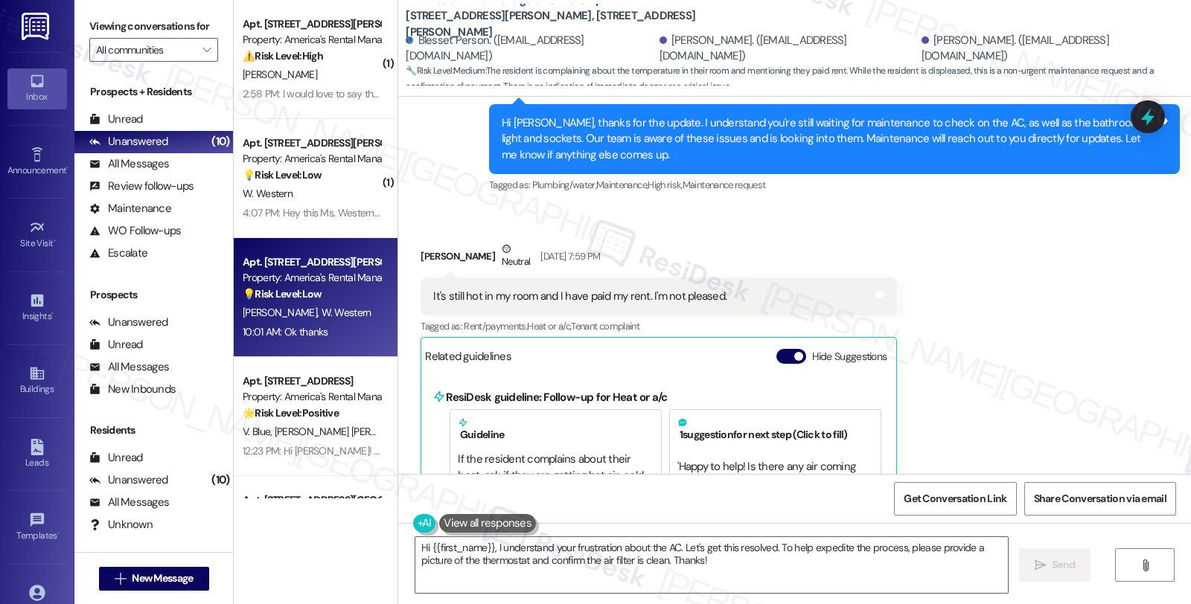
click at [316, 301] on div "💡 Risk Level: Low The resident is requesting a larger garbage can, which is a n…" at bounding box center [312, 295] width 138 height 16
type textarea "Fetching suggested responses. Please feel free to read through the conversation…"
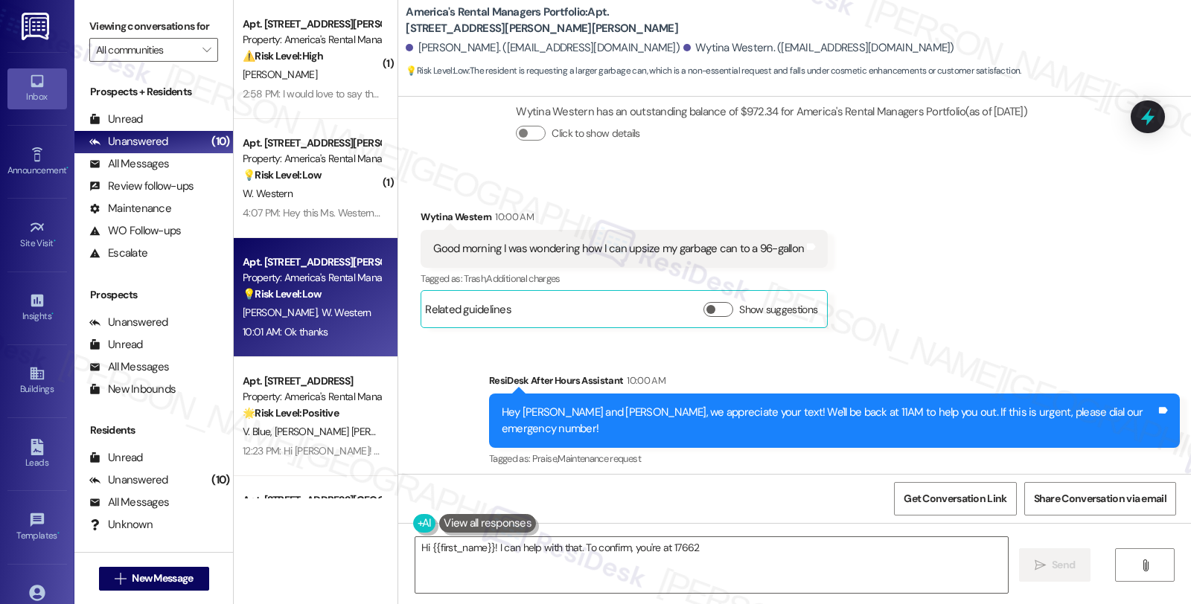
scroll to position [1379, 0]
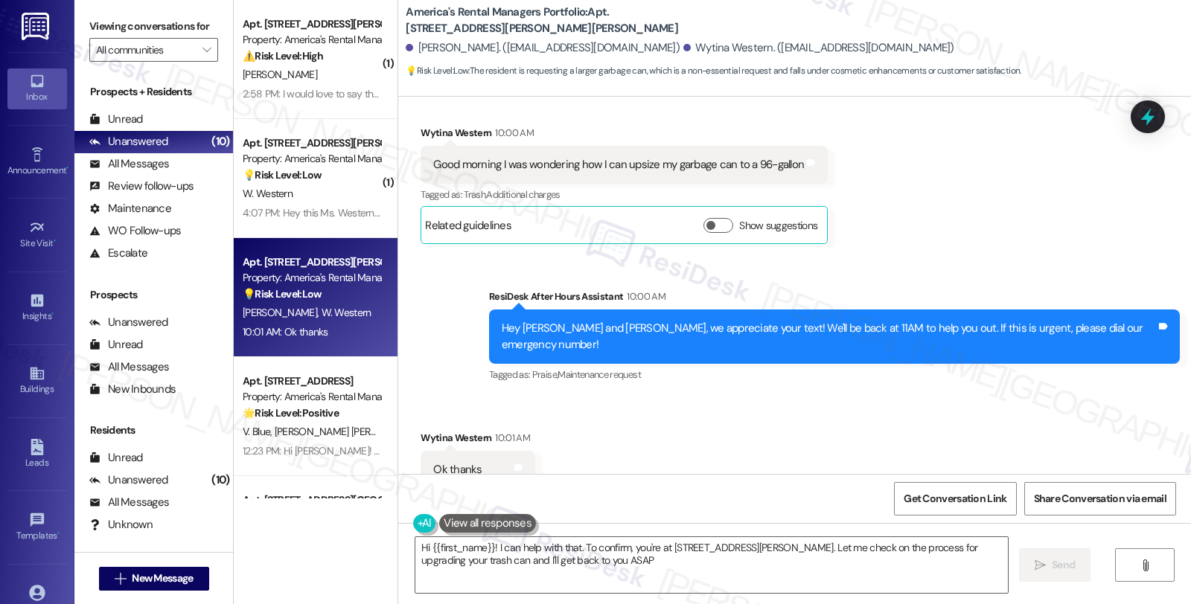
type textarea "Hi {{first_name}}! I can help with that. To confirm, you're at 17662 Wallace Ch…"
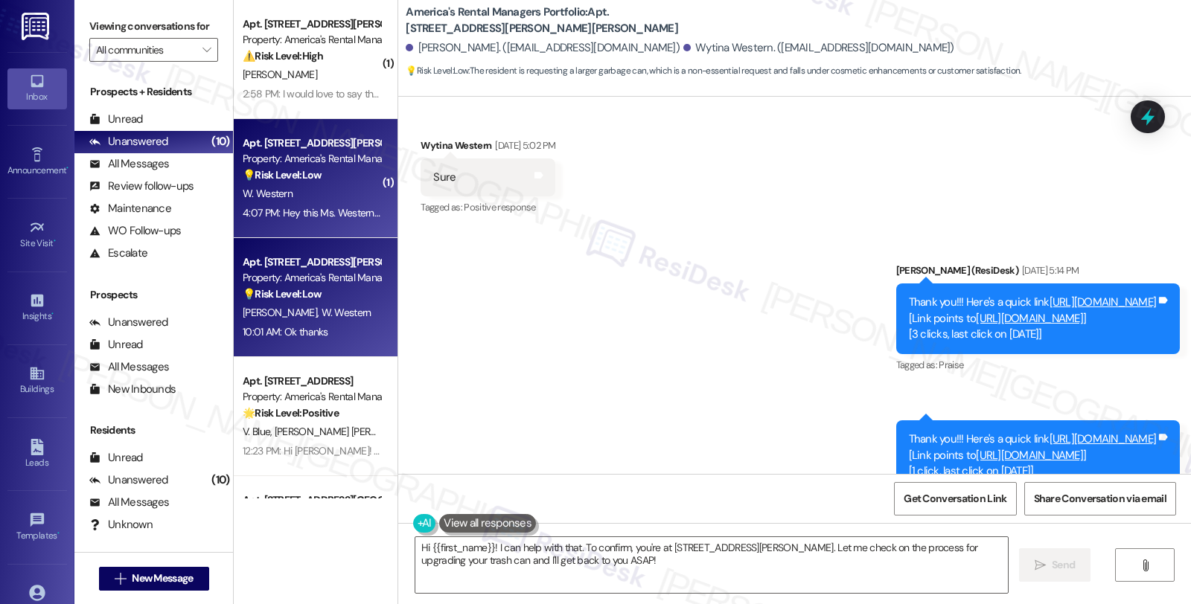
scroll to position [717, 0]
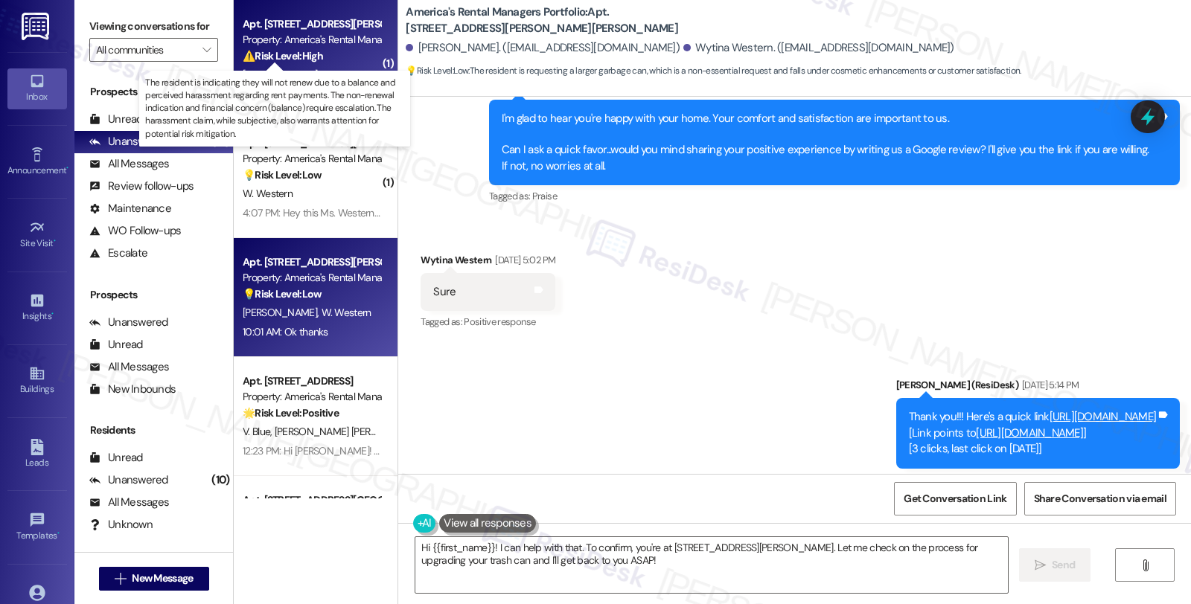
click at [295, 50] on strong "⚠️ Risk Level: High" at bounding box center [283, 55] width 80 height 13
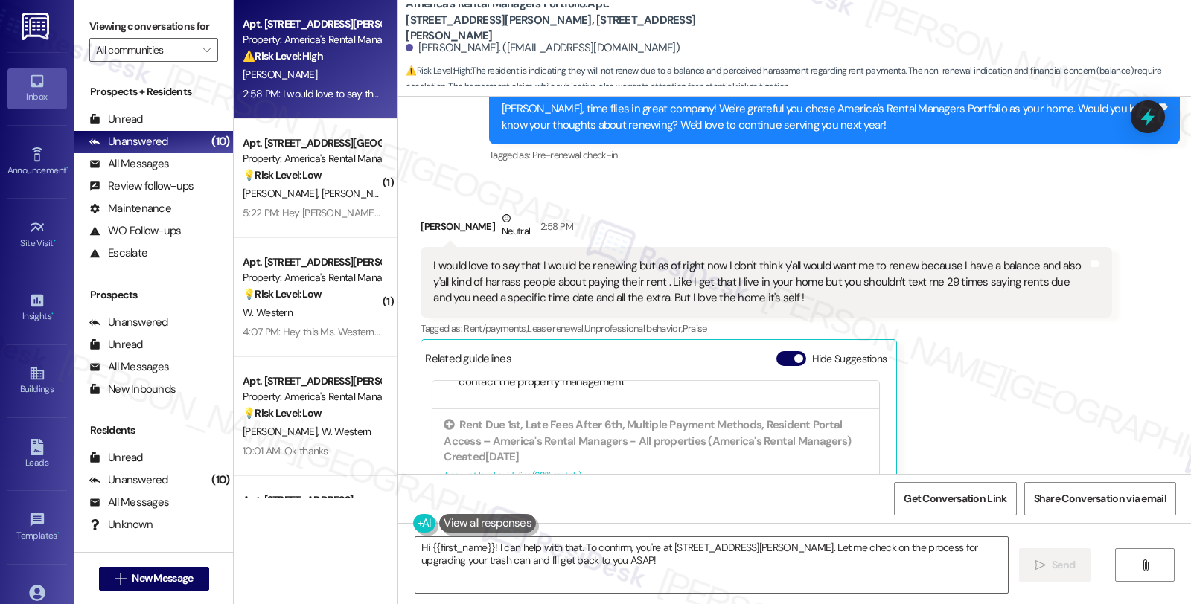
scroll to position [447, 0]
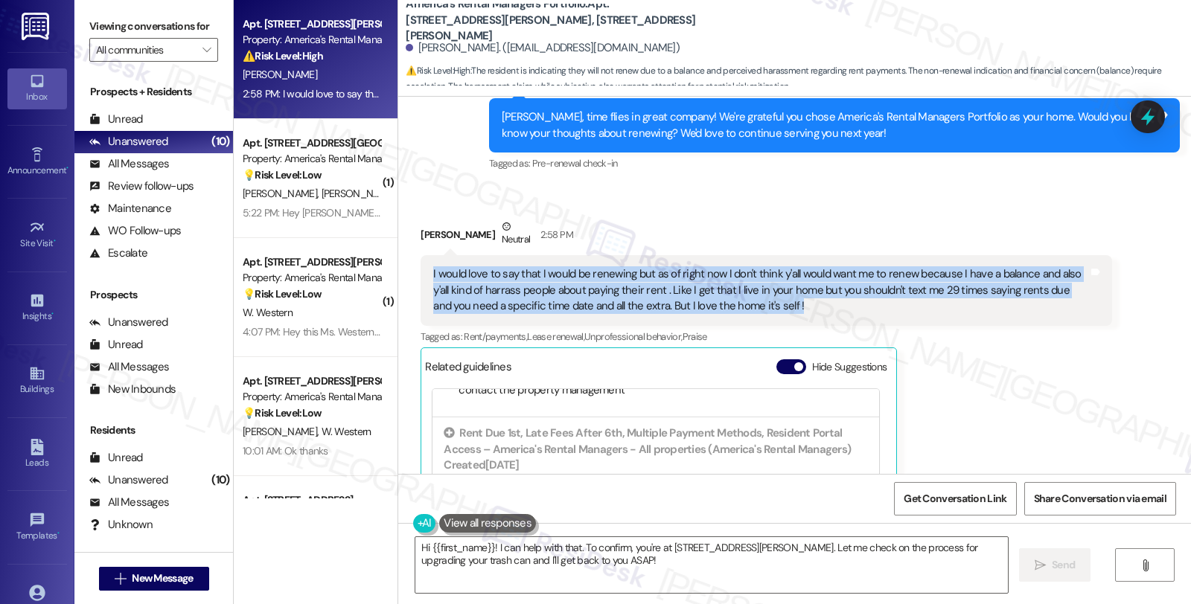
drag, startPoint x: 763, startPoint y: 310, endPoint x: 418, endPoint y: 272, distance: 346.6
click at [420, 272] on div "I would love to say that I would be renewing but as of right now I don't think …" at bounding box center [765, 290] width 691 height 70
copy div "I would love to say that I would be renewing but as of right now I don't think …"
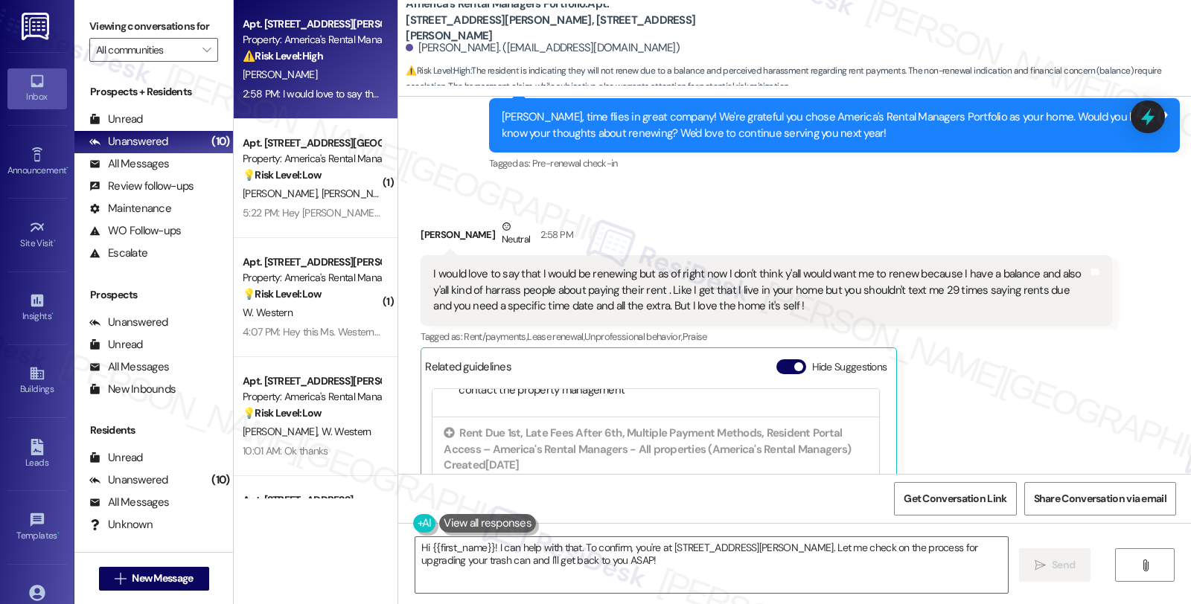
click at [975, 403] on div "Cristian Cambron Neutral 2:58 PM I would love to say that I would be renewing b…" at bounding box center [765, 423] width 691 height 409
click at [980, 396] on div "Cristian Cambron Neutral 2:58 PM I would love to say that I would be renewing b…" at bounding box center [765, 423] width 691 height 409
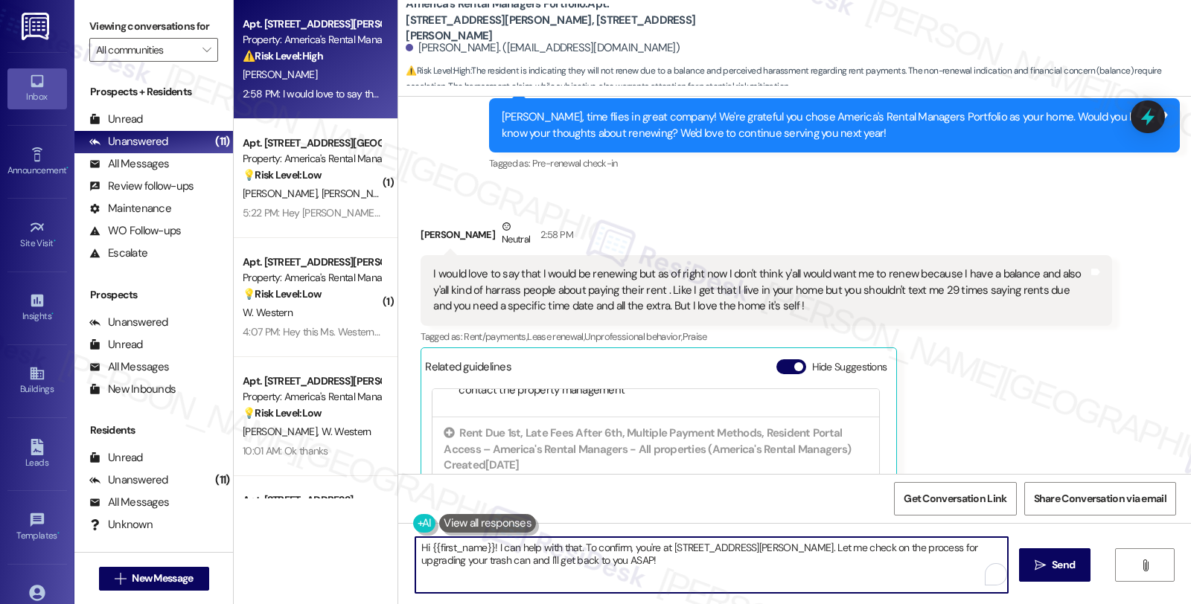
drag, startPoint x: 487, startPoint y: 546, endPoint x: 740, endPoint y: 573, distance: 254.5
click at [740, 573] on textarea "Hi {{first_name}}! I can help with that. To confirm, you're at 17662 Wallace Ch…" at bounding box center [711, 565] width 592 height 56
paste textarea "Hey! Thanks so much for your honesty—we really appreciate you sharing how you f…"
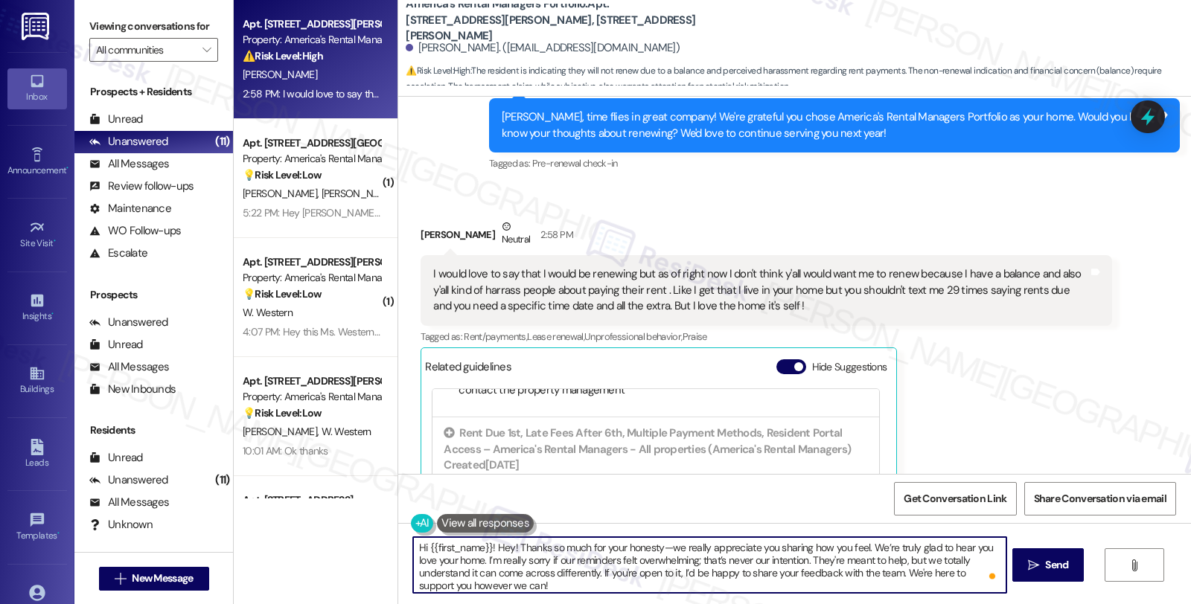
click at [482, 547] on textarea "Hi {{first_name}}! Hey! Thanks so much for your honesty—we really appreciate yo…" at bounding box center [709, 565] width 592 height 56
click at [626, 552] on textarea "Hi {{first_name}}, thanks so much for your honesty—we really appreciate you sha…" at bounding box center [709, 565] width 592 height 56
click at [868, 548] on textarea "Hi {{first_name}}, thanks so much for your honesty. We really appreciate you sh…" at bounding box center [709, 565] width 592 height 56
click at [630, 546] on textarea "Hi {{first_name}}, thanks so much for your honesty. We really appreciate you sh…" at bounding box center [709, 565] width 592 height 56
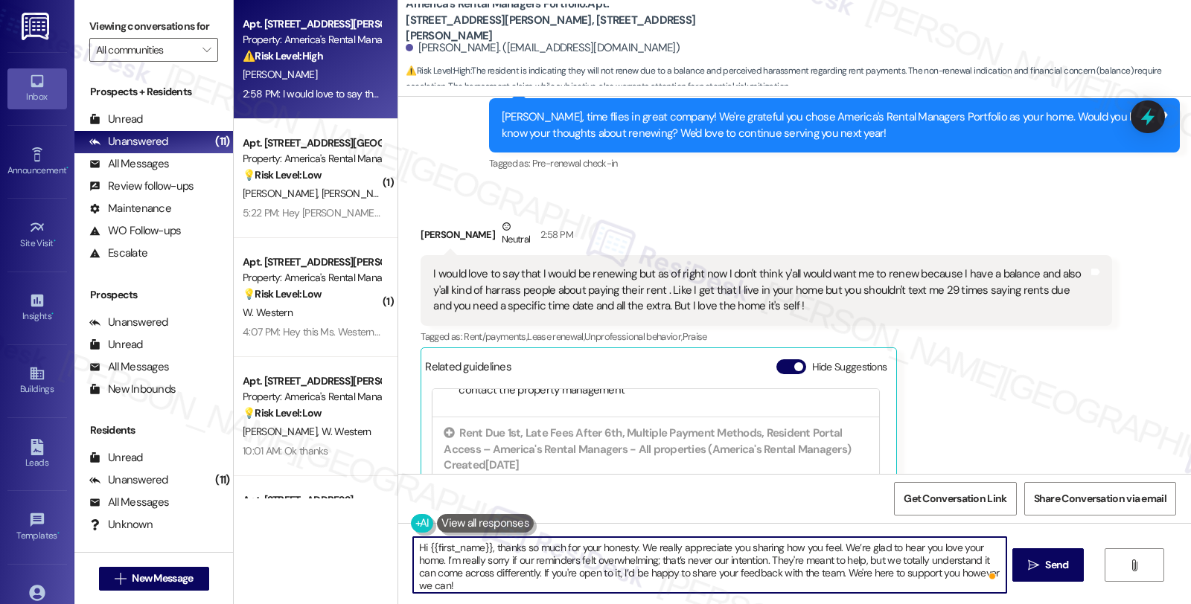
click at [627, 546] on textarea "Hi {{first_name}}, thanks so much for your honesty. We really appreciate you sh…" at bounding box center [709, 565] width 592 height 56
click at [473, 558] on textarea "Hi {{first_name}}, thanks so much for your honesty, and we appreciate you shari…" at bounding box center [709, 565] width 592 height 56
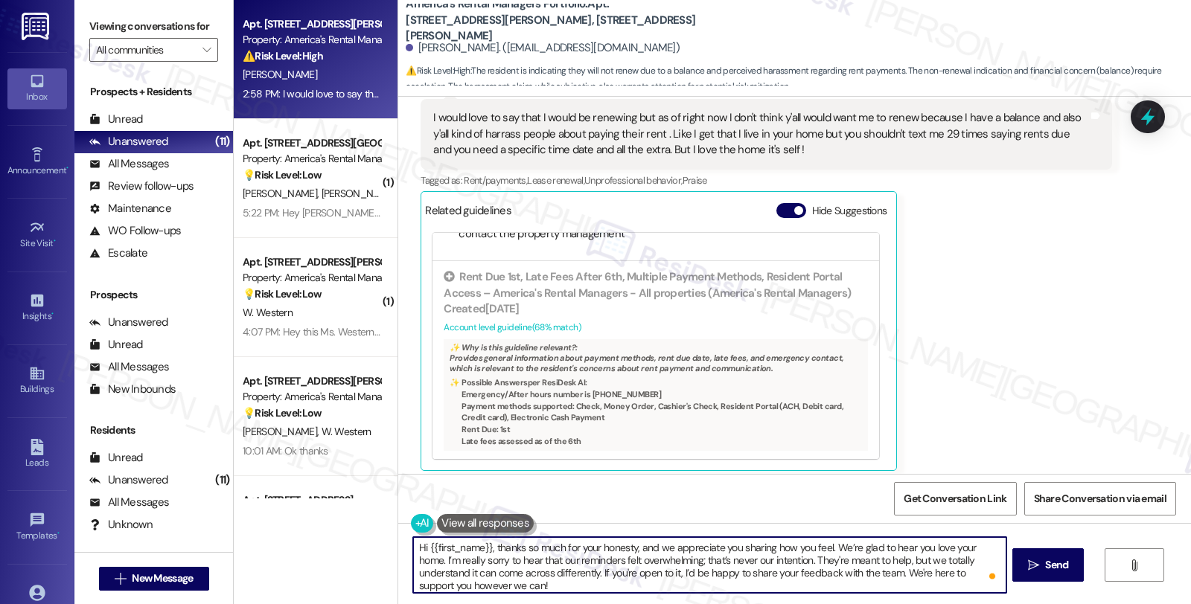
scroll to position [612, 0]
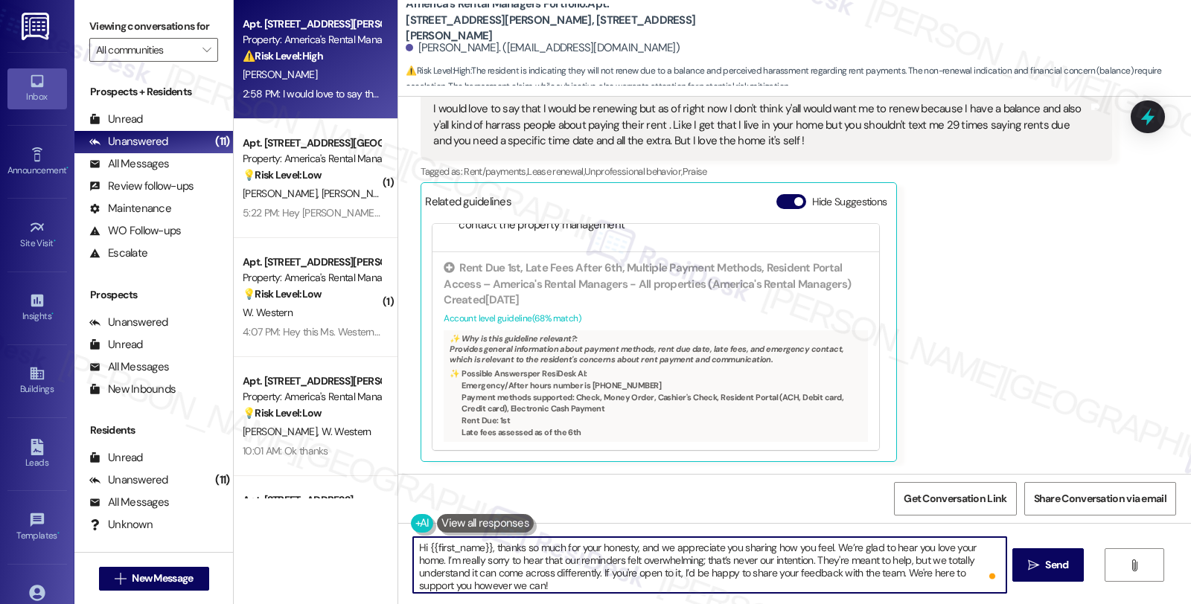
click at [853, 559] on textarea "Hi {{first_name}}, thanks so much for your honesty, and we appreciate you shari…" at bounding box center [709, 565] width 592 height 56
paste textarea "courteous reminder because we do not want any residents to incur late fees."
drag, startPoint x: 656, startPoint y: 572, endPoint x: 883, endPoint y: 598, distance: 228.6
click at [883, 598] on div "Hi {{first_name}}, thanks so much for your honesty, and we appreciate you shari…" at bounding box center [794, 579] width 793 height 112
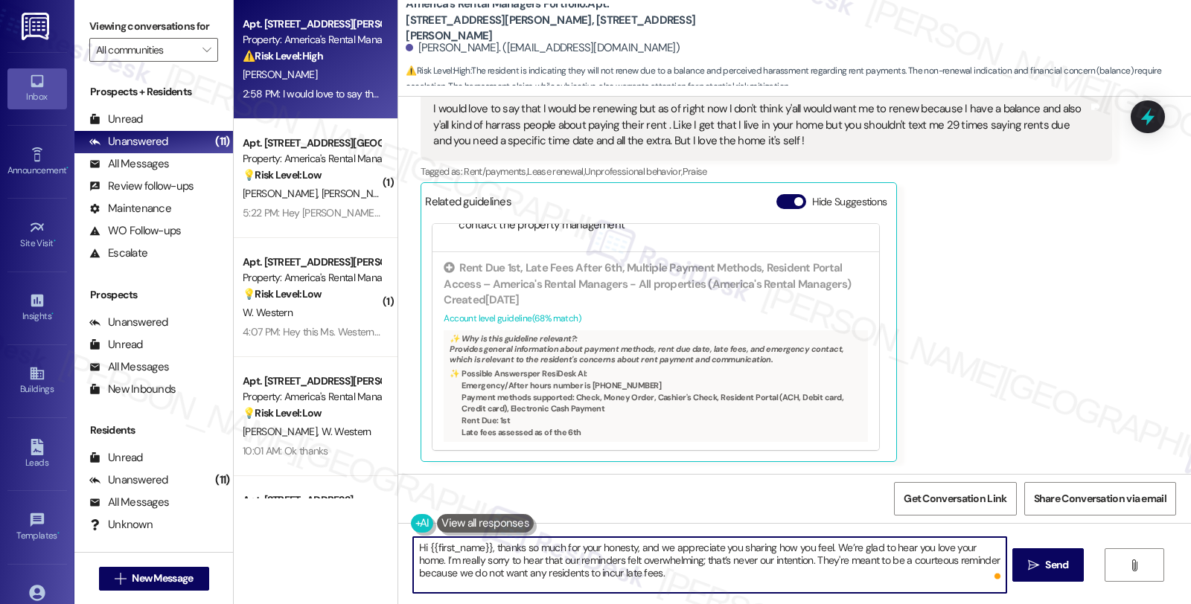
scroll to position [0, 0]
click at [679, 578] on textarea "Hi {{first_name}}, thanks so much for your honesty, and we appreciate you shari…" at bounding box center [709, 565] width 592 height 56
click at [965, 574] on div "Rewrite with Grammarly" at bounding box center [964, 574] width 16 height 17
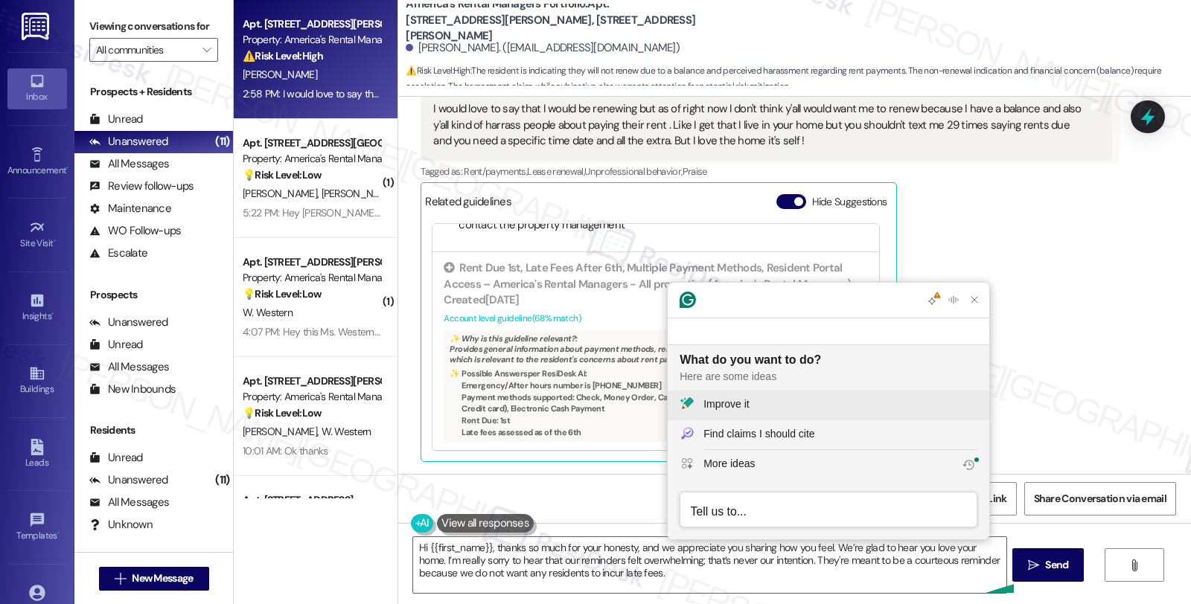
click at [804, 402] on div "Improve it" at bounding box center [840, 405] width 274 height 16
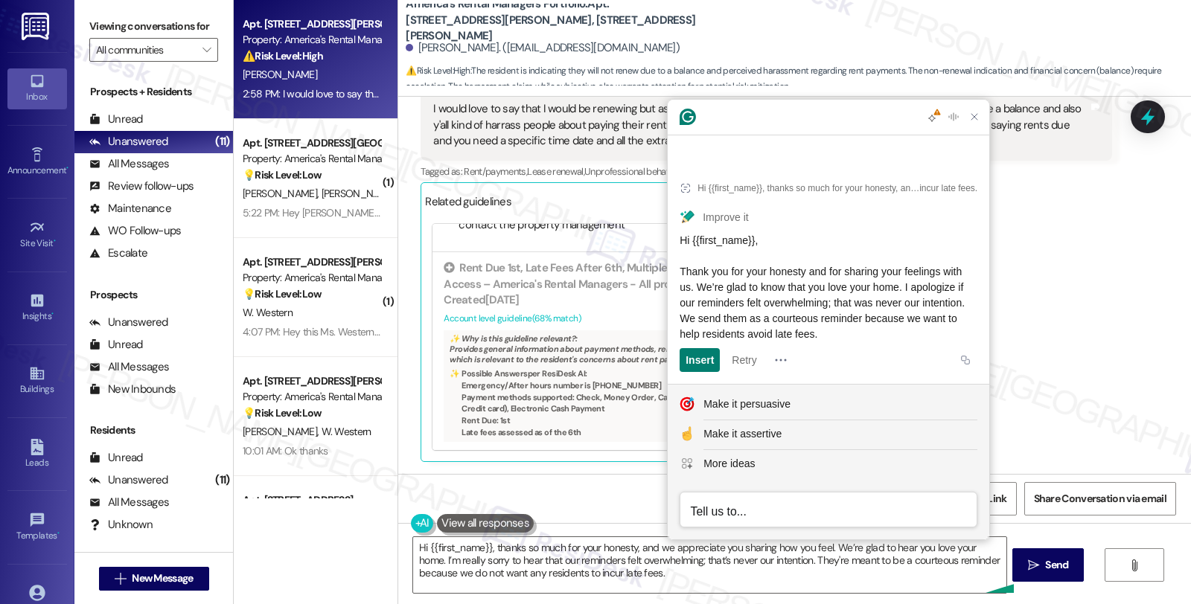
drag, startPoint x: 938, startPoint y: 332, endPoint x: 681, endPoint y: 272, distance: 263.7
click at [681, 272] on div "Hi {{first_name}}, Thank you for your honesty and for sharing your feelings wit…" at bounding box center [828, 287] width 298 height 109
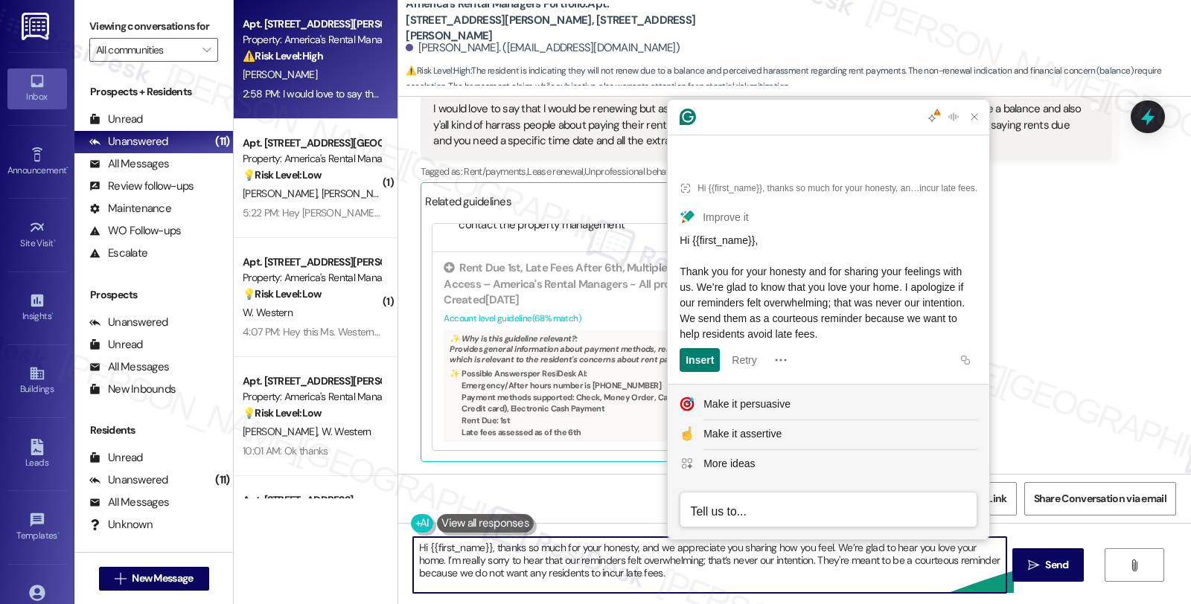
drag, startPoint x: 525, startPoint y: 553, endPoint x: 775, endPoint y: 604, distance: 255.3
click at [775, 604] on html "Inbox Go to Inbox Announcement • Send A Text Announcement Site Visit • Go to Si…" at bounding box center [595, 302] width 1191 height 604
paste textarea "Thank you for your honesty and for sharing your feelings with us. We’re glad to…"
click at [490, 545] on textarea "Hi {{first_name}}, Thank you for your honesty and for sharing your feelings wit…" at bounding box center [709, 565] width 592 height 56
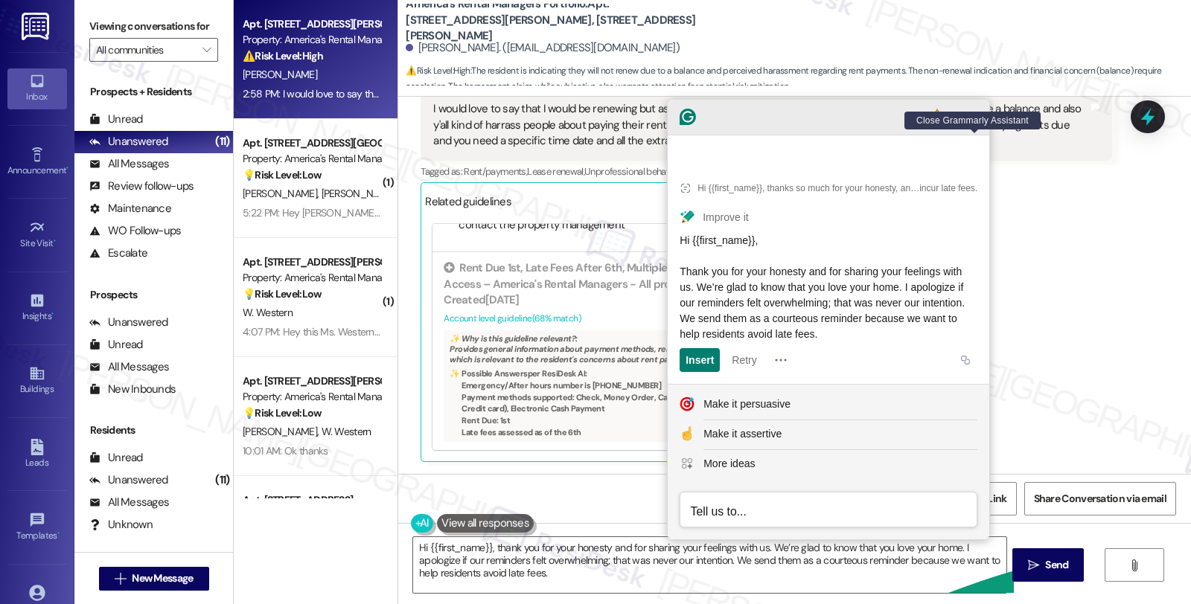
click at [979, 123] on icon "Close Grammarly Assistant" at bounding box center [974, 117] width 12 height 12
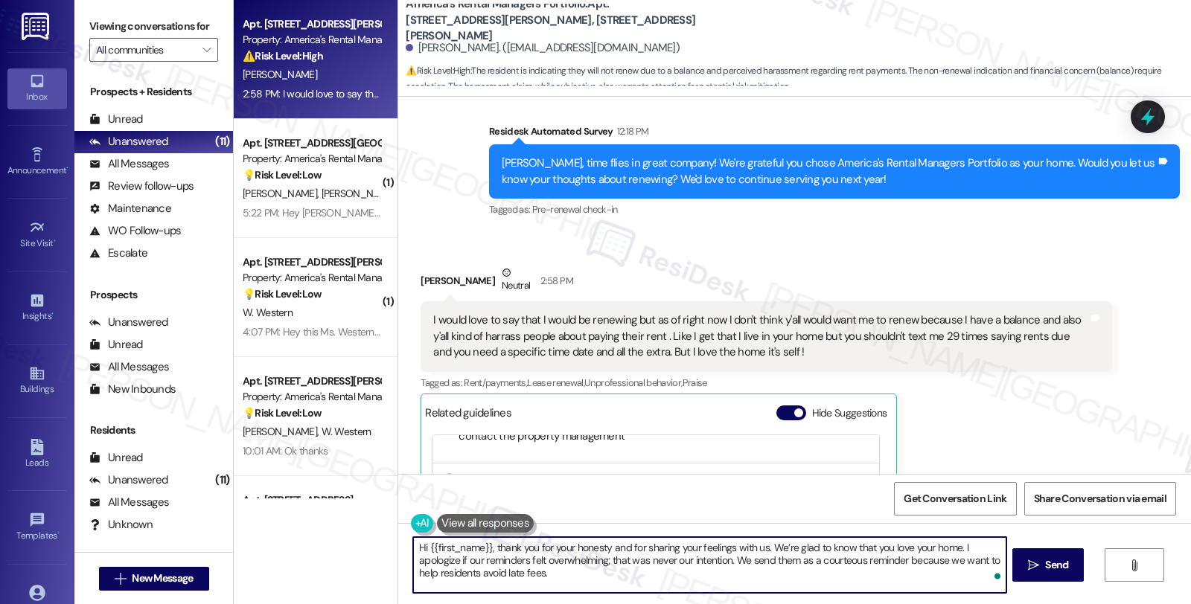
scroll to position [496, 0]
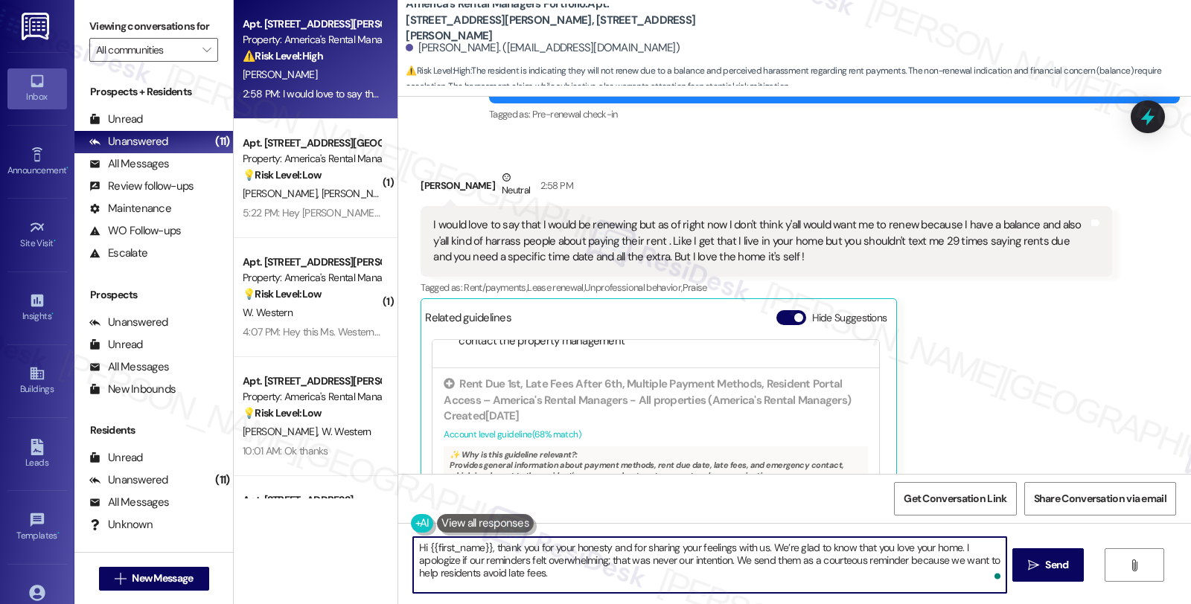
click at [956, 548] on textarea "Hi {{first_name}}, thank you for your honesty and for sharing your feelings wit…" at bounding box center [709, 565] width 592 height 56
click at [976, 553] on textarea "Hi {{first_name}}, thank you for your honesty and for sharing your feelings wit…" at bounding box center [709, 565] width 592 height 56
click at [962, 543] on textarea "Hi {{first_name}}, thank you for your honesty and for sharing your feelings wit…" at bounding box center [709, 565] width 592 height 56
click at [555, 583] on textarea "Hi {{first_name}}, thank you for your honesty and for sharing your feelings wit…" at bounding box center [709, 565] width 592 height 56
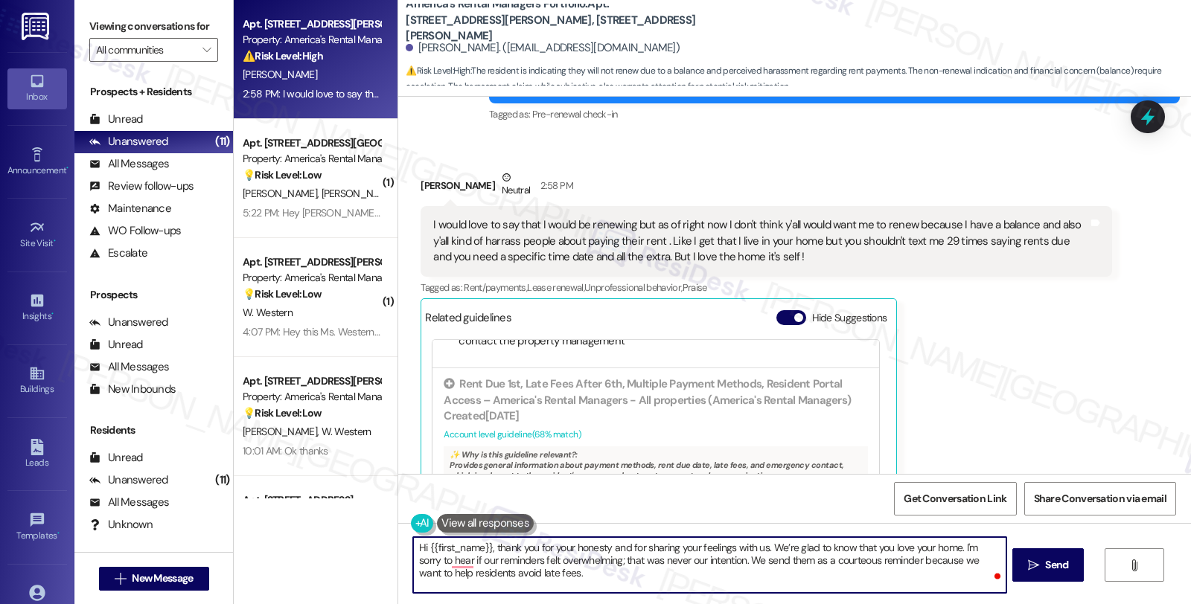
click at [592, 577] on textarea "Hi {{first_name}}, thank you for your honesty and for sharing your feelings wit…" at bounding box center [709, 565] width 592 height 56
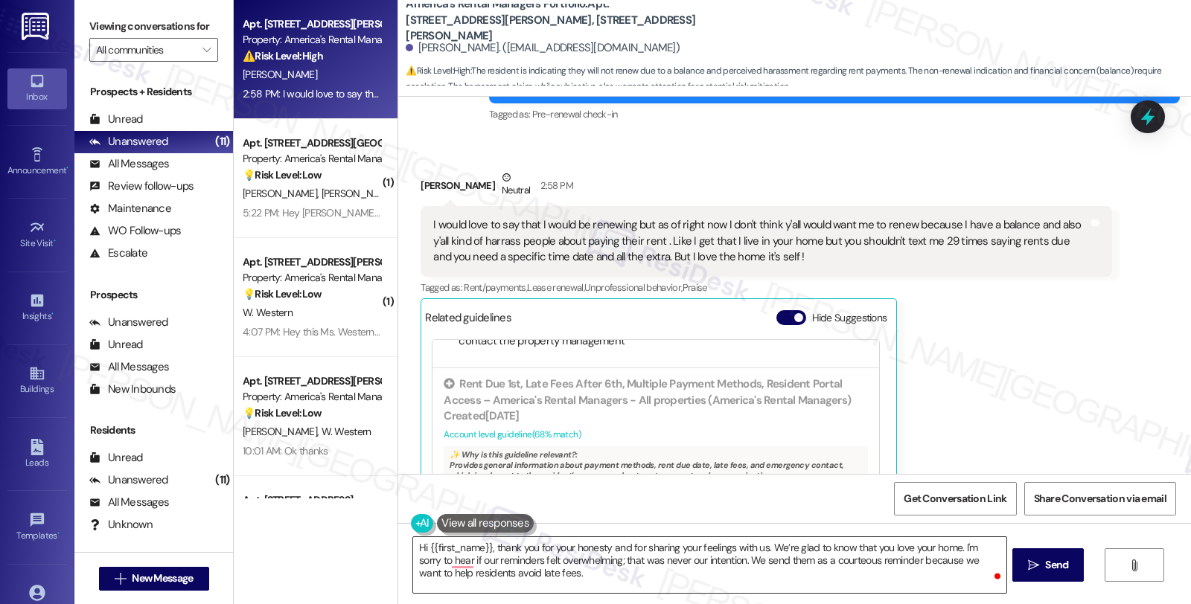
click at [634, 583] on textarea "Hi {{first_name}}, thank you for your honesty and for sharing your feelings wit…" at bounding box center [709, 565] width 592 height 56
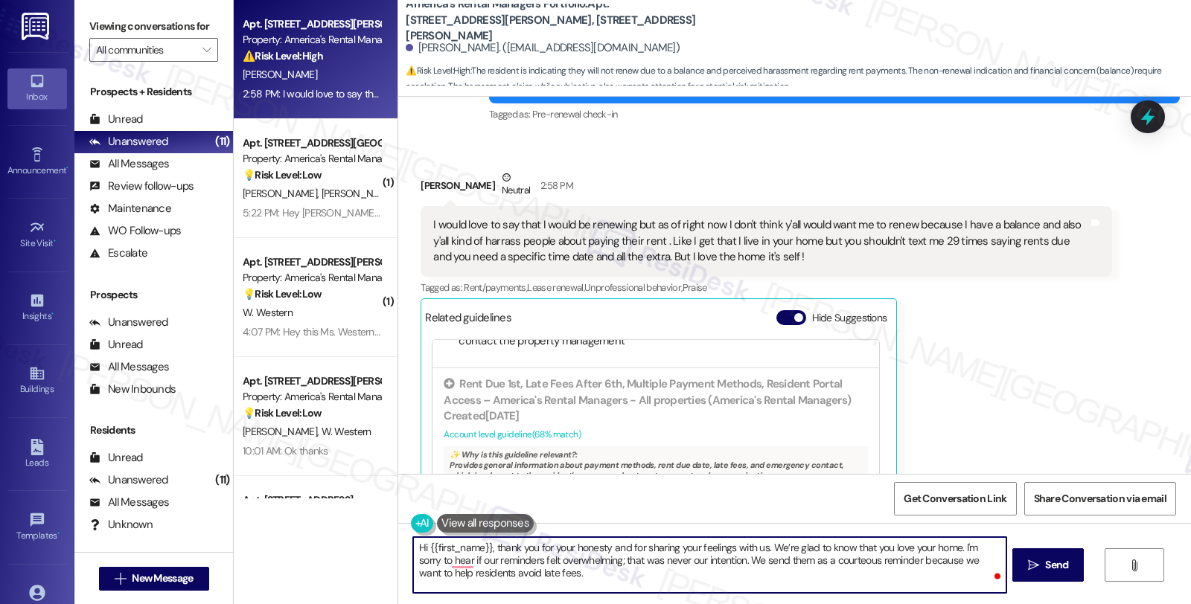
paste textarea "Your input is valuable to us as it helps us identify areas for improvement in s…"
click at [601, 578] on textarea "Hi {{first_name}}, thank you for your honesty and for sharing your feelings wit…" at bounding box center [709, 565] width 592 height 56
click at [963, 577] on textarea "Hi {{first_name}}, thank you for your honesty and for sharing your feelings wit…" at bounding box center [709, 565] width 592 height 56
paste textarea "Should you have other concerns, please feel free to reach out. Have a great day!"
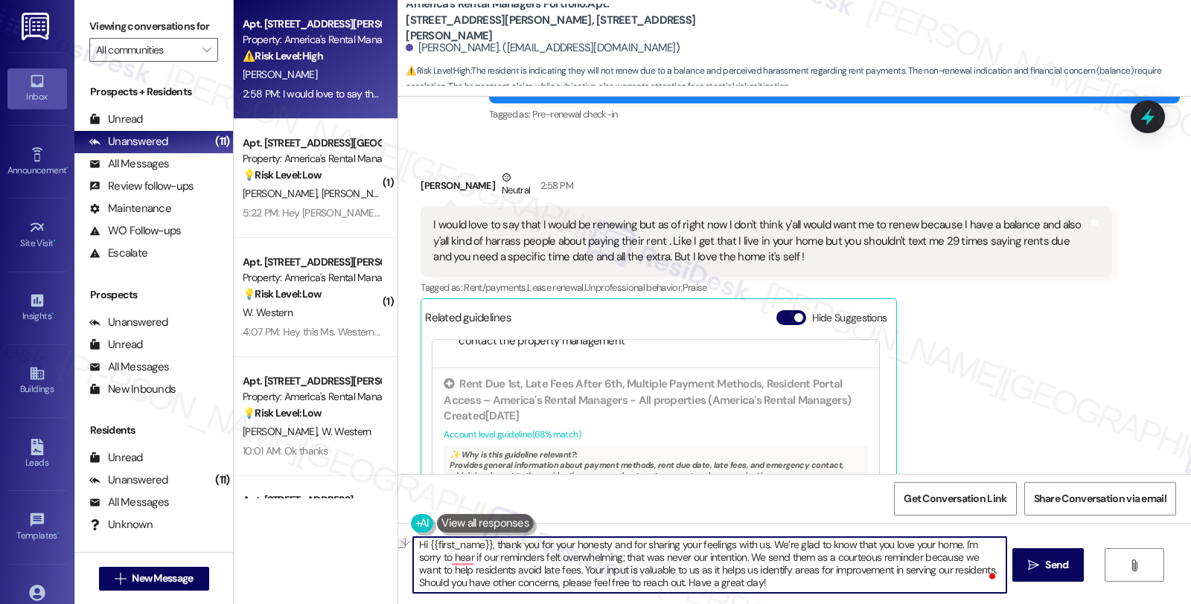
drag, startPoint x: 676, startPoint y: 589, endPoint x: 640, endPoint y: 589, distance: 35.7
click at [640, 589] on textarea "Hi {{first_name}}, thank you for your honesty and for sharing your feelings wit…" at bounding box center [709, 565] width 592 height 56
type textarea "Hi {{first_name}}, thank you for your honesty and for sharing your feelings wit…"
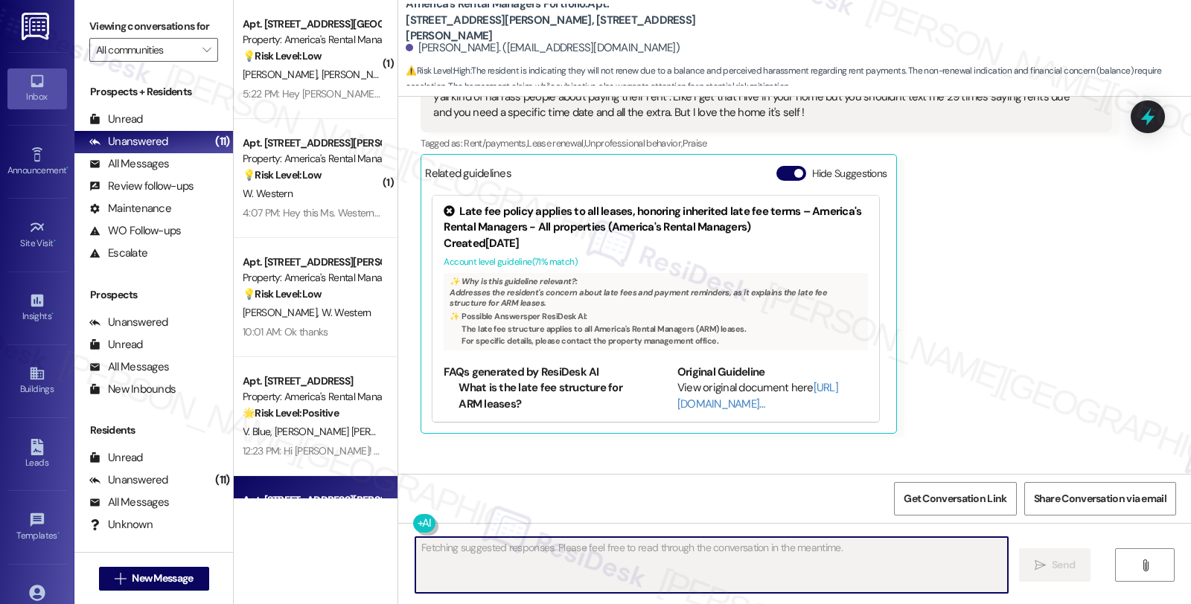
scroll to position [763, 0]
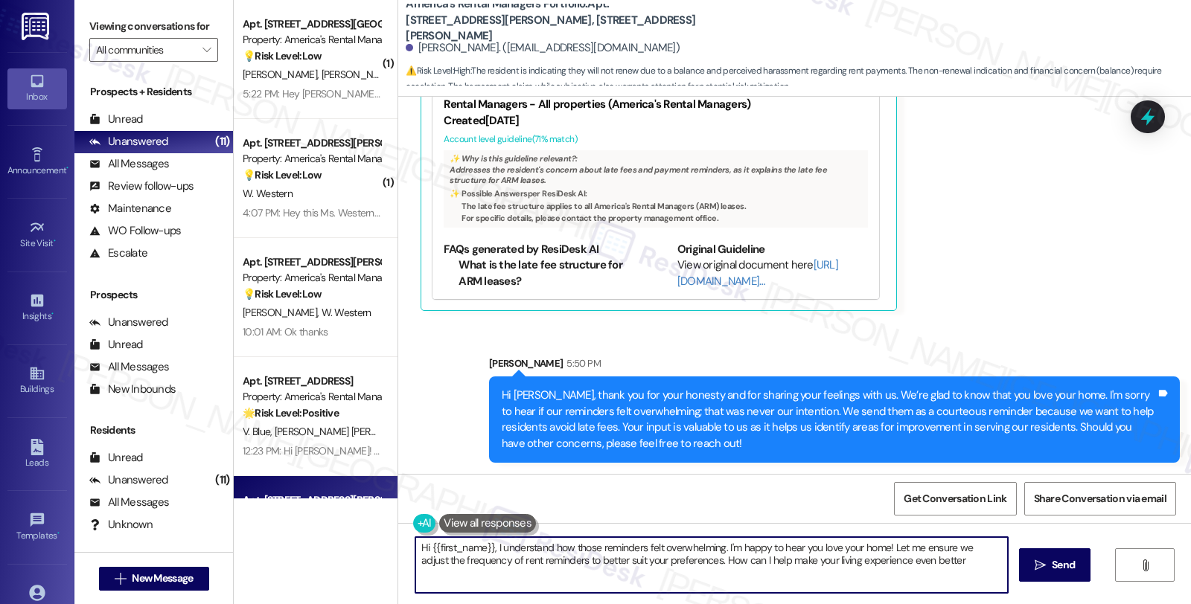
type textarea "Hi {{first_name}}, I understand how those reminders felt overwhelming. I'm happ…"
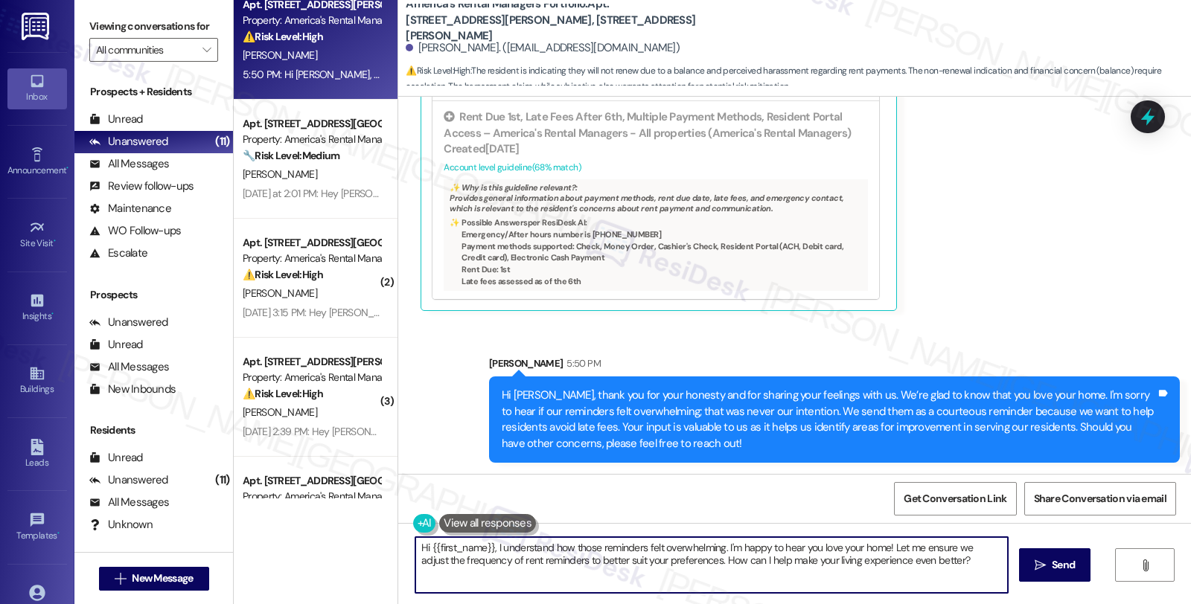
scroll to position [811, 0]
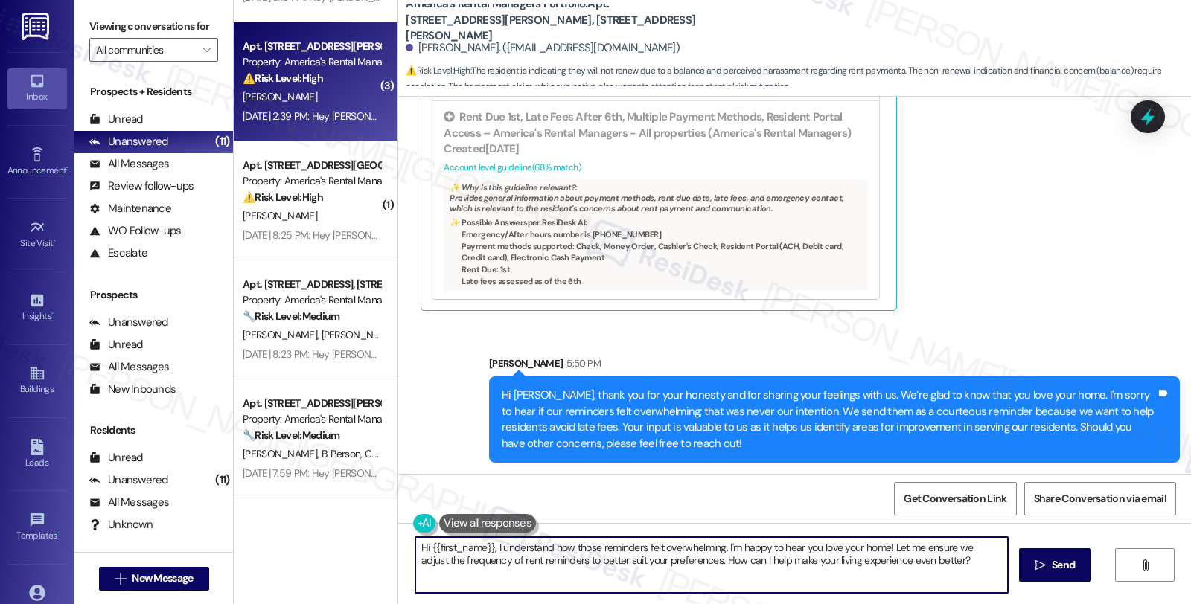
click at [350, 101] on div "[PERSON_NAME]" at bounding box center [311, 97] width 141 height 19
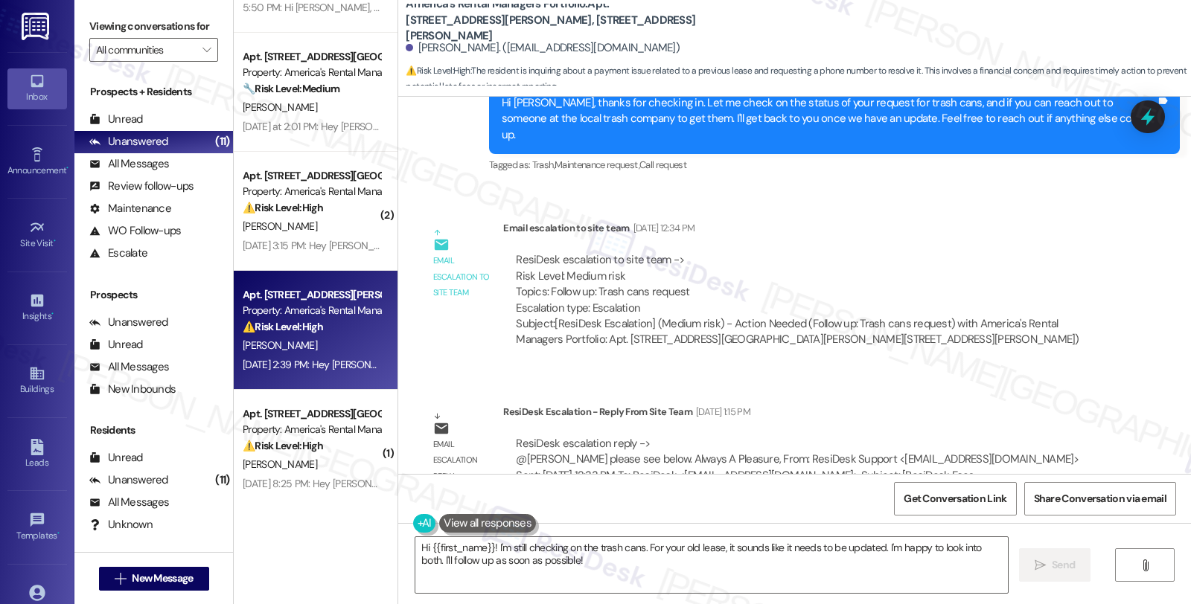
scroll to position [3932, 0]
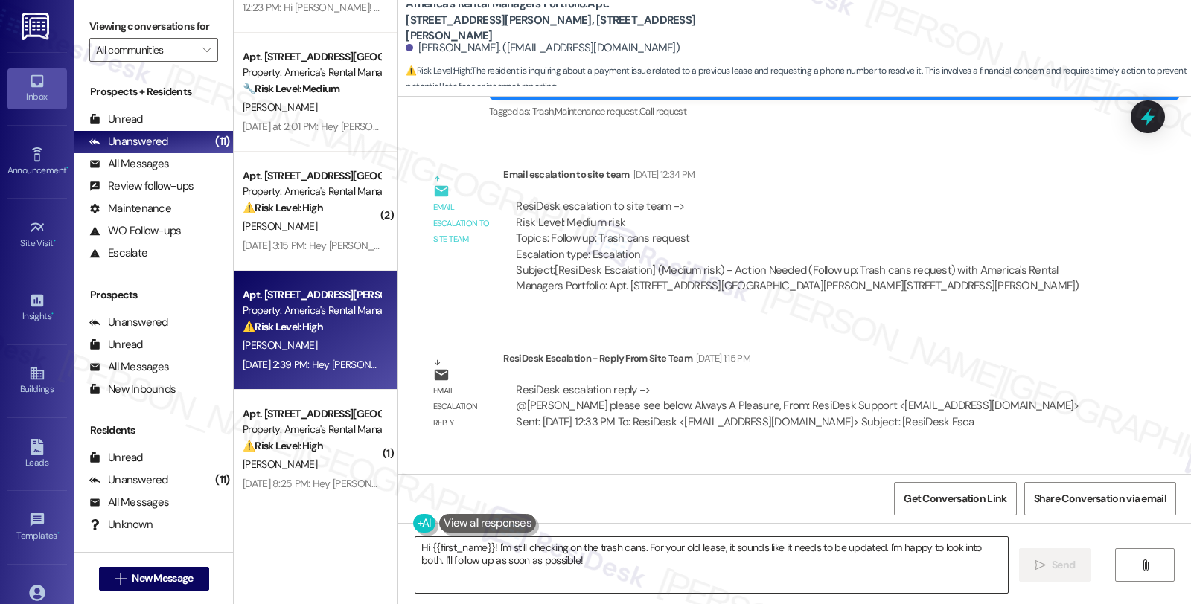
click at [577, 572] on textarea "Hi {{first_name}}! I'm still checking on the trash cans. For your old lease, it…" at bounding box center [711, 565] width 592 height 56
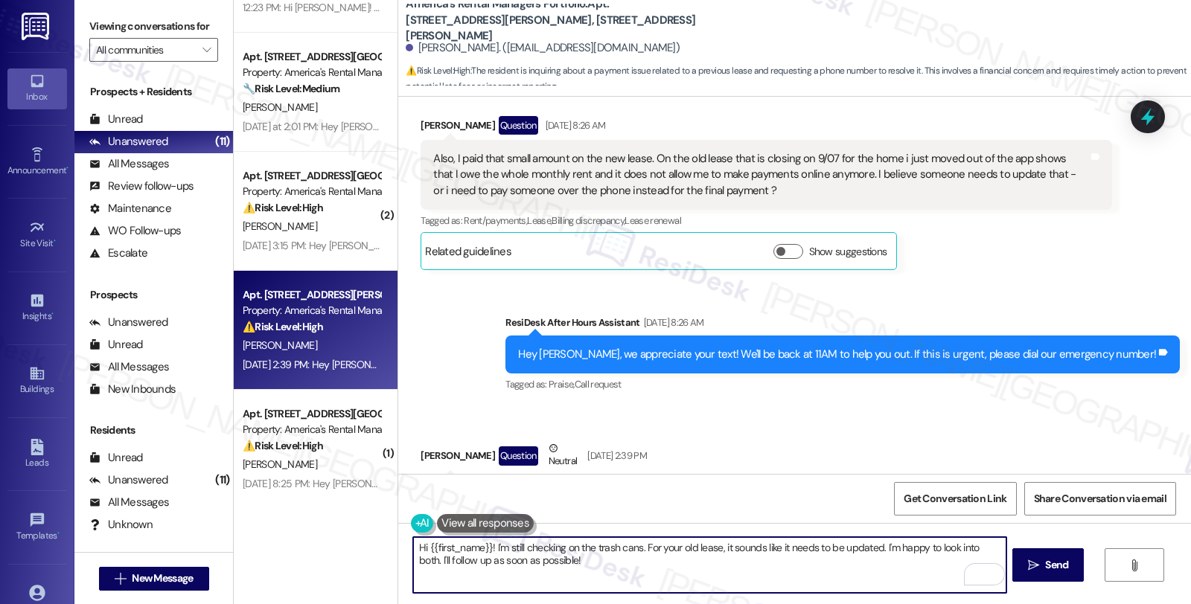
scroll to position [4594, 0]
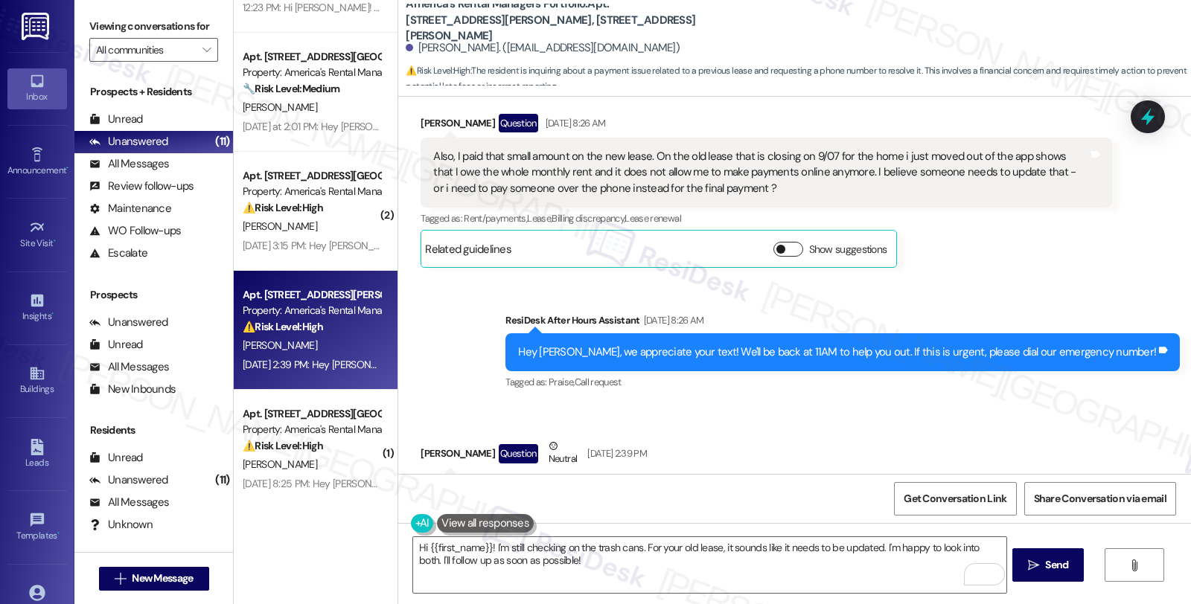
click at [787, 242] on button "Show suggestions" at bounding box center [788, 249] width 30 height 15
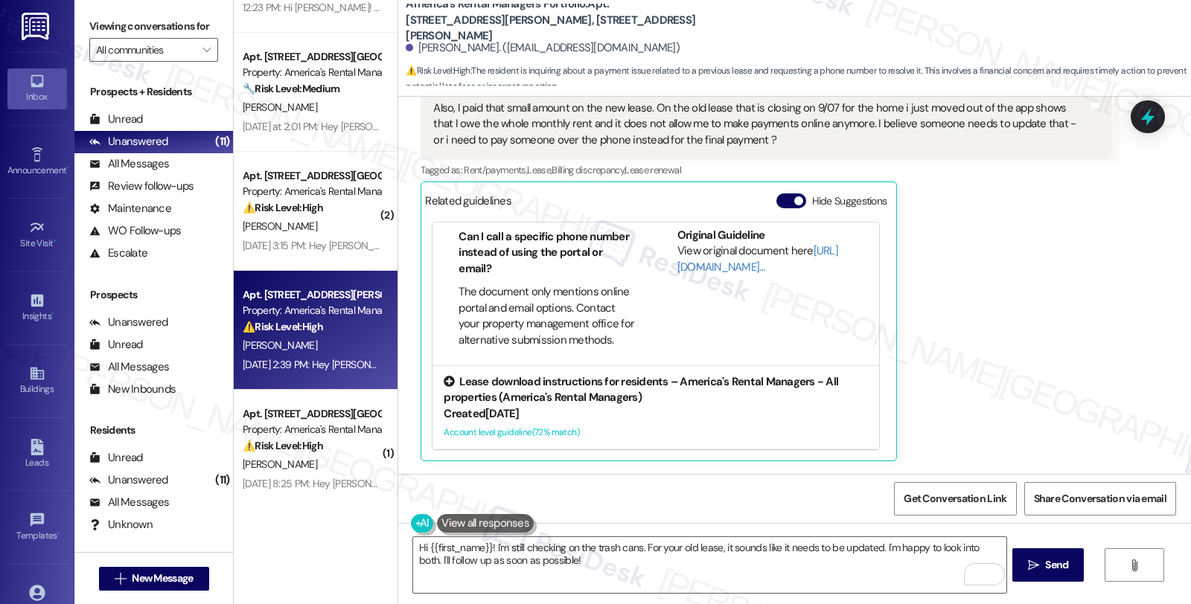
scroll to position [4677, 0]
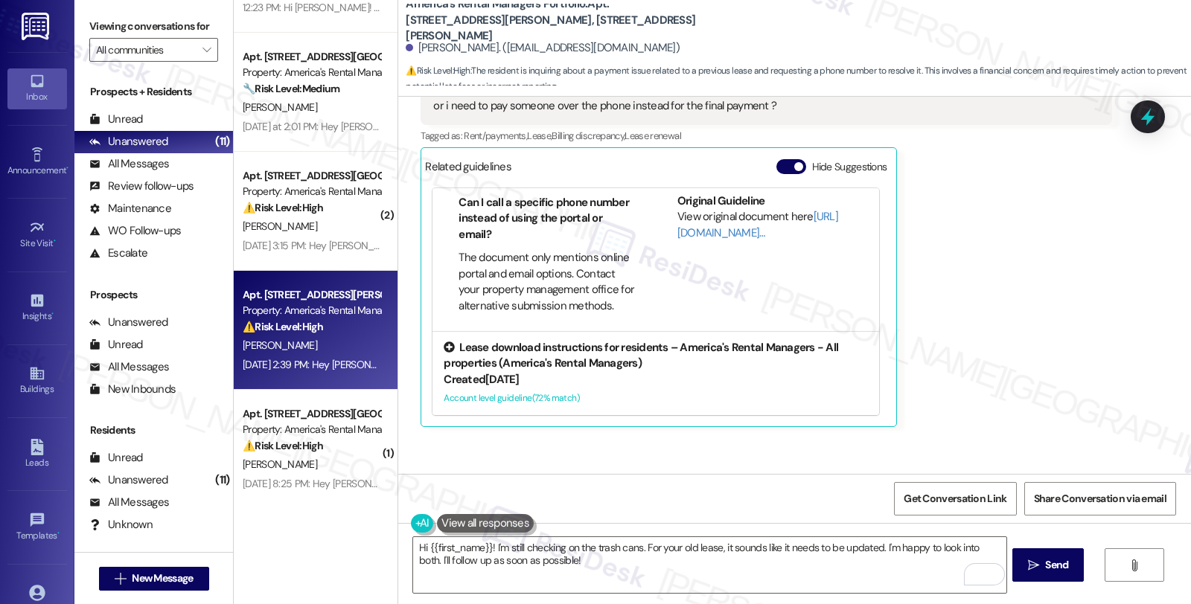
click at [603, 340] on div "Lease download instructions for residents – America's Rental Managers - All pro…" at bounding box center [656, 356] width 424 height 32
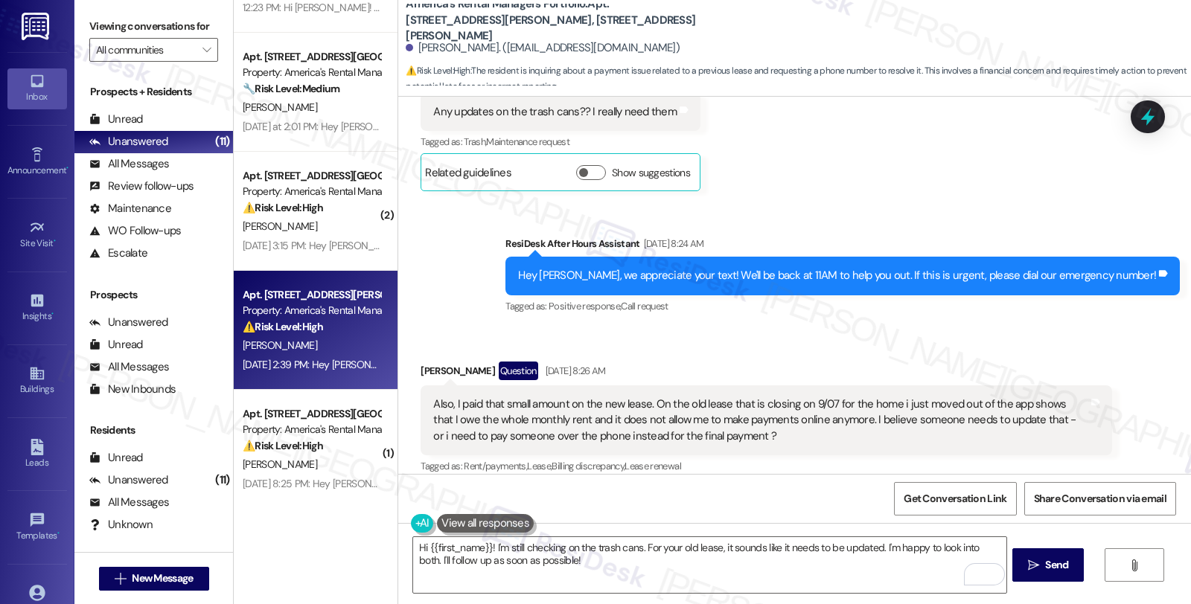
scroll to position [4429, 0]
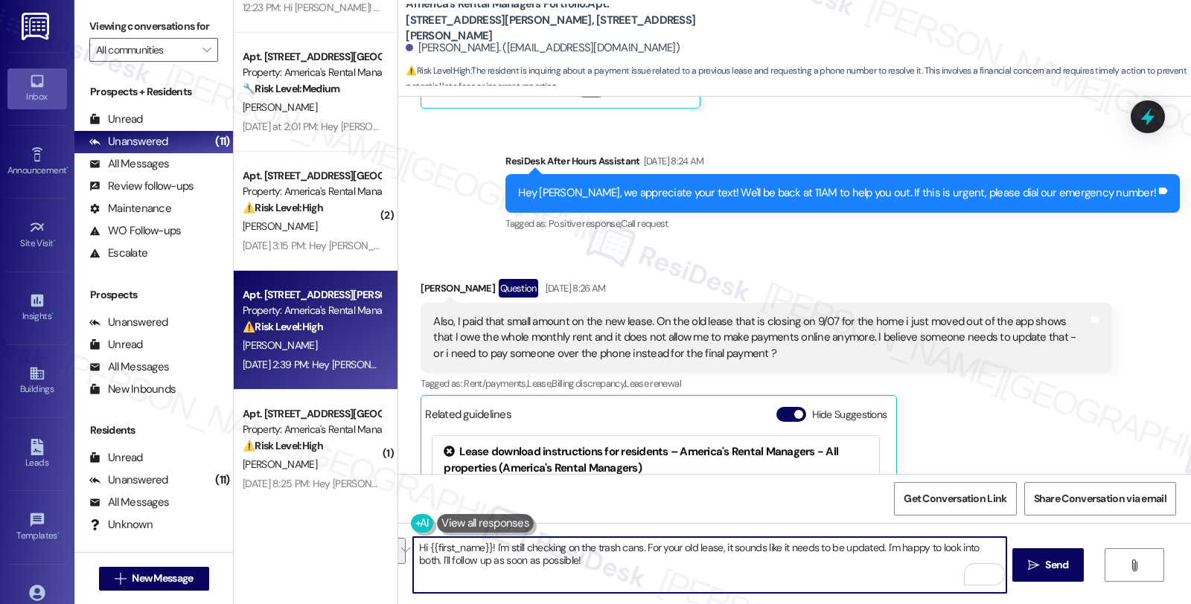
drag, startPoint x: 642, startPoint y: 549, endPoint x: 658, endPoint y: 581, distance: 35.9
click at [658, 581] on textarea "Hi {{first_name}}! I'm still checking on the trash cans. For your old lease, it…" at bounding box center [709, 565] width 592 height 56
click at [638, 560] on textarea "Hi {{first_name}}! I'm still checking on the trash cans. For your old lease, it…" at bounding box center [709, 565] width 592 height 56
drag, startPoint x: 636, startPoint y: 551, endPoint x: 649, endPoint y: 569, distance: 21.3
click at [649, 569] on textarea "Hi {{first_name}}! I'm still checking on the trash cans. For your old lease, it…" at bounding box center [709, 565] width 592 height 56
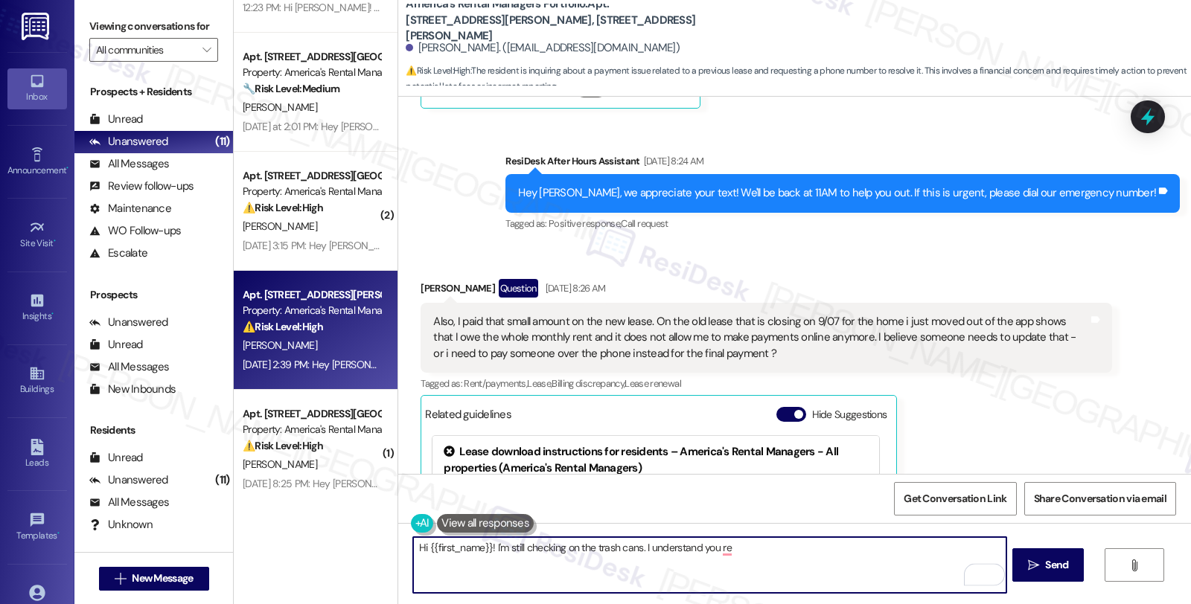
click at [710, 551] on textarea "Hi {{first_name}}! I'm still checking on the trash cans. I understand you re" at bounding box center [709, 565] width 592 height 56
click at [811, 548] on textarea "Hi {{first_name}}! I'm still checking on the trash cans. I understand you're" at bounding box center [709, 565] width 592 height 56
click at [679, 557] on textarea "Hi {{first_name}}! I'm still checking on the trash cans. I understand you're un…" at bounding box center [709, 565] width 592 height 56
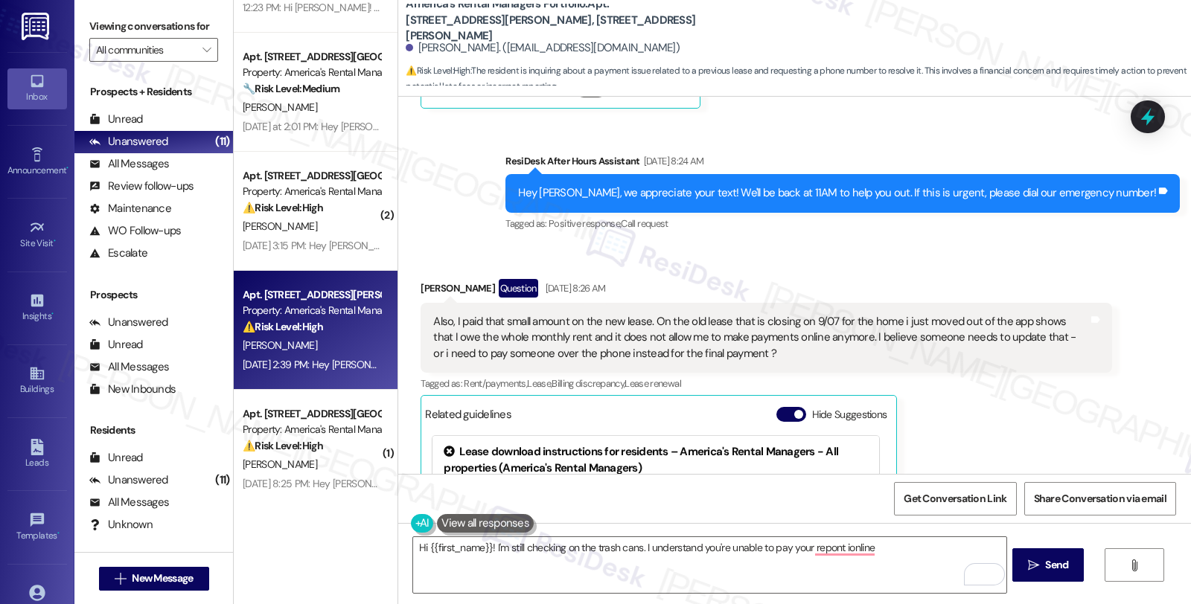
click at [983, 246] on div "Received via SMS Starla Honea Question Sep 06, 2025 at 8:26 AM Also, I paid tha…" at bounding box center [794, 466] width 793 height 441
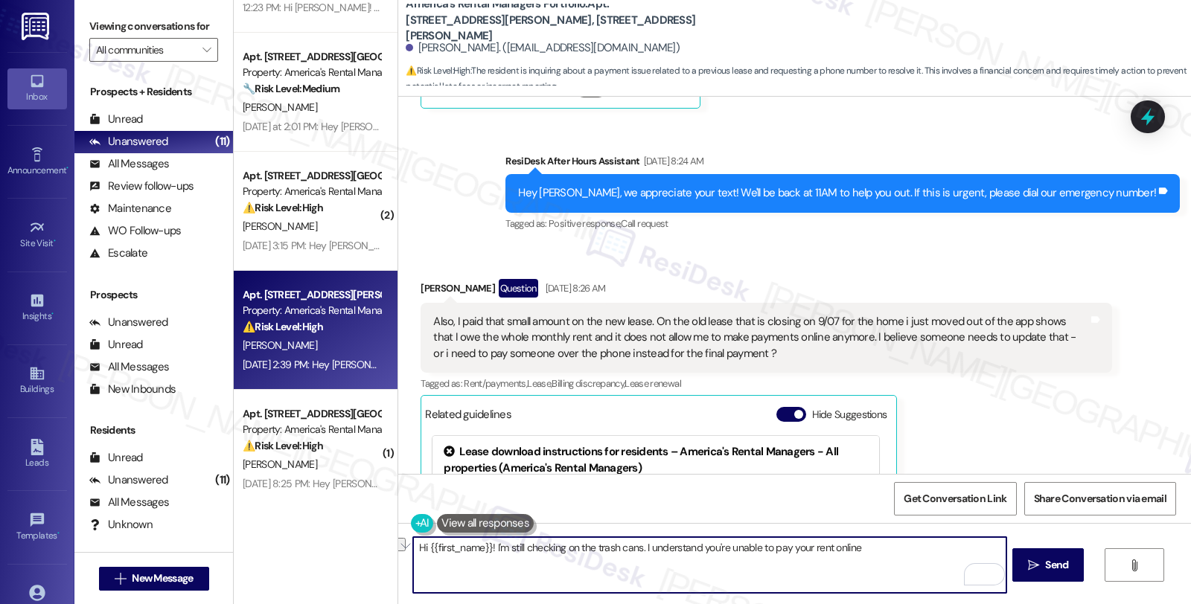
drag, startPoint x: 765, startPoint y: 544, endPoint x: 889, endPoint y: 546, distance: 123.5
click at [889, 546] on textarea "Hi {{first_name}}! I'm still checking on the trash cans. I understand you're un…" at bounding box center [709, 565] width 592 height 56
click at [920, 549] on textarea "Hi {{first_name}}! I'm still checking on the trash cans. I understand you're un…" at bounding box center [709, 565] width 592 height 56
type textarea "Hi {{first_name}}! I'm still checking on the trash cans. I understand you're un…"
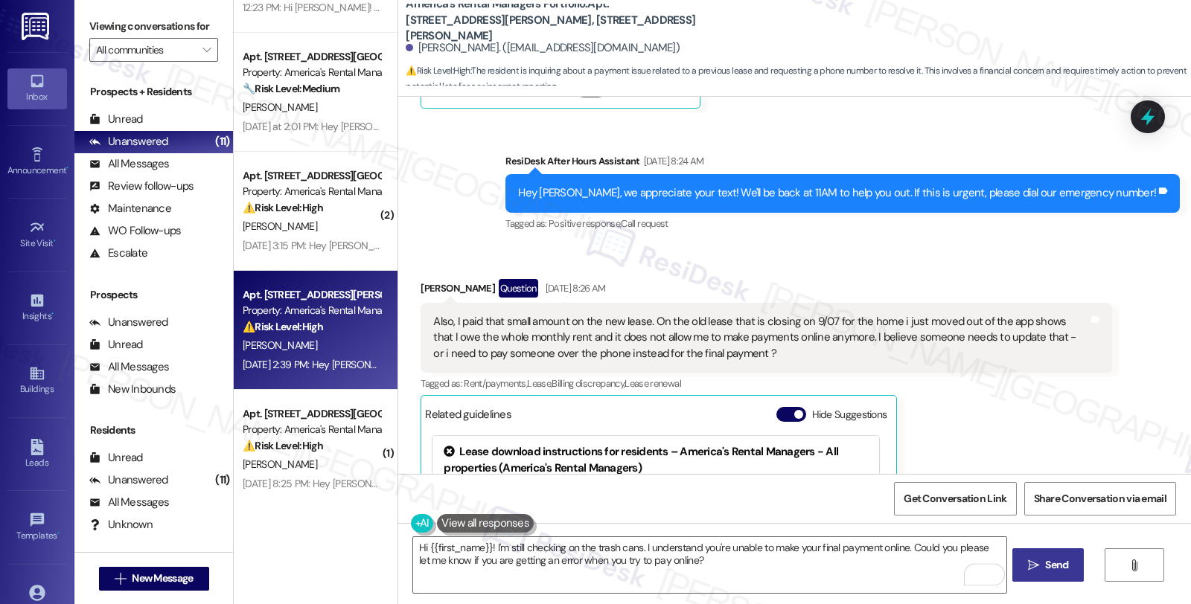
click at [1054, 571] on span "Send" at bounding box center [1056, 565] width 23 height 16
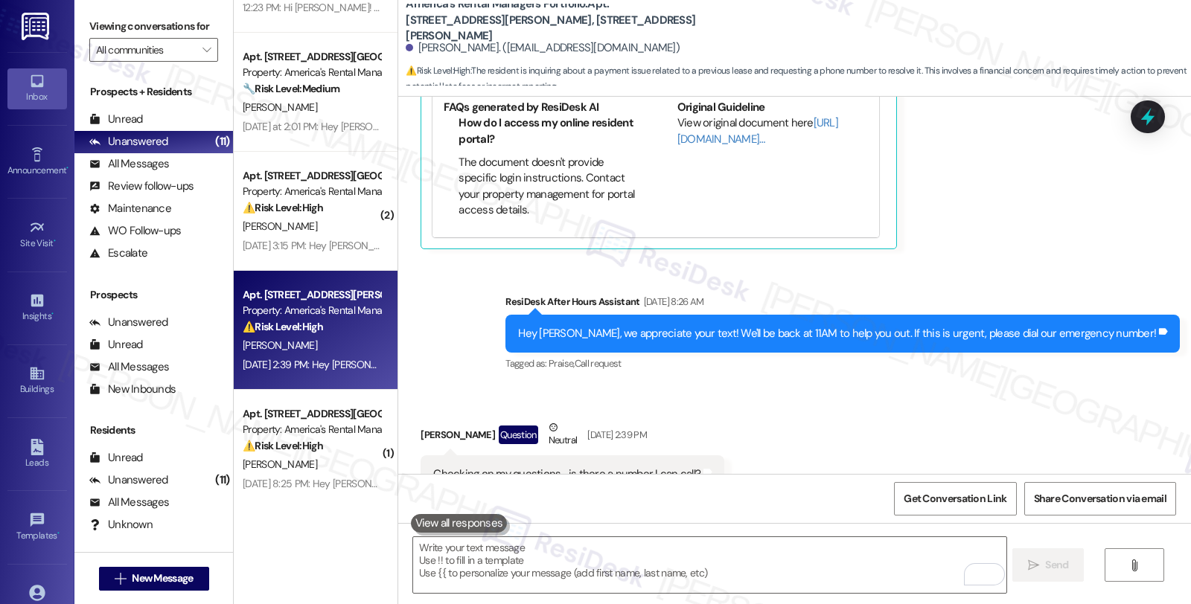
scroll to position [4876, 0]
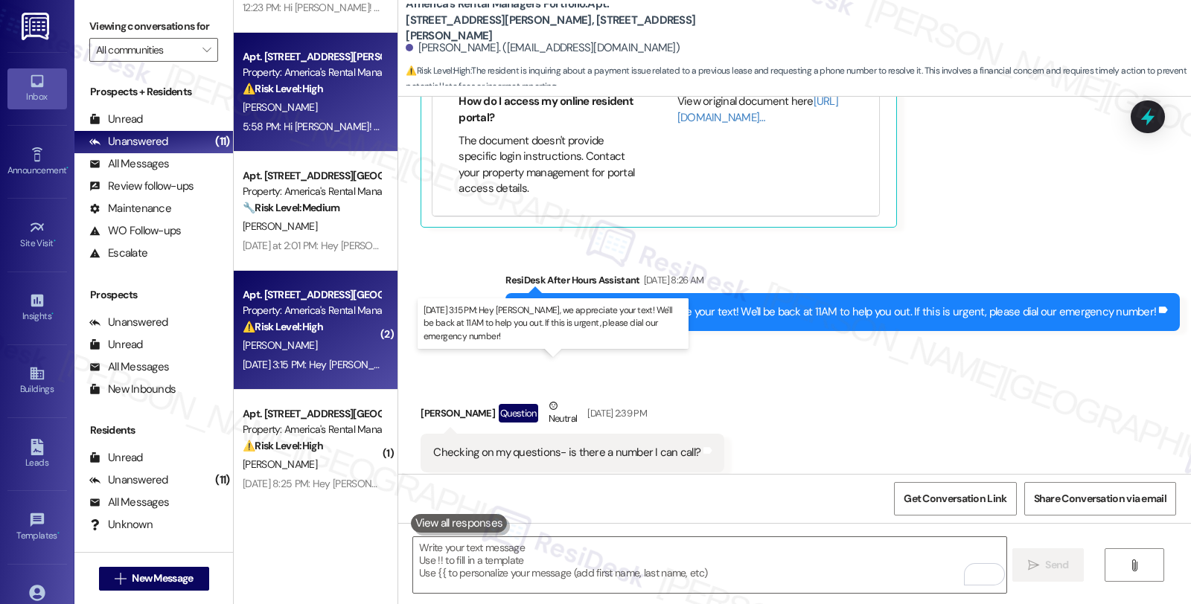
click at [336, 362] on div "Sep 06, 2025 at 3:15 PM: Hey Keirra, we appreciate your text! We'll be back at …" at bounding box center [570, 364] width 654 height 13
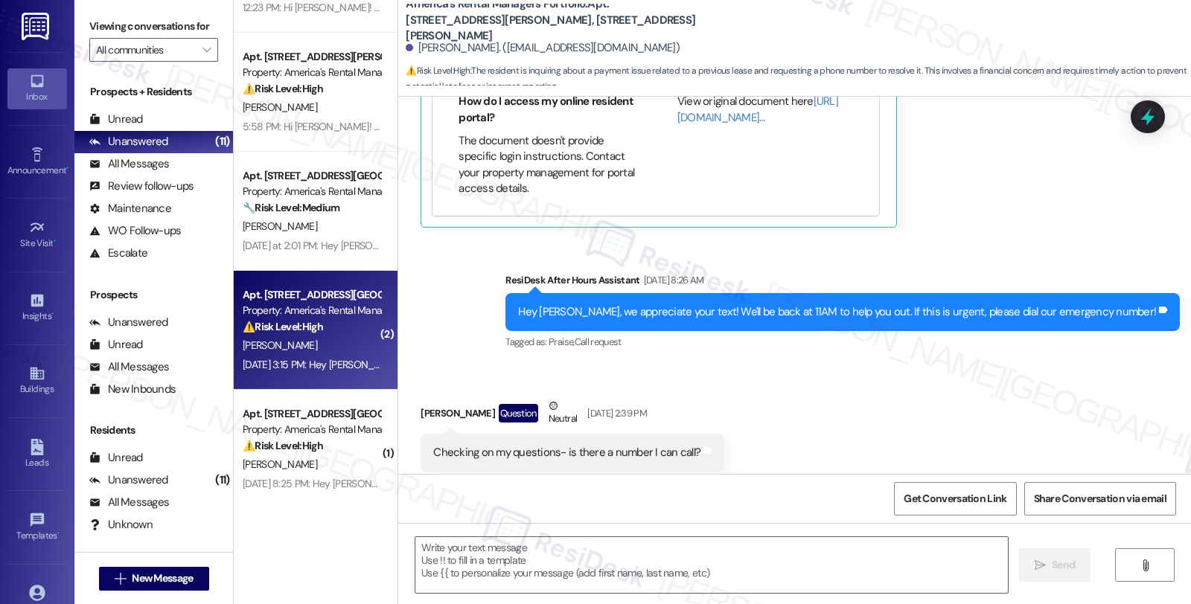
type textarea "Fetching suggested responses. Please feel free to read through the conversation…"
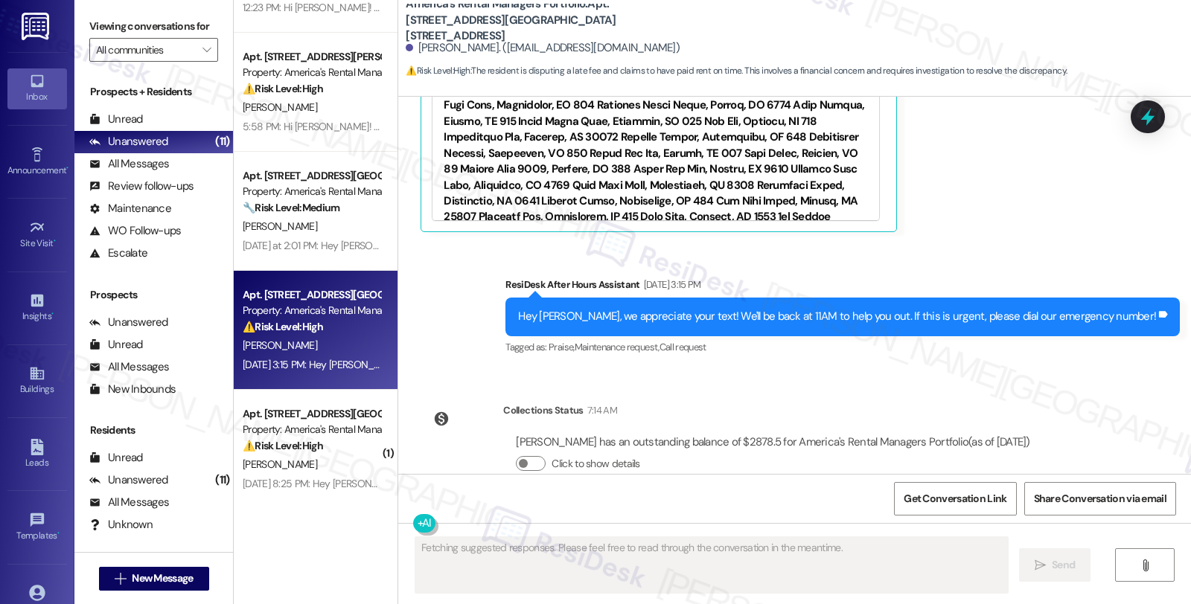
scroll to position [4125, 0]
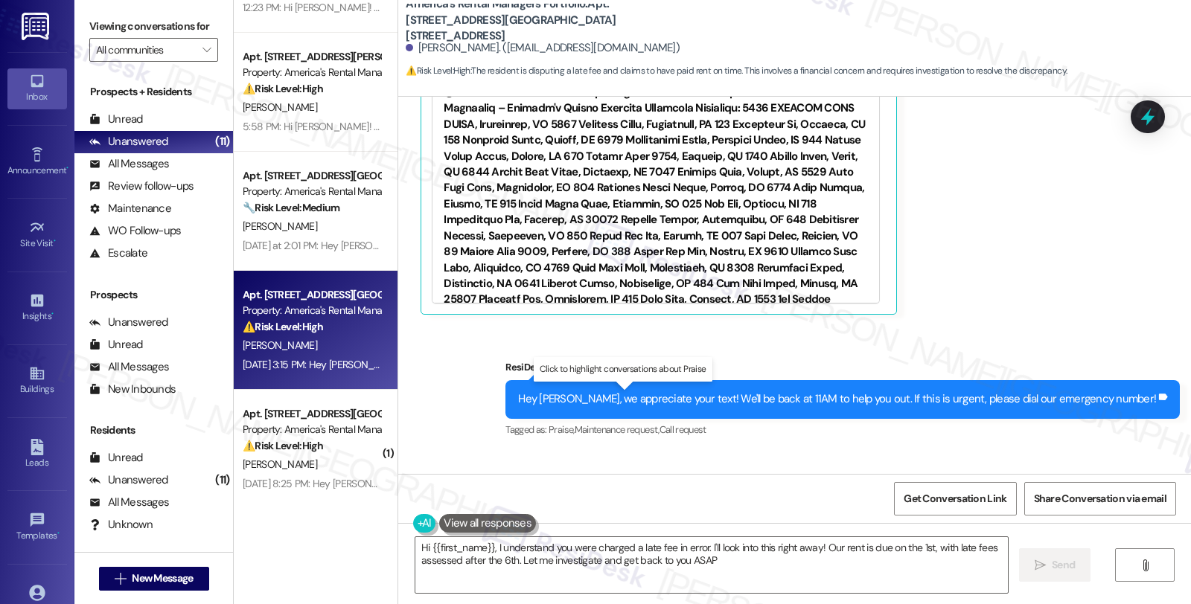
type textarea "Hi {{first_name}}, I understand you were charged a late fee in error. I'll look…"
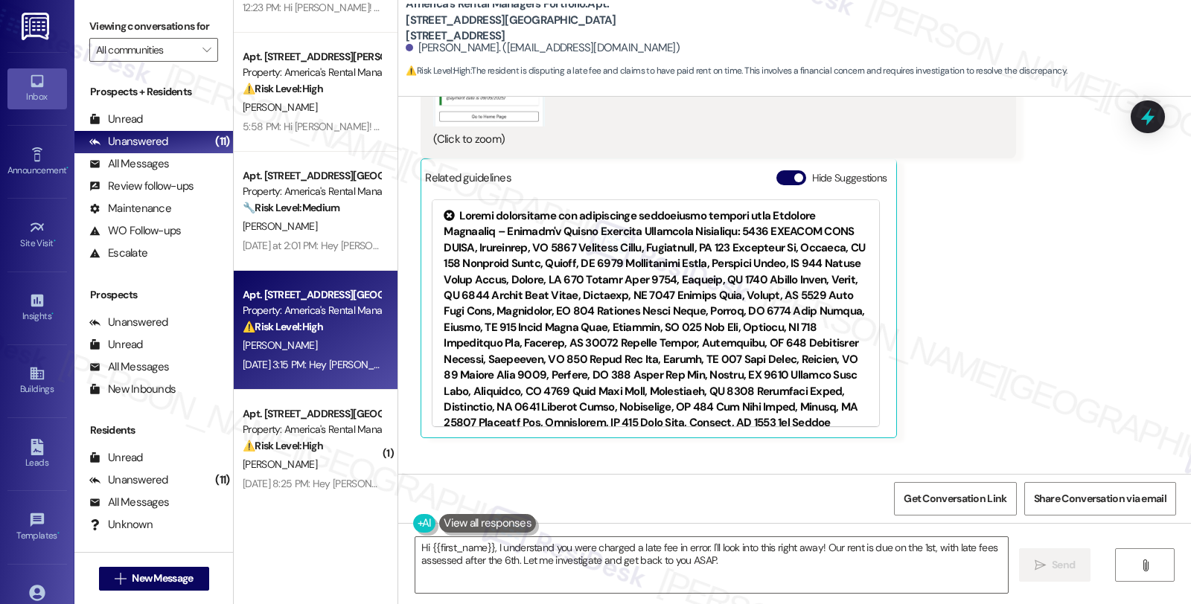
scroll to position [3960, 0]
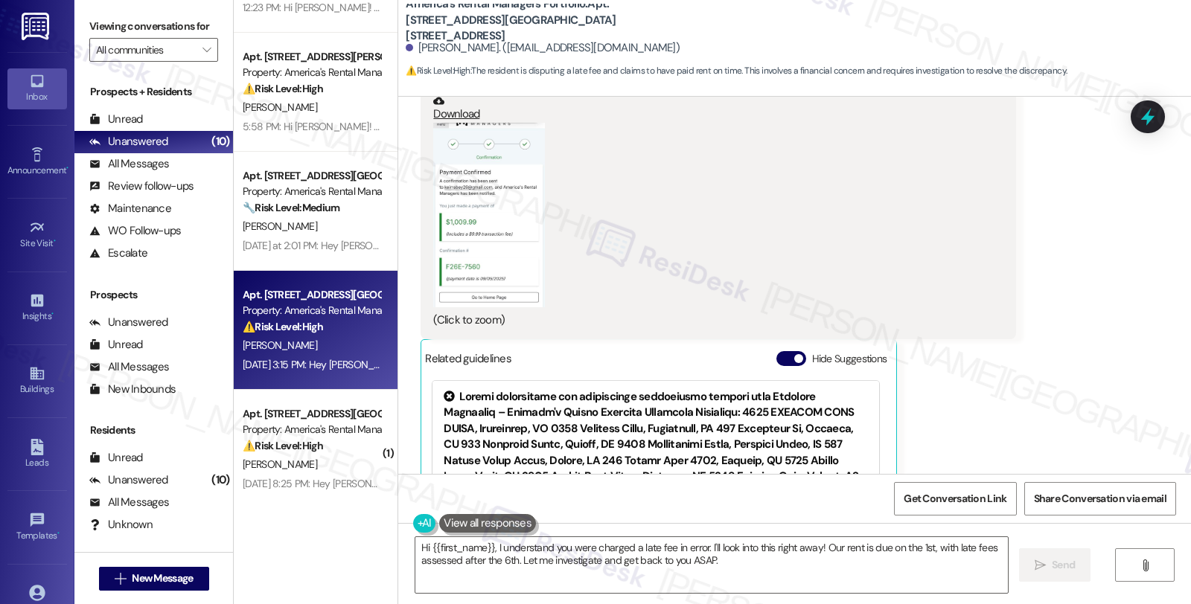
scroll to position [3794, 0]
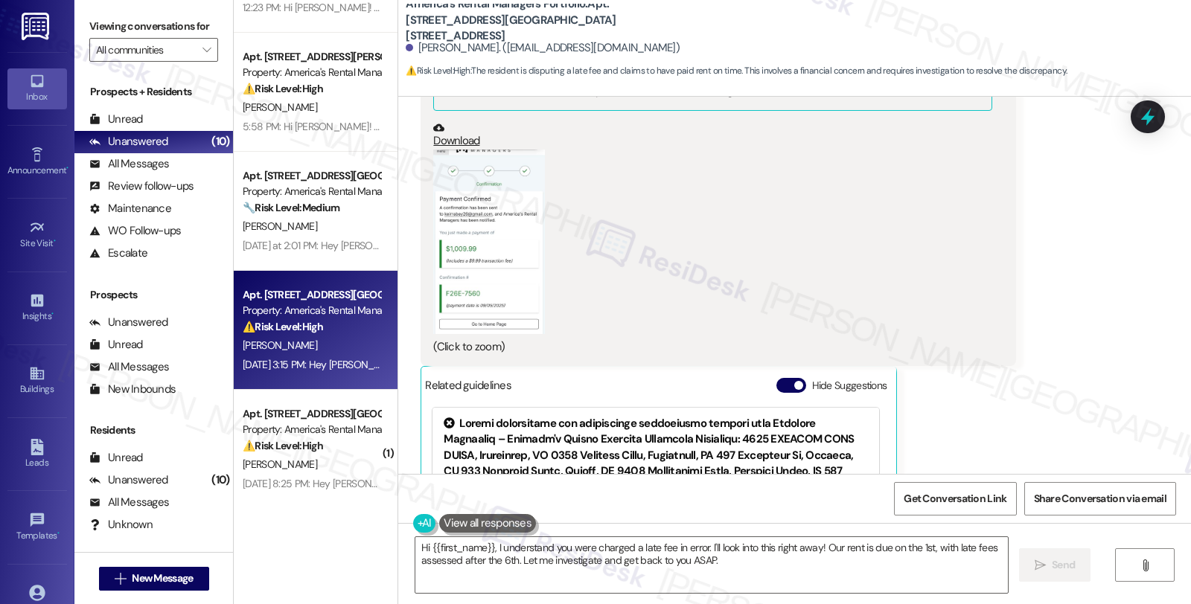
click at [443, 243] on button "Zoom image" at bounding box center [489, 242] width 112 height 185
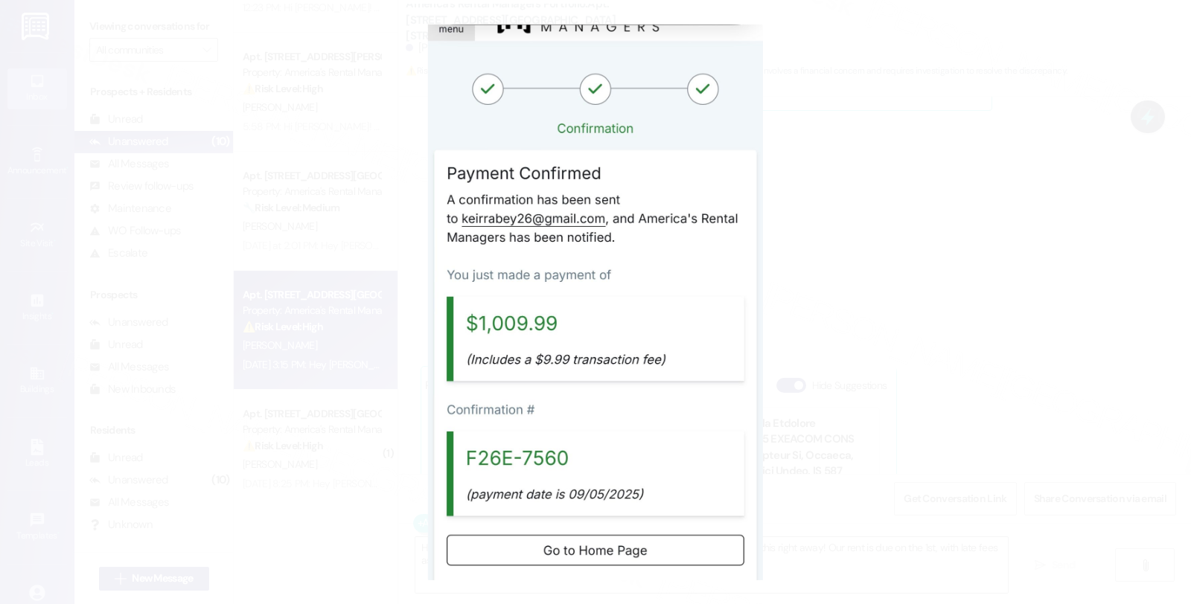
click at [856, 238] on button "Unzoom image" at bounding box center [595, 302] width 1191 height 604
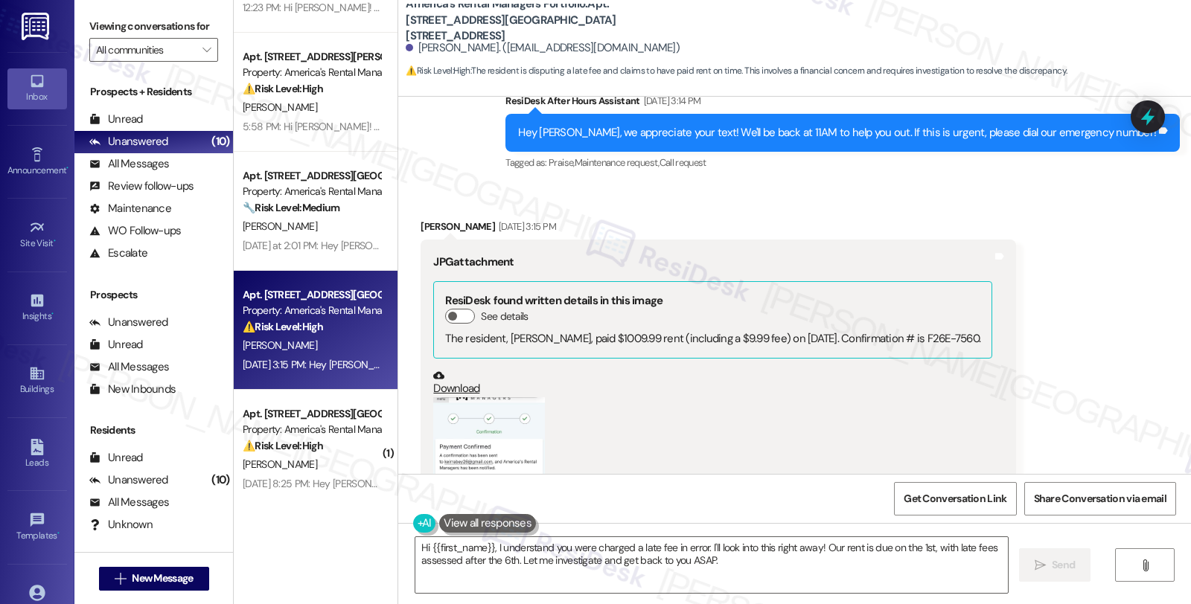
scroll to position [3629, 0]
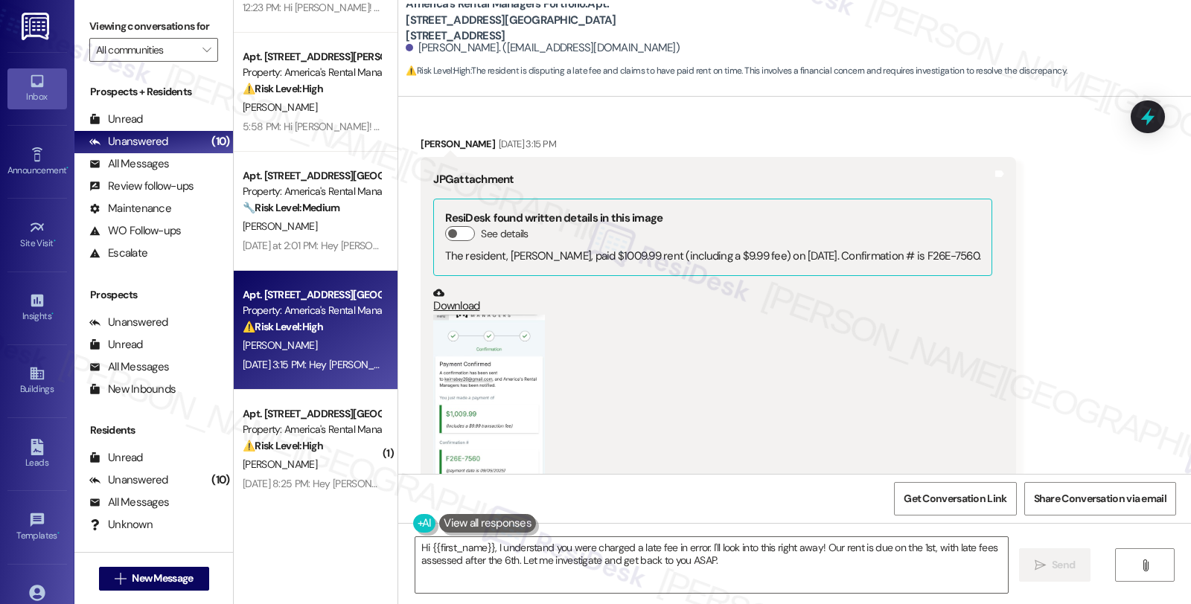
click at [500, 347] on button "Zoom image" at bounding box center [489, 407] width 112 height 185
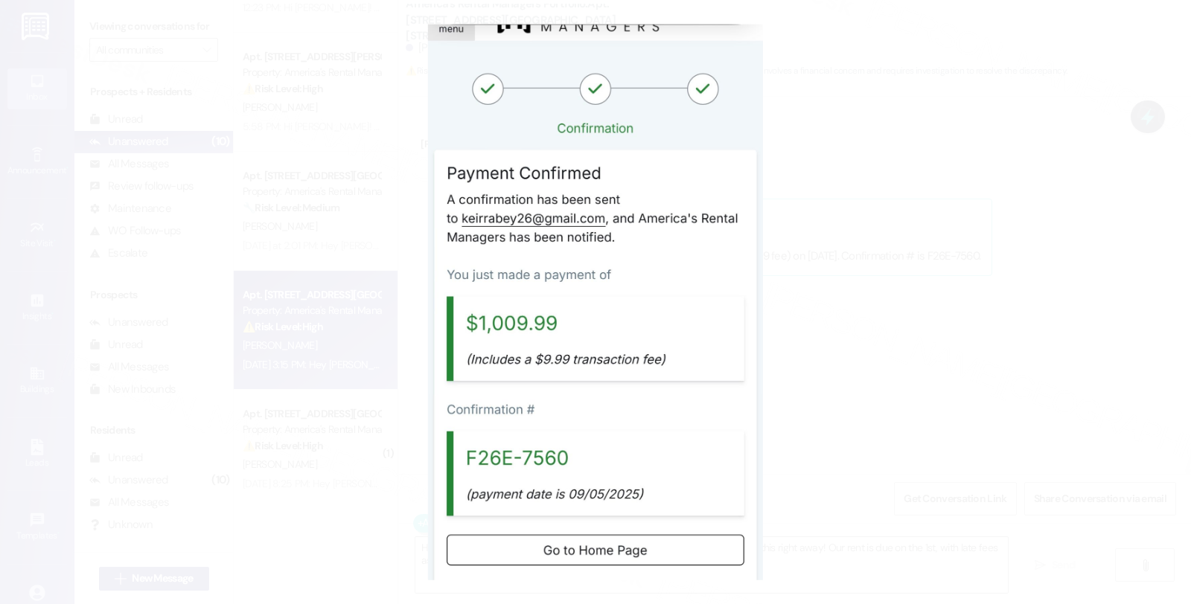
click at [785, 335] on button "Unzoom image" at bounding box center [595, 302] width 1191 height 604
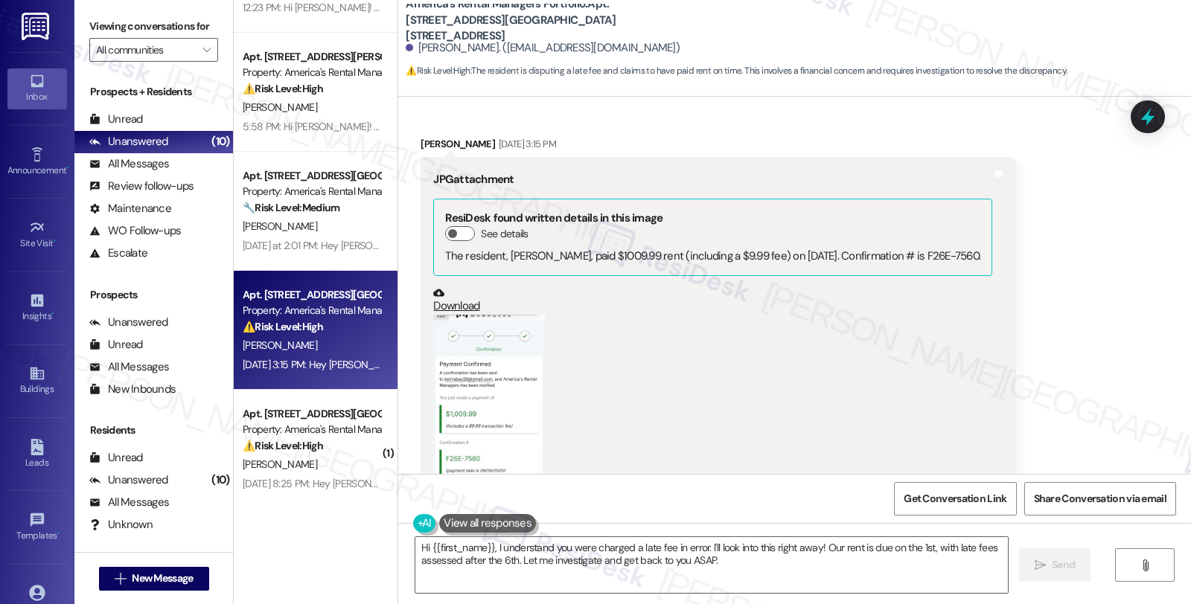
click at [482, 375] on button "Zoom image" at bounding box center [489, 407] width 112 height 185
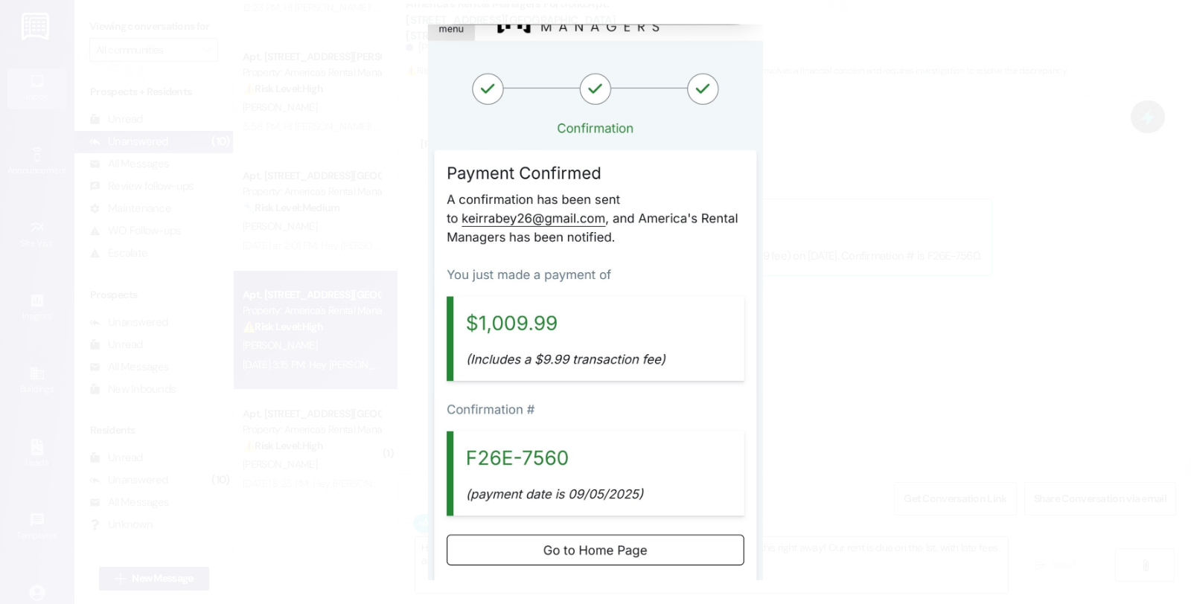
click at [838, 295] on button "Unzoom image" at bounding box center [595, 302] width 1191 height 604
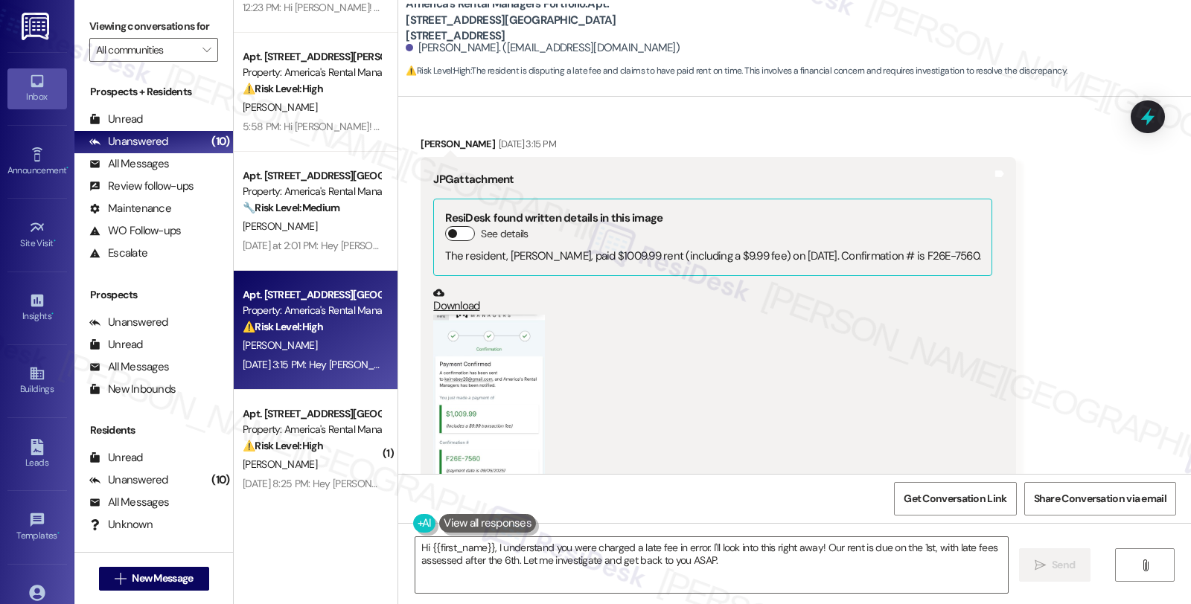
click at [457, 226] on button "See details" at bounding box center [460, 233] width 30 height 15
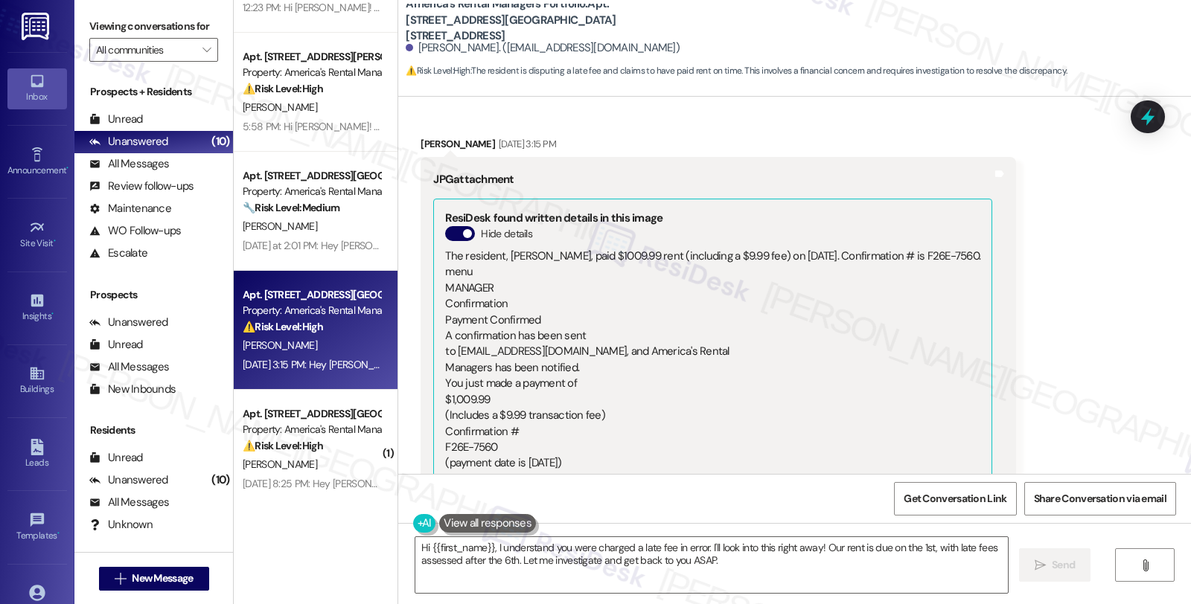
click at [745, 378] on div "menu MANAGER Confirmation Payment Confirmed A confirmation has been sent to kei…" at bounding box center [712, 375] width 535 height 223
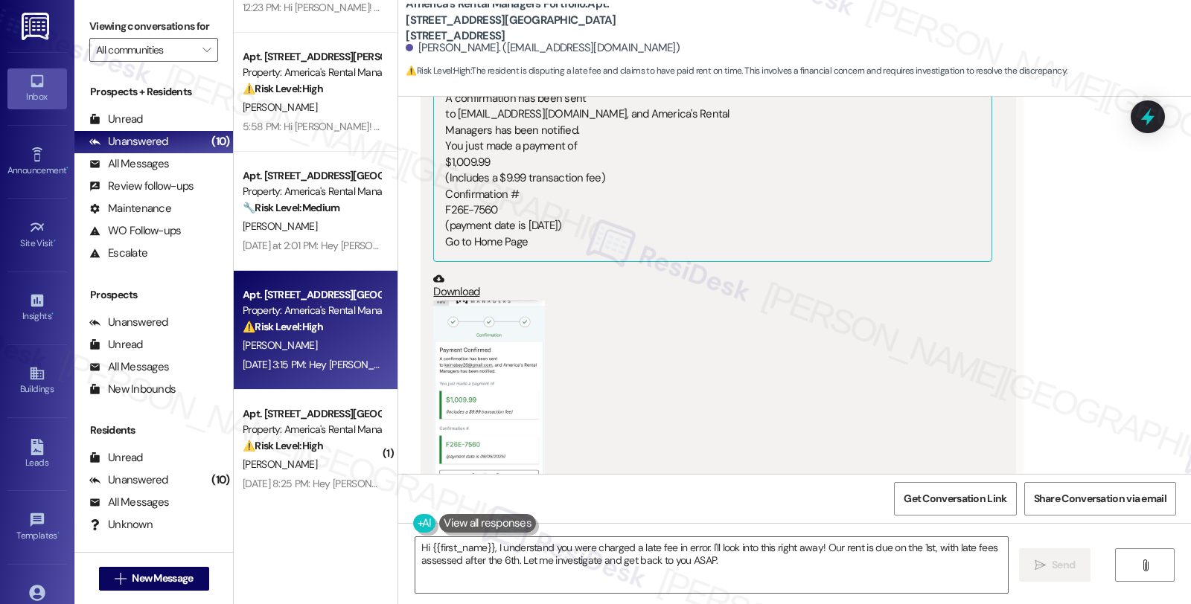
scroll to position [3852, 0]
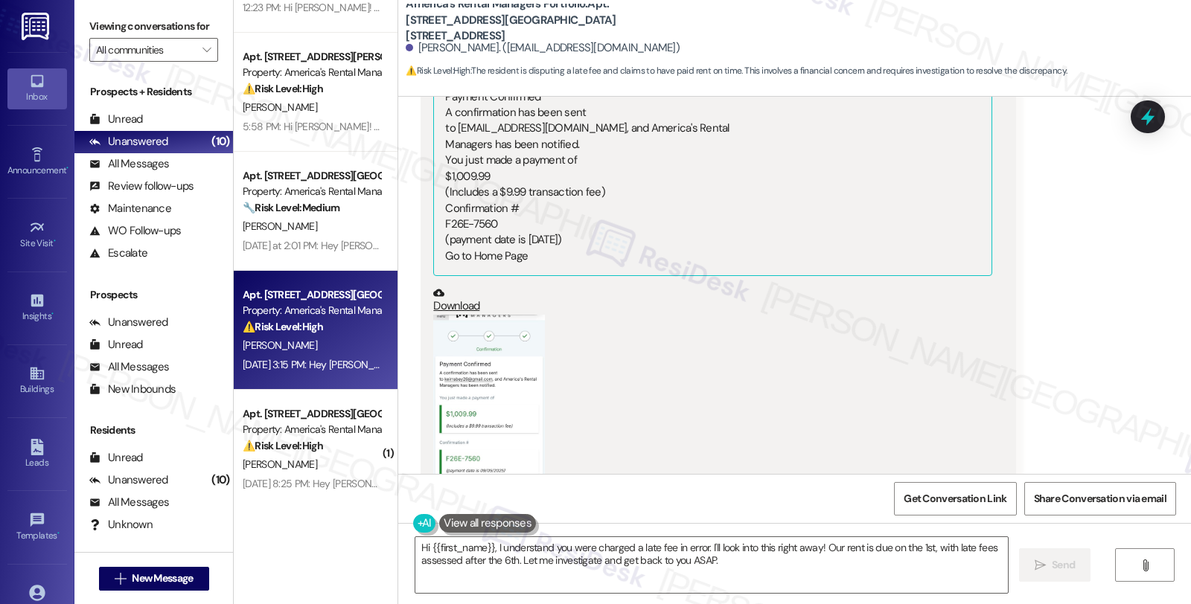
click at [518, 367] on button "Zoom image" at bounding box center [489, 407] width 112 height 185
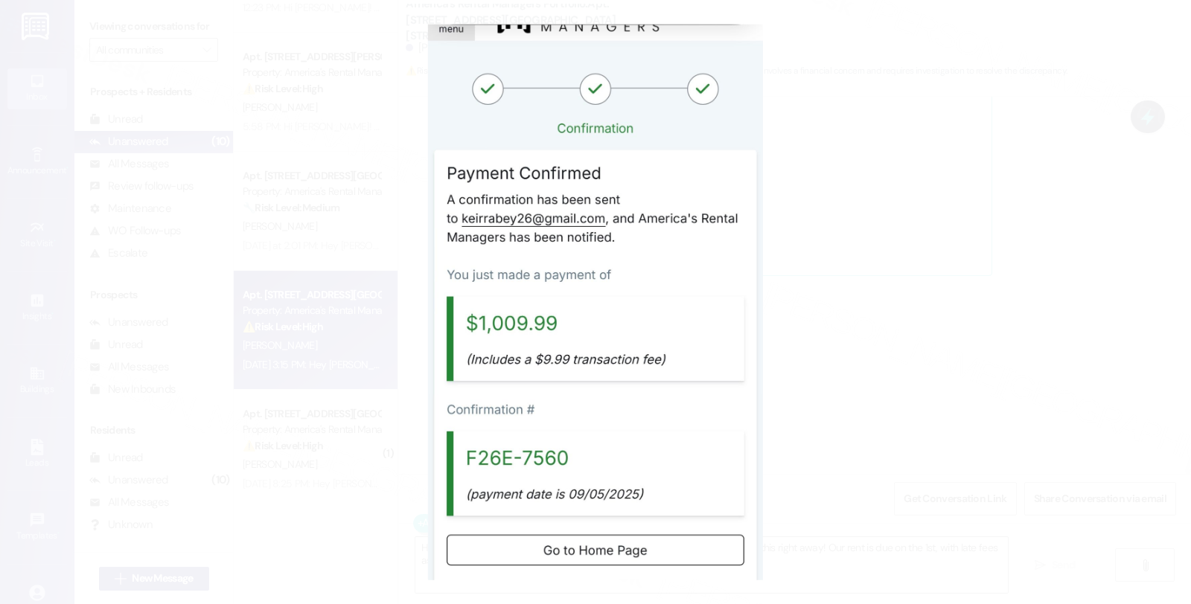
click at [812, 344] on button "Unzoom image" at bounding box center [595, 302] width 1191 height 604
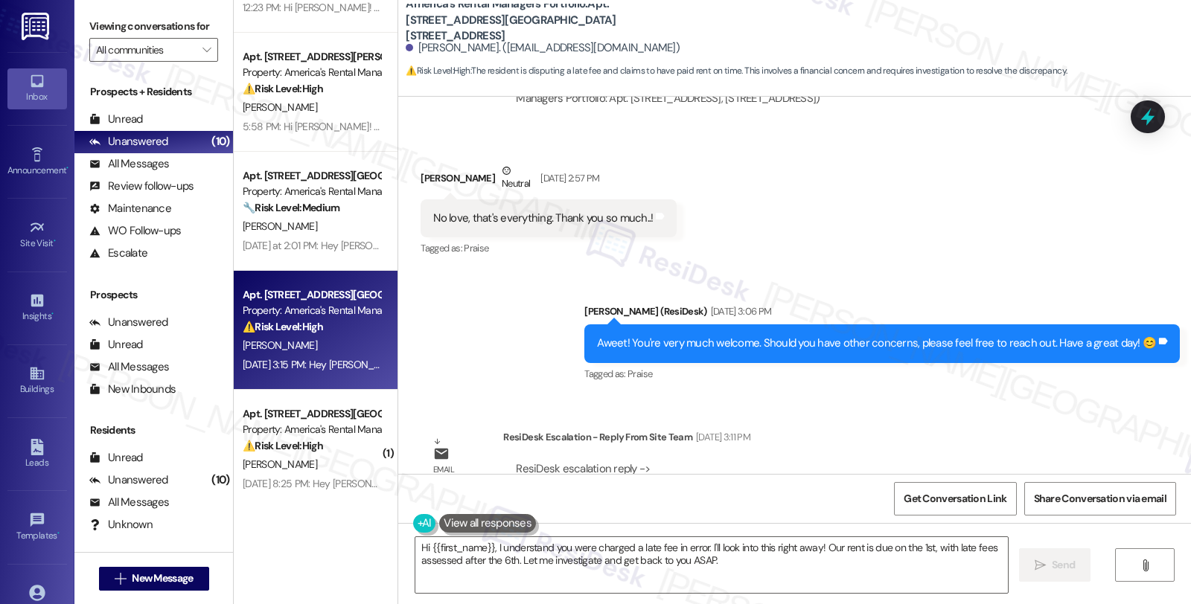
scroll to position [2612, 0]
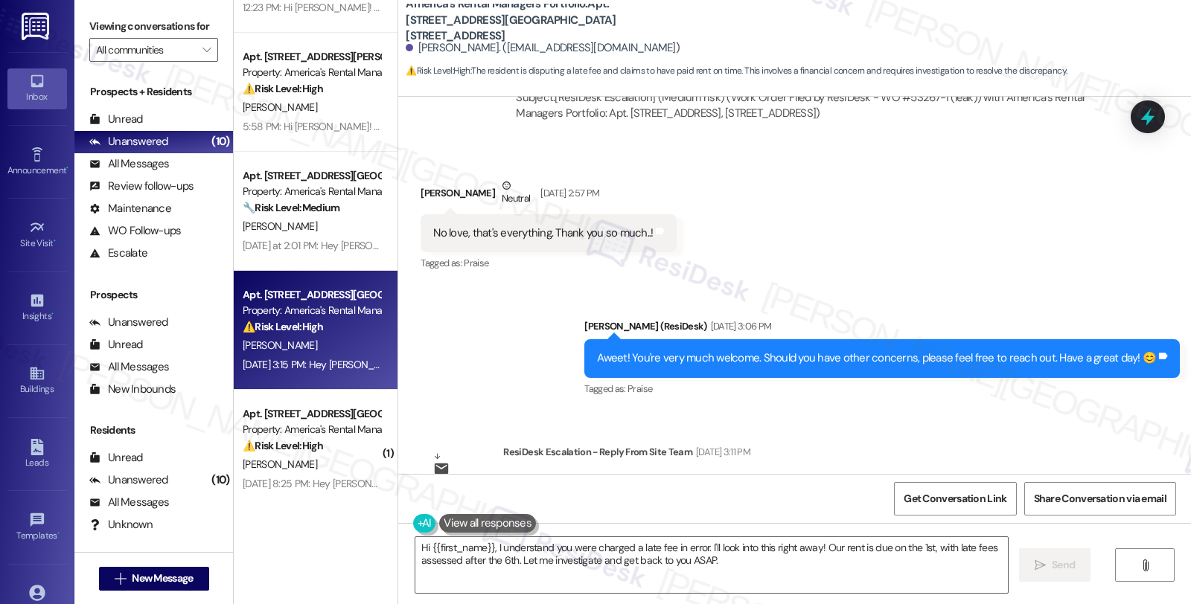
click at [959, 400] on div "Lease started Aug 11, 2024 at 8:00 PM Survey, sent via SMS Residesk Automated S…" at bounding box center [794, 285] width 793 height 377
click at [1002, 355] on div "Aweet! You're very much welcome. Should you have other concerns, please feel fr…" at bounding box center [881, 358] width 595 height 38
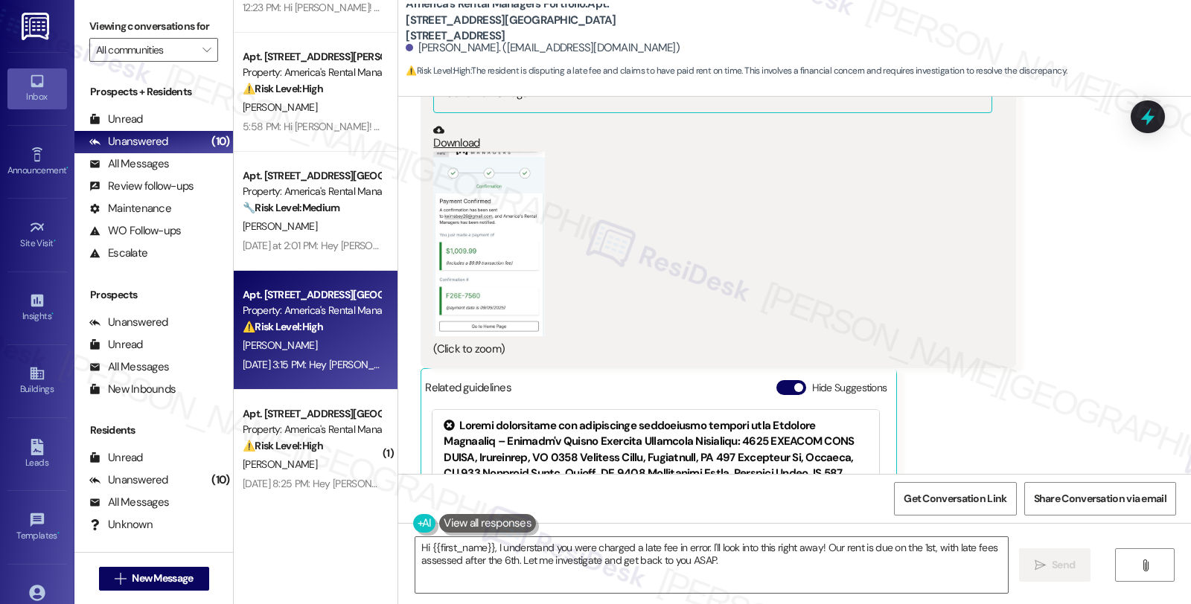
scroll to position [4017, 0]
click at [496, 244] on button "Zoom image" at bounding box center [489, 242] width 112 height 185
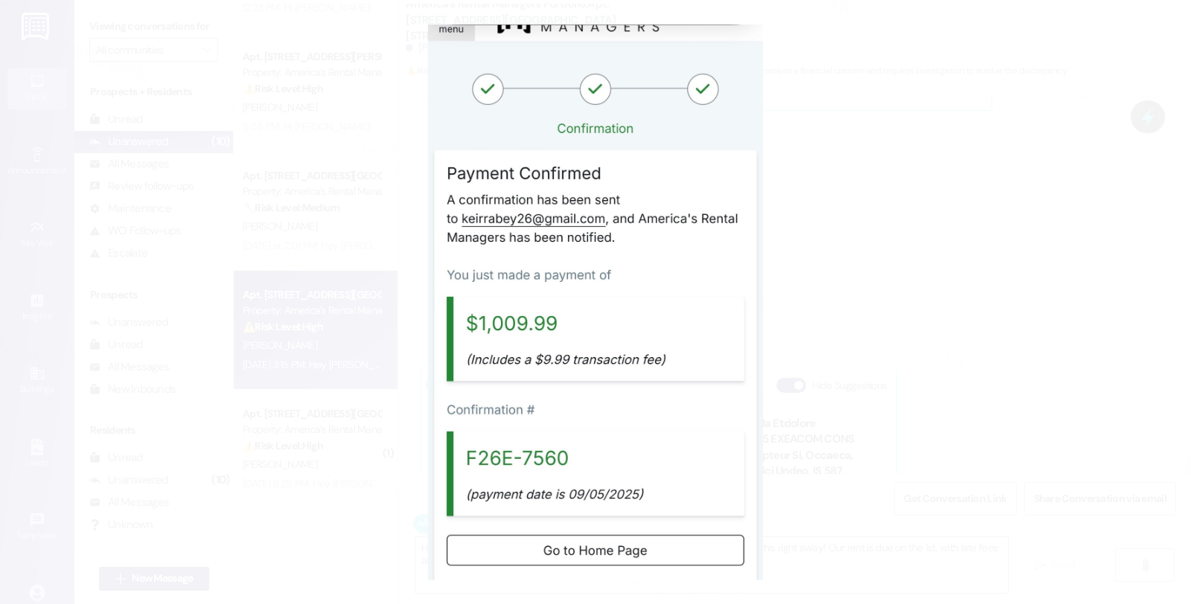
click at [872, 204] on button "Unzoom image" at bounding box center [595, 302] width 1191 height 604
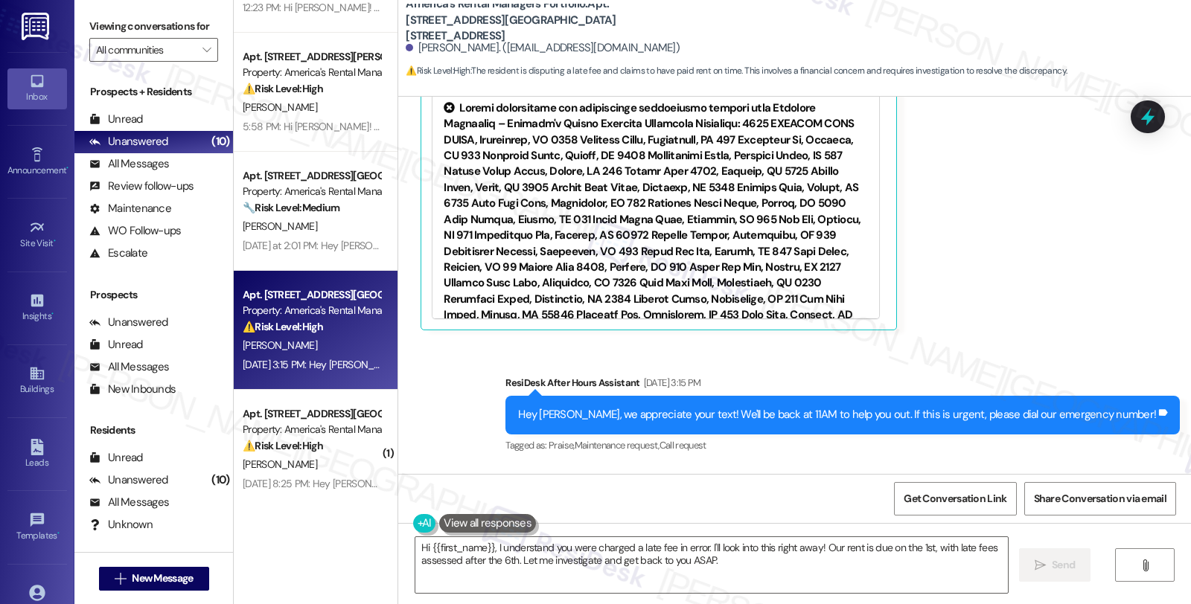
scroll to position [4431, 0]
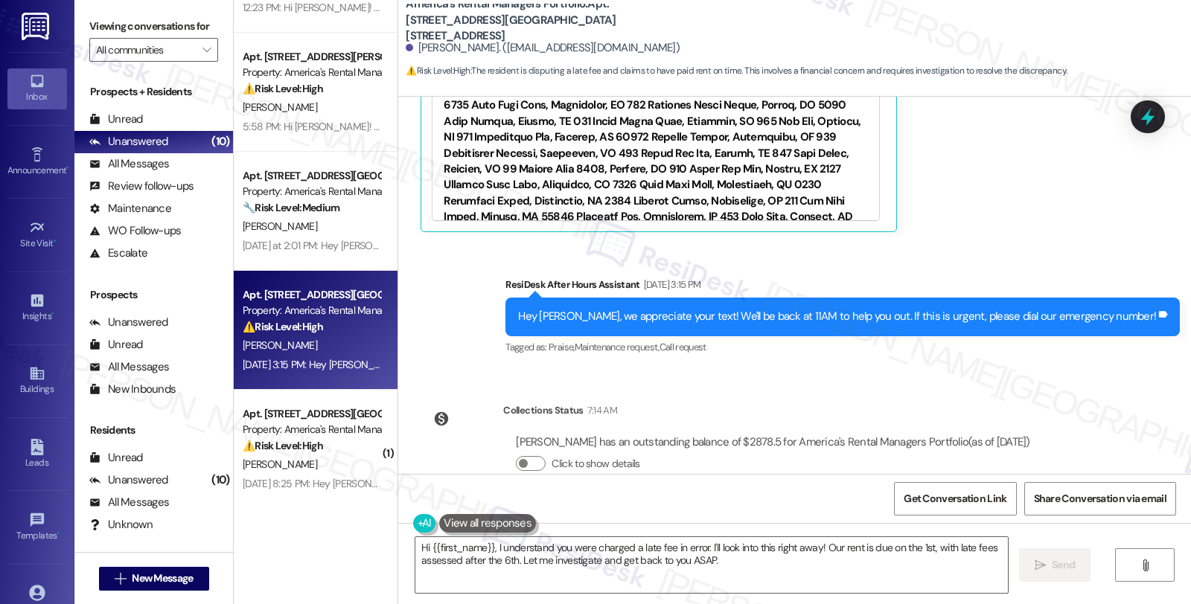
click at [1053, 328] on div "Sent via SMS ResiDesk After Hours Assistant Sep 06, 2025 at 3:15 PM Hey Keirra,…" at bounding box center [842, 317] width 697 height 103
click at [665, 546] on textarea "Hi {{first_name}}, I understand you were charged a late fee in error. I'll look…" at bounding box center [711, 565] width 592 height 56
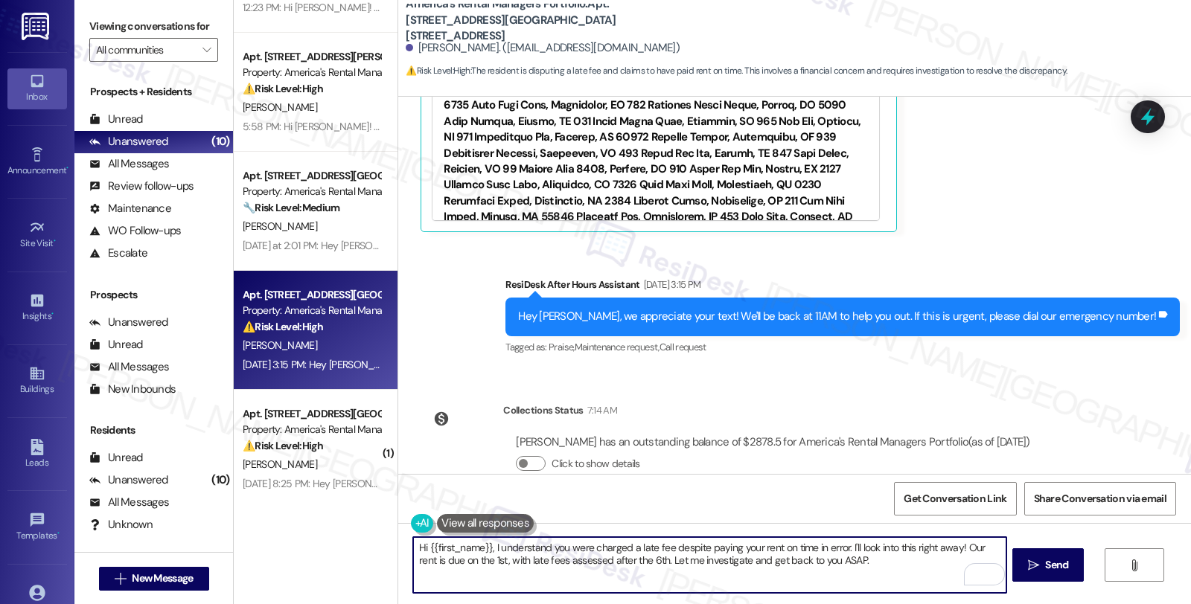
click at [805, 549] on textarea "Hi {{first_name}}, I understand you were charged a late fee despite paying your…" at bounding box center [709, 565] width 592 height 56
click at [869, 562] on textarea "Hi {{first_name}}, I understand you were charged a late fee despite paying your…" at bounding box center [709, 565] width 592 height 56
click at [635, 557] on textarea "Hi {{first_name}}, I understand you were charged a late fee despite paying your…" at bounding box center [709, 565] width 592 height 56
click at [738, 558] on textarea "Hi {{first_name}}, I understand you were charged a late fee despite paying your…" at bounding box center [709, 565] width 592 height 56
type textarea "Hi {{first_name}}, I understand you were charged a late fee despite paying your…"
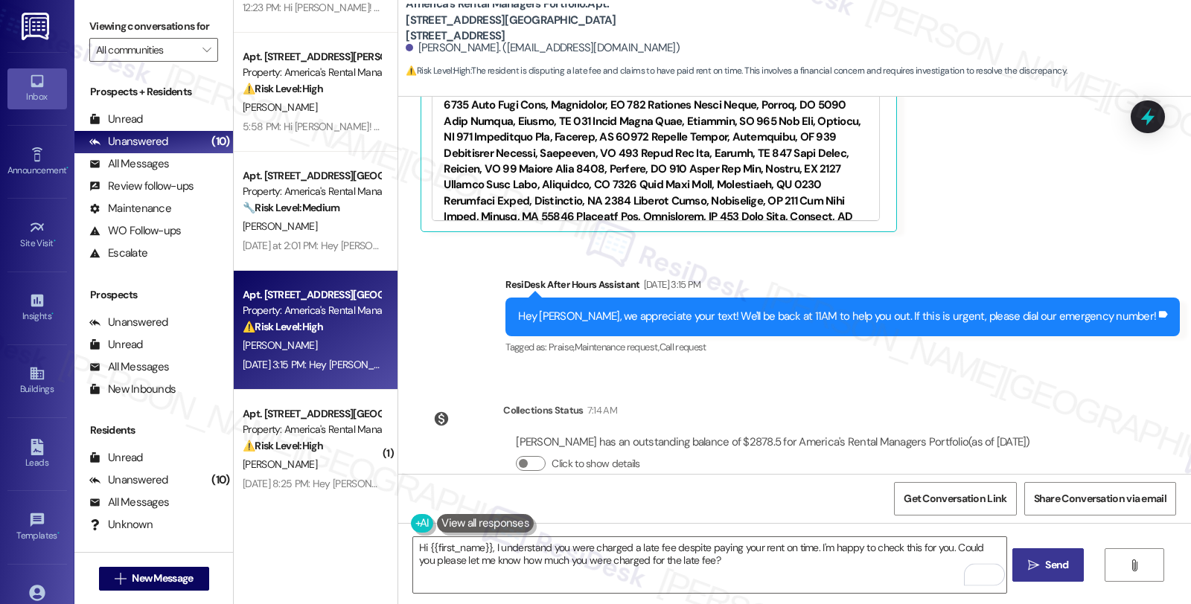
click at [1046, 566] on span "Send" at bounding box center [1056, 565] width 23 height 16
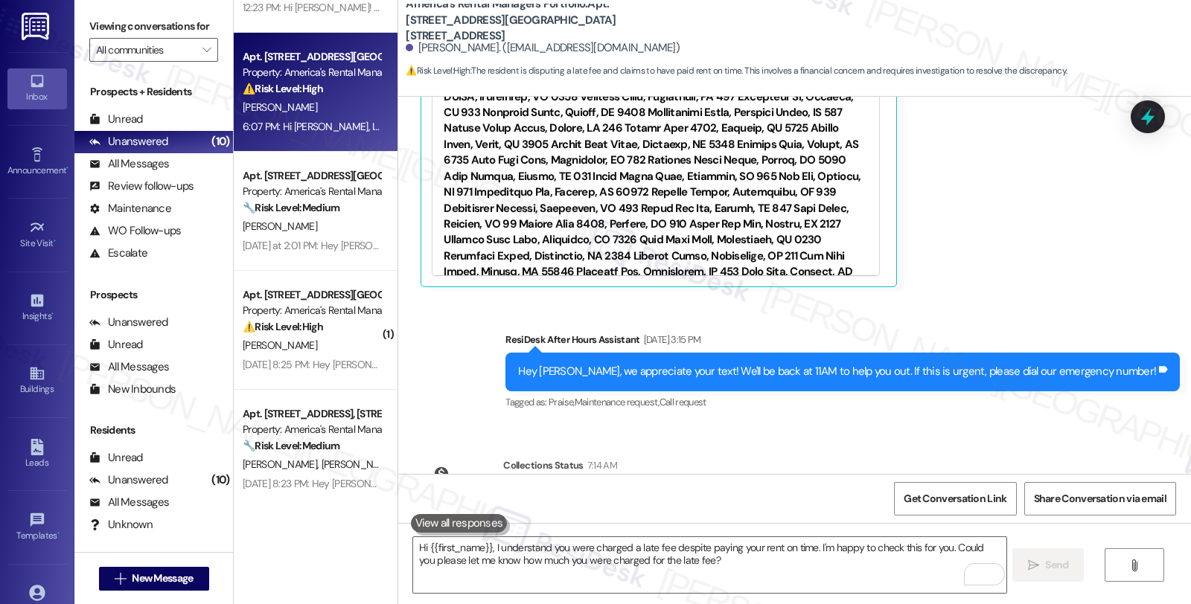
scroll to position [4550, 0]
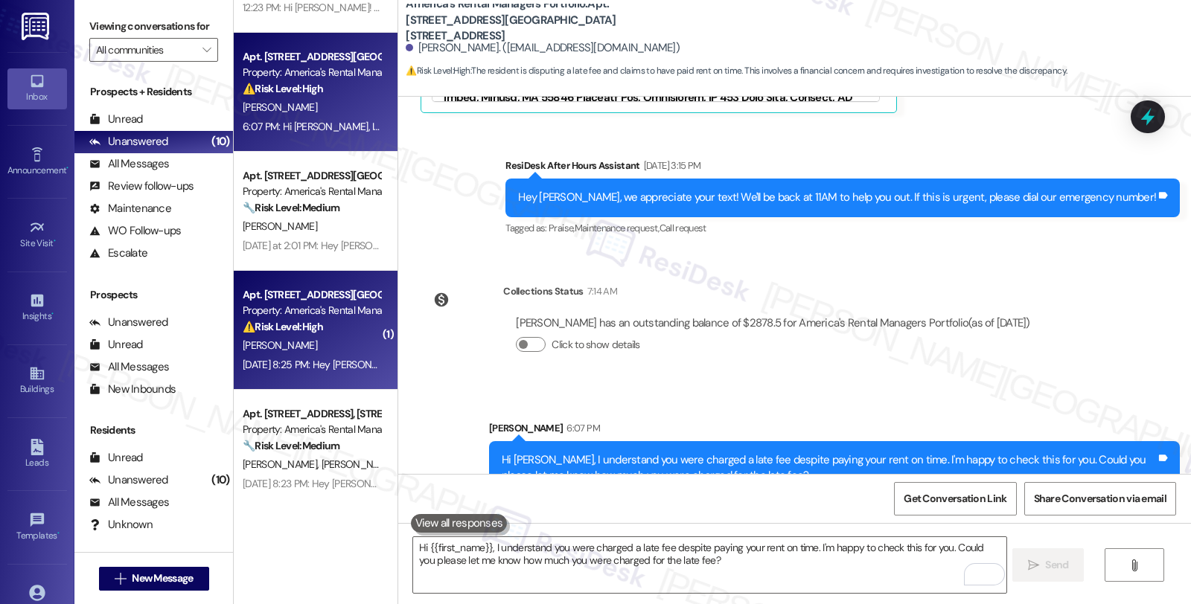
click at [332, 368] on div "Sep 05, 2025 at 8:25 PM: Hey Kevin, we appreciate your text! We'll be back at 1…" at bounding box center [572, 364] width 658 height 13
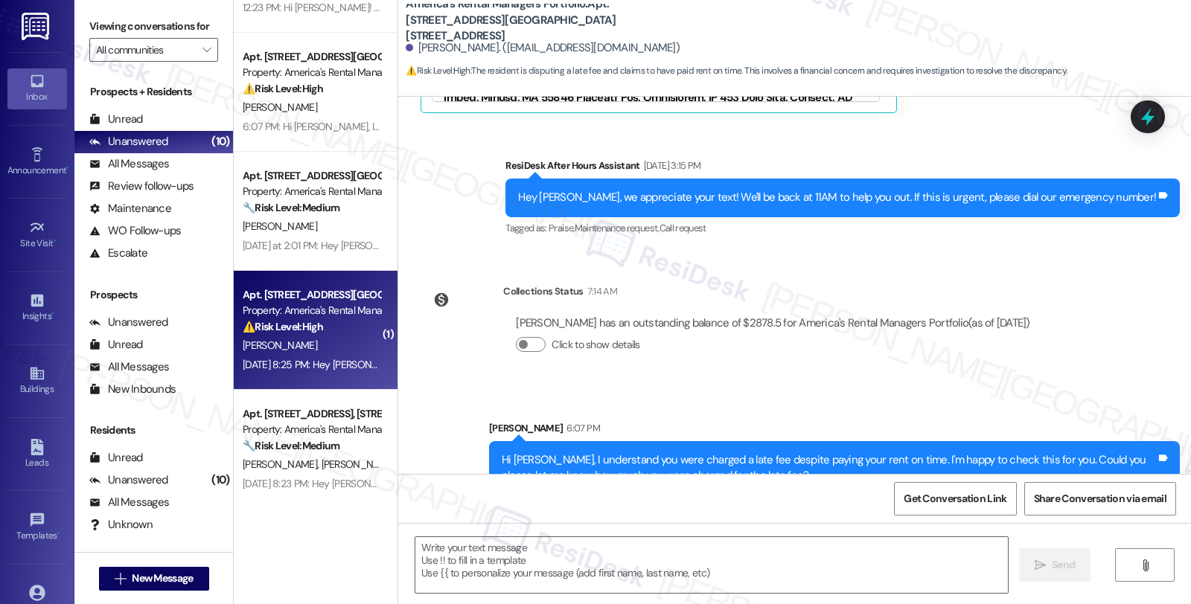
type textarea "Fetching suggested responses. Please feel free to read through the conversation…"
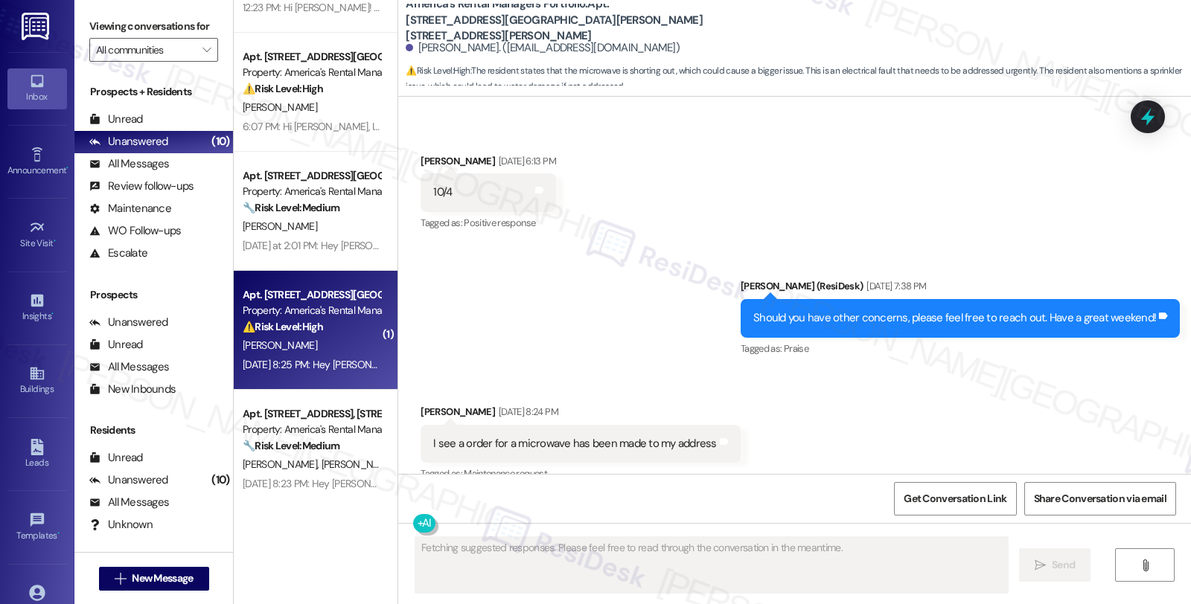
scroll to position [2097, 0]
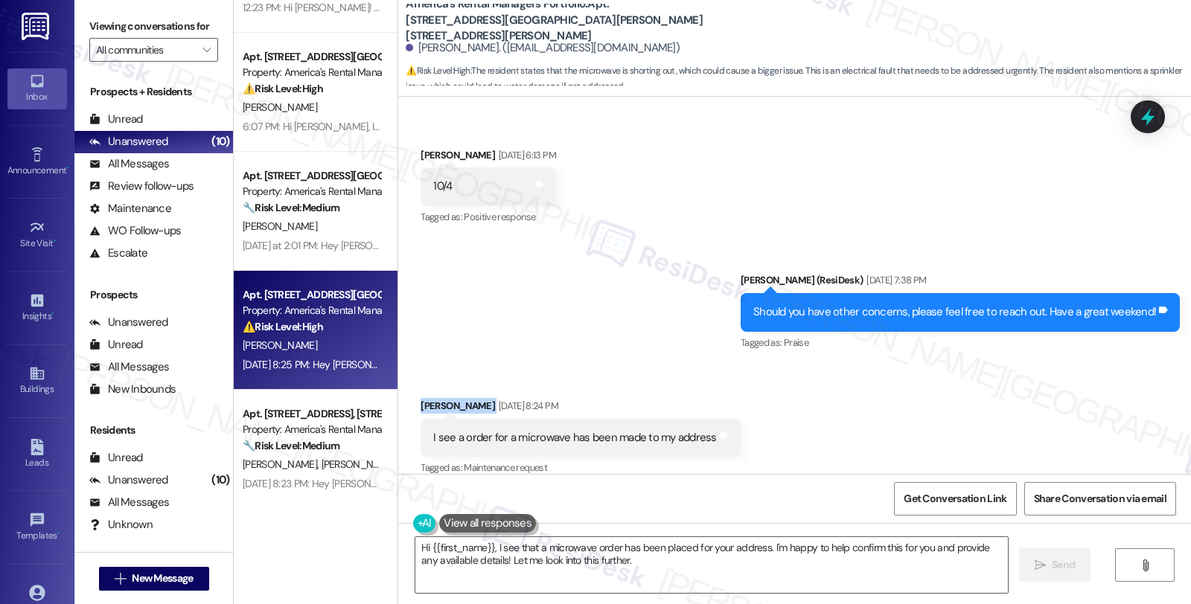
drag, startPoint x: 409, startPoint y: 391, endPoint x: 470, endPoint y: 389, distance: 60.3
click at [470, 389] on div "Received via SMS Kevin Mitchell Sep 05, 2025 at 8:24 PM I see a order for a mic…" at bounding box center [580, 438] width 342 height 103
copy div "Kevin Mitchell"
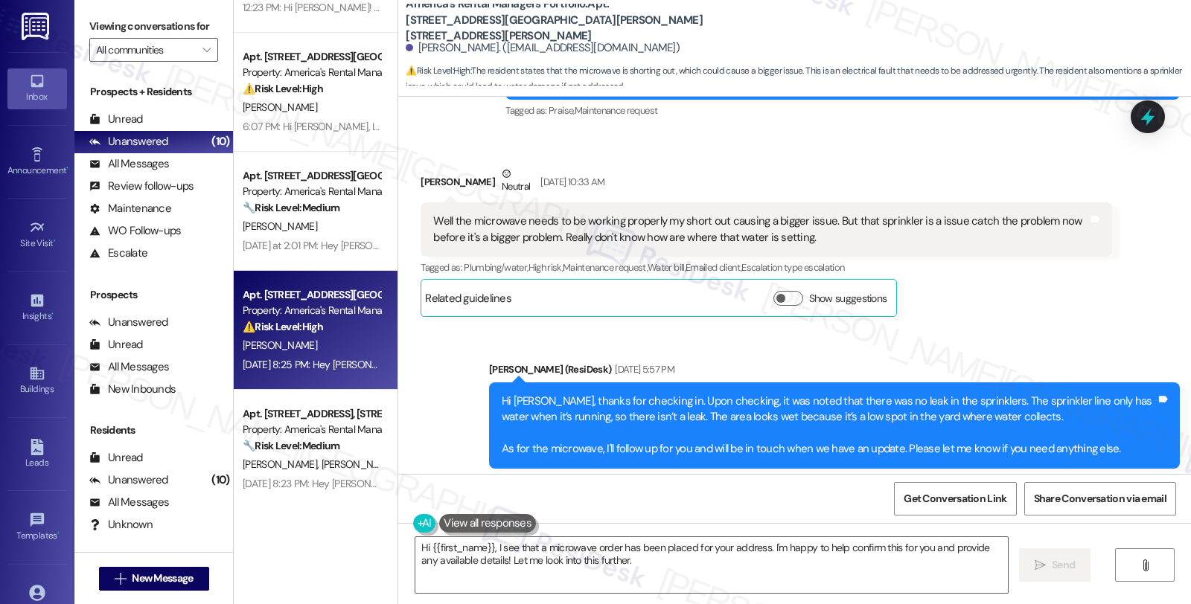
scroll to position [1519, 0]
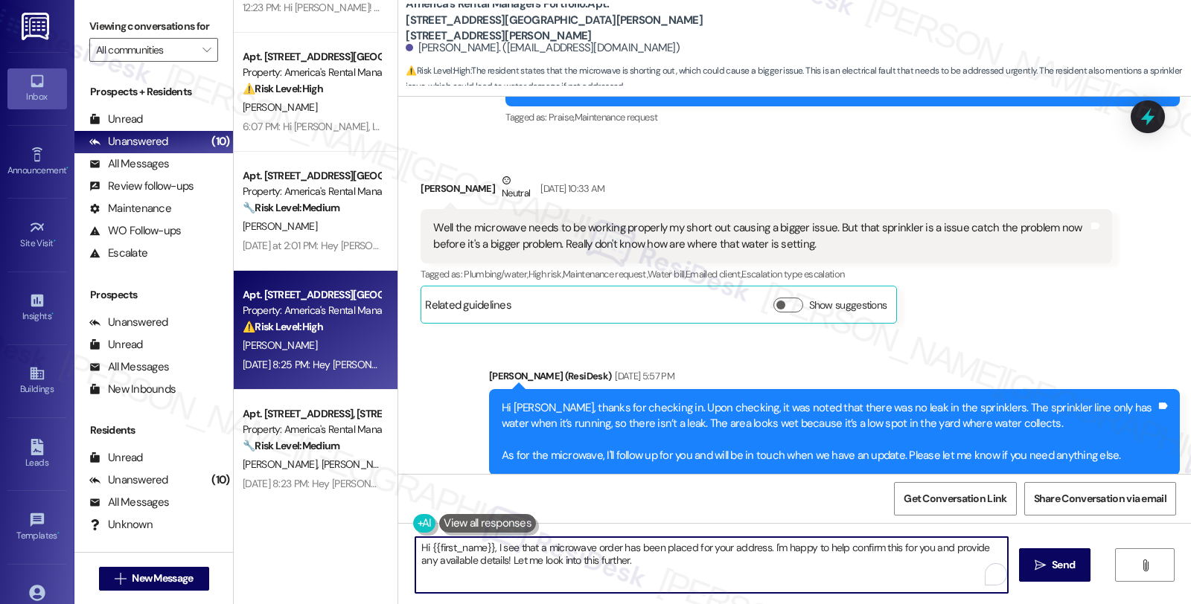
click at [487, 546] on textarea "Hi {{first_name}}, I see that a microwave order has been placed for your addres…" at bounding box center [711, 565] width 592 height 56
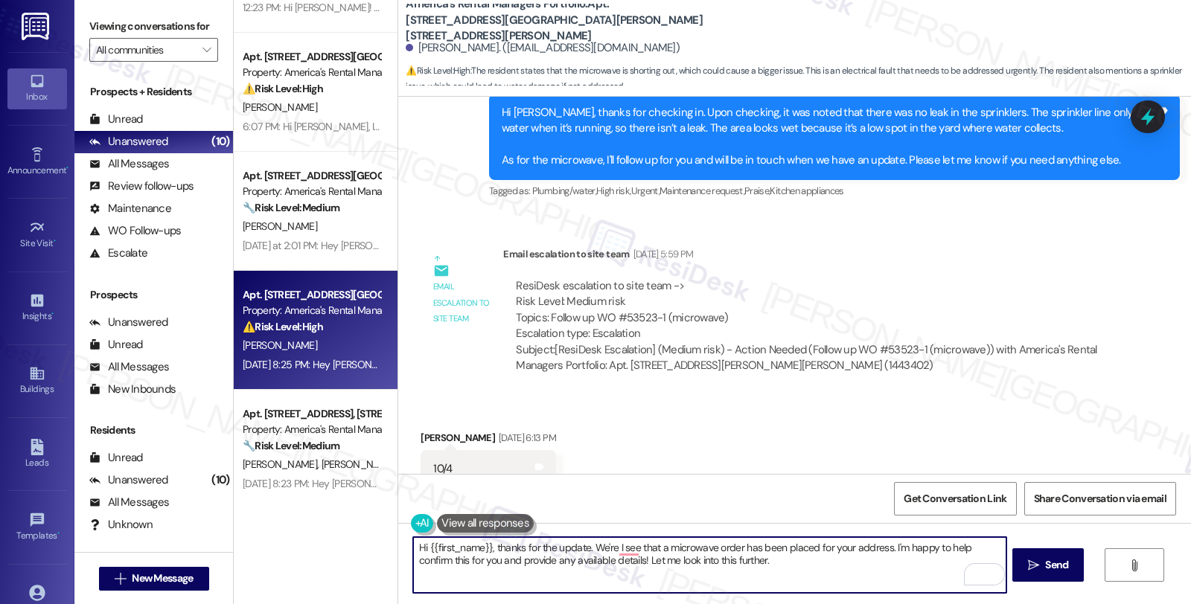
scroll to position [1780, 0]
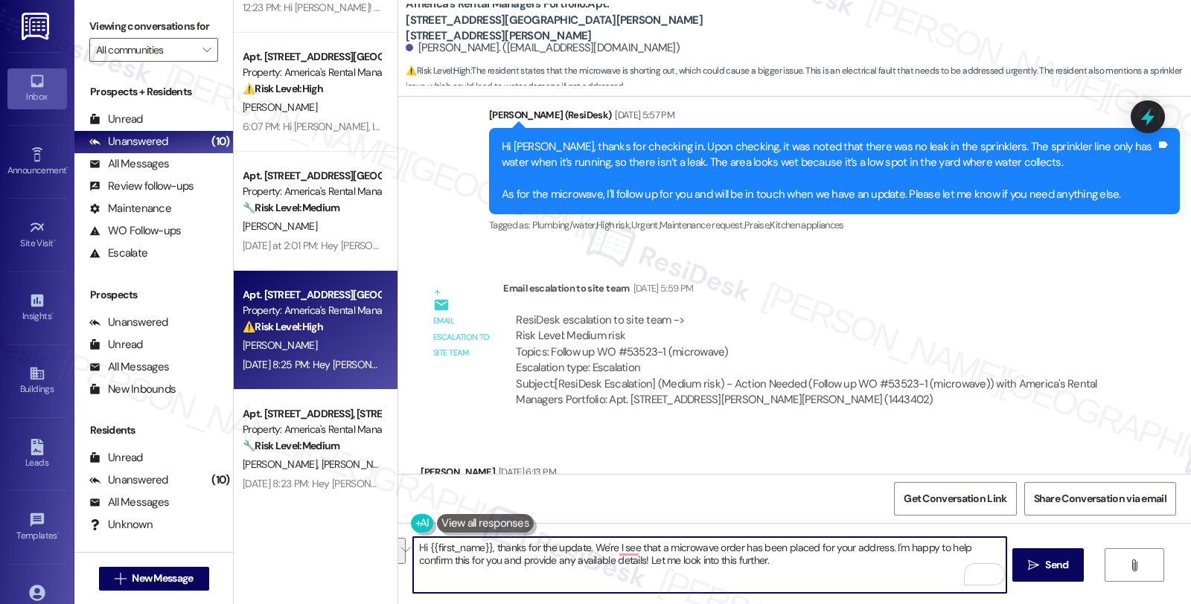
drag, startPoint x: 583, startPoint y: 547, endPoint x: 762, endPoint y: 588, distance: 183.2
click at [762, 588] on textarea "Hi {{first_name}}, thanks for the update. We're I see that a microwave order ha…" at bounding box center [709, 565] width 592 height 56
click at [745, 548] on textarea "Hi {{first_name}}, thanks for the update. A follow-up has been made and" at bounding box center [709, 565] width 592 height 56
click at [955, 548] on textarea "Hi {{first_name}}, thanks for the update. A follow-up has been made, and we'll …" at bounding box center [709, 565] width 592 height 56
type textarea "Hi {{first_name}}, thanks for the update. A follow-up has been made, and we'll …"
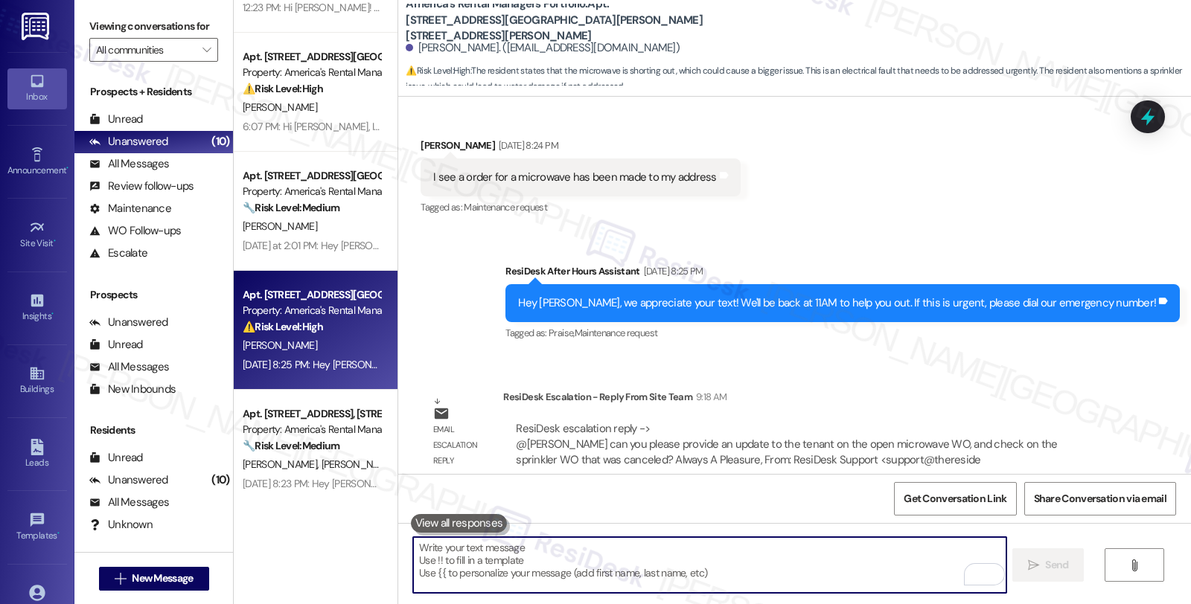
scroll to position [2359, 0]
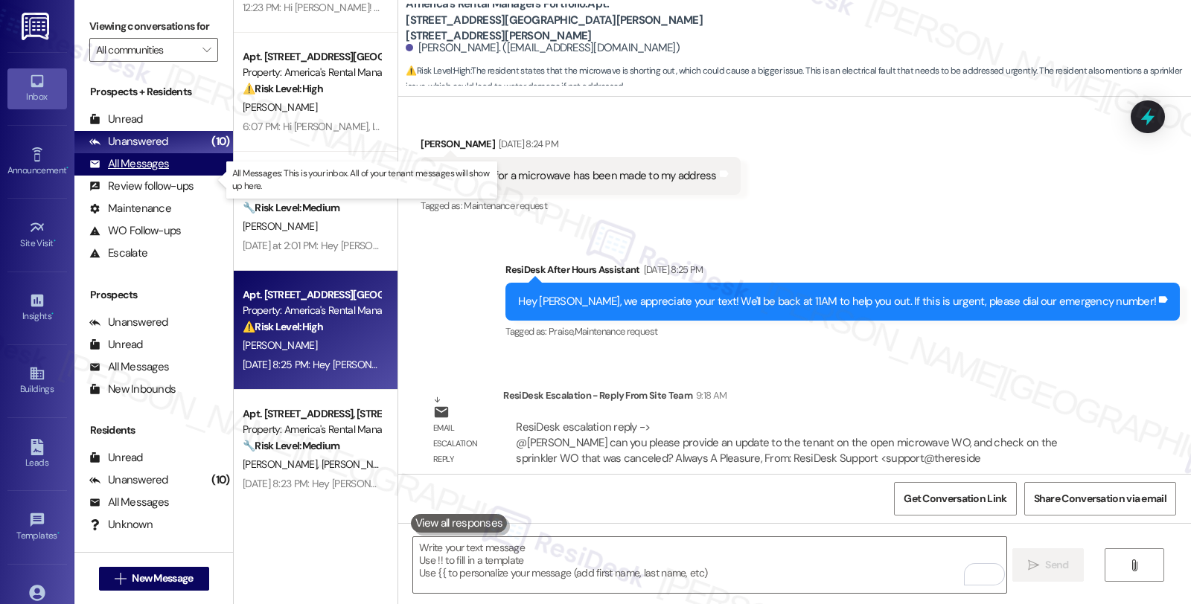
click at [176, 176] on div "All Messages (undefined)" at bounding box center [153, 164] width 159 height 22
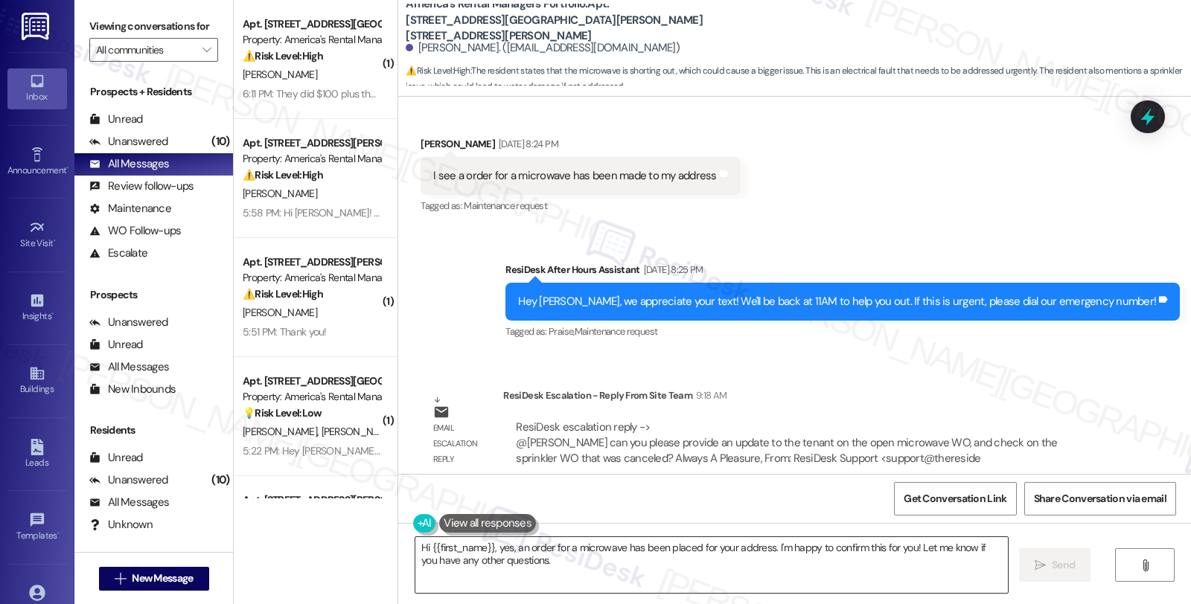
click at [486, 546] on textarea "Hi {{first_name}}, yes, an order for a microwave has been placed for your addre…" at bounding box center [711, 565] width 592 height 56
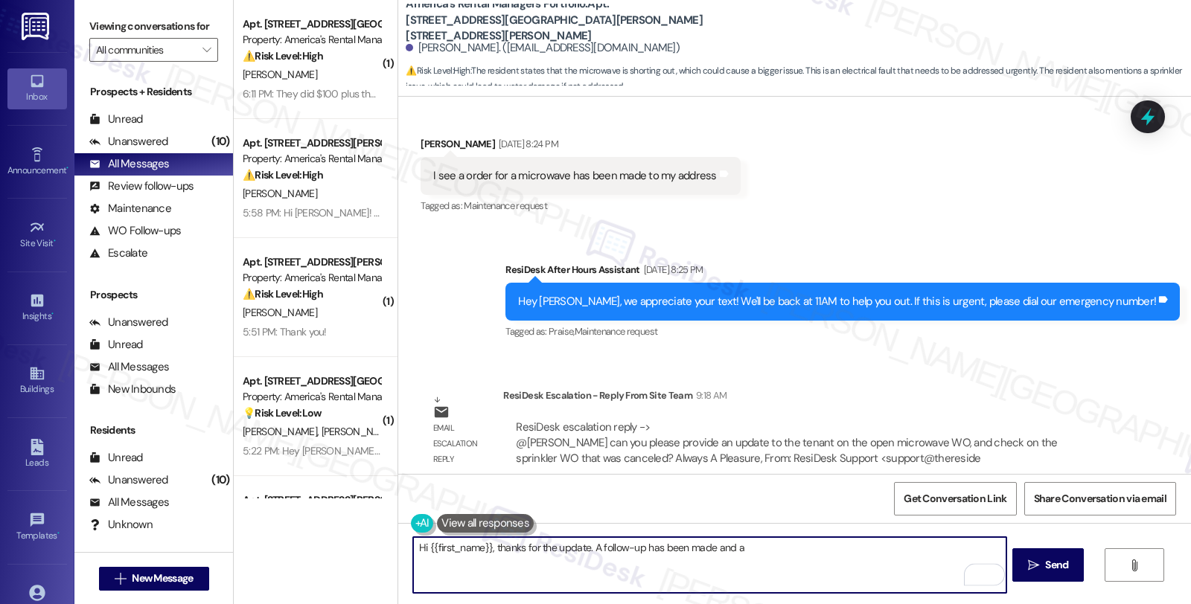
click at [744, 546] on textarea "Hi {{first_name}}, thanks for the update. A follow-up has been made and a" at bounding box center [709, 565] width 592 height 56
click at [967, 552] on textarea "Hi {{first_name}}, thanks for the update. A follow-up has been made, and will k…" at bounding box center [709, 565] width 592 height 56
type textarea "Hi {{first_name}}, thanks for the update. A follow-up has been made, and will k…"
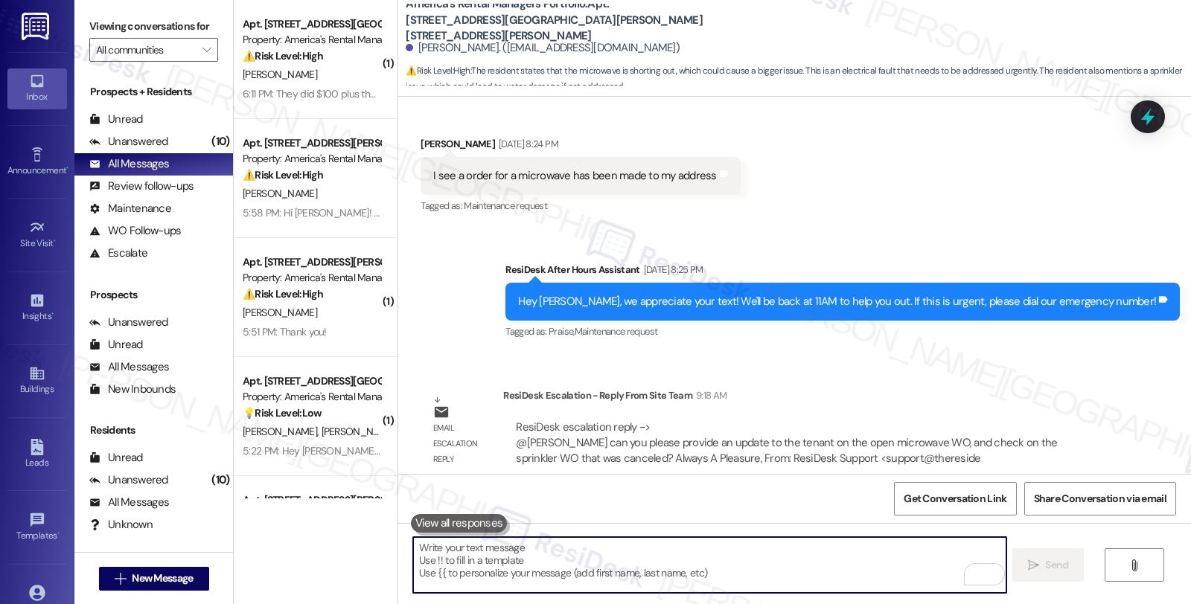
click at [633, 563] on textarea "To enrich screen reader interactions, please activate Accessibility in Grammarl…" at bounding box center [709, 565] width 592 height 56
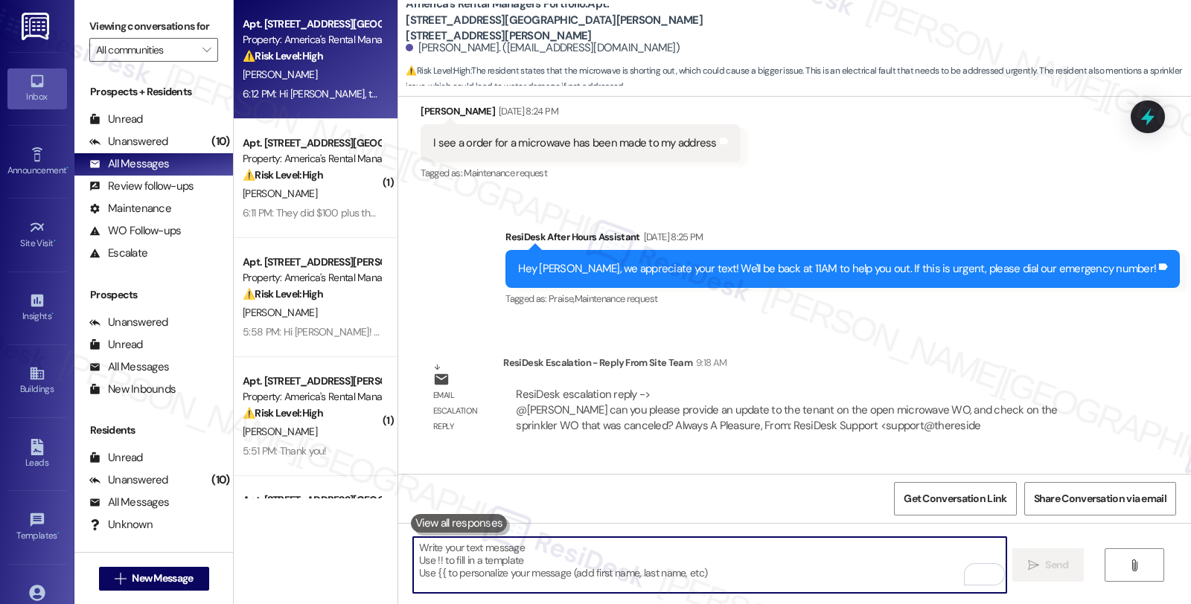
scroll to position [2479, 0]
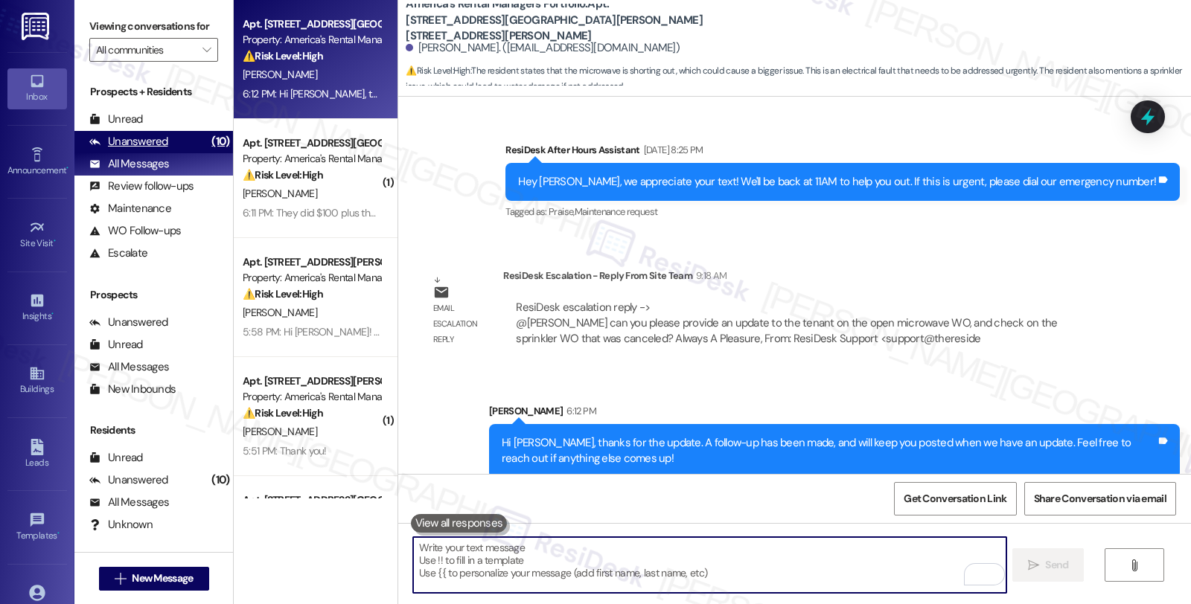
click at [182, 153] on div "Unanswered (10)" at bounding box center [153, 142] width 159 height 22
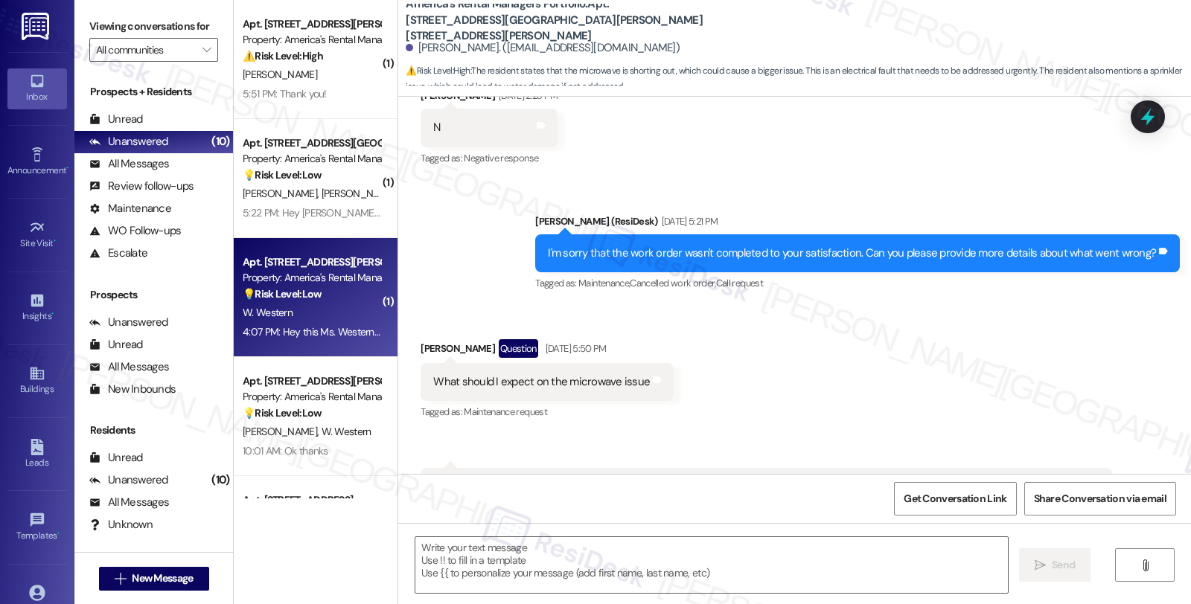
type textarea "Fetching suggested responses. Please feel free to read through the conversation…"
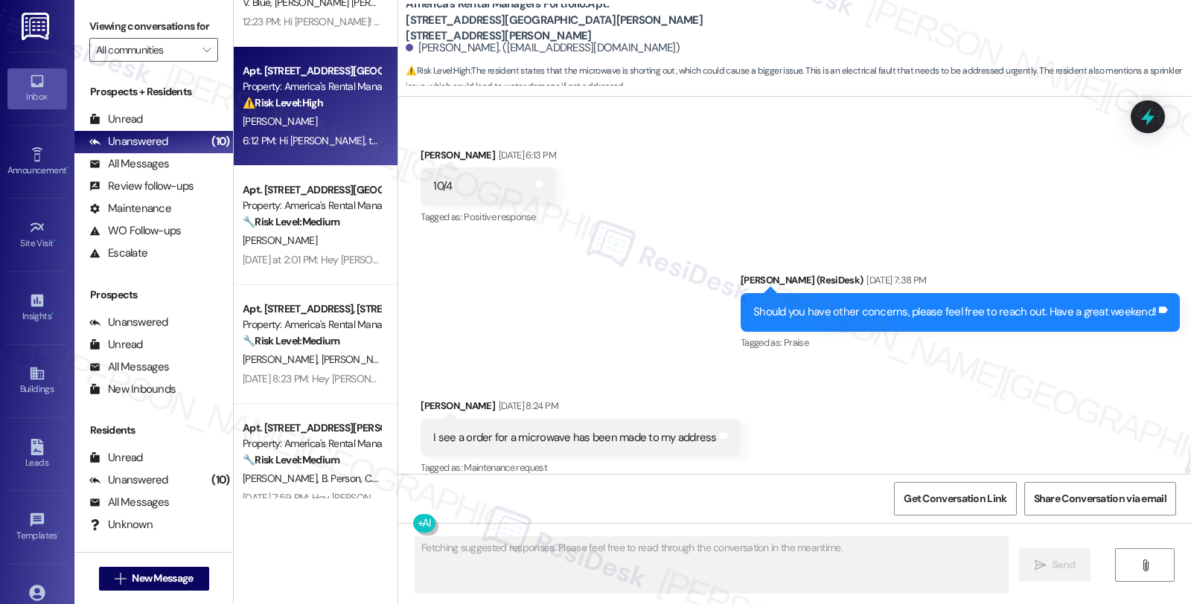
scroll to position [573, 0]
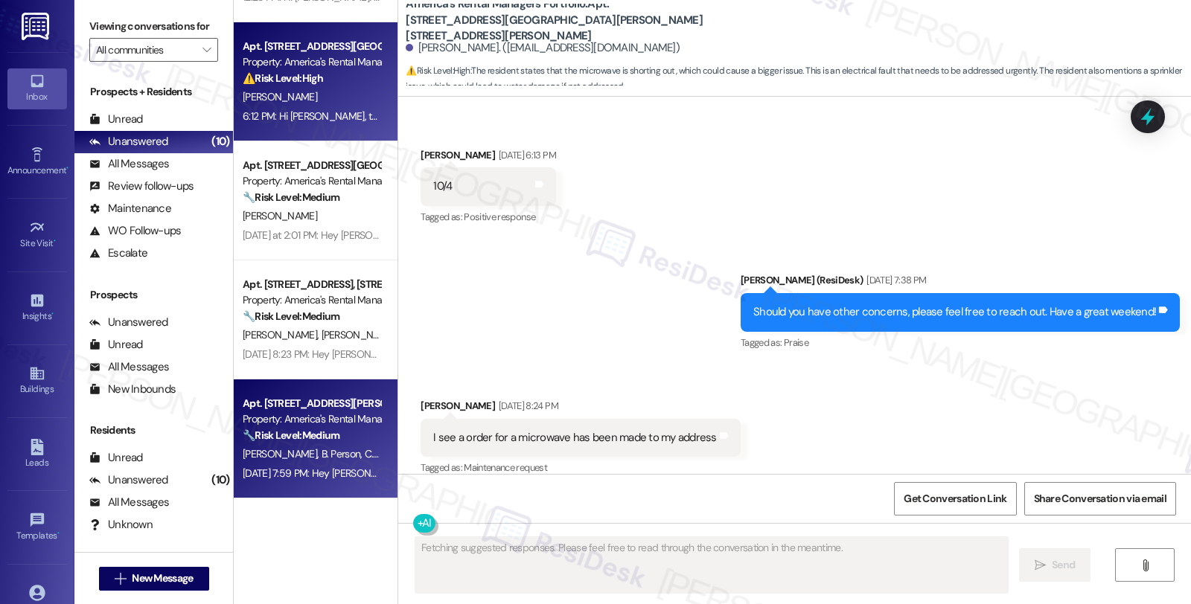
click at [303, 439] on strong "🔧 Risk Level: Medium" at bounding box center [291, 435] width 97 height 13
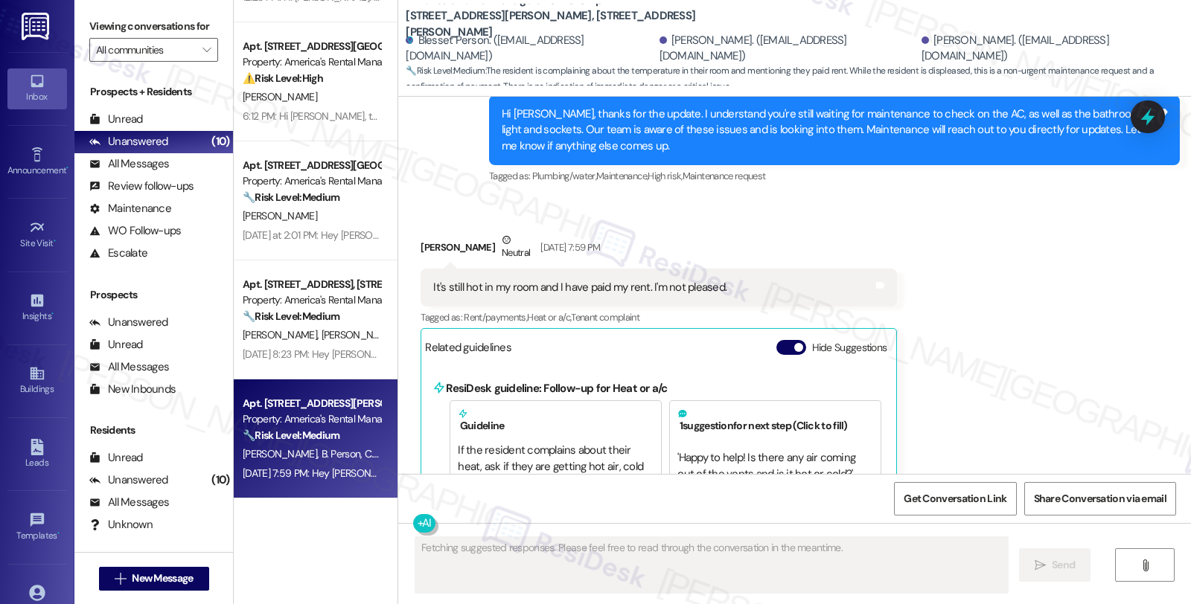
scroll to position [4069, 0]
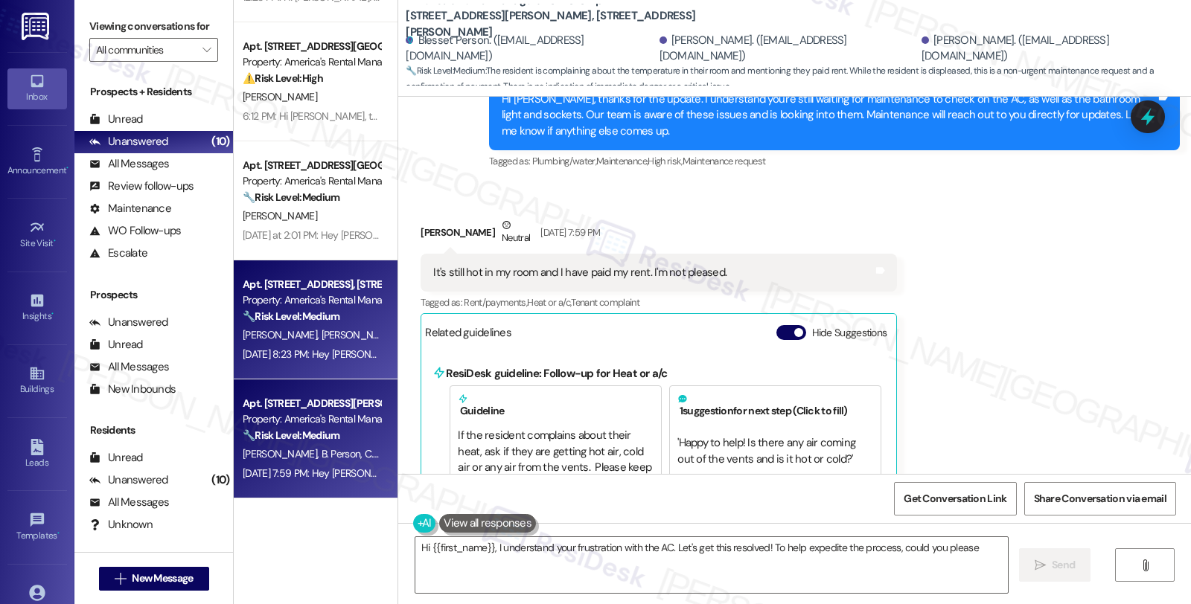
type textarea "Hi {{first_name}}, I understand your frustration with the AC. Let's get this re…"
click at [325, 293] on div "Property: America's Rental Managers Portfolio" at bounding box center [312, 300] width 138 height 16
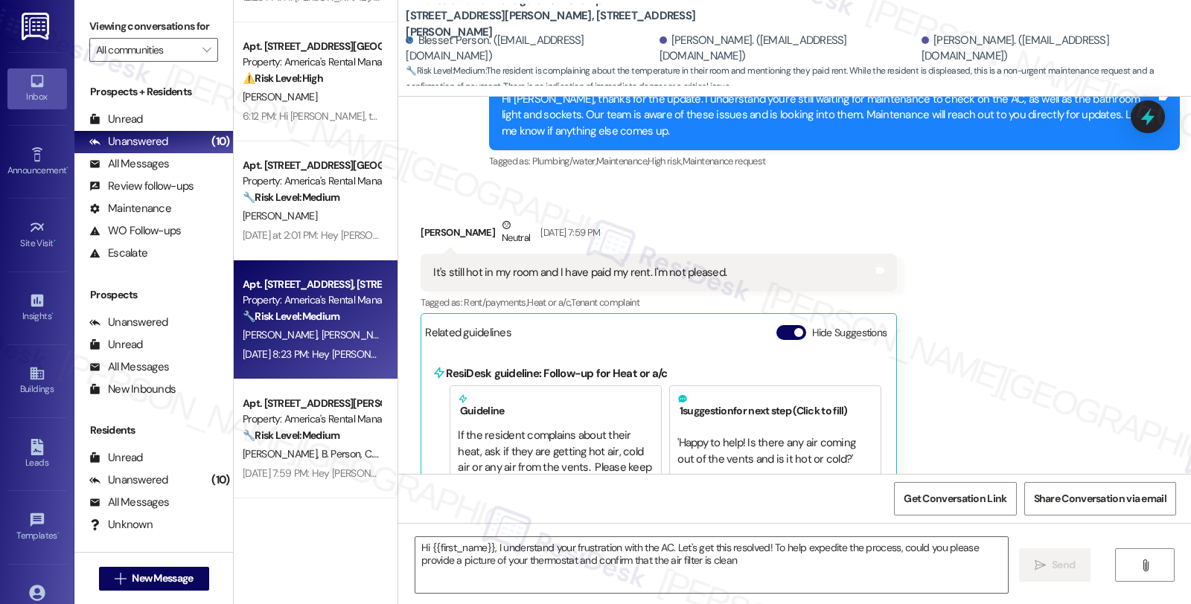
type textarea "Hi {{first_name}}, I understand your frustration with the AC. Let's get this re…"
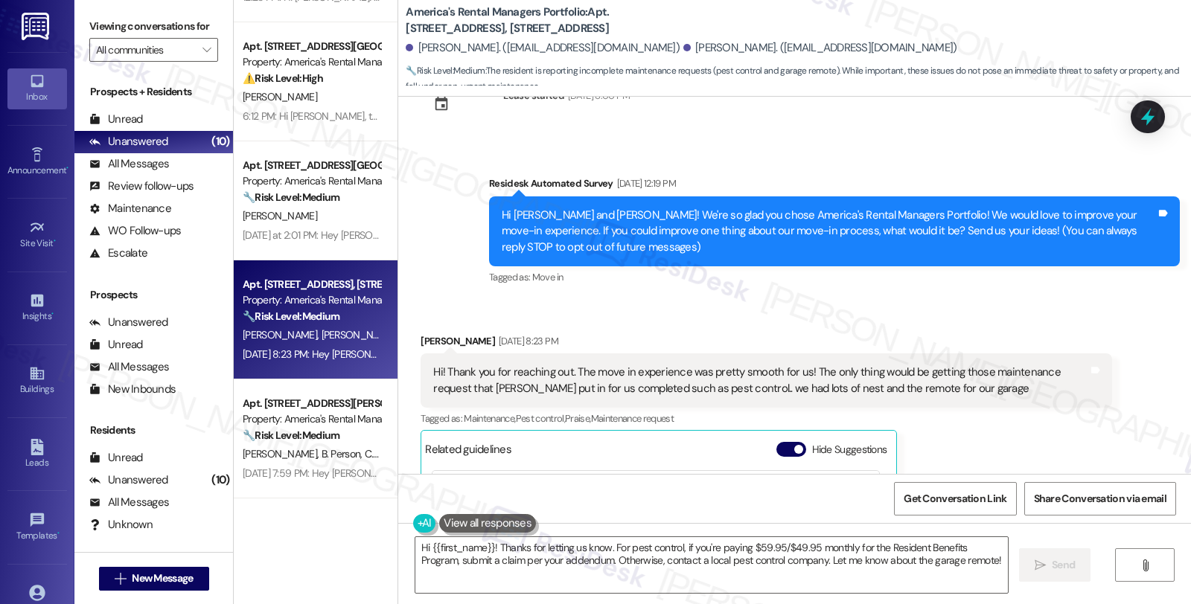
scroll to position [53, 0]
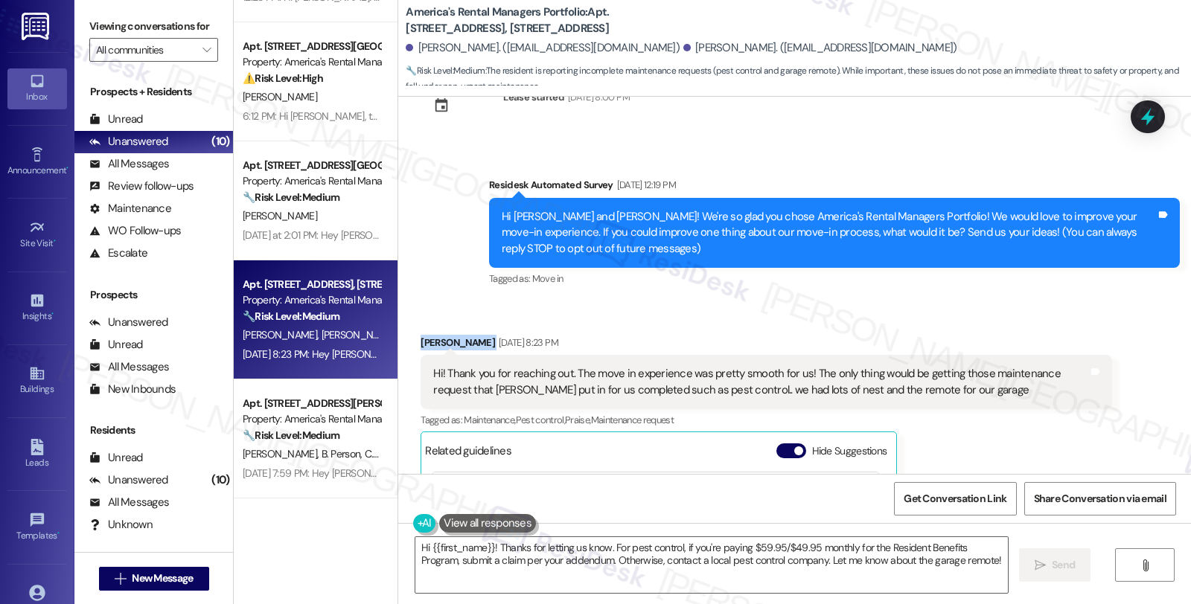
drag, startPoint x: 411, startPoint y: 339, endPoint x: 456, endPoint y: 344, distance: 45.6
click at [456, 343] on div "[PERSON_NAME] [DATE] 8:23 PM" at bounding box center [765, 345] width 691 height 21
copy div "[PERSON_NAME]"
click at [604, 9] on b "America's Rental Managers Portfolio: Apt. [STREET_ADDRESS], [STREET_ADDRESS]" at bounding box center [555, 20] width 298 height 32
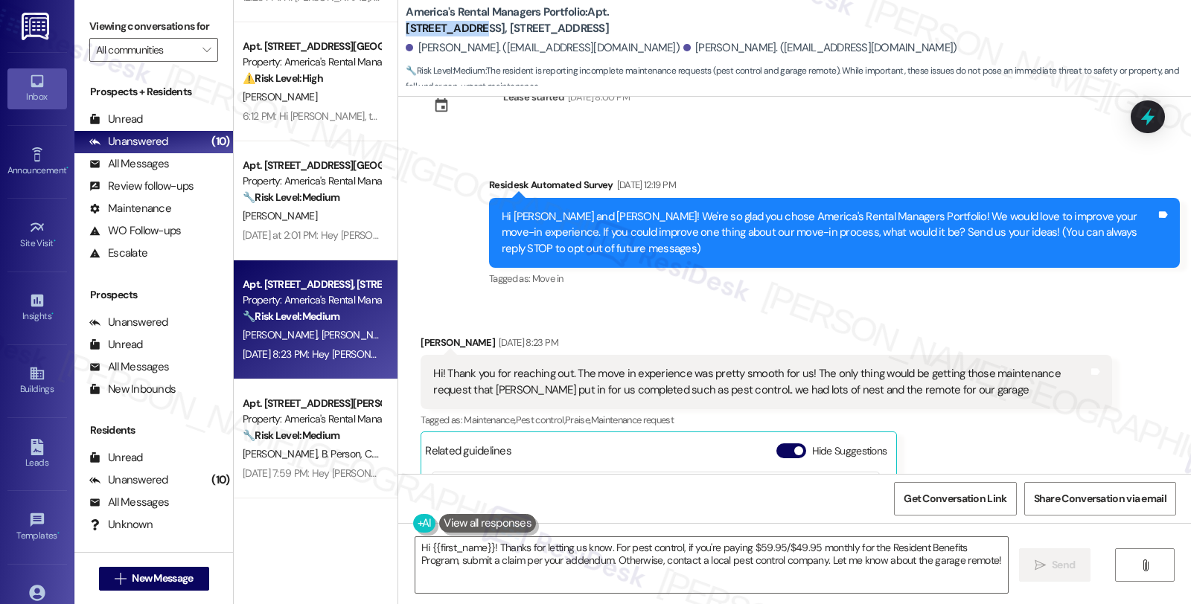
click at [668, 18] on b "America's Rental Managers Portfolio: Apt. [STREET_ADDRESS], [STREET_ADDRESS]" at bounding box center [555, 20] width 298 height 32
copy b "180 Creek Run"
drag, startPoint x: 408, startPoint y: 48, endPoint x: 463, endPoint y: 49, distance: 55.1
click at [463, 49] on div "[PERSON_NAME]. ([EMAIL_ADDRESS][DOMAIN_NAME])" at bounding box center [543, 48] width 274 height 16
copy div "[PERSON_NAME]"
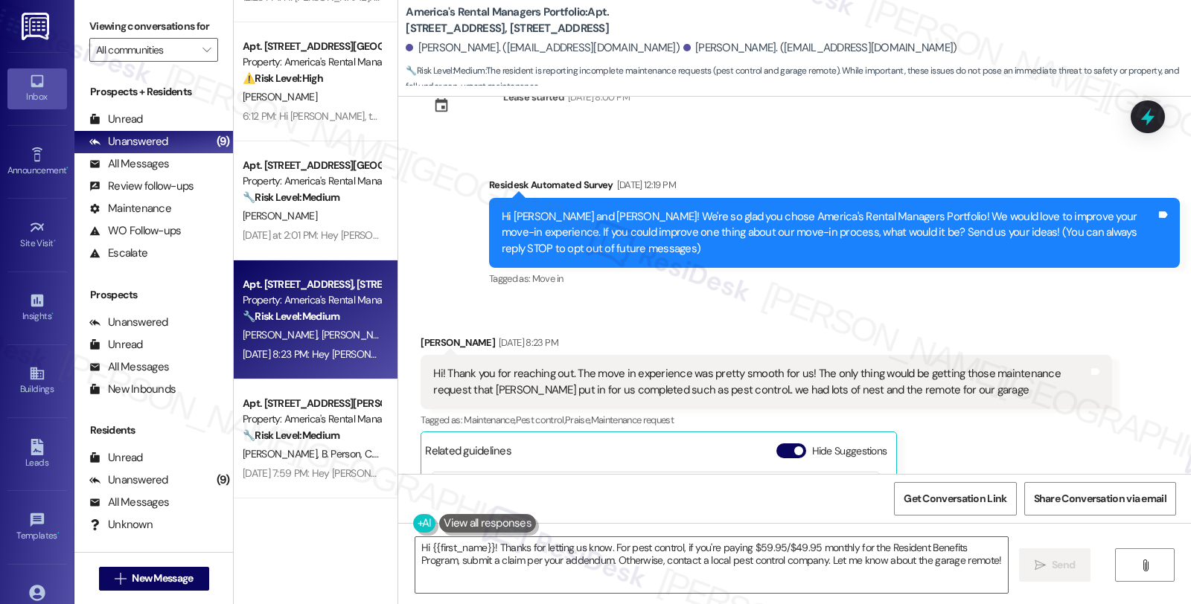
click at [421, 345] on div "Tyrah Ray Sep 05, 2025 at 8:23 PM" at bounding box center [765, 345] width 691 height 21
copy div "Tyrah"
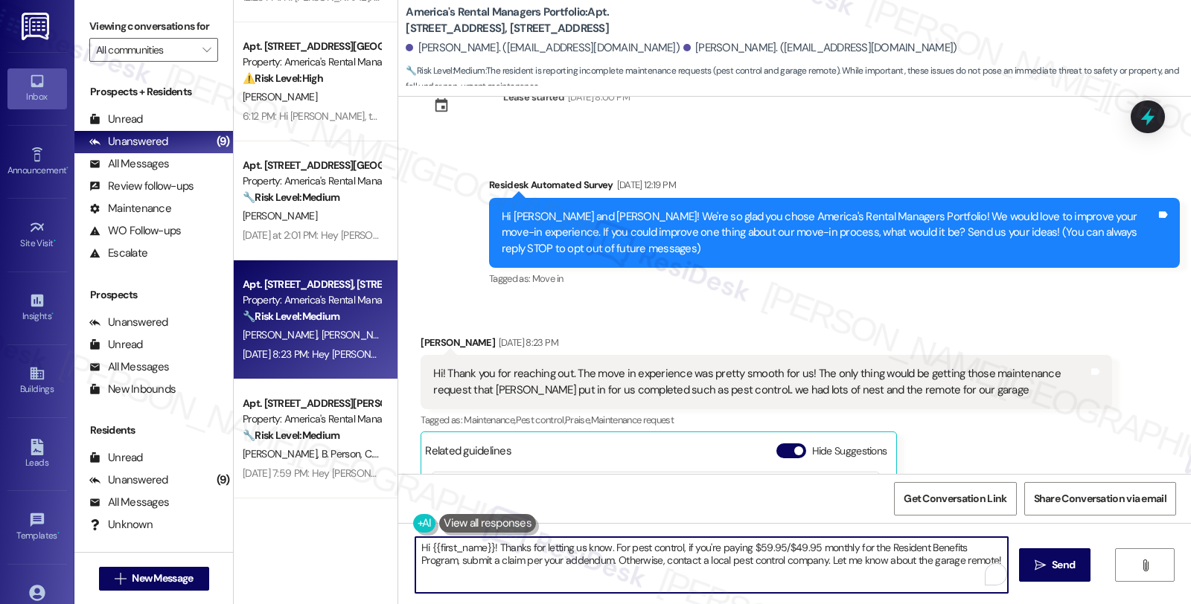
drag, startPoint x: 420, startPoint y: 548, endPoint x: 485, endPoint y: 548, distance: 65.5
click at [485, 548] on textarea "Hi {{first_name}}! Thanks for letting us know. For pest control, if you're payi…" at bounding box center [711, 565] width 592 height 56
paste textarea "Tyrah"
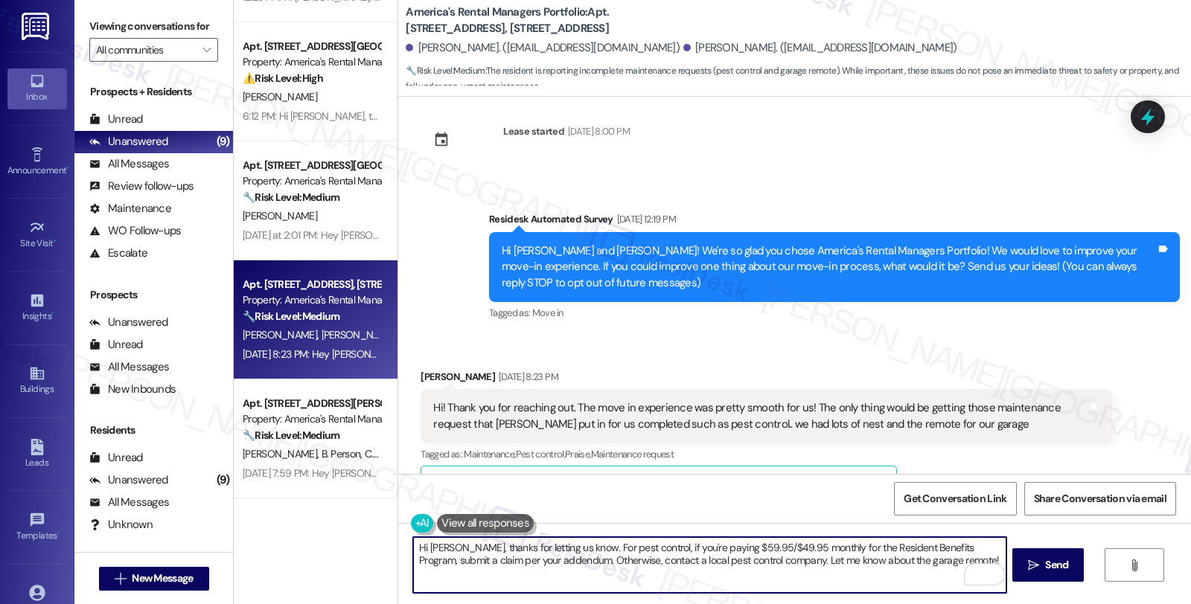
scroll to position [0, 0]
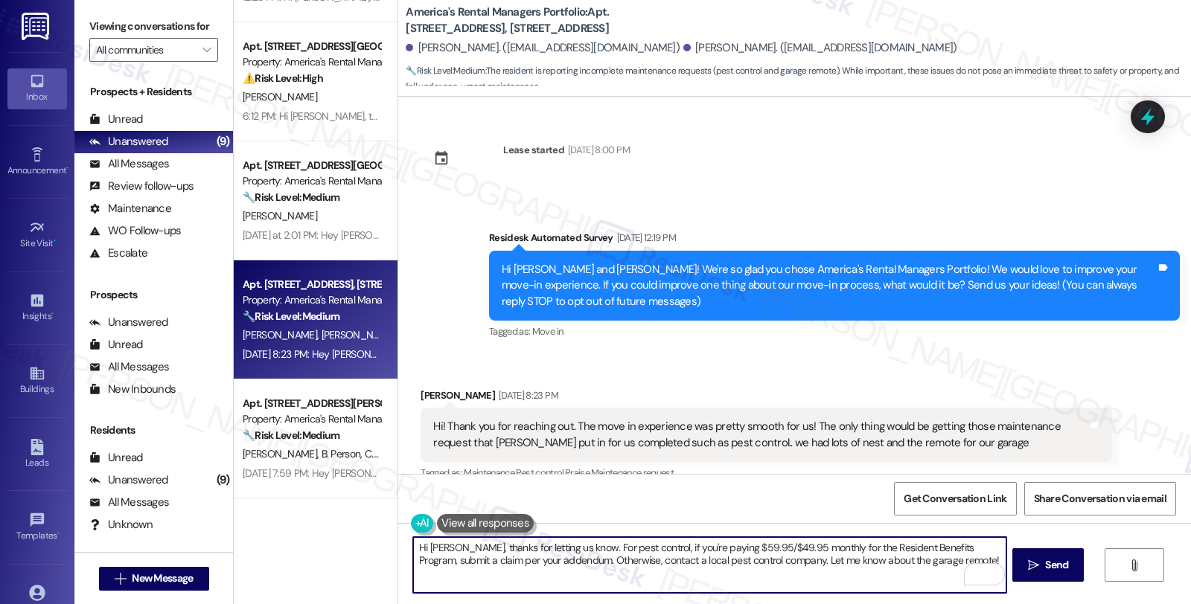
click at [559, 546] on textarea "Hi Tyrah, thanks for letting us know. For pest control, if you're paying $59.95…" at bounding box center [709, 565] width 592 height 56
click at [816, 551] on textarea "Hi Tyrah, thanks for letting us know, and I'm glad that your move-in experience…" at bounding box center [709, 565] width 592 height 56
click at [816, 545] on textarea "Hi Tyrah, thanks for letting us know, and I'm glad that your move-in experience…" at bounding box center [709, 565] width 592 height 56
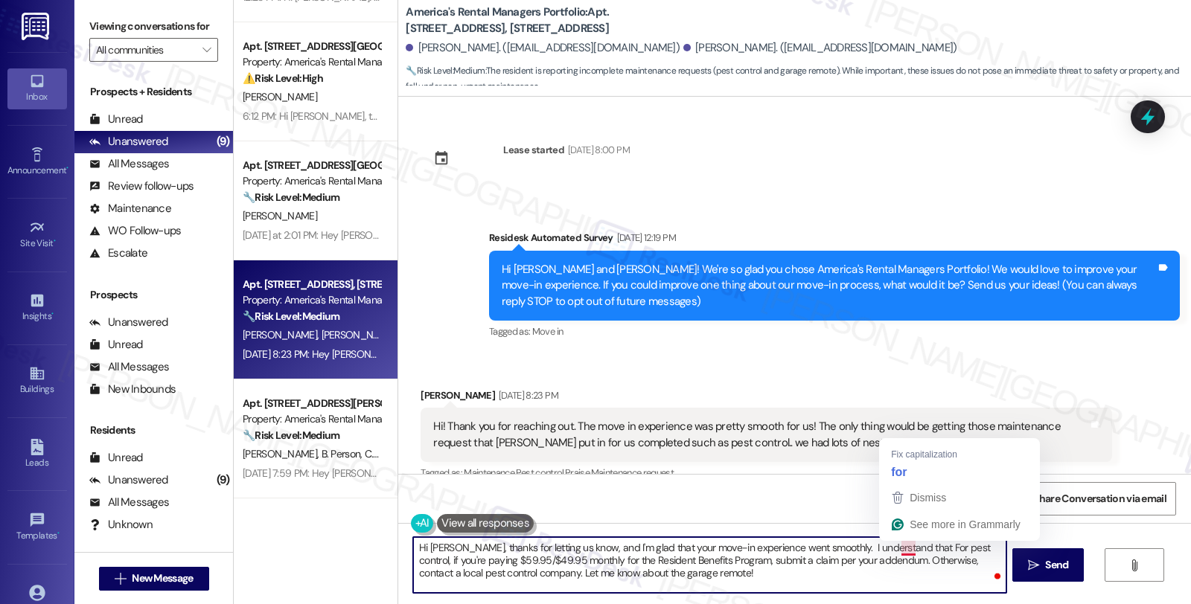
click at [890, 545] on textarea "Hi Tyrah, thanks for letting us know, and I'm glad that your move-in experience…" at bounding box center [709, 565] width 592 height 56
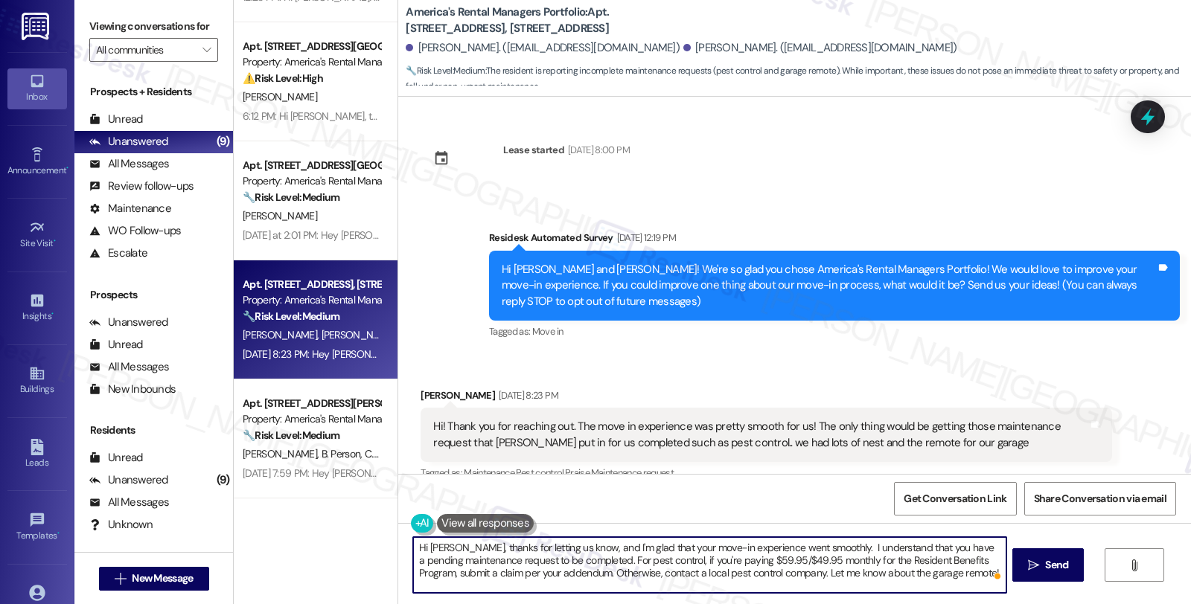
click at [500, 560] on textarea "Hi Tyrah, thanks for letting us know, and I'm glad that your move-in experience…" at bounding box center [709, 565] width 592 height 56
click at [928, 546] on textarea "Hi Tyrah, thanks for letting us know, and I'm glad that your move-in experience…" at bounding box center [709, 565] width 592 height 56
click at [933, 546] on textarea "Hi Tyrah, thanks for letting us know, and I'm glad that your move-in experience…" at bounding box center [709, 565] width 592 height 56
drag, startPoint x: 582, startPoint y: 560, endPoint x: 964, endPoint y: 590, distance: 383.0
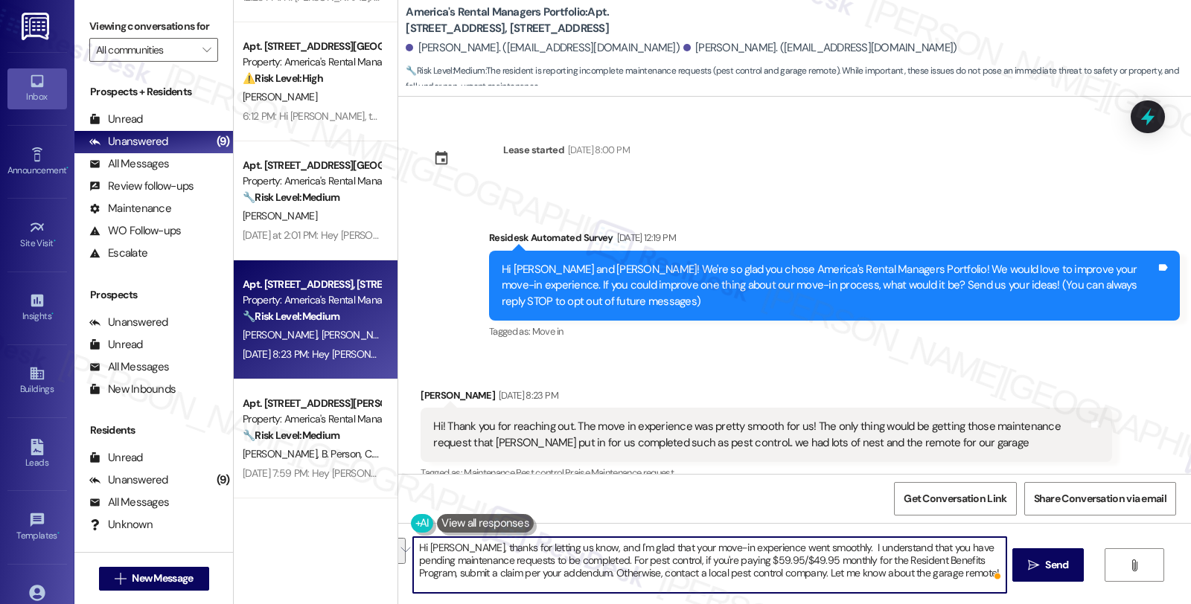
click at [964, 590] on textarea "Hi Tyrah, thanks for letting us know, and I'm glad that your move-in experience…" at bounding box center [709, 565] width 592 height 56
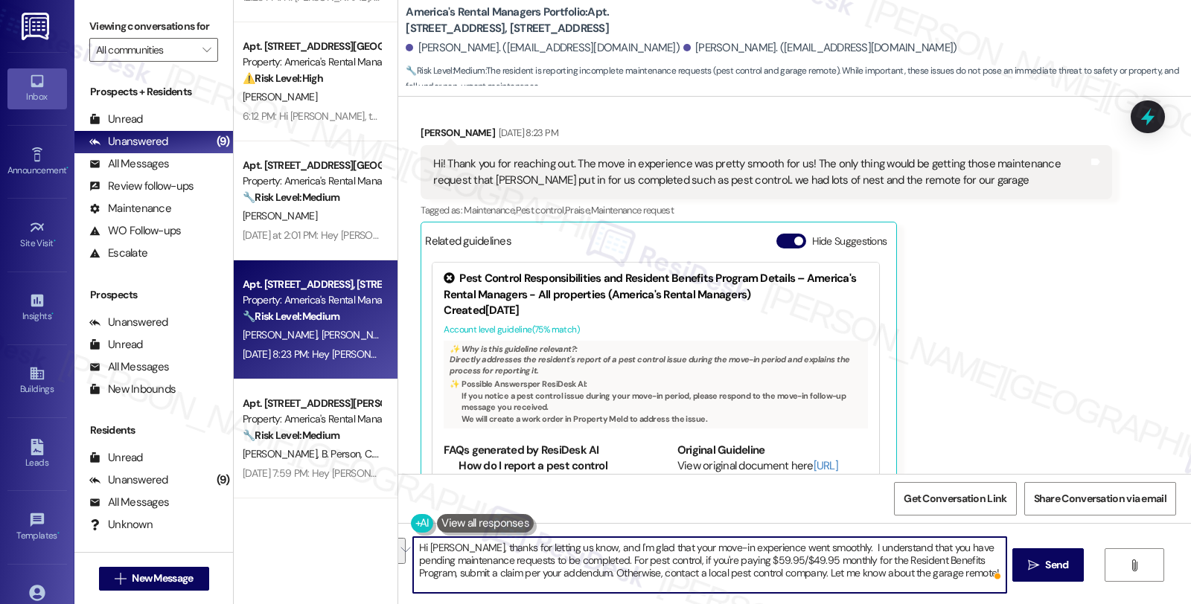
scroll to position [262, 0]
drag, startPoint x: 962, startPoint y: 556, endPoint x: 978, endPoint y: 561, distance: 17.2
click at [978, 561] on textarea "Hi Tyrah, thanks for letting us know, and I'm glad that your move-in experience…" at bounding box center [709, 565] width 592 height 56
type textarea "Hi [PERSON_NAME], thanks for letting us know, and I'm glad that your move-in ex…"
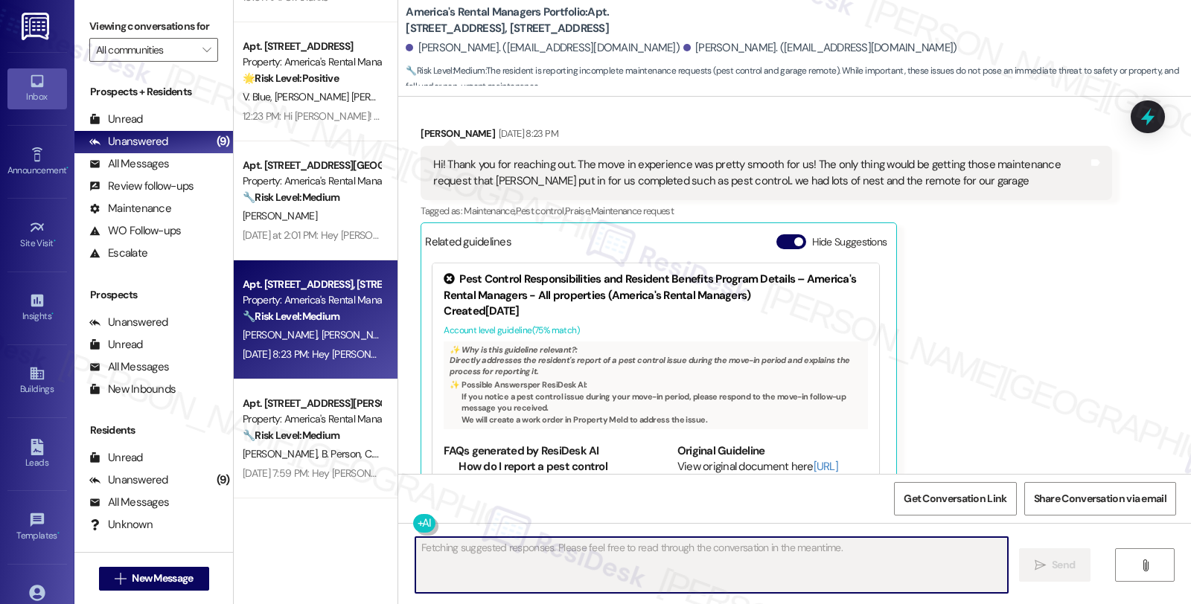
scroll to position [301, 0]
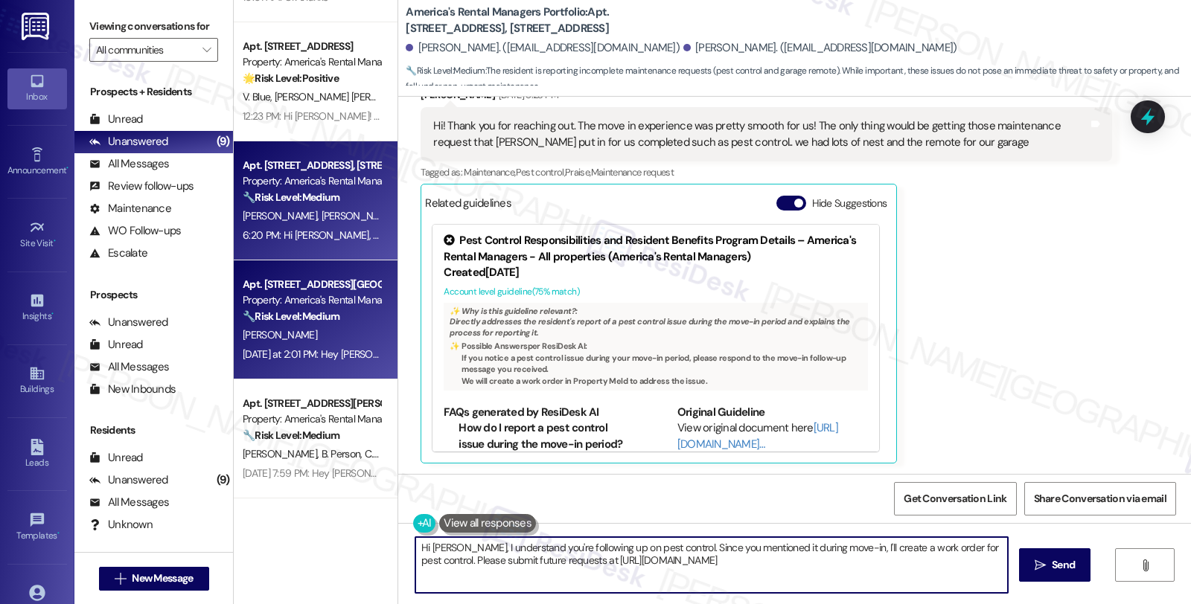
type textarea "Hi Tyrah, I understand you're following up on pest control. Since you mentioned…"
click at [284, 316] on strong "🔧 Risk Level: Medium" at bounding box center [291, 316] width 97 height 13
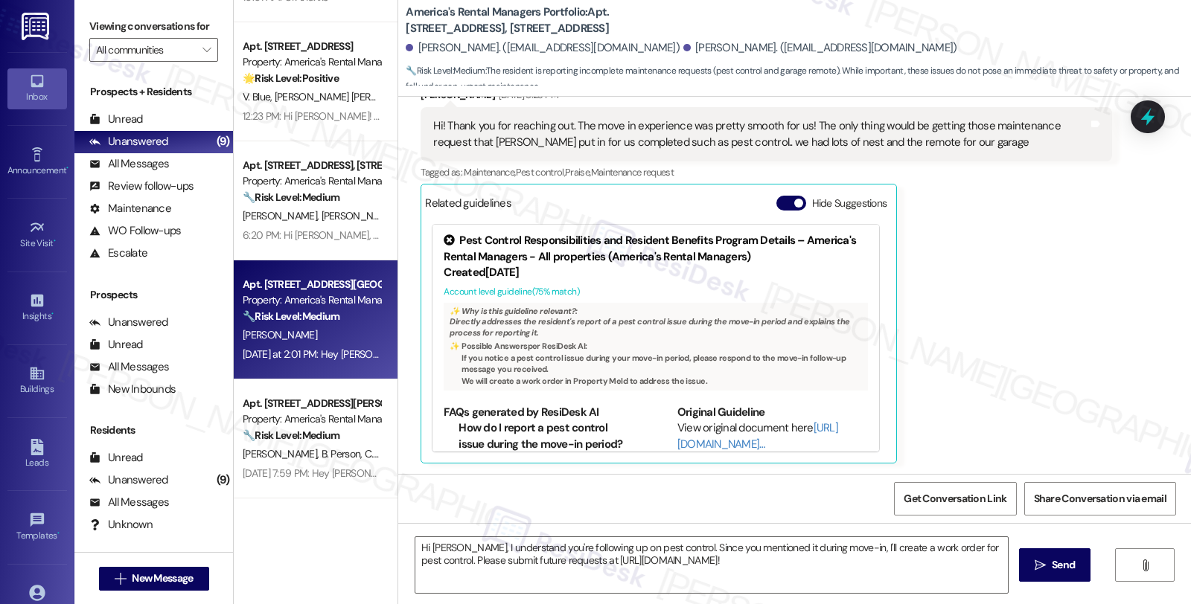
type textarea "Fetching suggested responses. Please feel free to read through the conversation…"
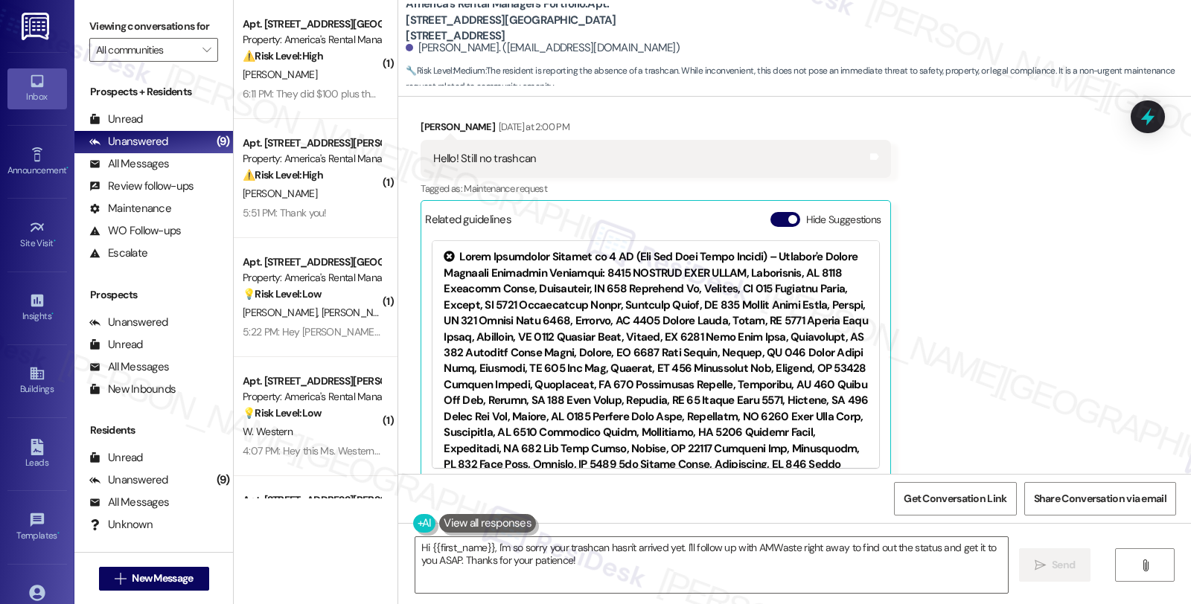
scroll to position [4447, 0]
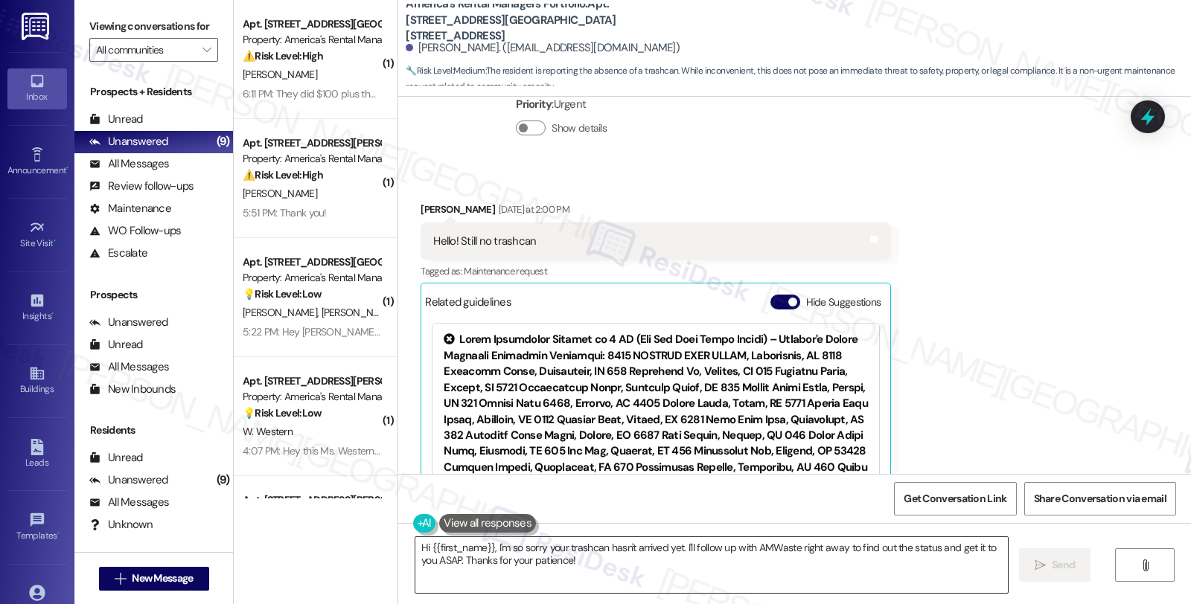
click at [487, 546] on textarea "Hi {{first_name}}, I'm so sorry your trashcan hasn't arrived yet. I'll follow u…" at bounding box center [711, 565] width 592 height 56
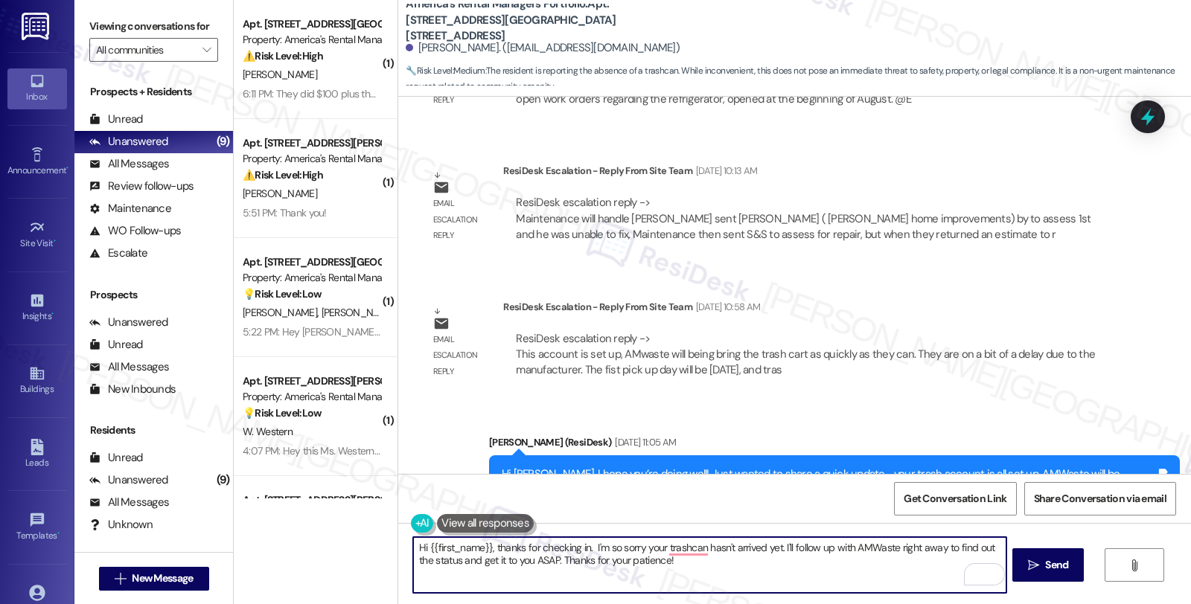
scroll to position [2546, 0]
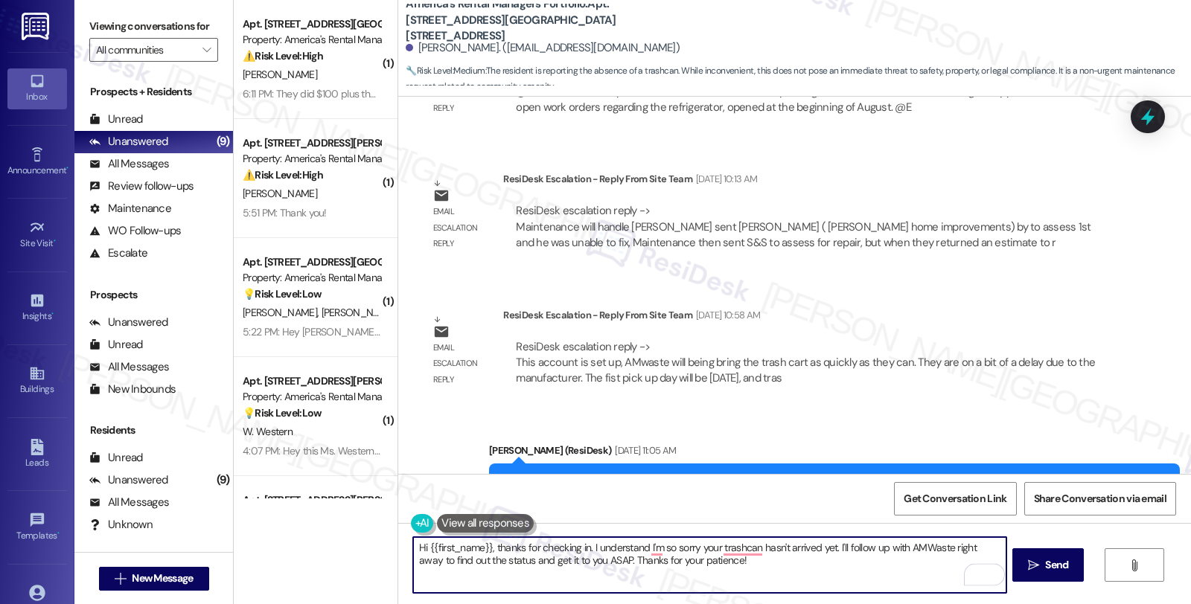
click at [690, 546] on textarea "Hi {{first_name}}, thanks for checking in. I understand I'm so sorry your trash…" at bounding box center [709, 565] width 592 height 56
type textarea "Hi {{first_name}}, thanks for checking in. I understand your trash can hasn't a…"
drag, startPoint x: 831, startPoint y: 548, endPoint x: 943, endPoint y: 547, distance: 111.6
click at [943, 547] on textarea "Hi {{first_name}}, thanks for checking in. I understand your trash can hasn't a…" at bounding box center [709, 565] width 592 height 56
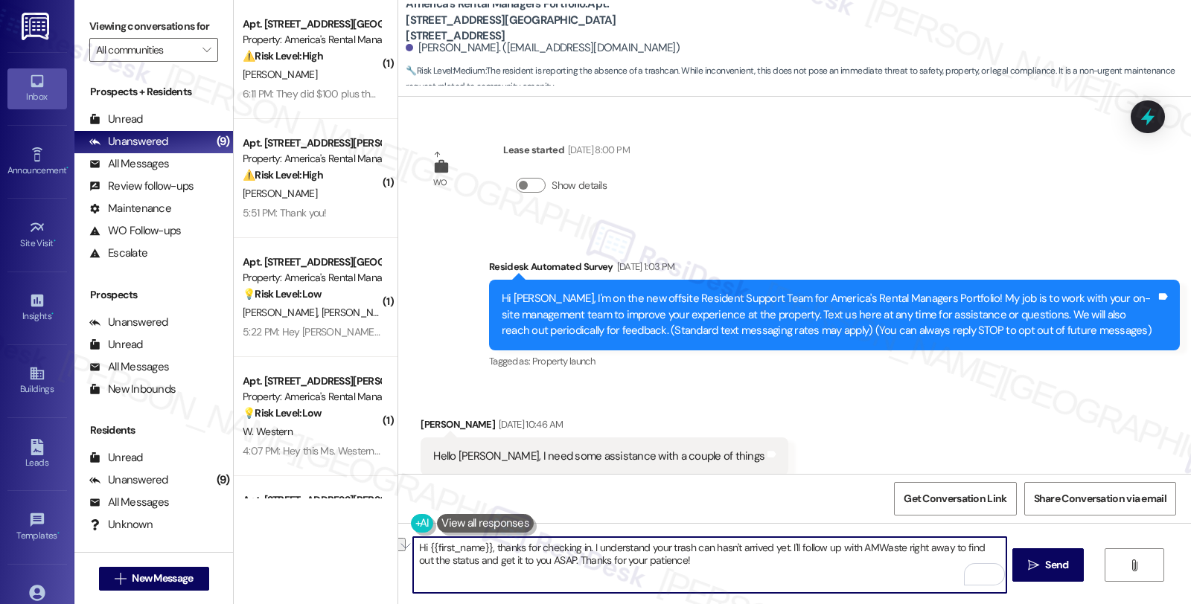
scroll to position [2546, 0]
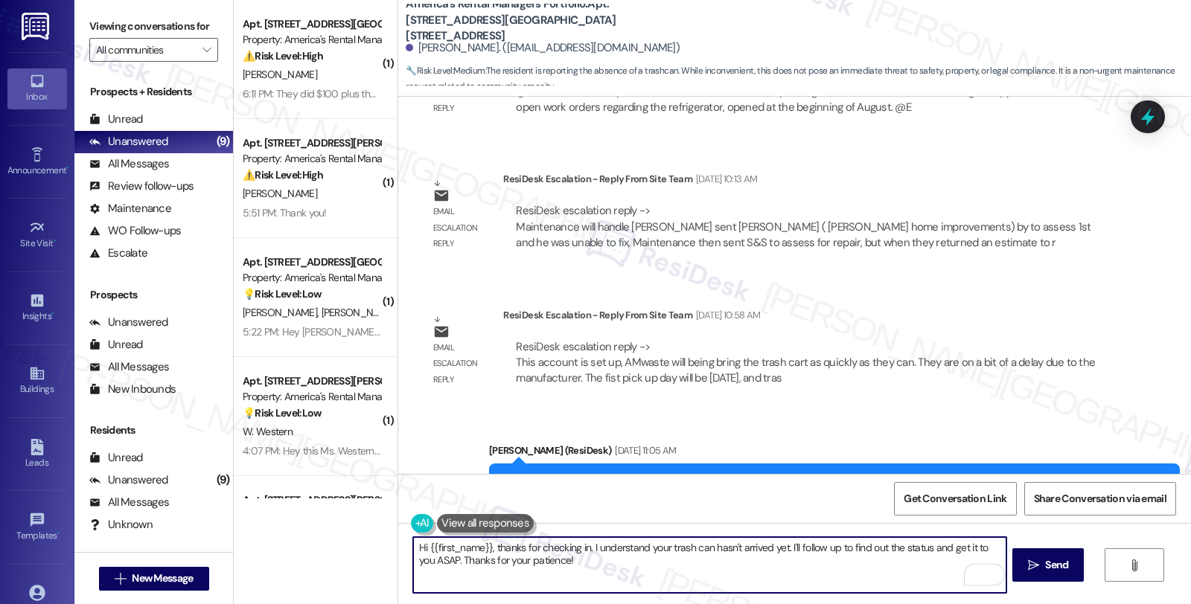
click at [848, 546] on textarea "Hi {{first_name}}, thanks for checking in. I understand your trash can hasn't a…" at bounding box center [709, 565] width 592 height 56
drag, startPoint x: 948, startPoint y: 548, endPoint x: 948, endPoint y: 571, distance: 23.1
click at [948, 571] on textarea "Hi {{first_name}}, thanks for checking in. I understand your trash can hasn't a…" at bounding box center [709, 565] width 592 height 56
click at [575, 564] on textarea "Hi {{first_name}}, thanks for checking in. I understand your trash can hasn't a…" at bounding box center [709, 565] width 592 height 56
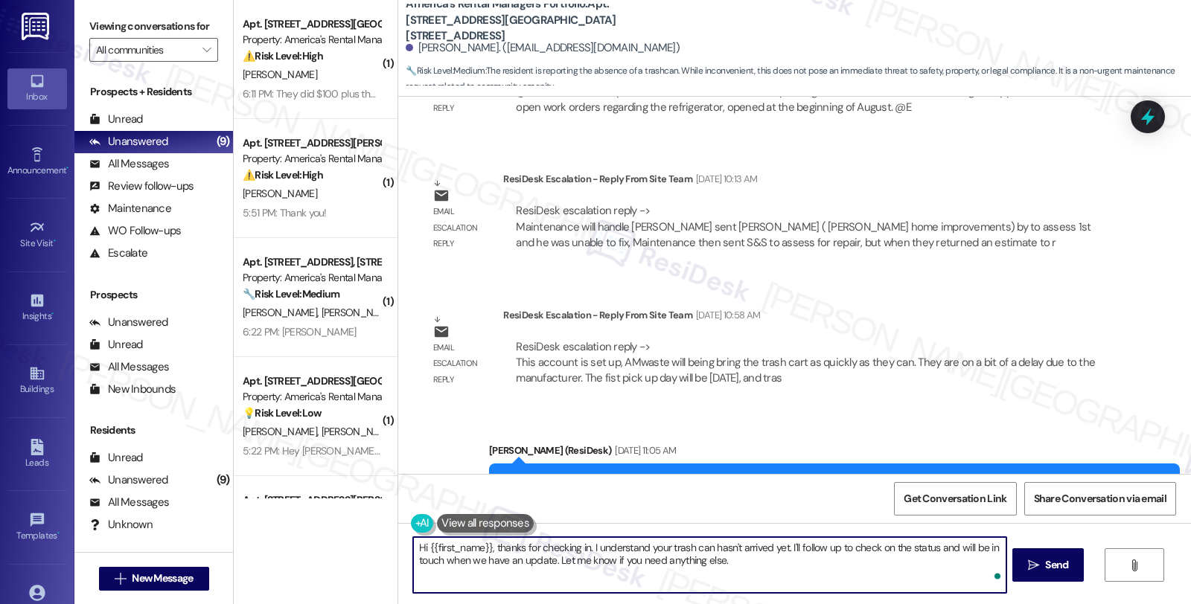
type textarea "Hi {{first_name}}, thanks for checking in. I understand your trash can hasn't a…"
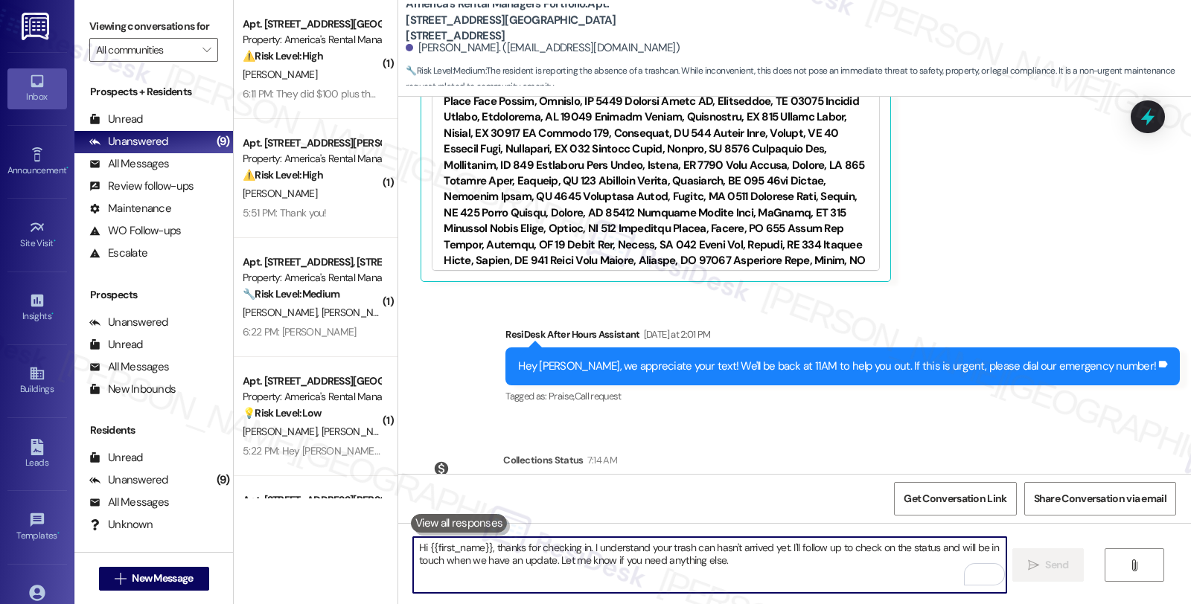
scroll to position [4898, 0]
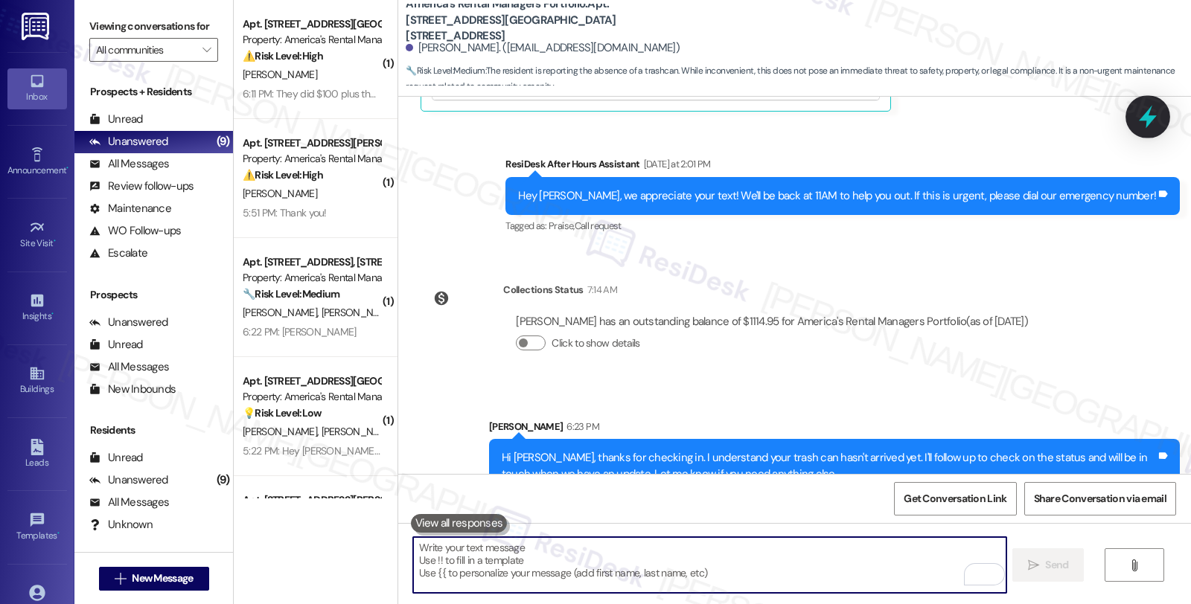
click at [1157, 124] on icon at bounding box center [1147, 116] width 25 height 25
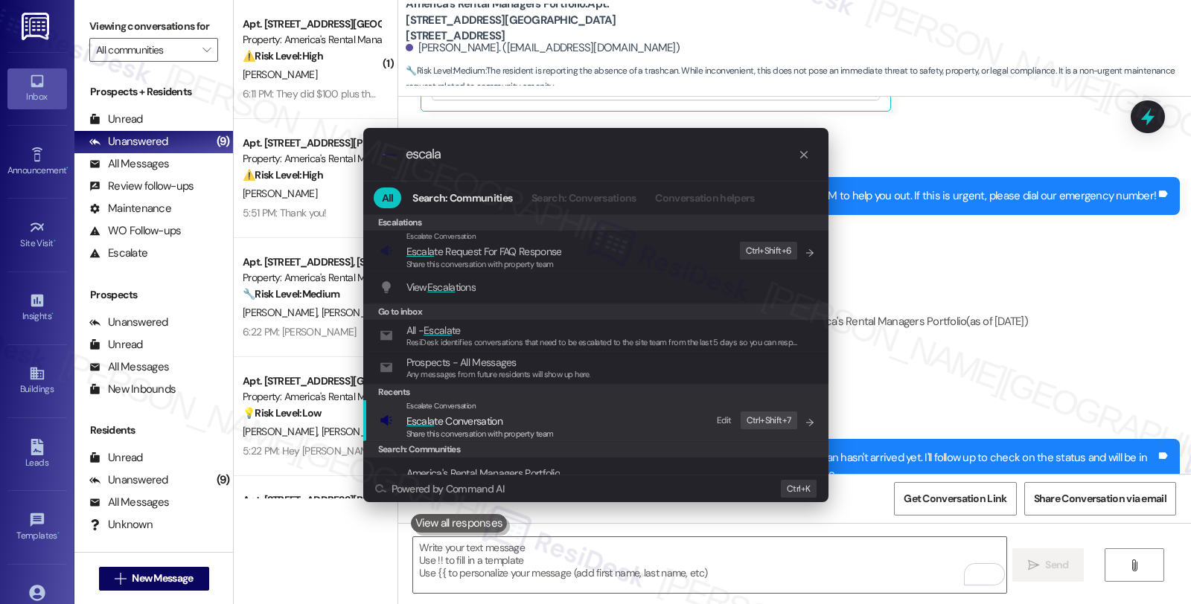
type input "escala"
click at [496, 429] on span "Share this conversation with property team" at bounding box center [479, 434] width 147 height 10
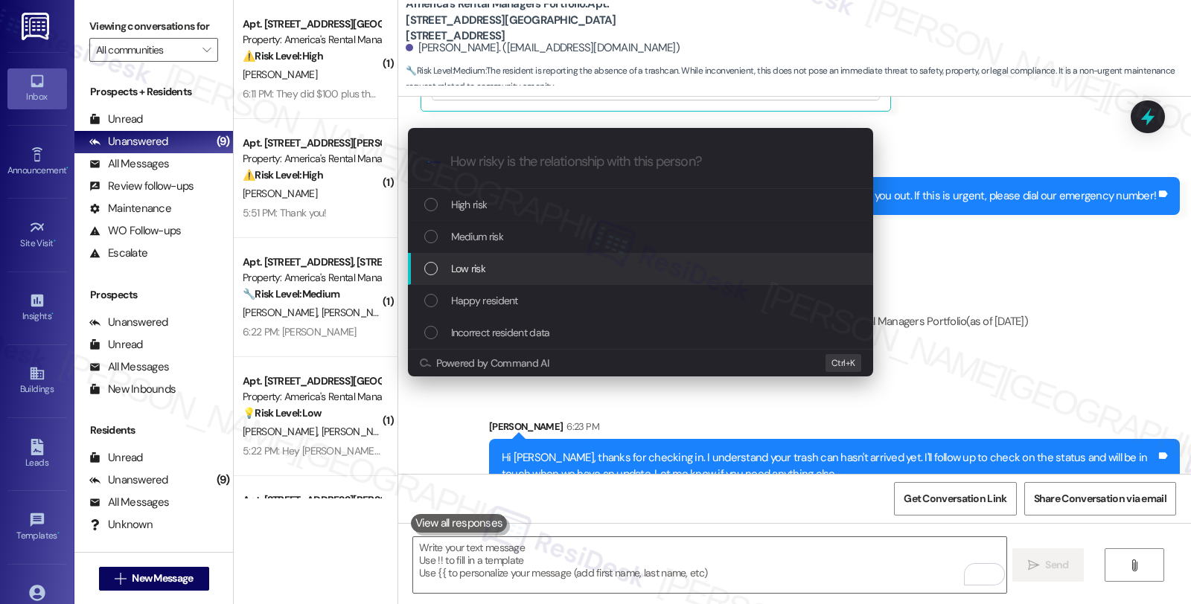
click at [506, 262] on div "Low risk" at bounding box center [641, 268] width 435 height 16
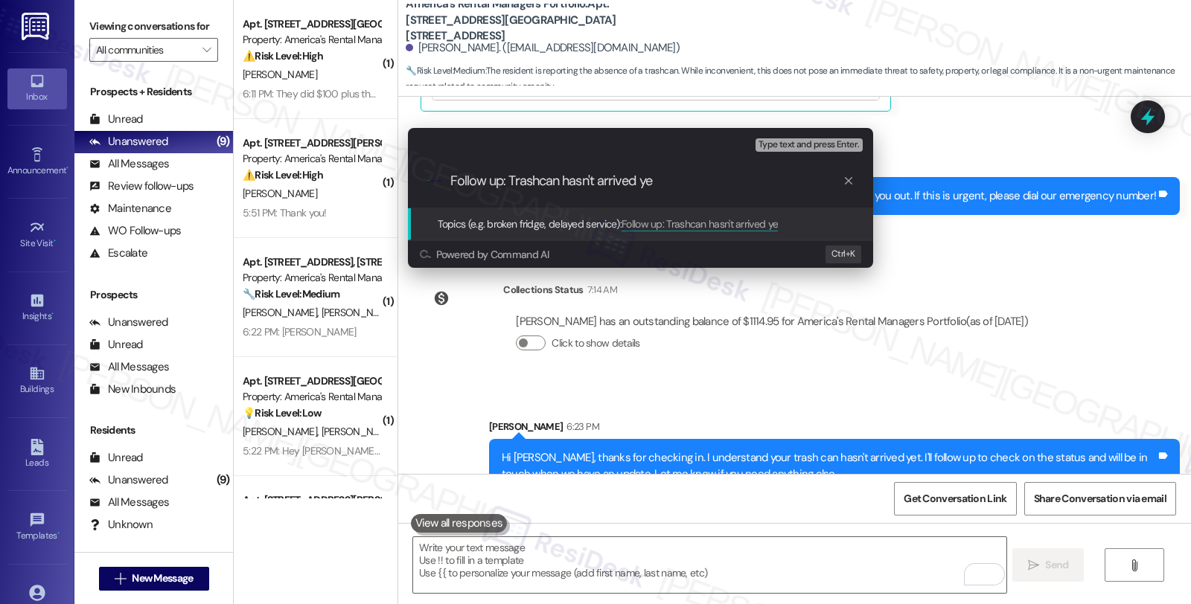
type input "Follow up: Trashcan hasn't arrived yet"
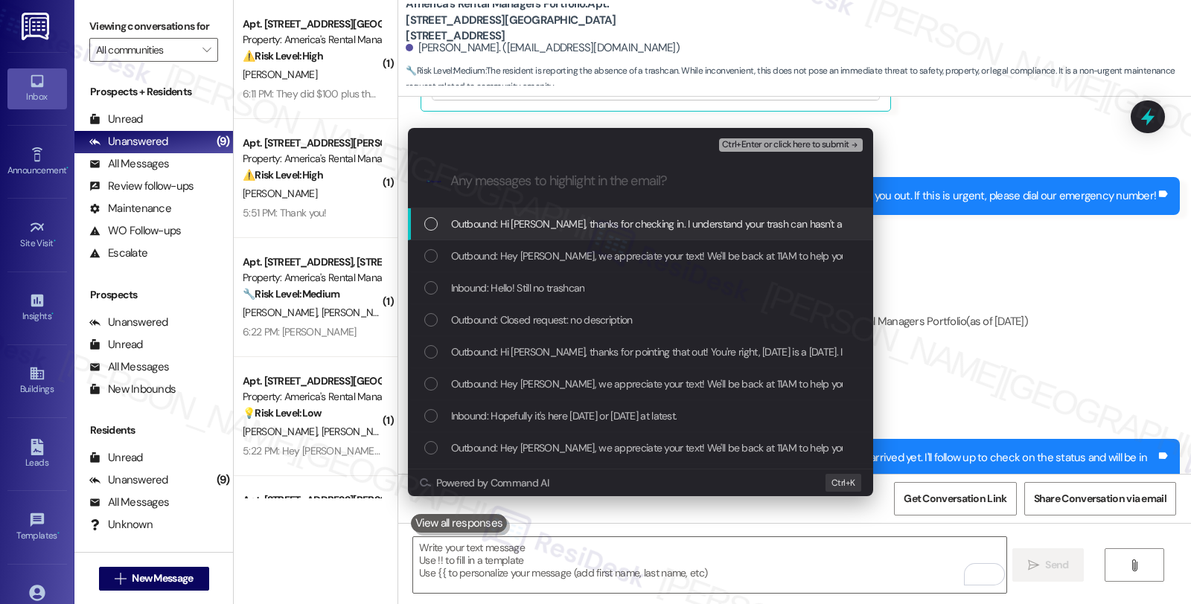
click at [484, 278] on div "Inbound: Hello! Still no trashcan" at bounding box center [640, 288] width 465 height 32
click at [763, 147] on span "Ctrl+Enter or click here to submit" at bounding box center [785, 145] width 127 height 10
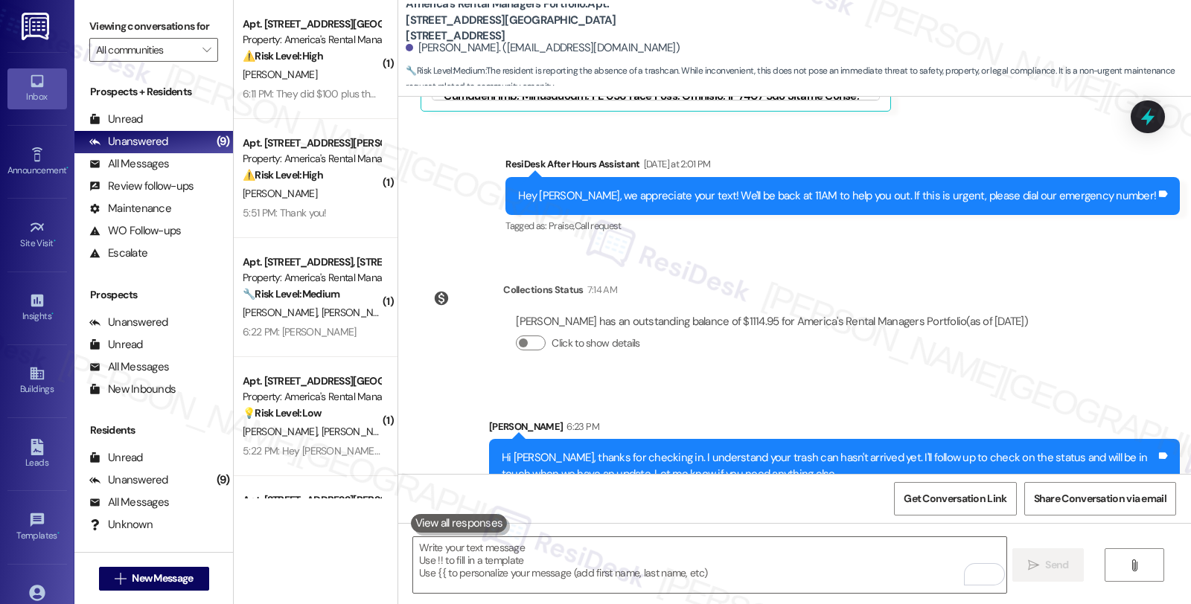
scroll to position [4515, 0]
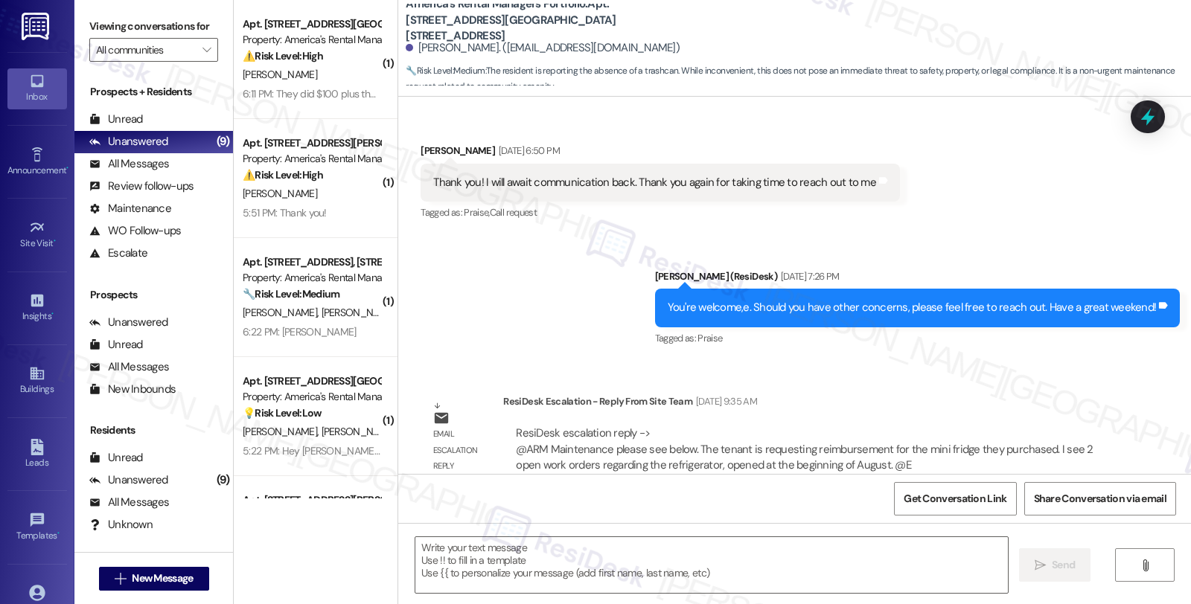
type textarea "Fetching suggested responses. Please feel free to read through the conversation…"
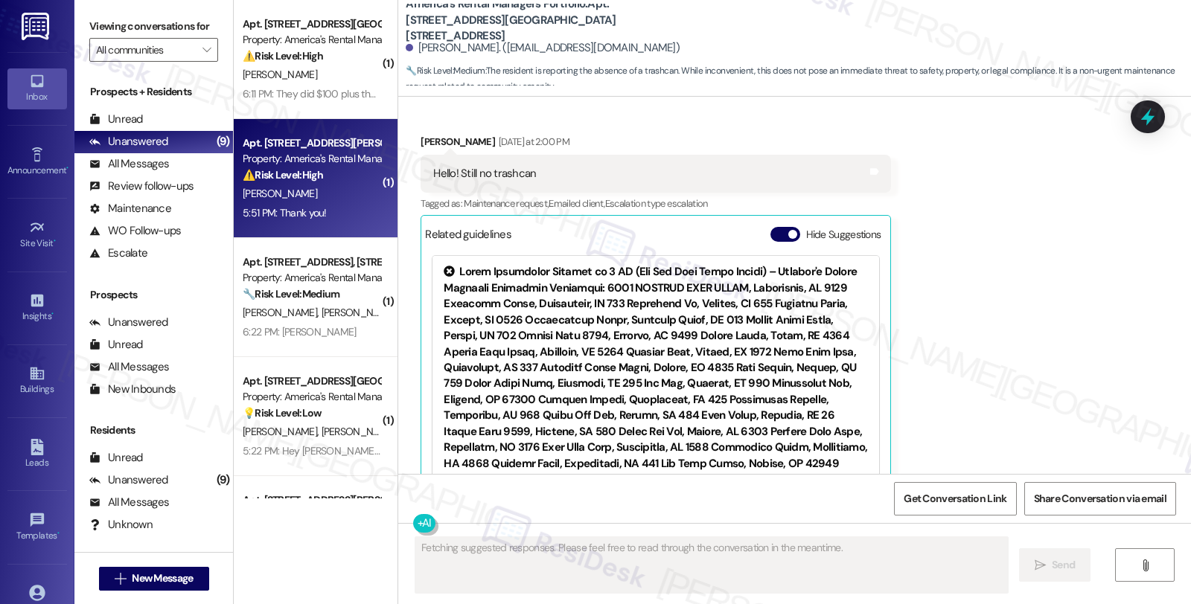
click at [311, 174] on strong "⚠️ Risk Level: High" at bounding box center [283, 174] width 80 height 13
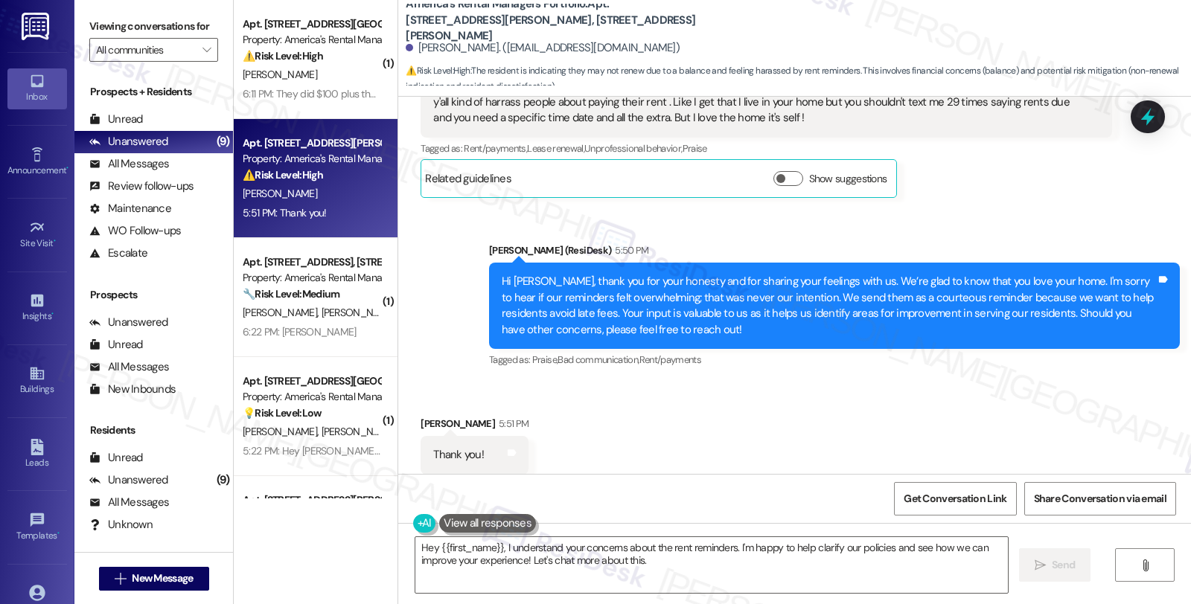
scroll to position [668, 0]
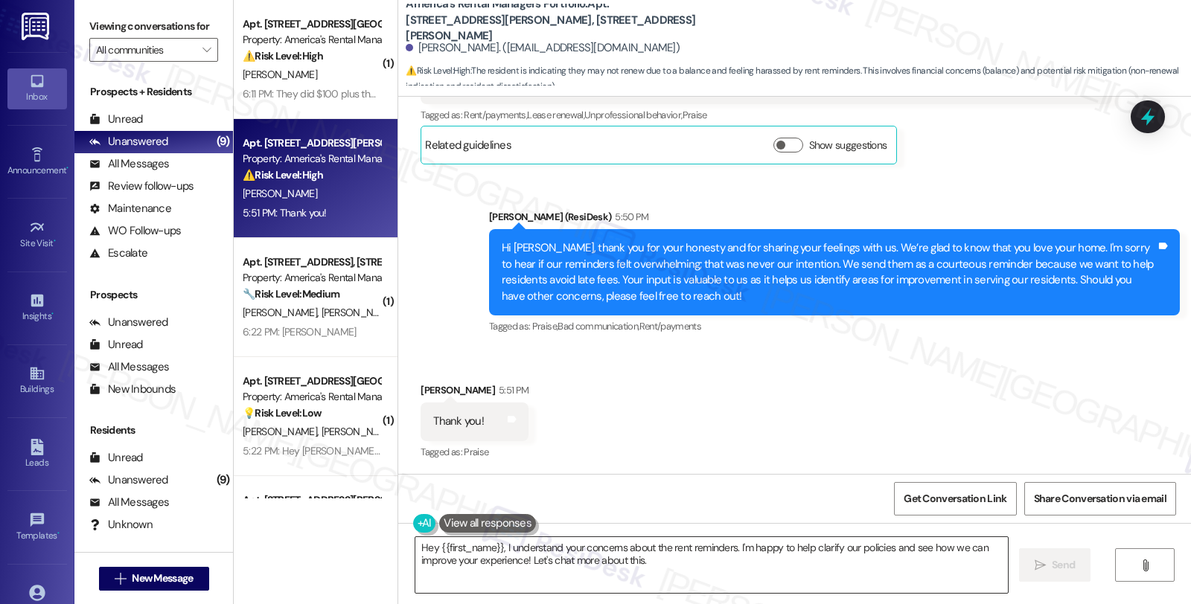
click at [415, 544] on textarea "Hey {{first_name}}, I understand your concerns about the rent reminders. I'm ha…" at bounding box center [711, 565] width 592 height 56
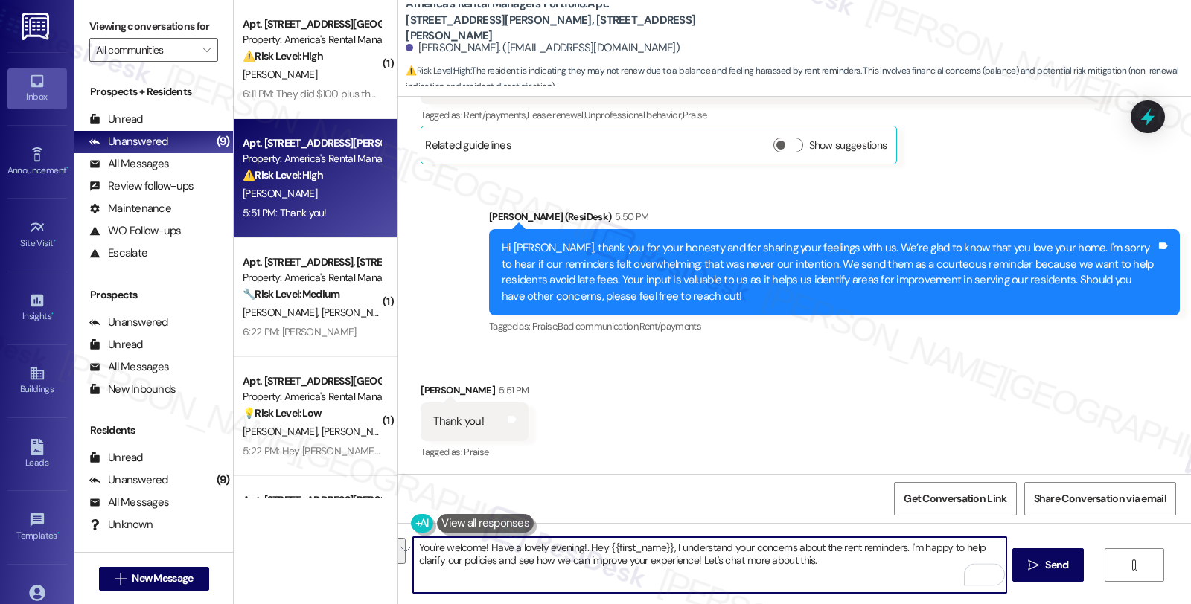
type textarea "You're welcome! Have a lovely evening!"
click at [622, 557] on textarea "You're welcome! Have a lovely evening!" at bounding box center [709, 565] width 592 height 56
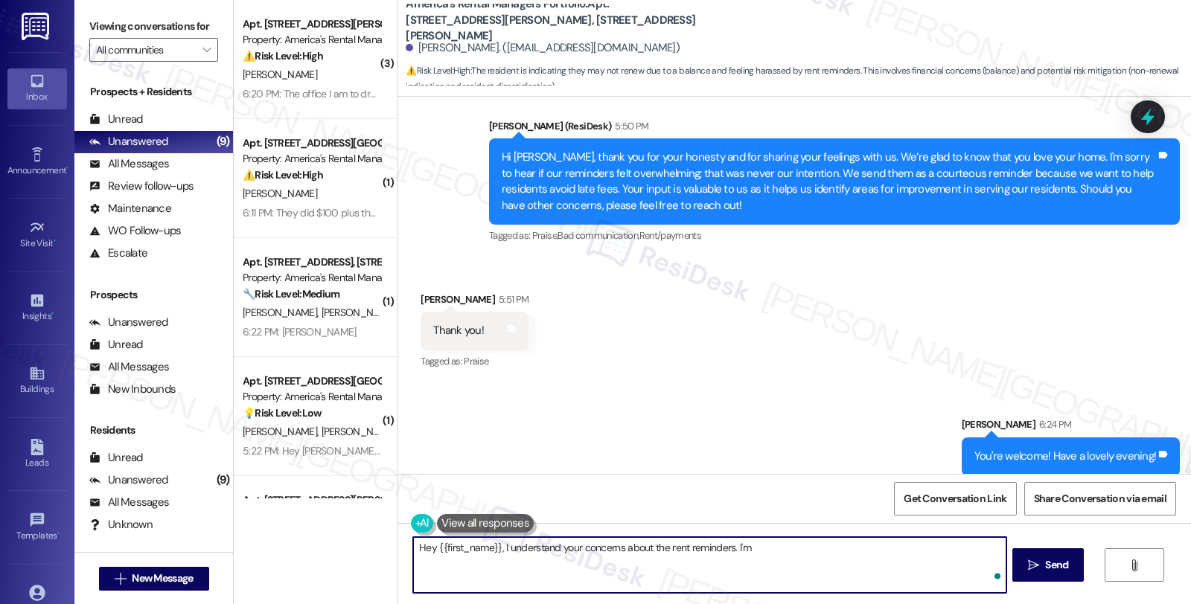
scroll to position [772, 0]
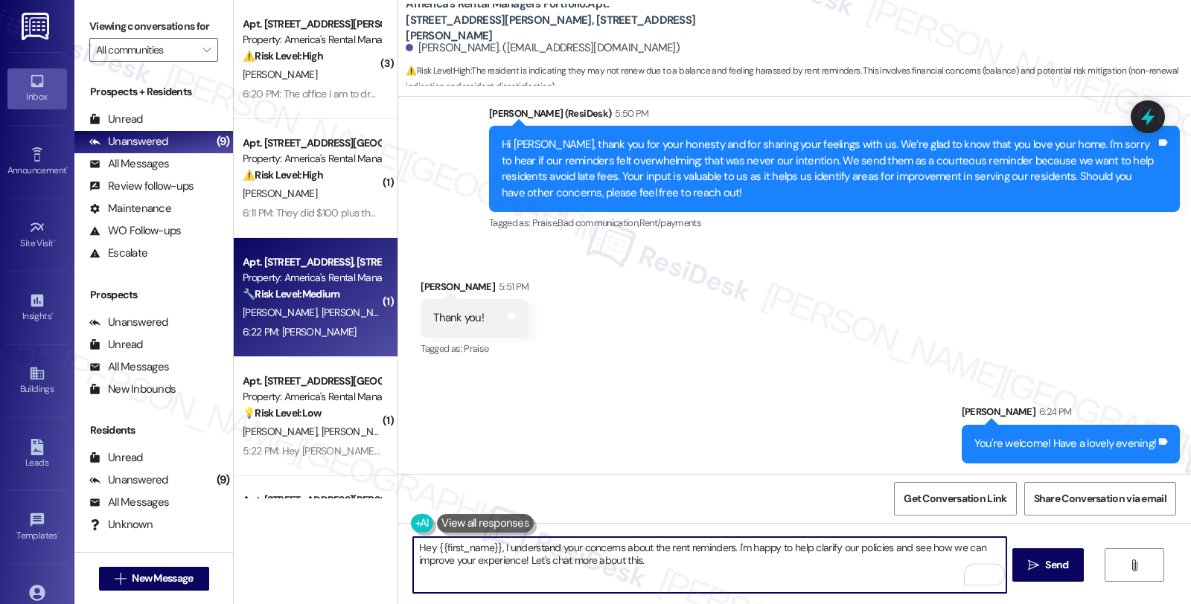
type textarea "Hey {{first_name}}, I understand your concerns about the rent reminders. I'm ha…"
click at [338, 302] on div "Apt. 180 Creek Run Way, 180 Creek Run Way Property: America's Rental Managers P…" at bounding box center [311, 278] width 141 height 51
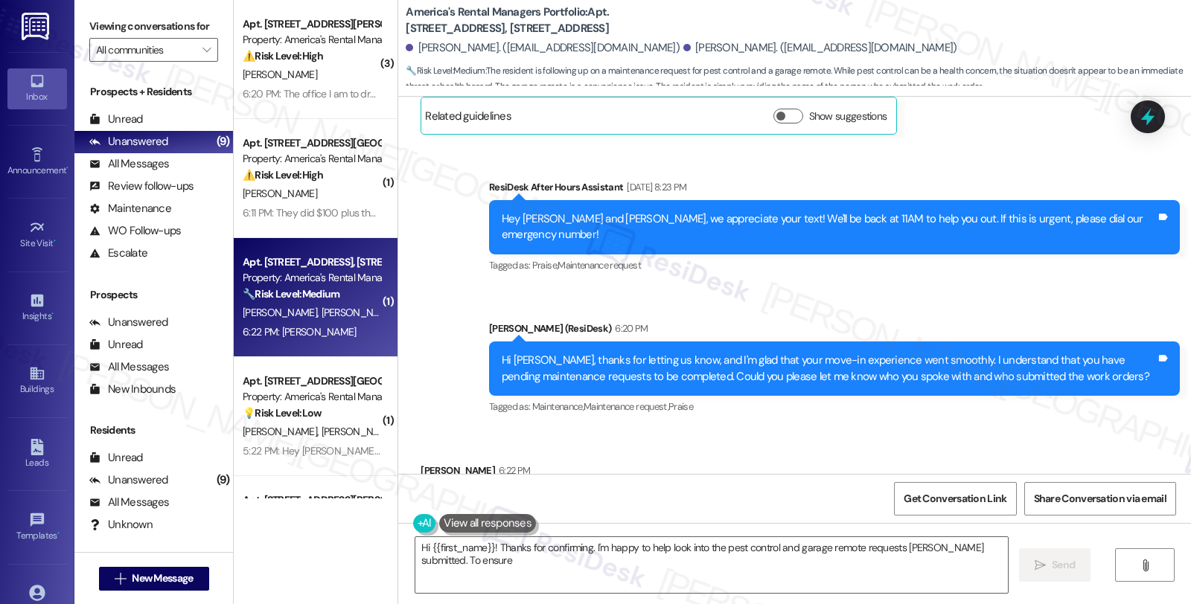
scroll to position [430, 0]
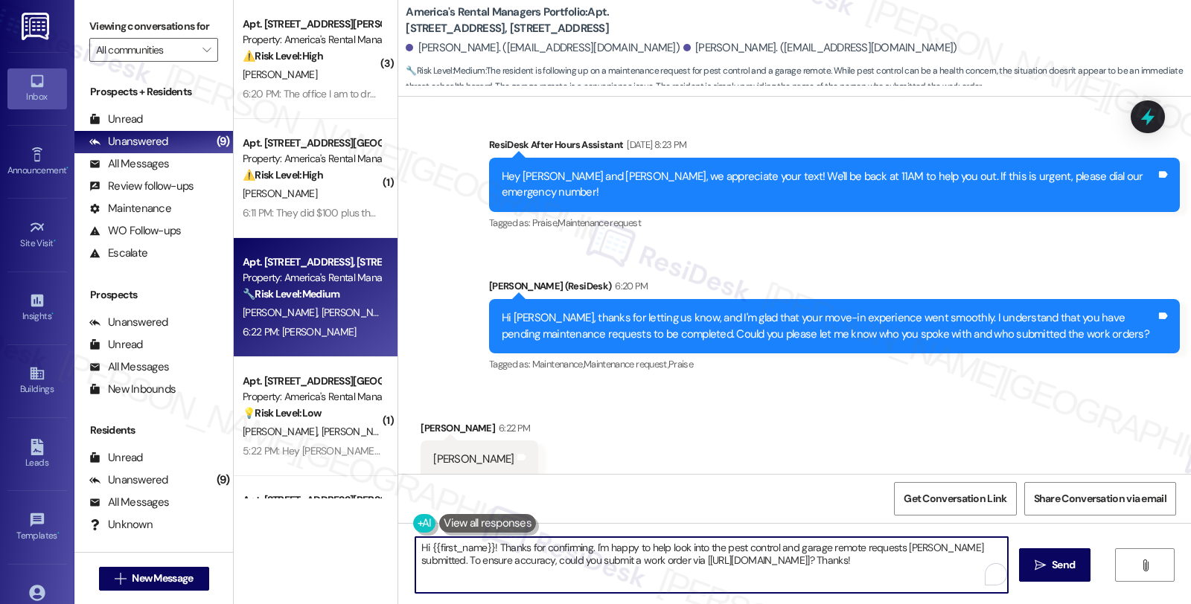
drag, startPoint x: 904, startPoint y: 561, endPoint x: 319, endPoint y: 549, distance: 585.8
click at [319, 549] on div "( 3 ) Apt. 116 Dreher Road, 116 Dreher Road Property: America's Rental Managers…" at bounding box center [712, 302] width 957 height 604
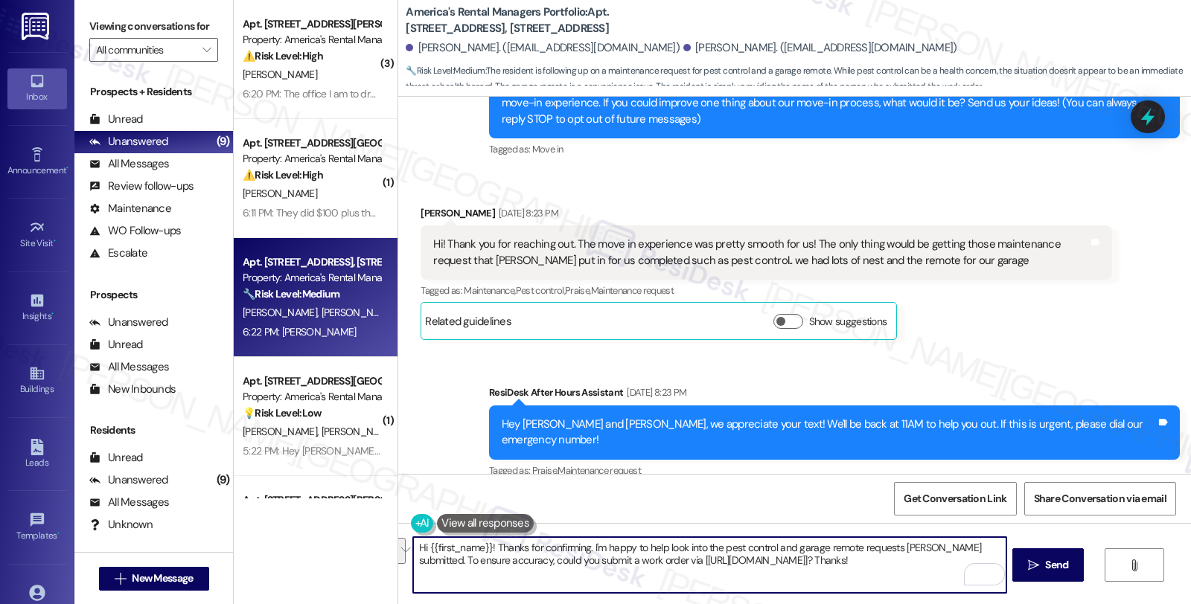
scroll to position [0, 0]
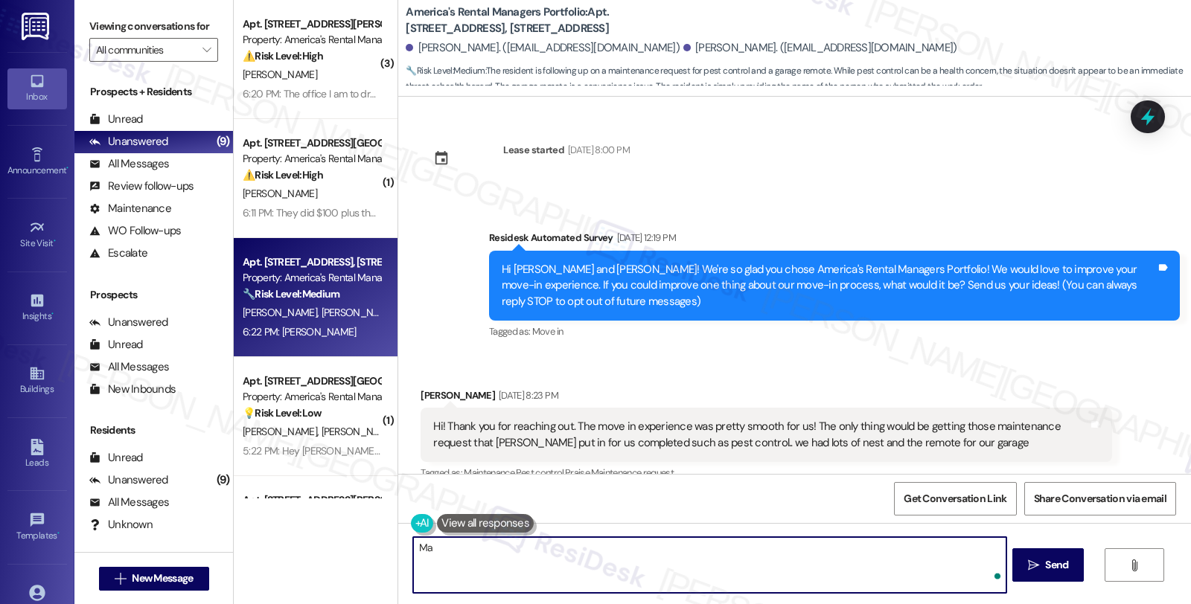
type textarea "M"
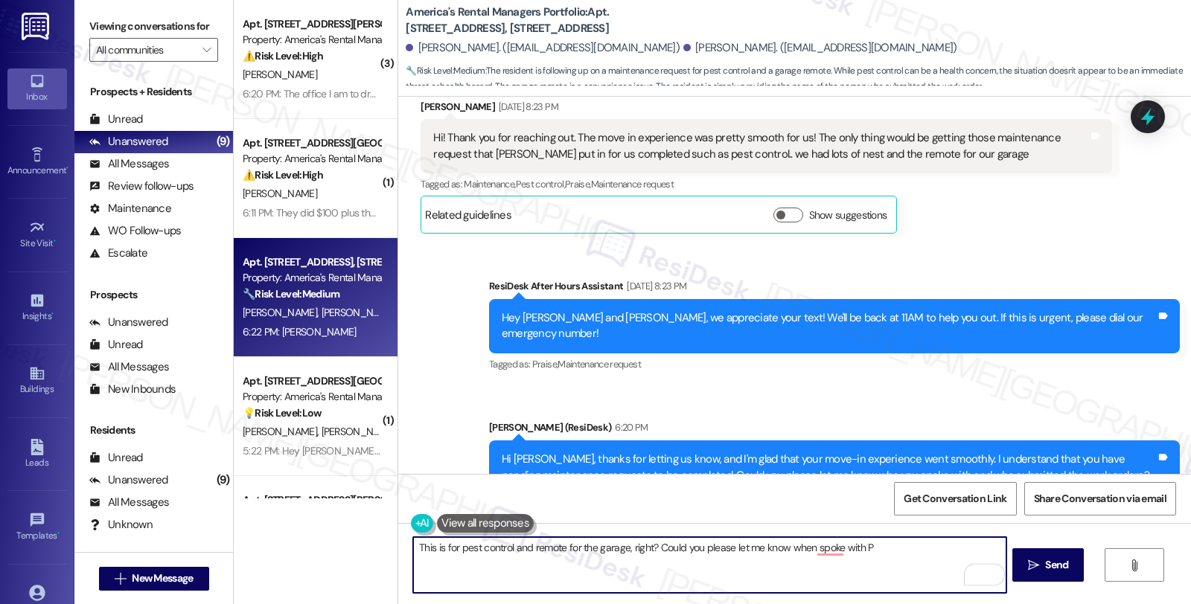
scroll to position [430, 0]
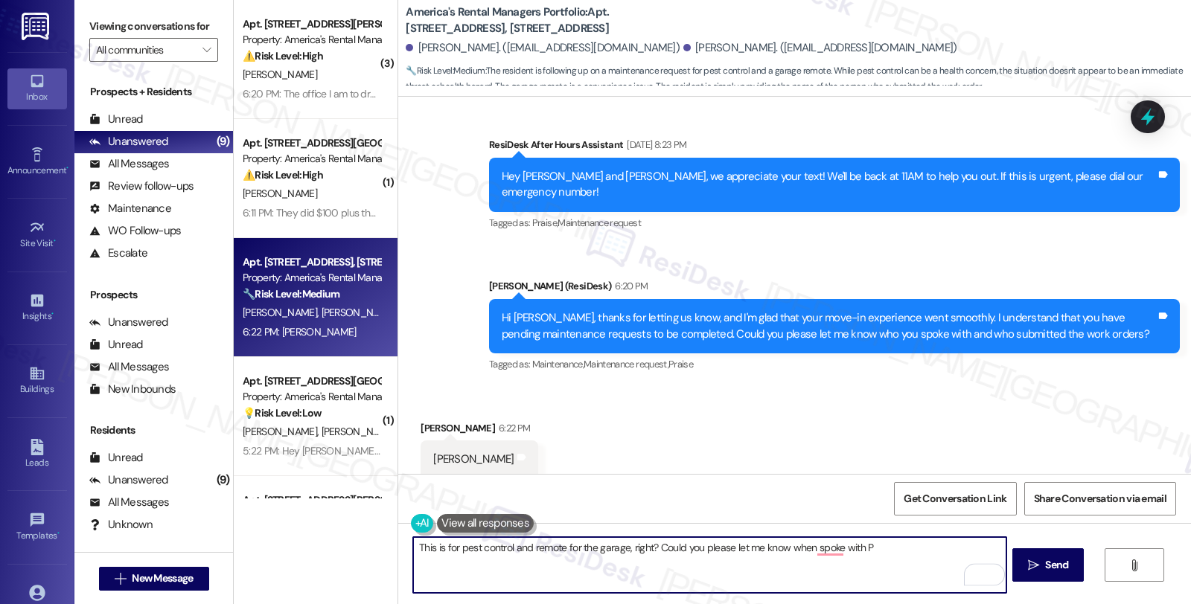
click at [435, 452] on div "Pierce Merry" at bounding box center [473, 460] width 80 height 16
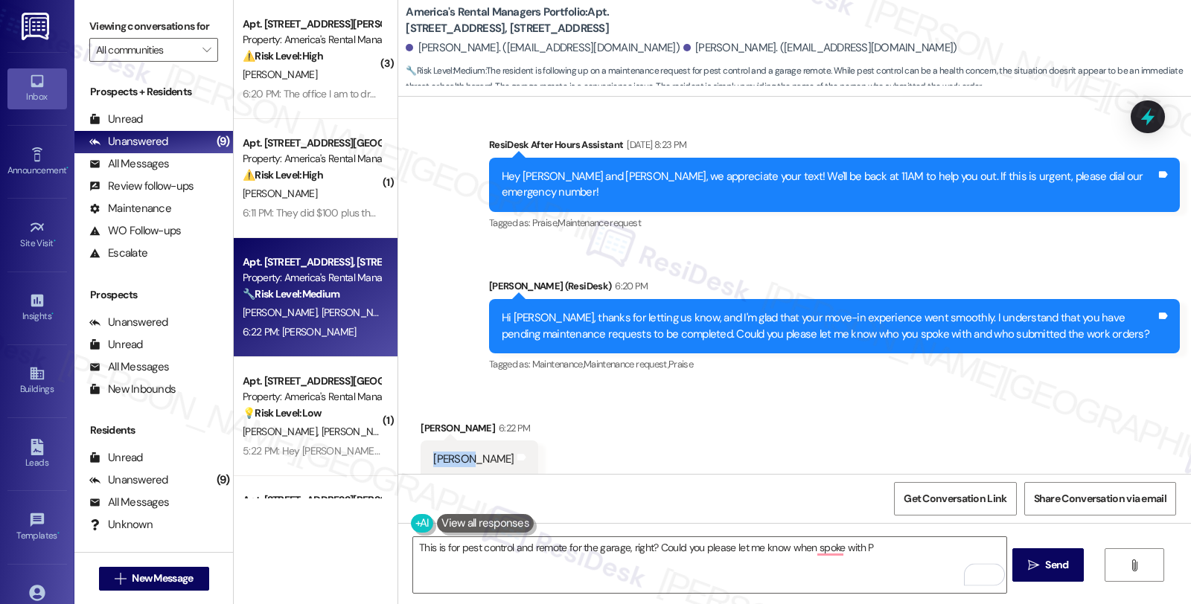
click at [435, 452] on div "Pierce Merry" at bounding box center [473, 460] width 80 height 16
copy div "Pierce"
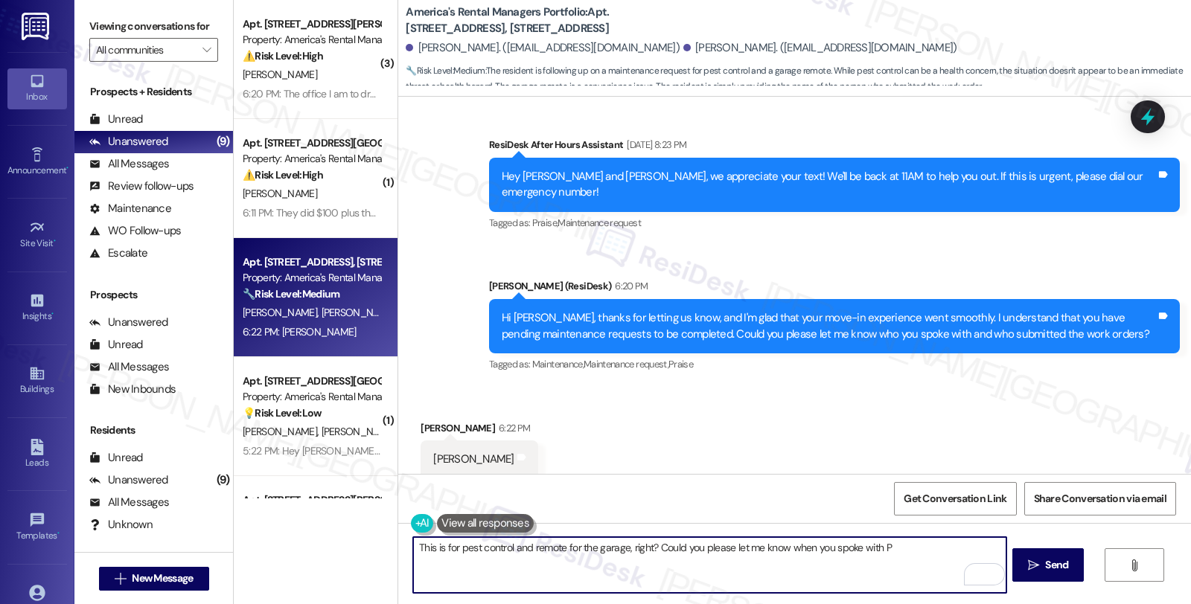
click at [915, 544] on textarea "This is for pest control and remote for the garage, right? Could you please let…" at bounding box center [709, 565] width 592 height 56
click at [875, 546] on textarea "This is for pest control and remote for the garage, right? Could you please let…" at bounding box center [709, 565] width 592 height 56
paste textarea "ierce"
type textarea "This is for pest control and remote for the garage, right? Could you please let…"
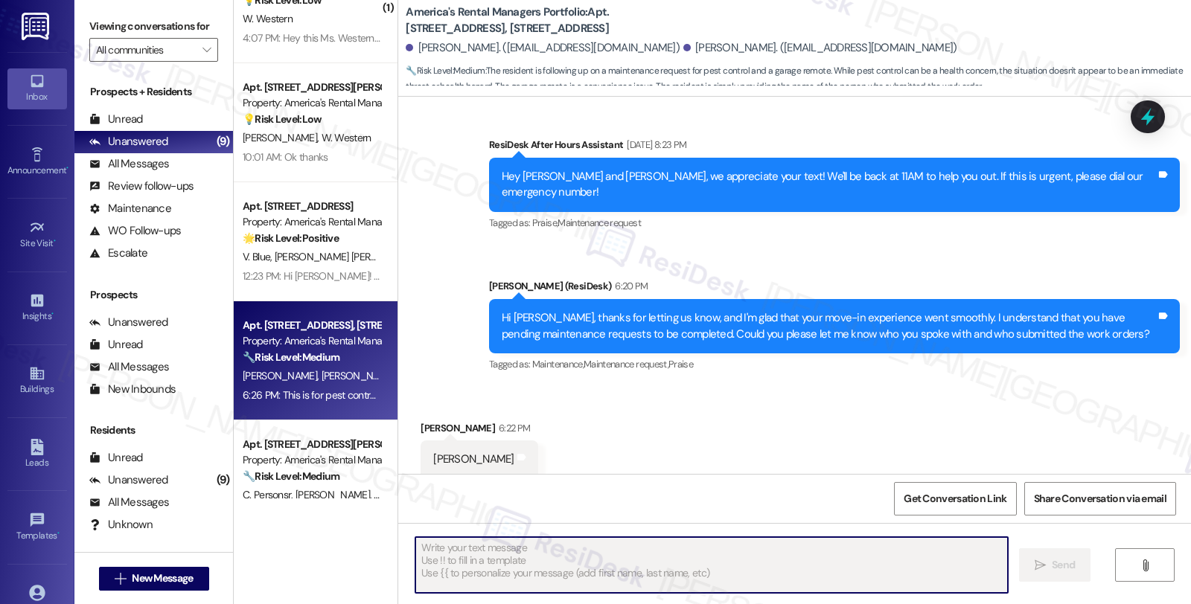
scroll to position [573, 0]
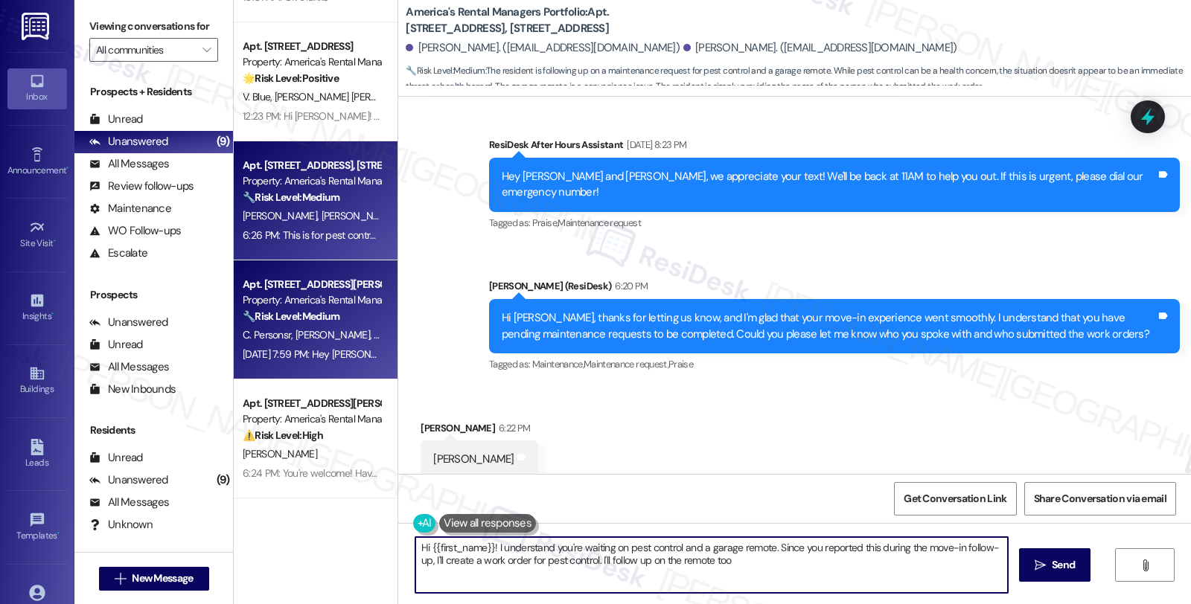
type textarea "Hi {{first_name}}! I understand you're waiting on pest control and a garage rem…"
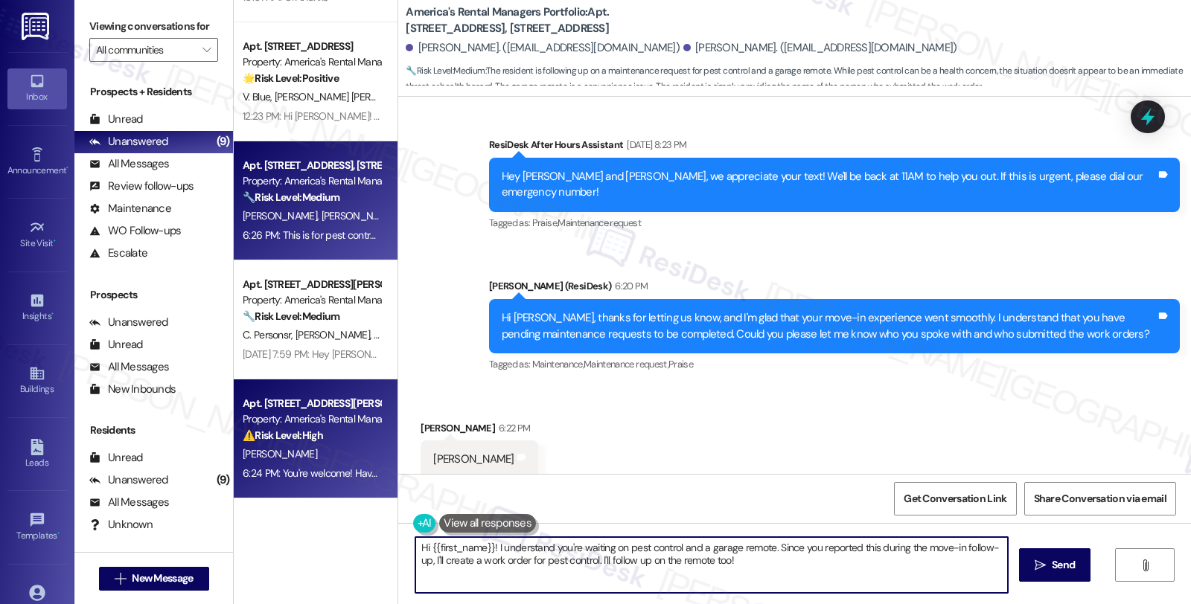
click at [314, 452] on div "[PERSON_NAME]" at bounding box center [311, 454] width 141 height 19
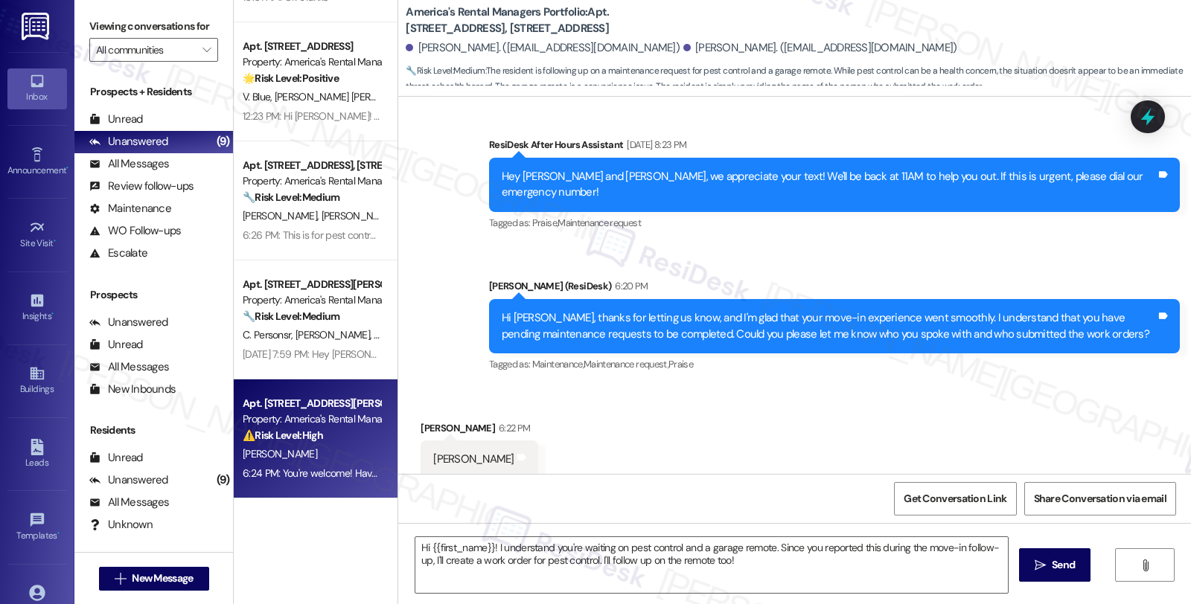
type textarea "Fetching suggested responses. Please feel free to read through the conversation…"
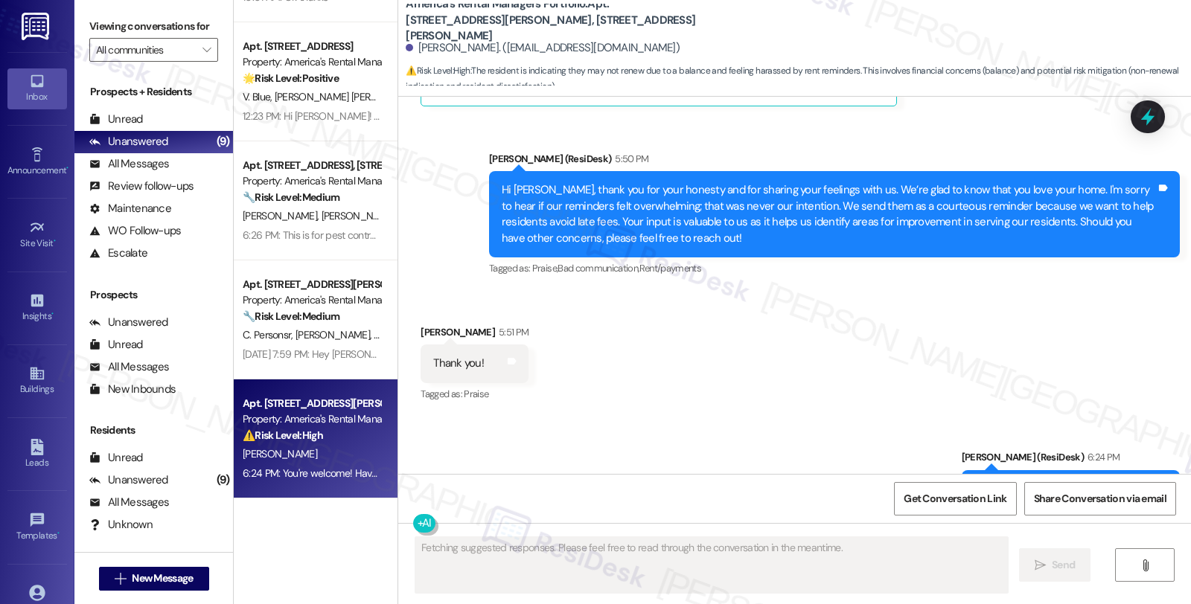
scroll to position [794, 0]
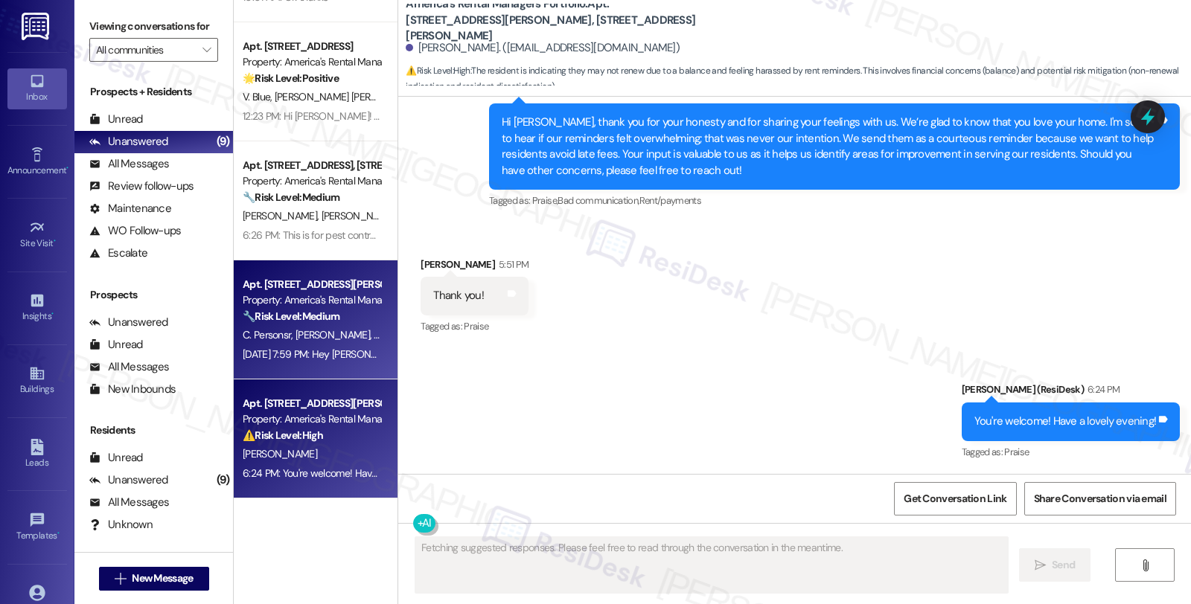
click at [308, 315] on strong "🔧 Risk Level: Medium" at bounding box center [291, 316] width 97 height 13
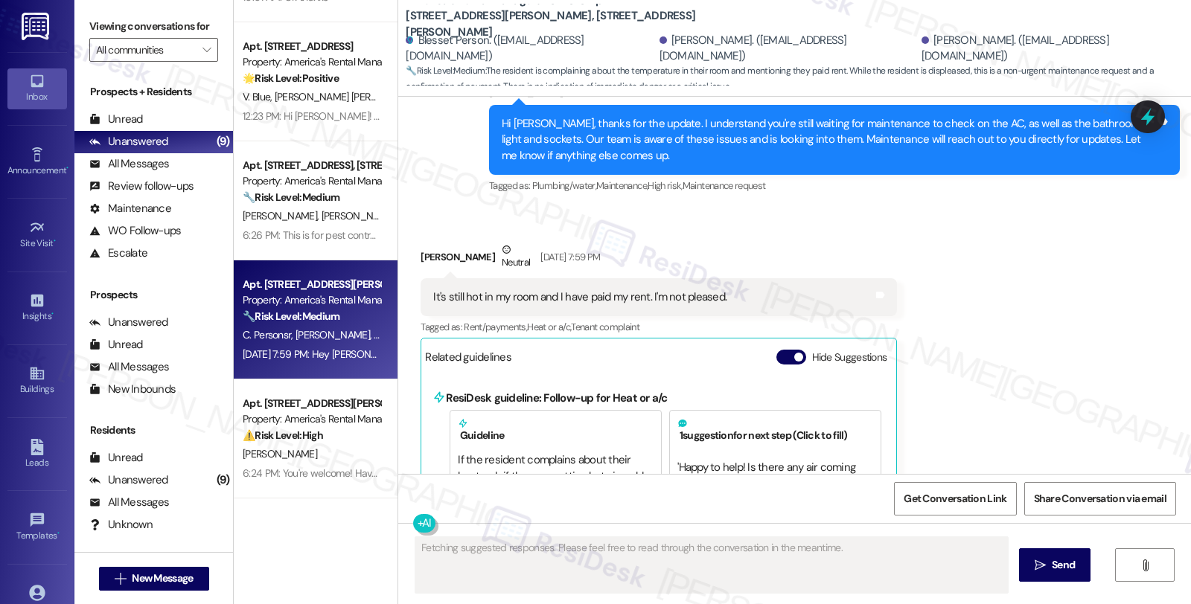
scroll to position [4069, 0]
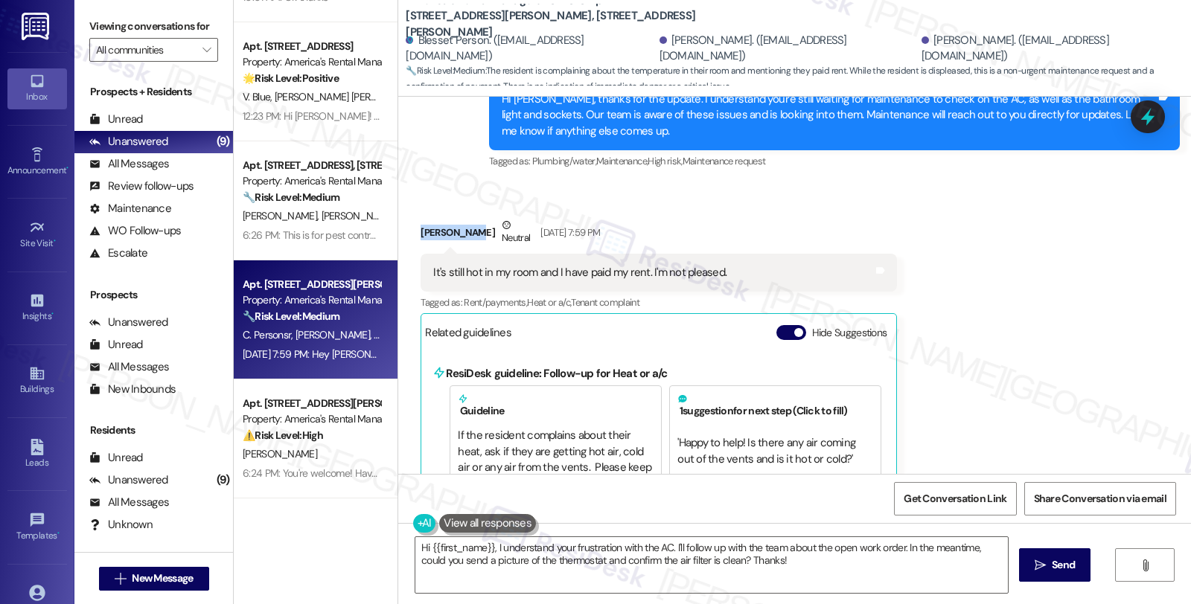
drag, startPoint x: 456, startPoint y: 152, endPoint x: 411, endPoint y: 154, distance: 45.5
click at [420, 217] on div "Lisa Payton Neutral Sep 05, 2025 at 7:59 PM" at bounding box center [658, 235] width 476 height 36
copy div "[PERSON_NAME]"
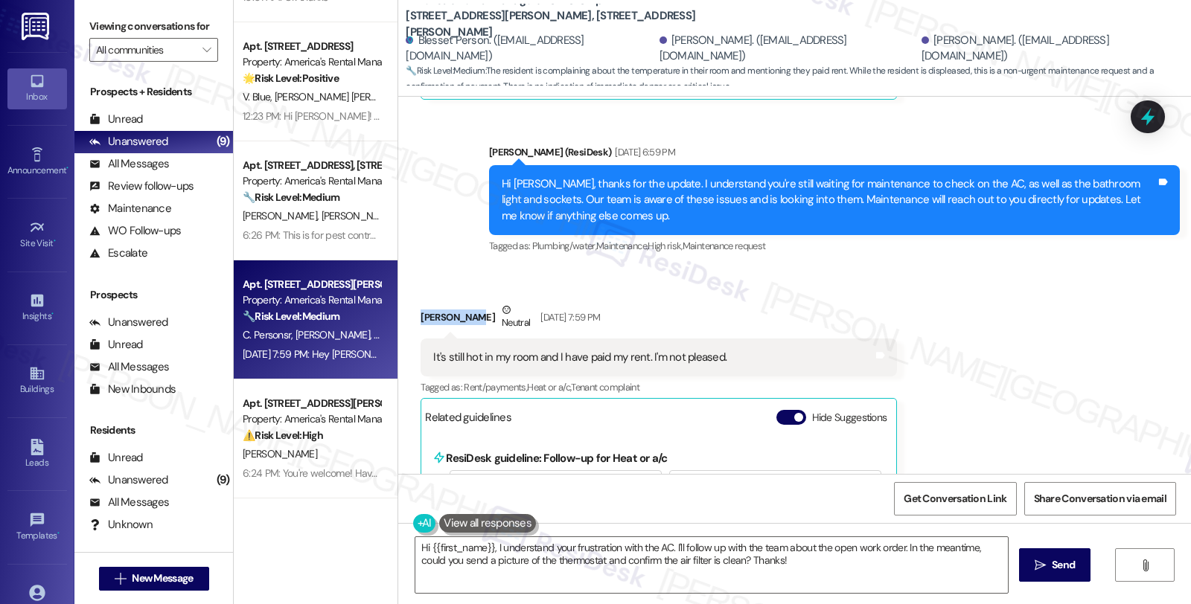
scroll to position [3963, 0]
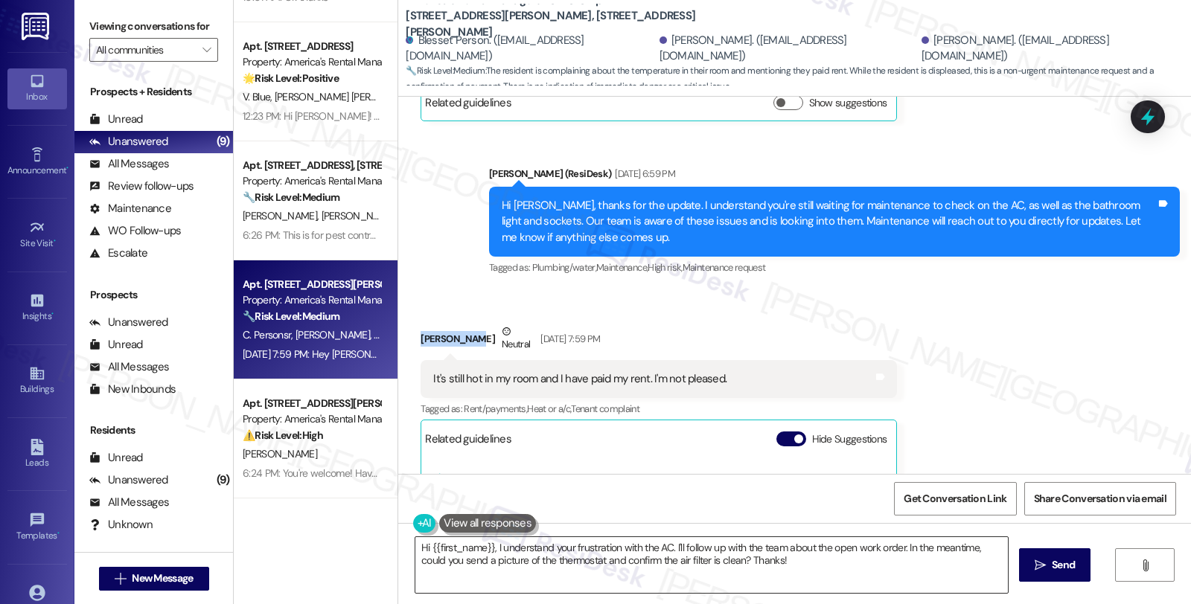
click at [485, 547] on textarea "Hi {{first_name}}, I understand your frustration with the AC. I'll follow up wi…" at bounding box center [711, 565] width 592 height 56
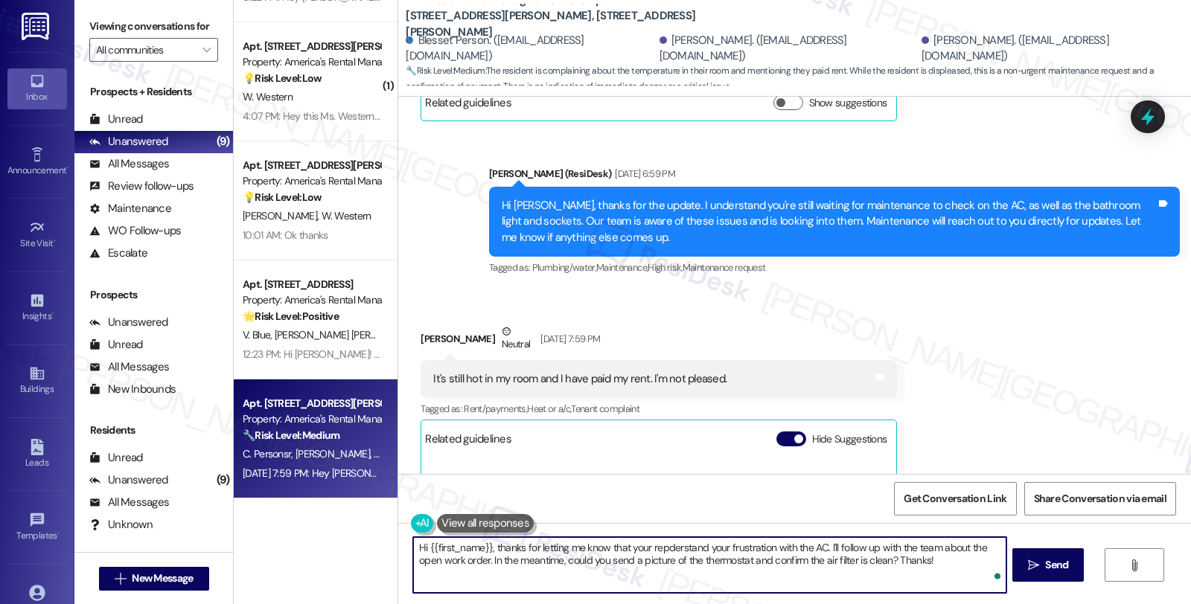
scroll to position [335, 0]
click at [793, 544] on textarea "Hi {{first_name}}, thanks for letting me know that your rent has been paid. I u…" at bounding box center [709, 565] width 592 height 56
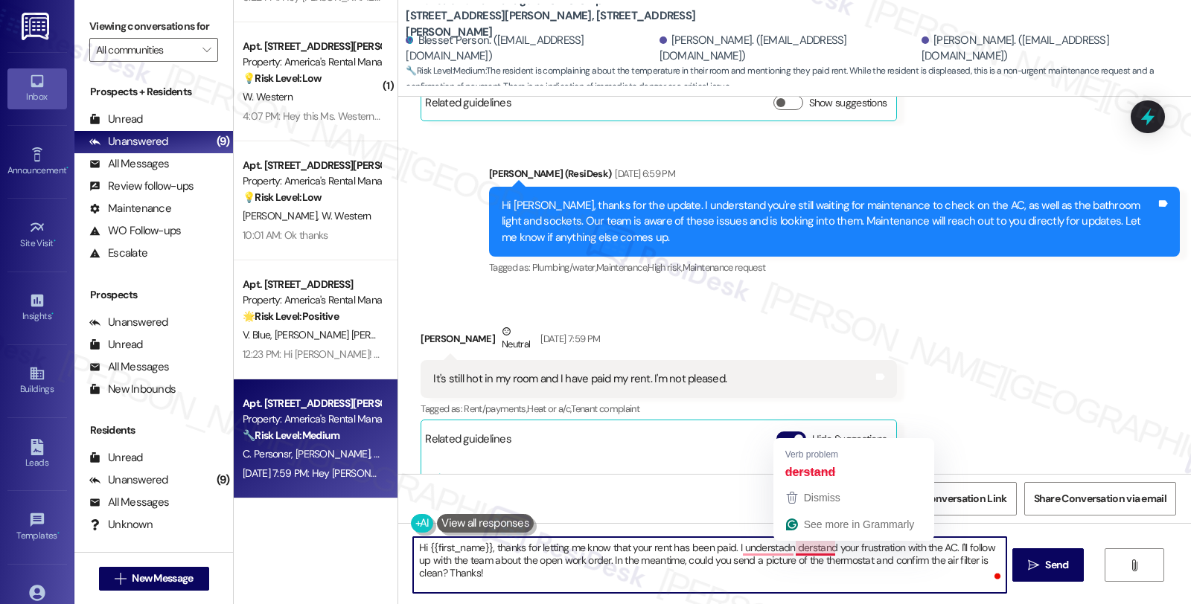
click at [793, 544] on textarea "Hi {{first_name}}, thanks for letting me know that your rent has been paid. I u…" at bounding box center [709, 565] width 592 height 56
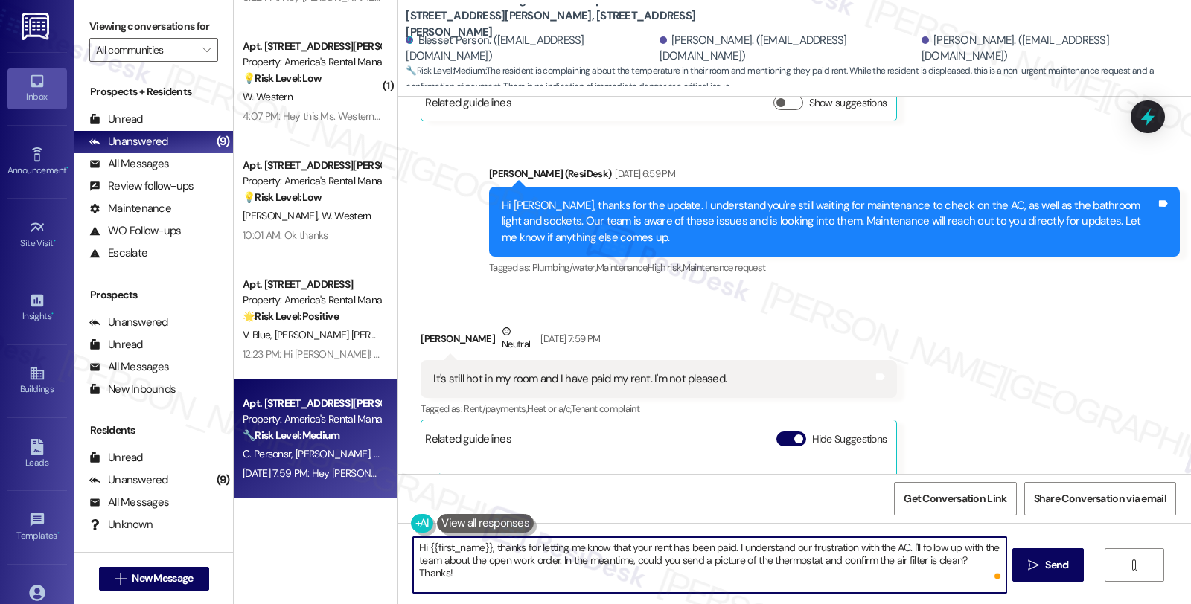
scroll to position [4211, 0]
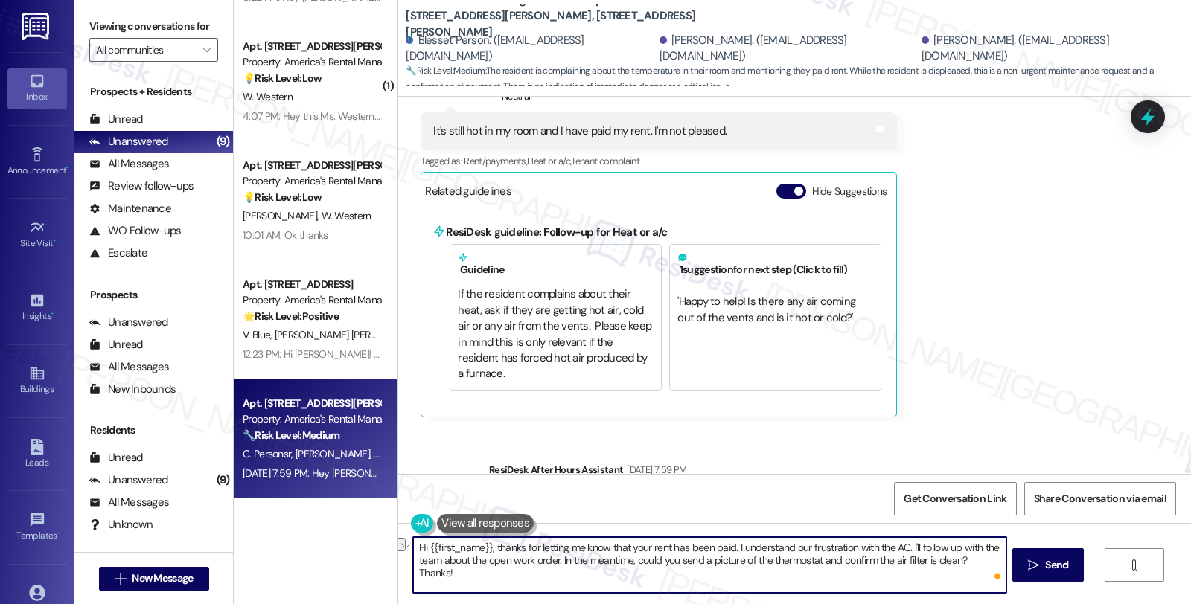
drag, startPoint x: 960, startPoint y: 559, endPoint x: 1054, endPoint y: 542, distance: 95.3
click at [1054, 542] on div "Hi {{first_name}}, thanks for letting me know that your rent has been paid. I u…" at bounding box center [794, 579] width 793 height 112
click at [836, 563] on textarea "Hi {{first_name}}, thanks for letting me know that your rent has been paid. I u…" at bounding box center [709, 565] width 592 height 56
type textarea "Hi {{first_name}}, thanks for letting me know that your rent has been paid. I u…"
click at [1034, 561] on icon "" at bounding box center [1033, 566] width 11 height 12
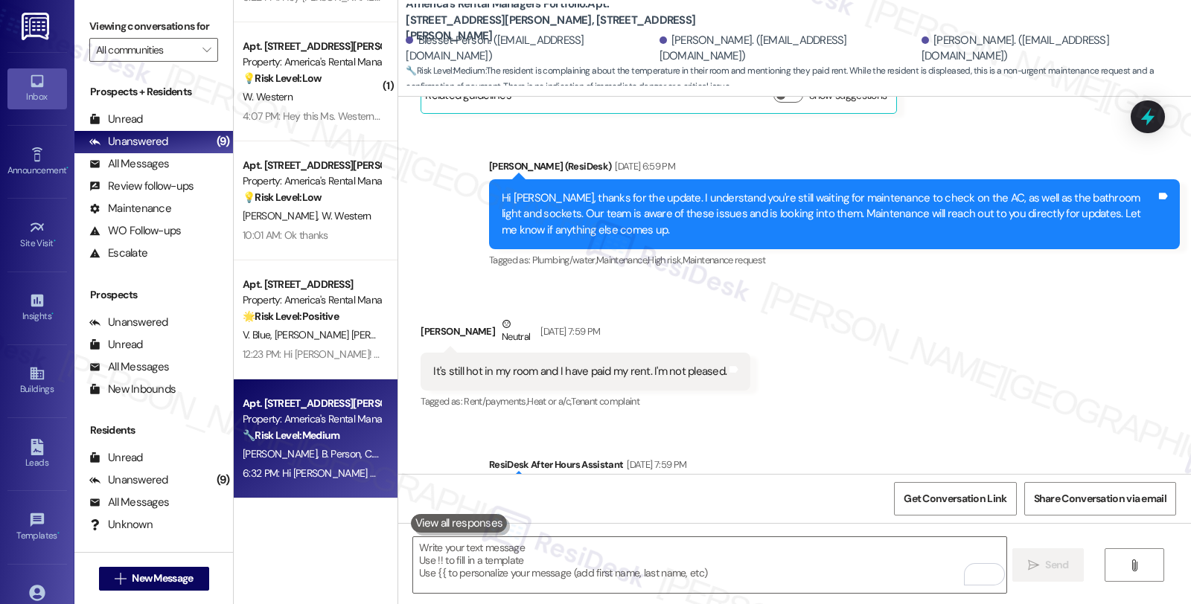
scroll to position [4101, 0]
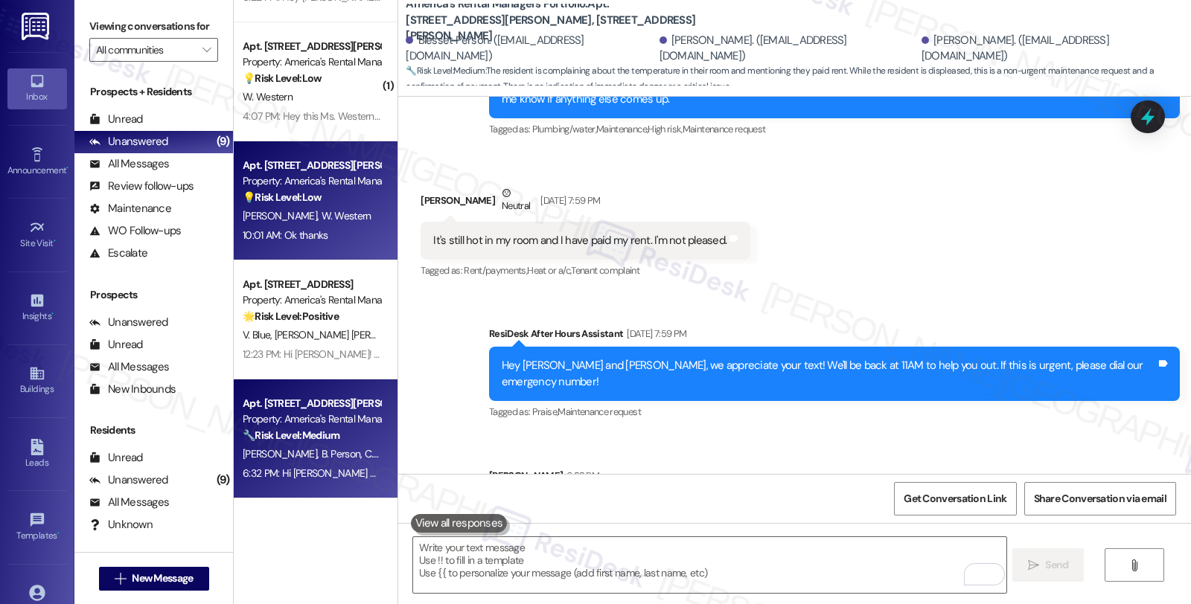
click at [357, 217] on div "J. Jones W. Western" at bounding box center [311, 216] width 141 height 19
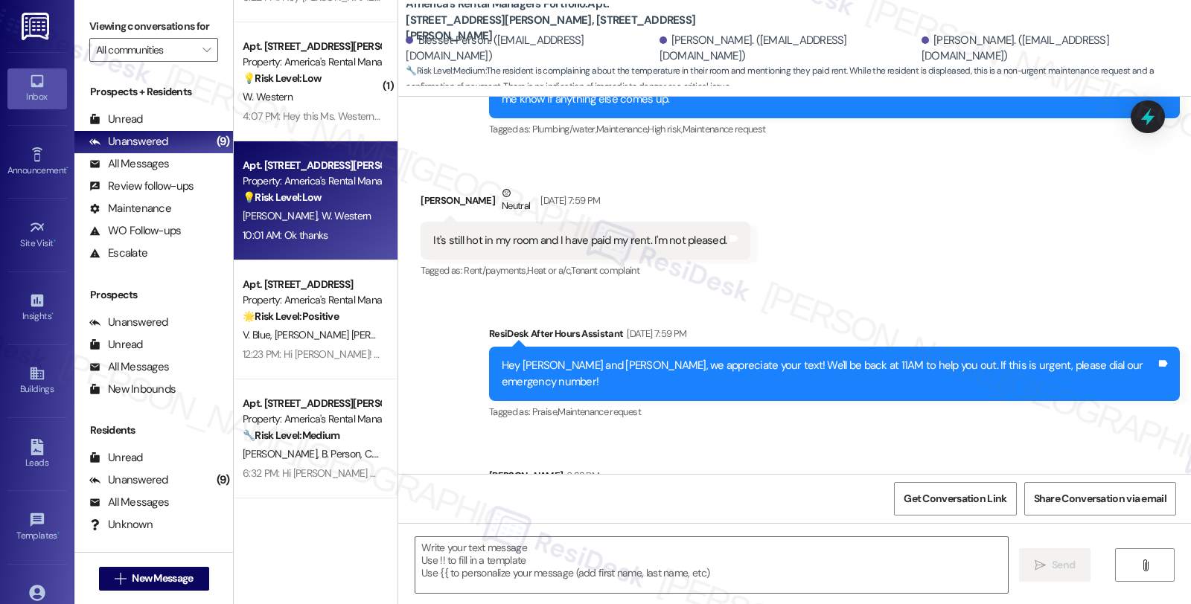
type textarea "Fetching suggested responses. Please feel free to read through the conversation…"
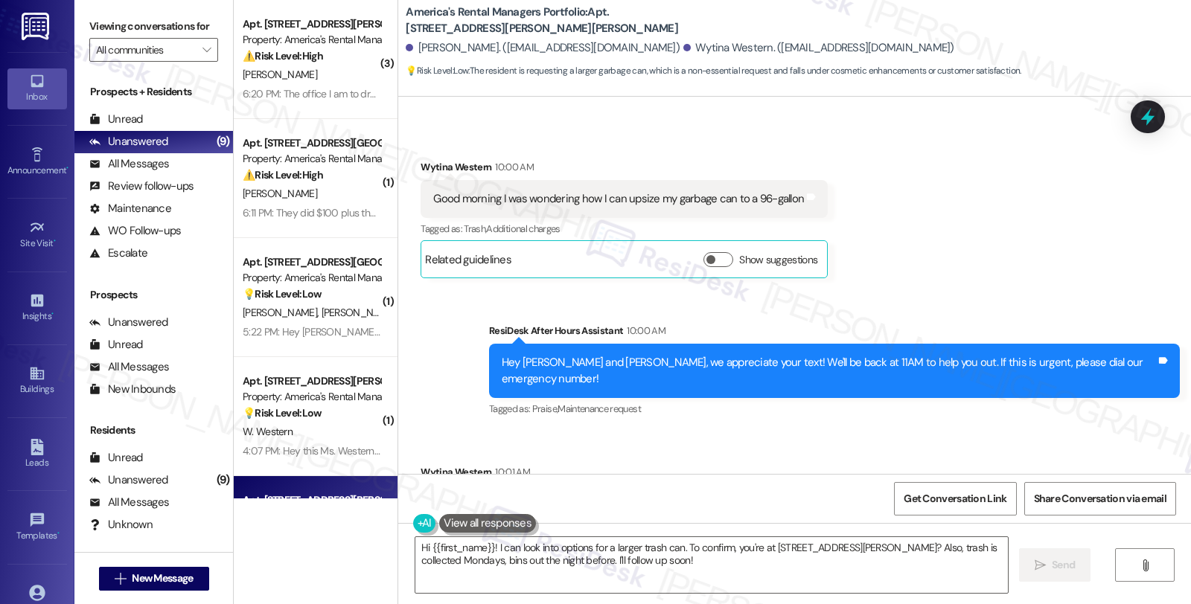
scroll to position [1380, 0]
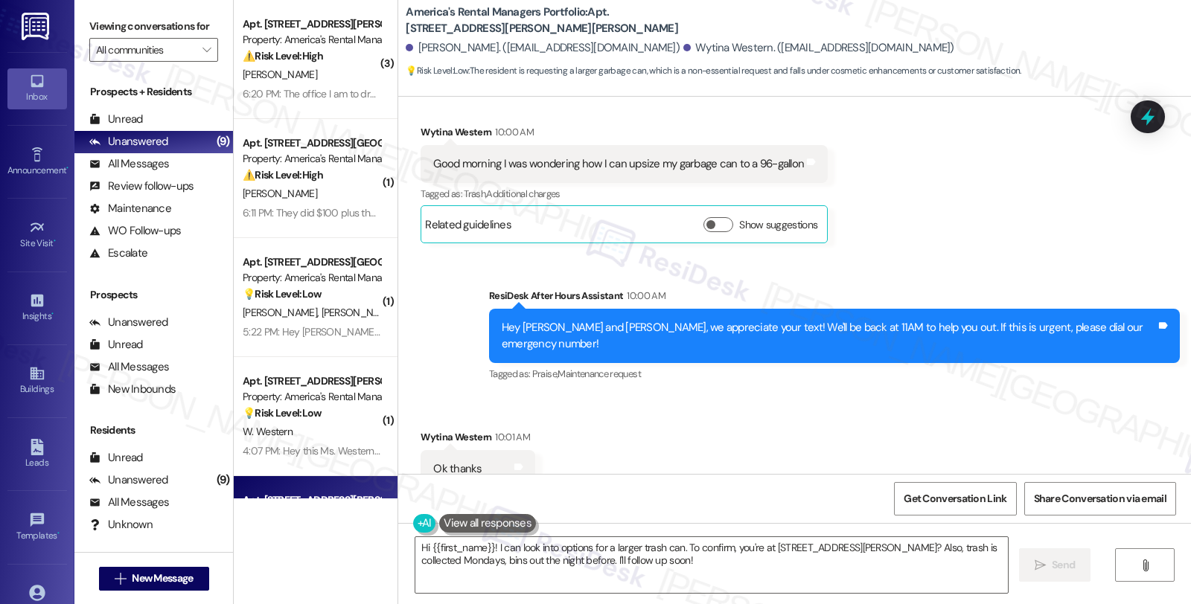
click at [443, 429] on div "Wytina Western 10:01 AM" at bounding box center [477, 439] width 115 height 21
click at [426, 429] on div "Wytina Western 10:01 AM" at bounding box center [477, 439] width 115 height 21
copy div "Wytina"
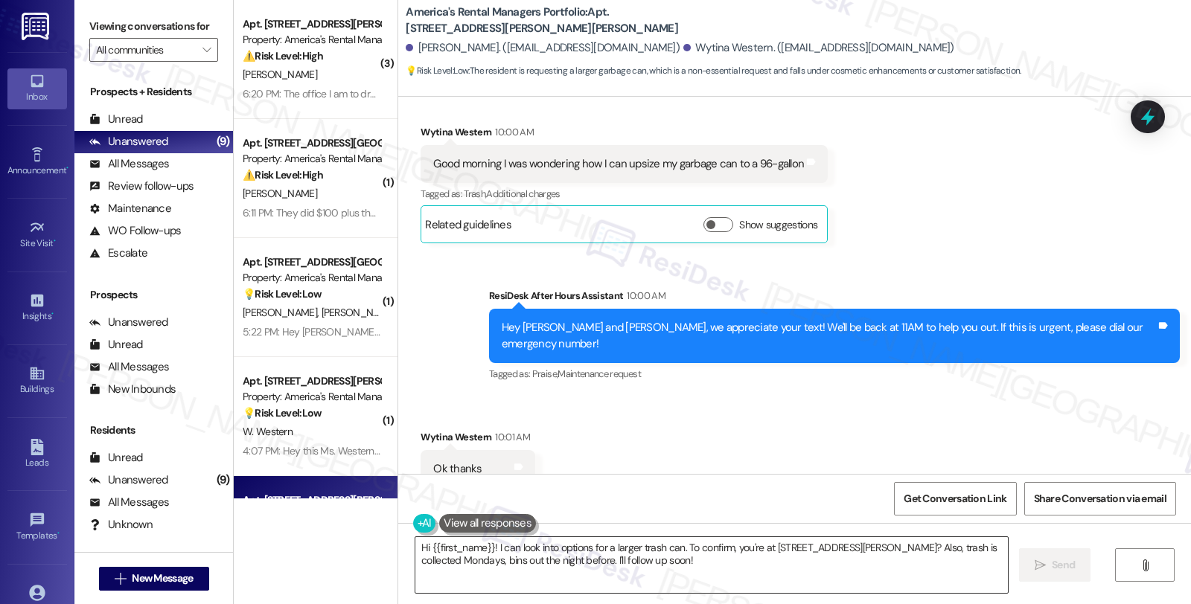
click at [420, 548] on textarea "Hi {{first_name}}! I can look into options for a larger trash can. To confirm, …" at bounding box center [711, 565] width 592 height 56
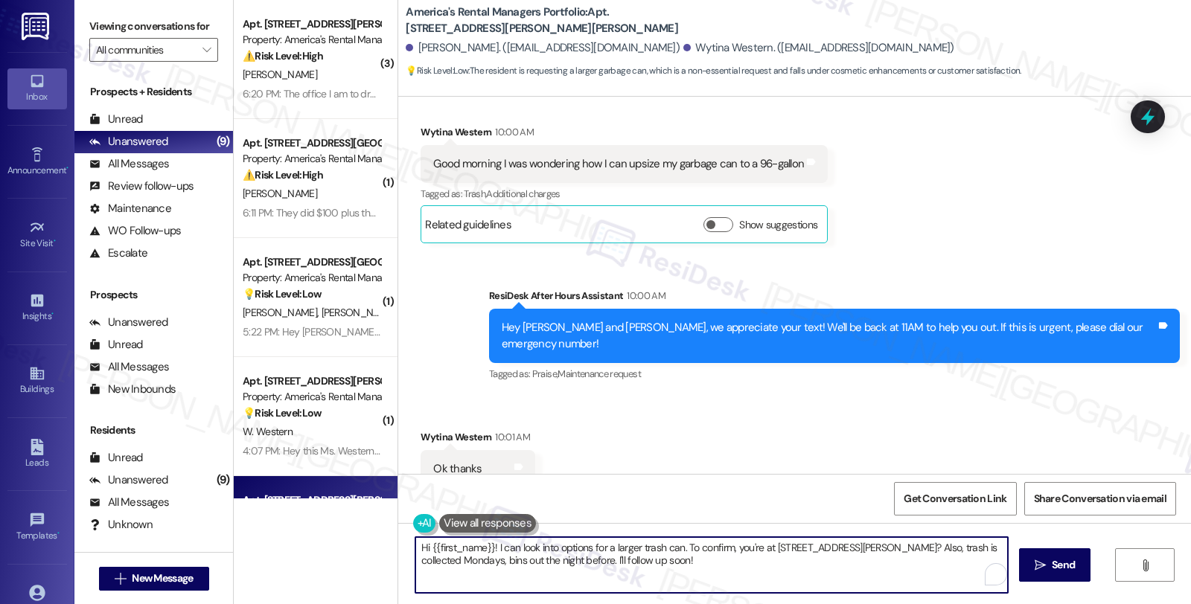
paste textarea "Wytina"
type textarea "Hi Wytina, thanks for reaching out. I understand you'd like to {{first_name}}! …"
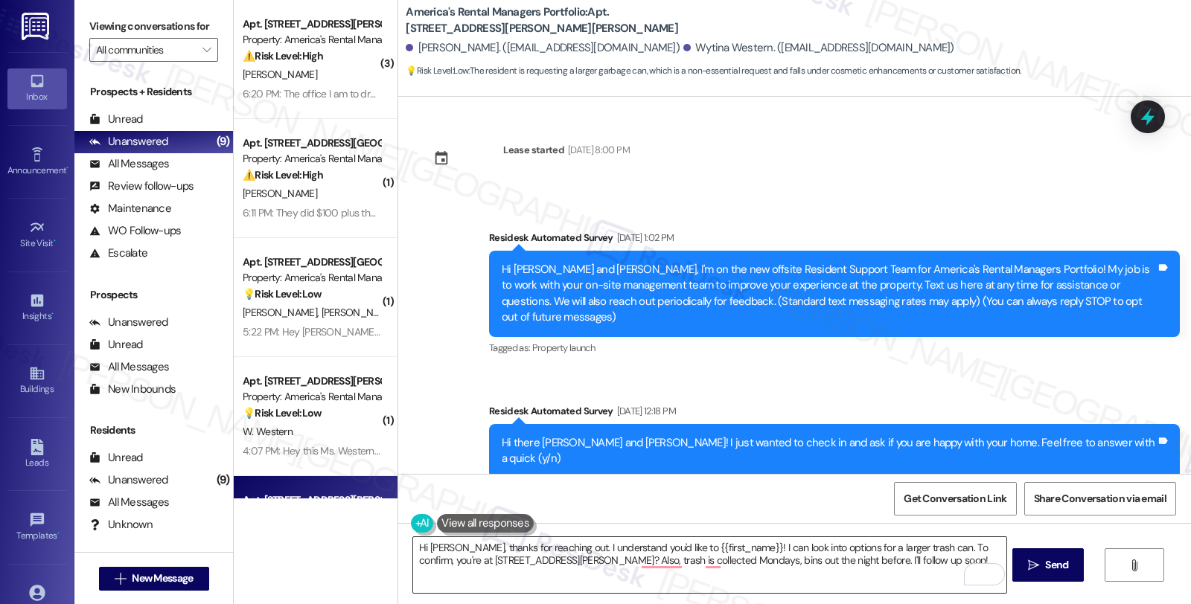
scroll to position [1380, 0]
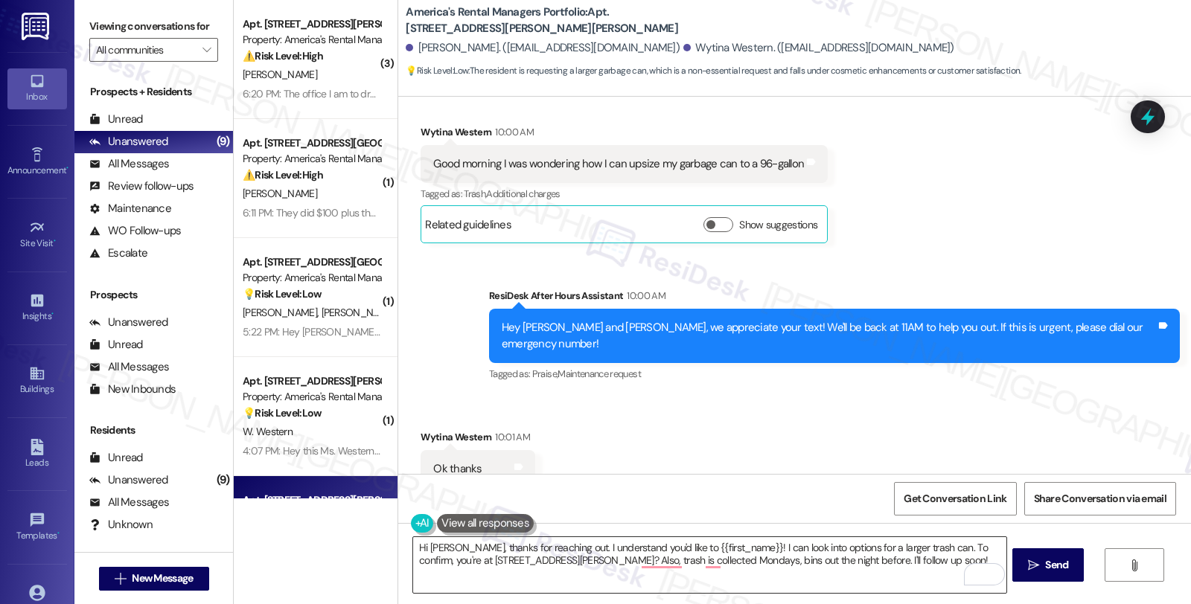
click at [668, 548] on textarea "Hi [PERSON_NAME], thanks for reaching out. I understand you'd like to {{first_n…" at bounding box center [709, 565] width 592 height 56
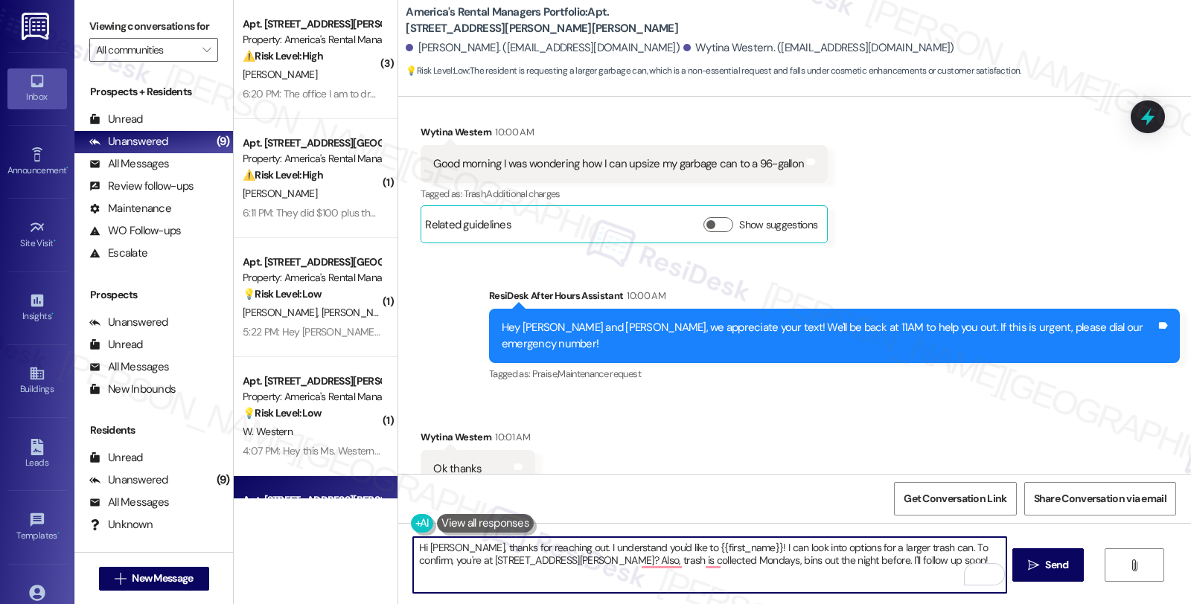
paste textarea "upsize my garbage can to a 96-gallon"
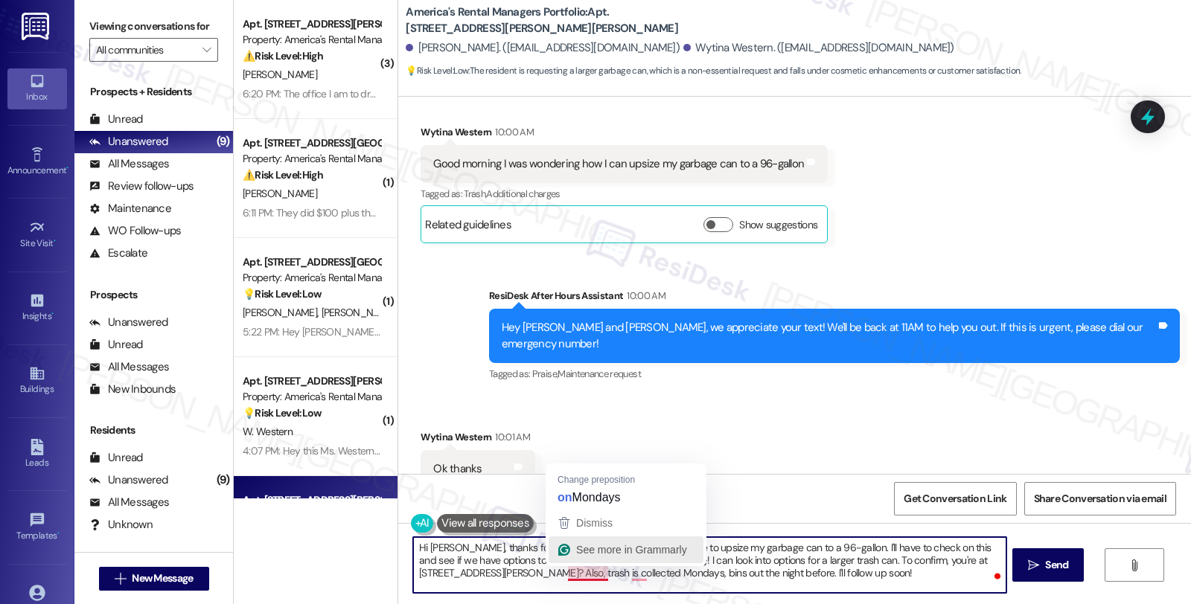
click at [576, 562] on button "See more in Grammarly" at bounding box center [625, 550] width 155 height 27
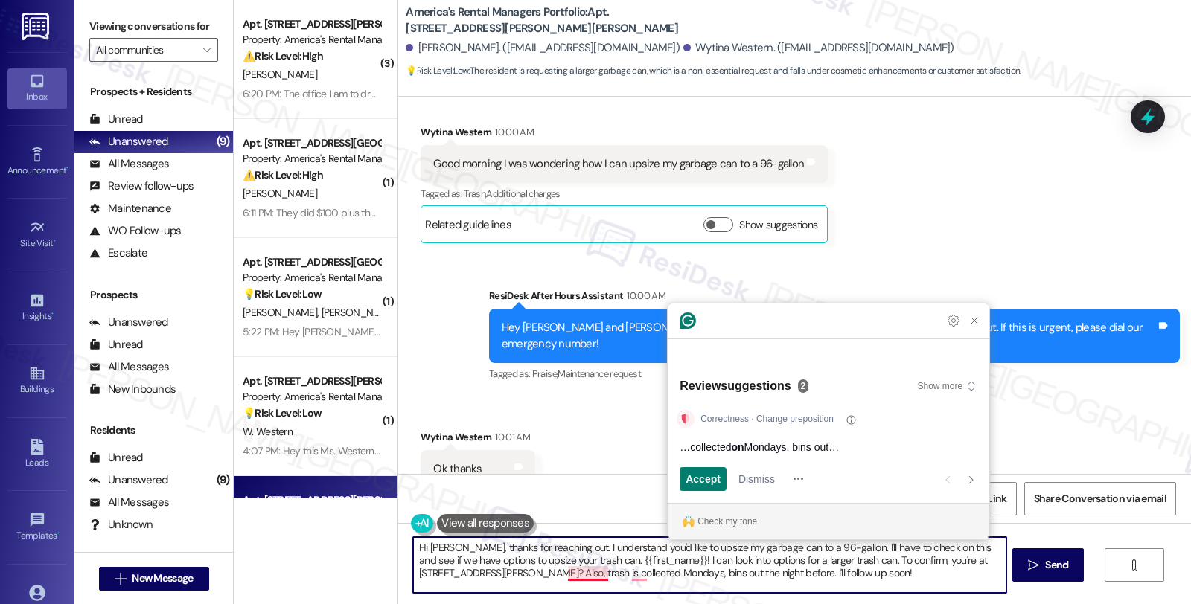
drag, startPoint x: 574, startPoint y: 559, endPoint x: 970, endPoint y: 610, distance: 400.0
click at [970, 604] on html "Inbox Go to Inbox Announcement • Send A Text Announcement Site Visit • Go to Si…" at bounding box center [595, 302] width 1191 height 604
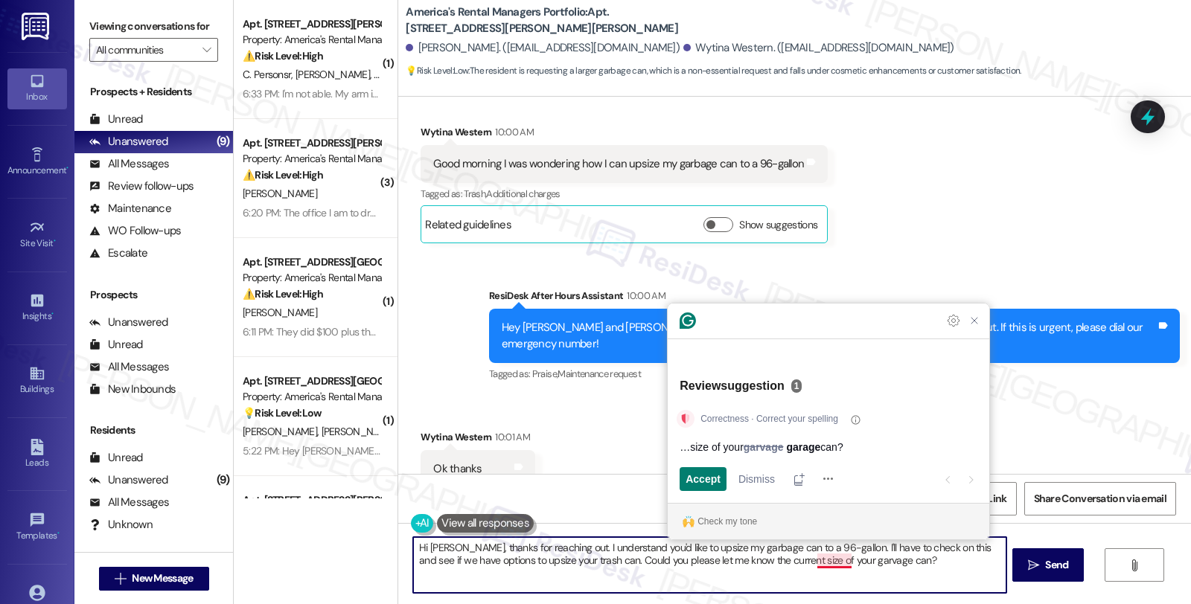
click at [830, 560] on textarea "Hi [PERSON_NAME], thanks for reaching out. I understand you'd like to upsize my…" at bounding box center [709, 565] width 592 height 56
click at [822, 560] on textarea "Hi [PERSON_NAME], thanks for reaching out. I understand you'd like to upsize my…" at bounding box center [709, 565] width 592 height 56
click at [823, 563] on textarea "Hi [PERSON_NAME], thanks for reaching out. I understand you'd like to upsize my…" at bounding box center [709, 565] width 592 height 56
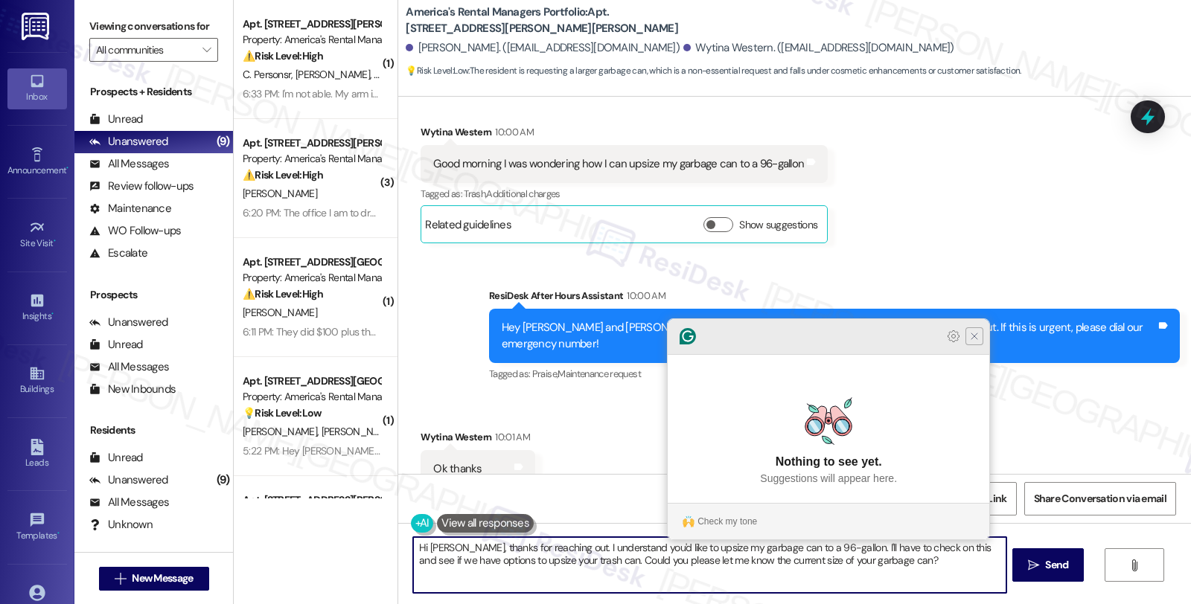
type textarea "Hi [PERSON_NAME], thanks for reaching out. I understand you'd like to upsize my…"
click at [970, 342] on icon "Close Grammarly Assistant" at bounding box center [974, 336] width 12 height 12
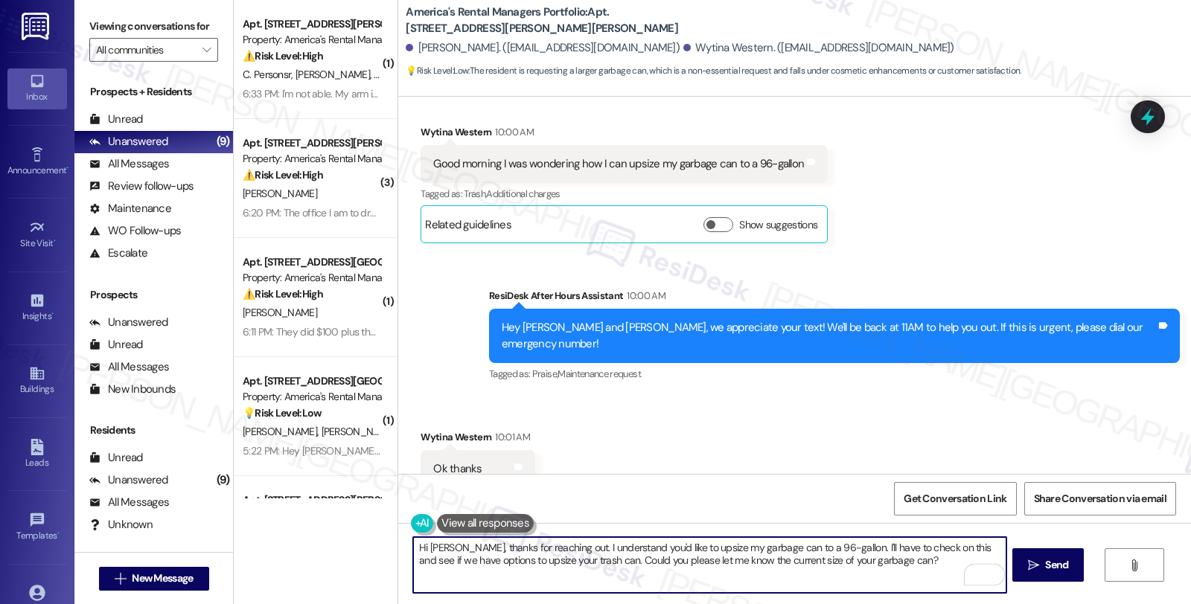
click at [717, 554] on textarea "Hi [PERSON_NAME], thanks for reaching out. I understand you'd like to upsize my…" at bounding box center [709, 565] width 592 height 56
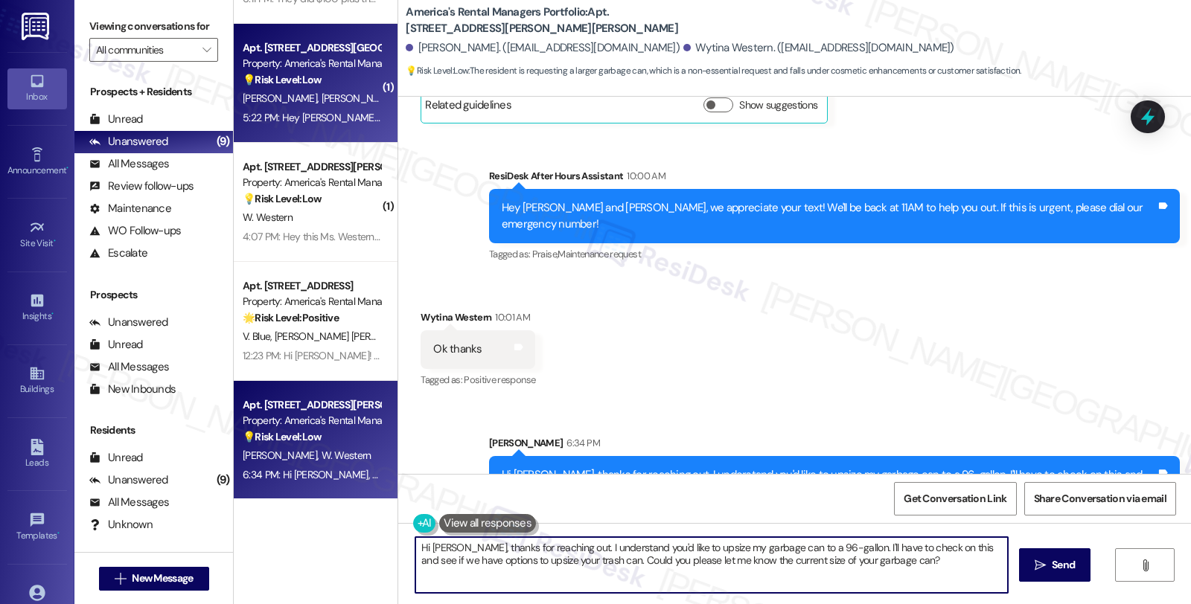
scroll to position [335, 0]
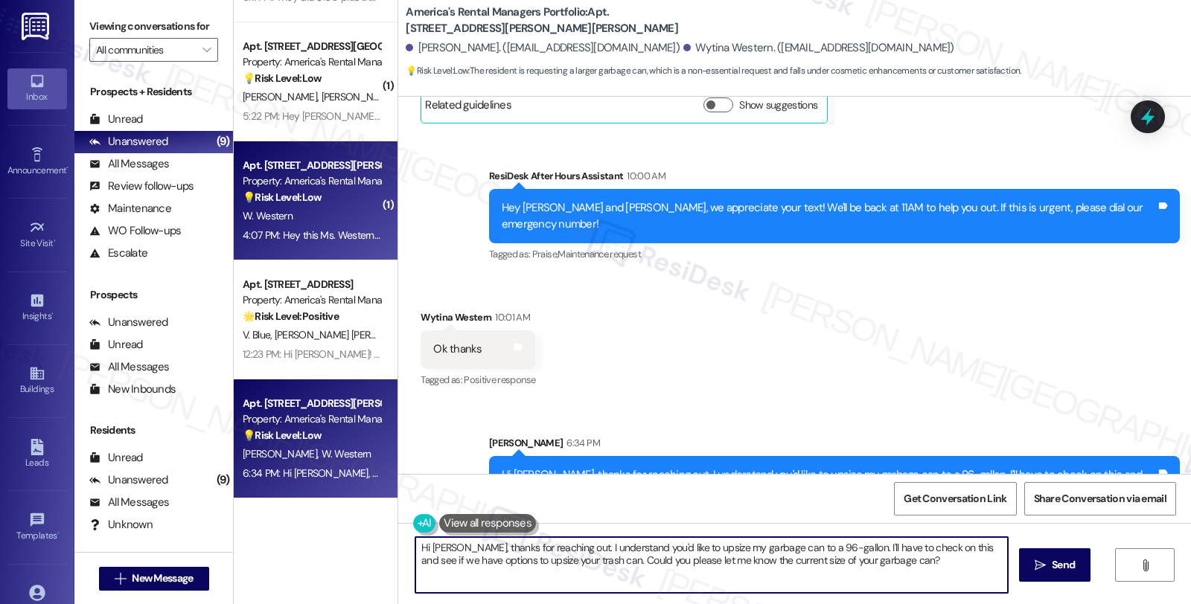
click at [318, 213] on div "W. Western" at bounding box center [311, 216] width 141 height 19
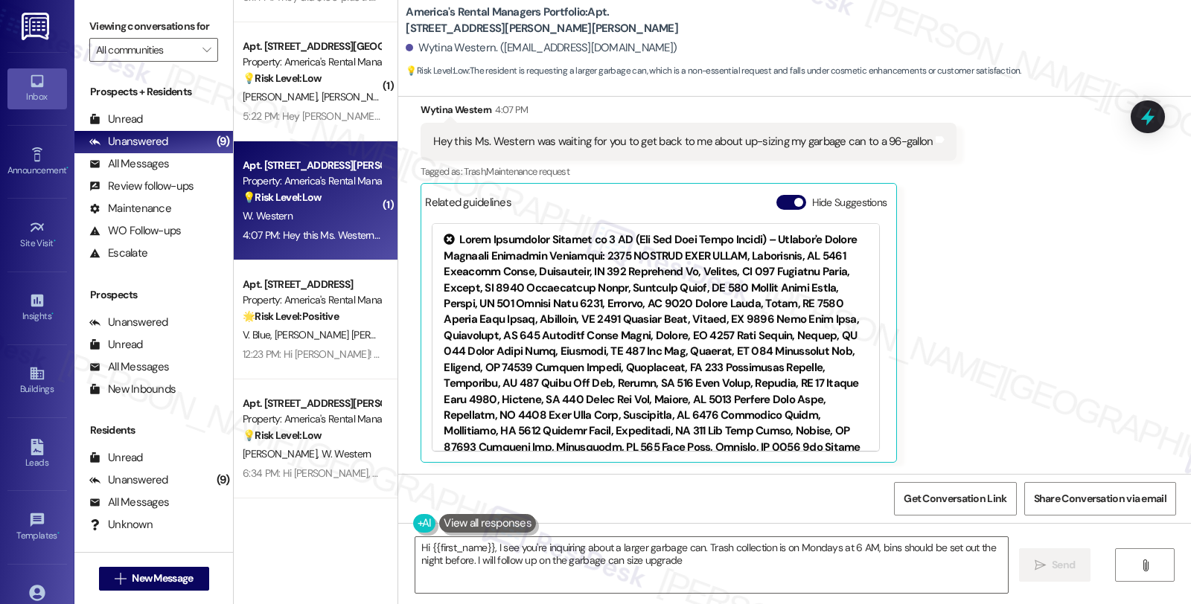
type textarea "Hi {{first_name}}, I see you're inquiring about a larger garbage can. Trash col…"
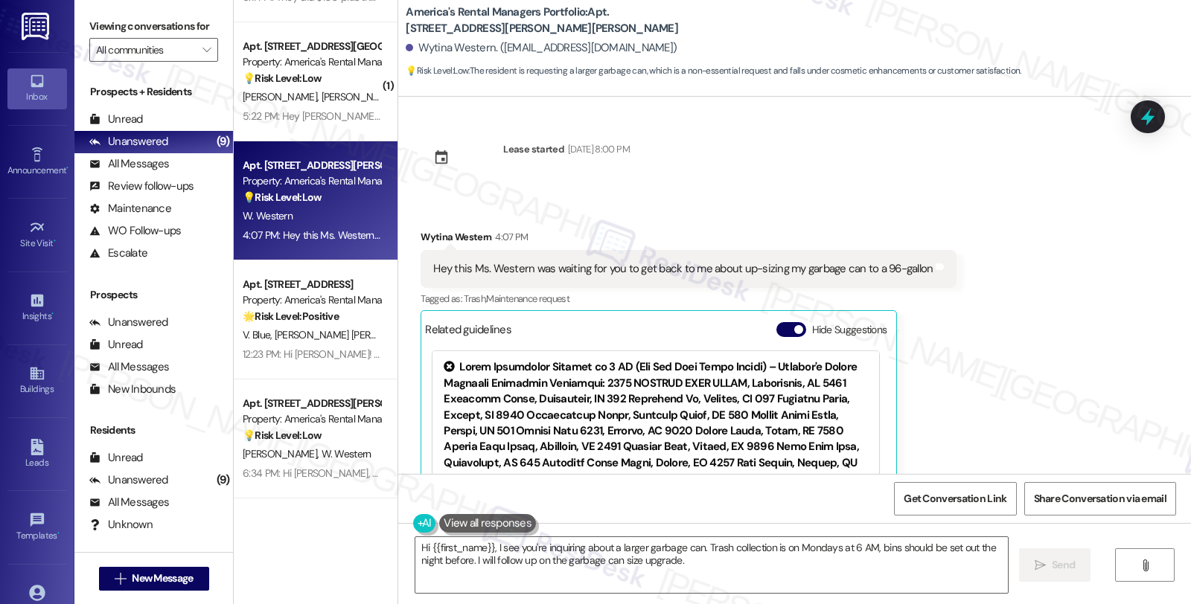
scroll to position [0, 0]
click at [169, 176] on div "All Messages (undefined)" at bounding box center [153, 164] width 159 height 22
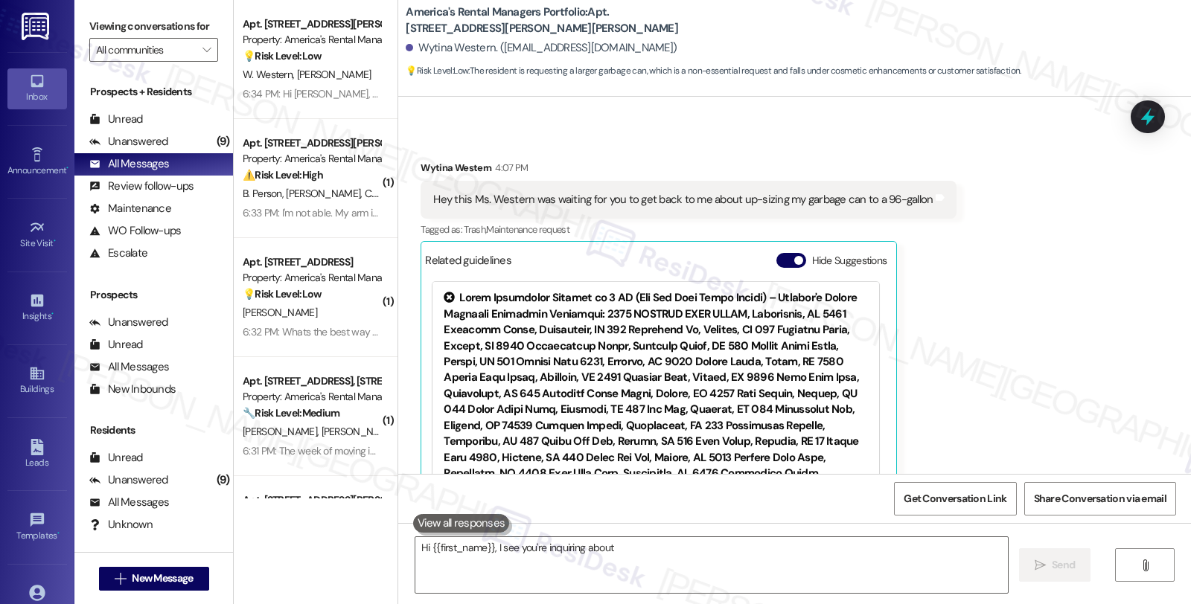
scroll to position [128, 0]
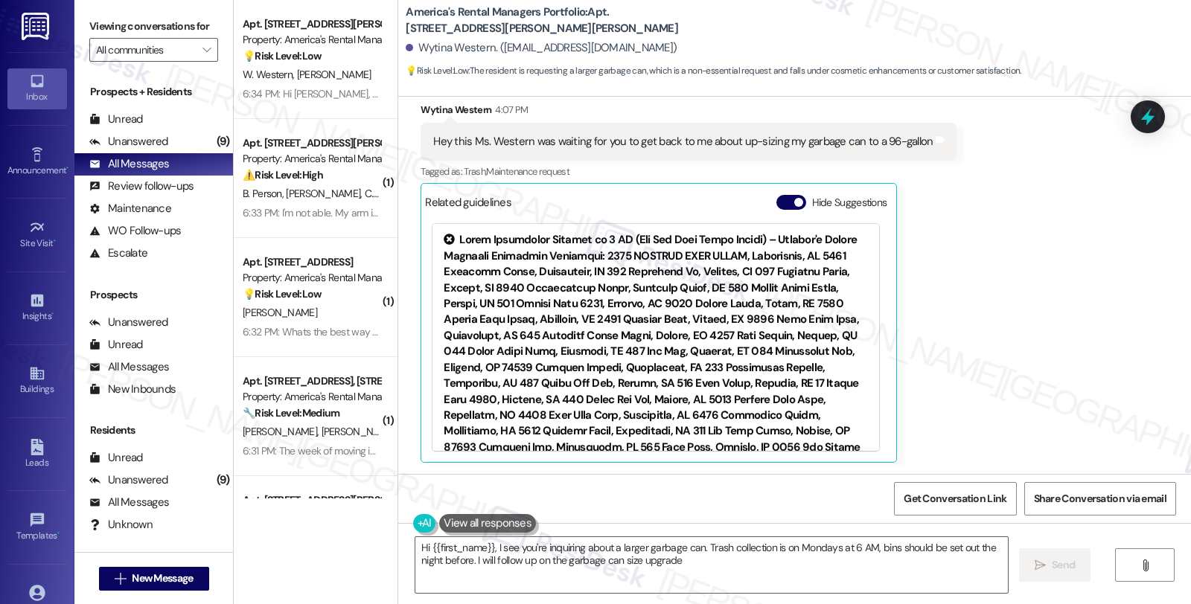
type textarea "Hi {{first_name}}, I see you're inquiring about a larger garbage can. Trash col…"
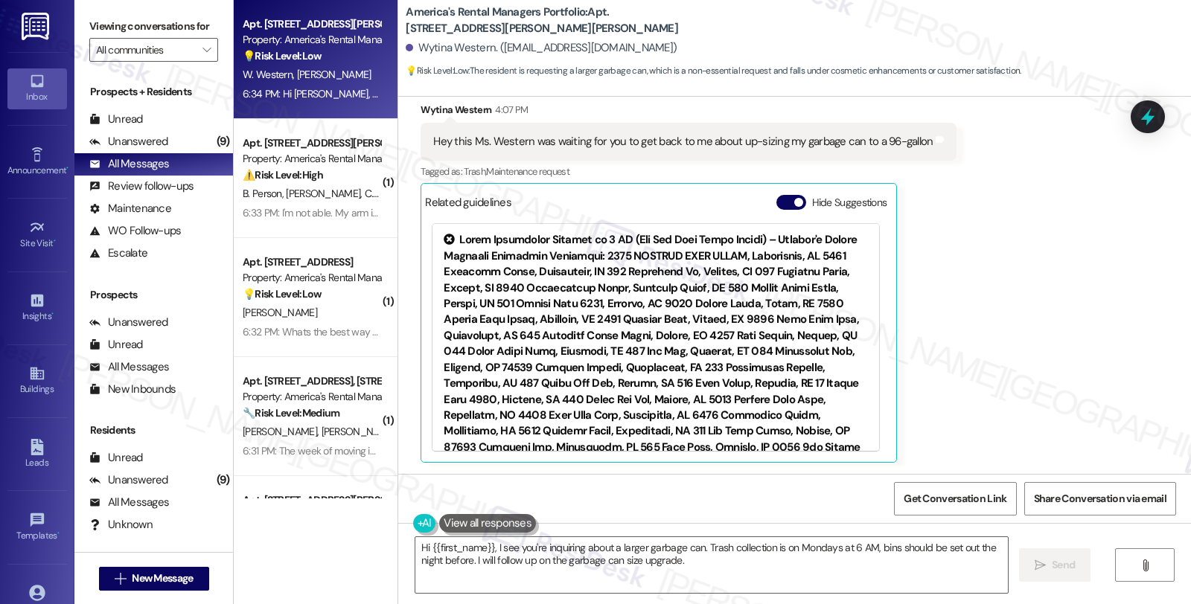
click at [337, 45] on div "Property: America's Rental Managers Portfolio" at bounding box center [312, 40] width 138 height 16
type textarea "Hi {{first_name}}, I see you're inquiring about a larger garbage can. Trash col…"
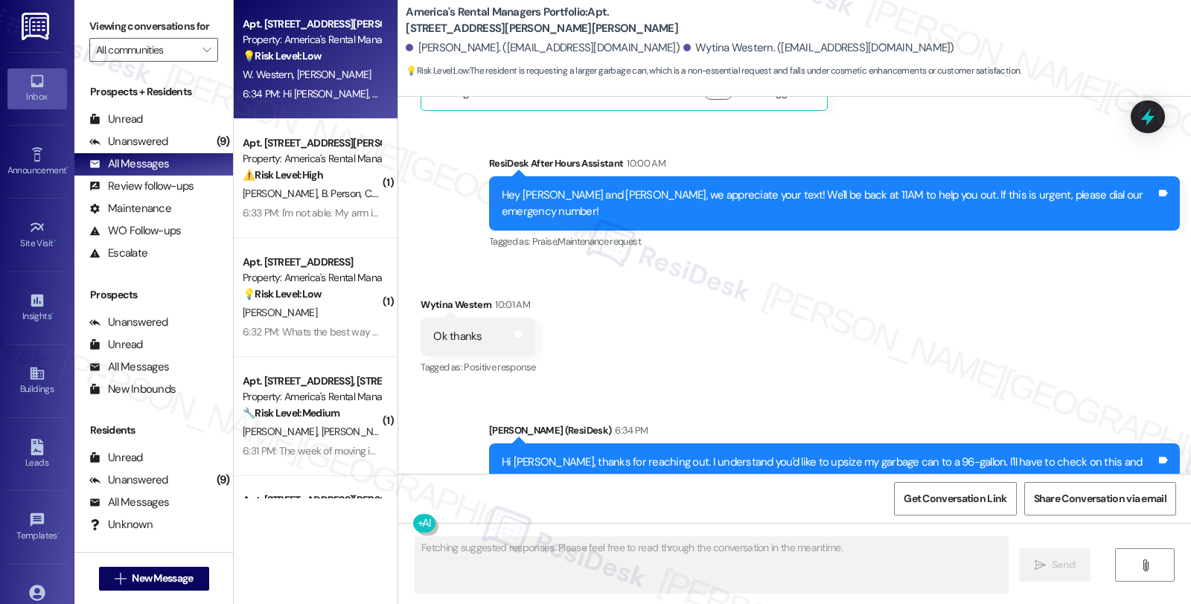
scroll to position [1521, 0]
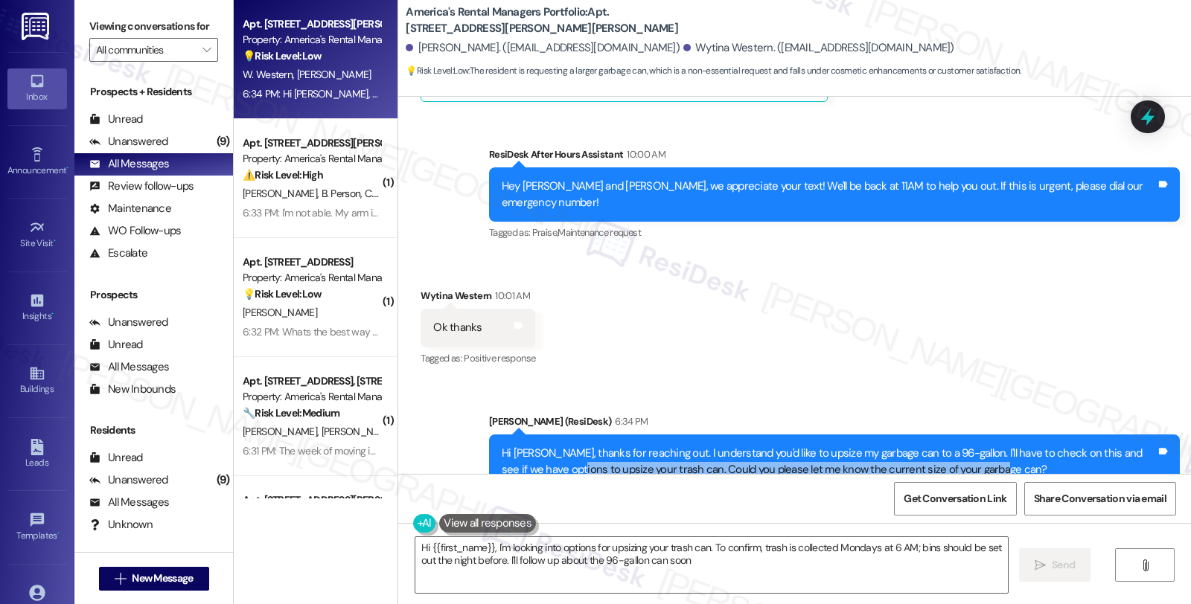
type textarea "Hi {{first_name}}, I'm looking into options for upsizing your trash can. To con…"
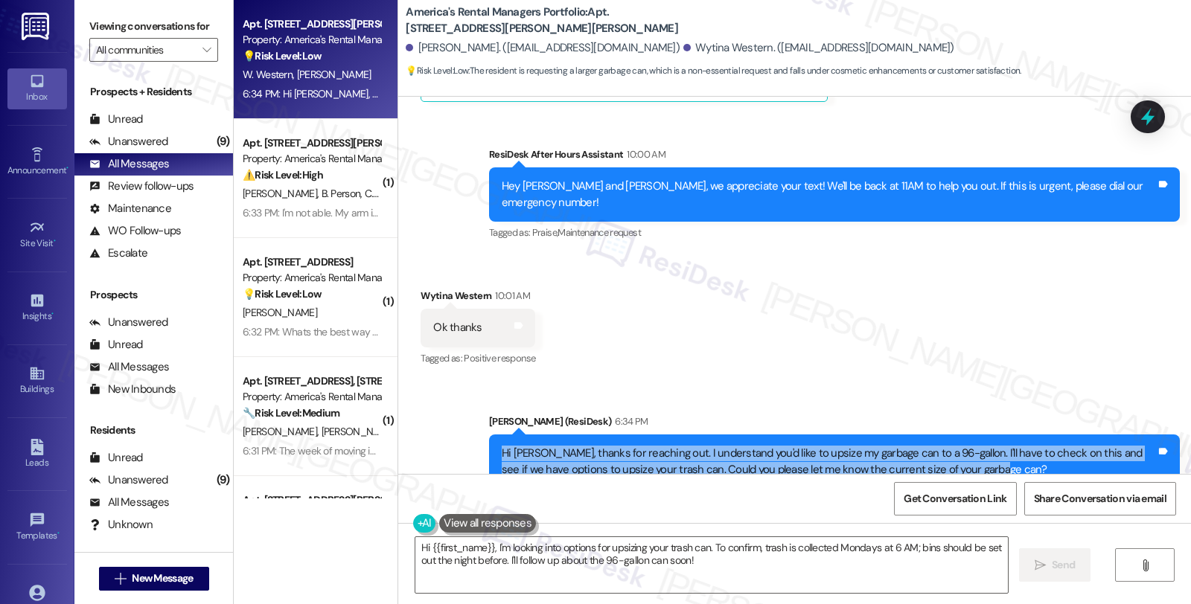
drag, startPoint x: 986, startPoint y: 427, endPoint x: 482, endPoint y: 413, distance: 504.8
click at [489, 435] on div "Hi [PERSON_NAME], thanks for reaching out. I understand you'd like to upsize my…" at bounding box center [834, 462] width 691 height 54
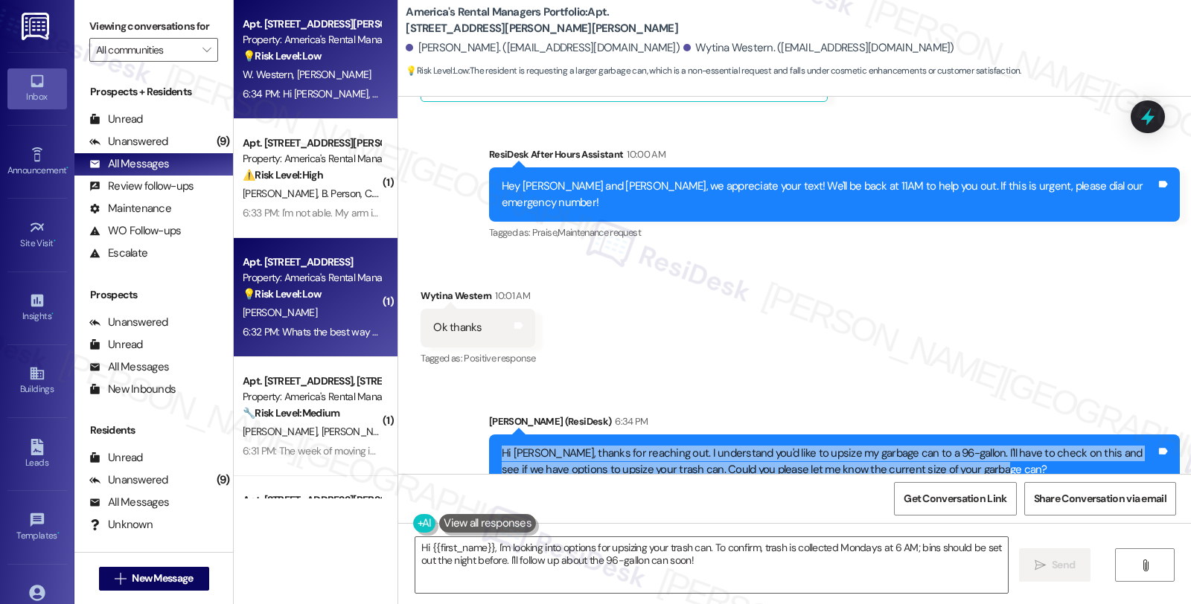
copy div "Hi [PERSON_NAME], thanks for reaching out. I understand you'd like to upsize my…"
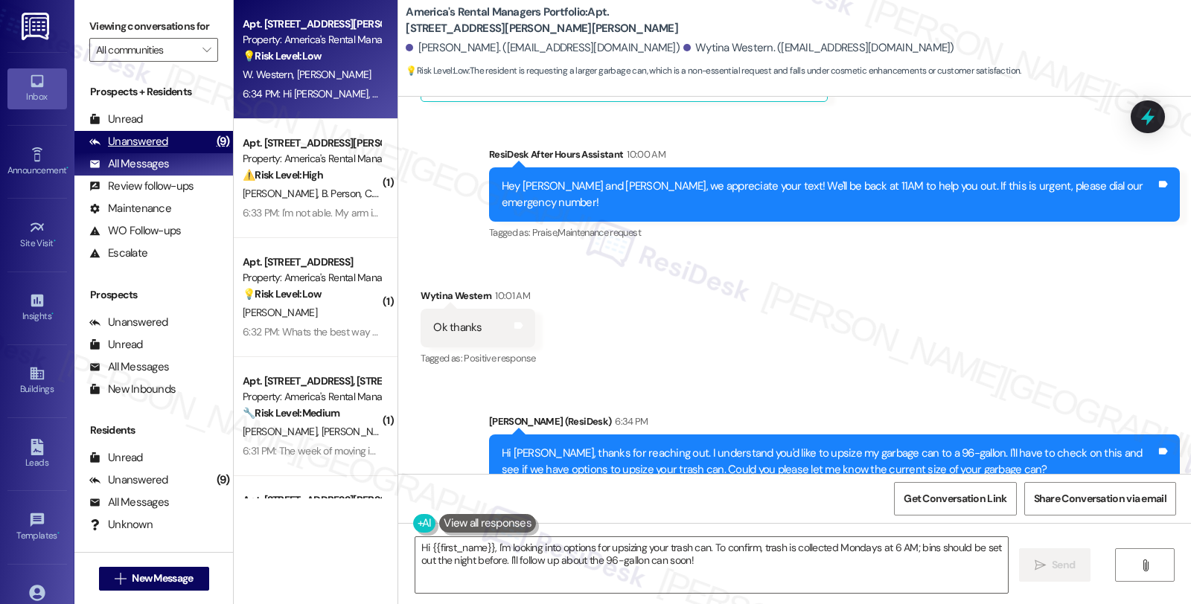
click at [179, 153] on div "Unanswered (9)" at bounding box center [153, 142] width 159 height 22
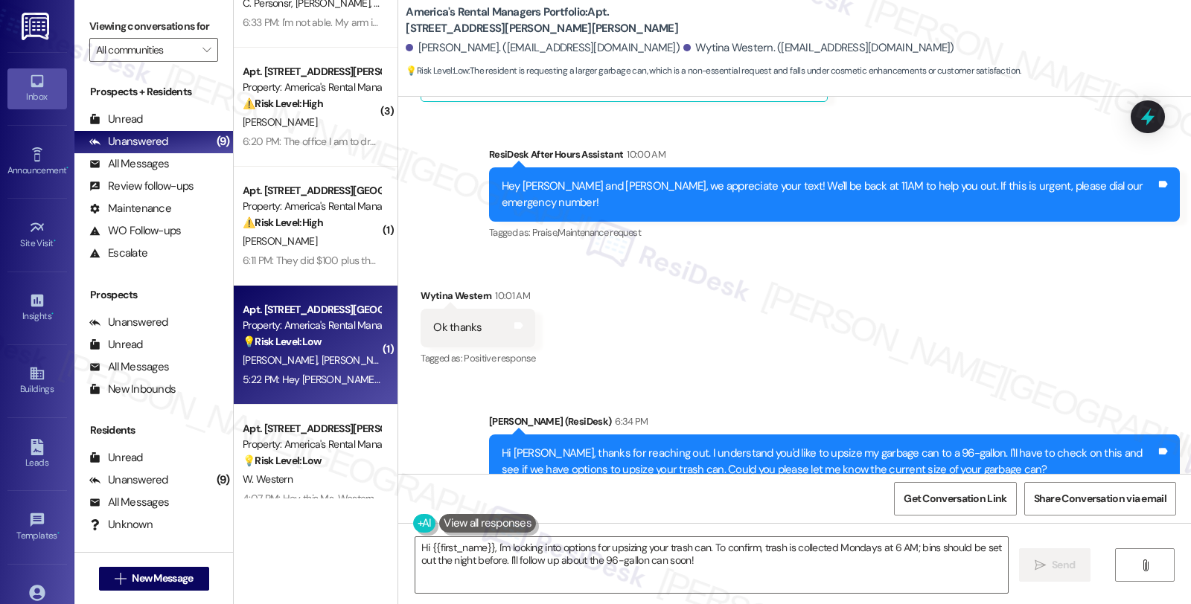
scroll to position [165, 0]
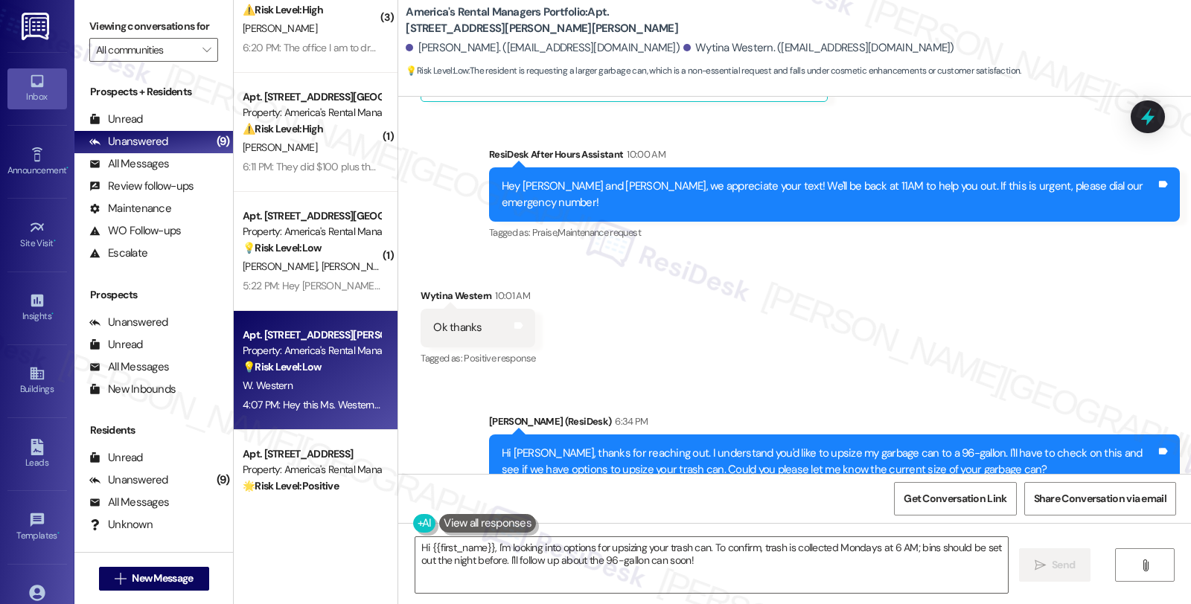
click at [348, 390] on div "W. Western" at bounding box center [311, 386] width 141 height 19
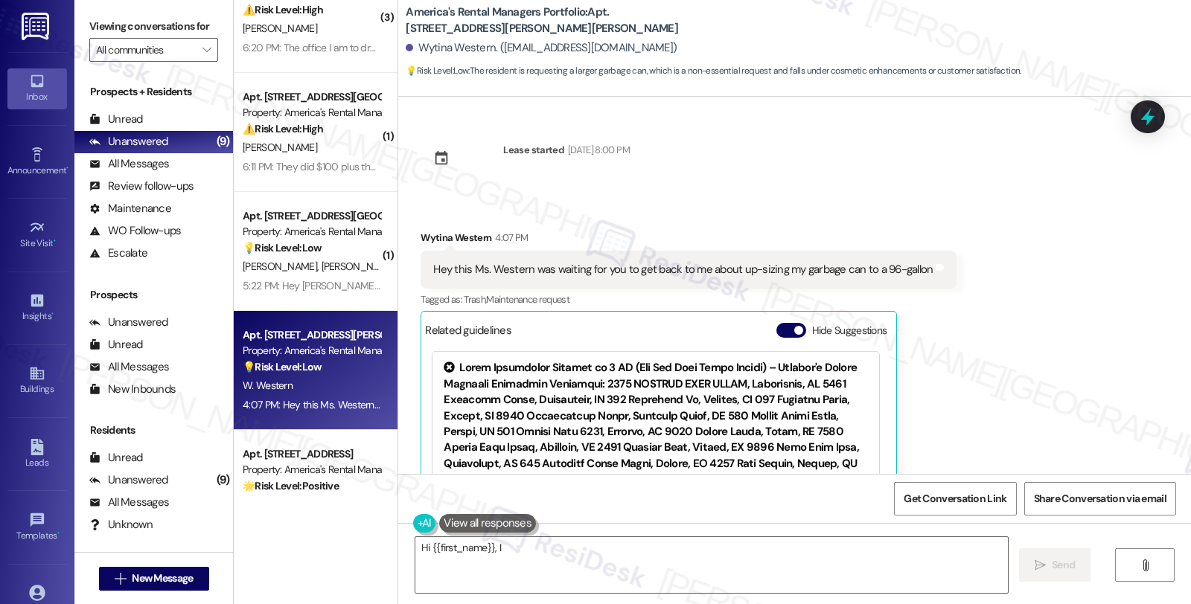
scroll to position [128, 0]
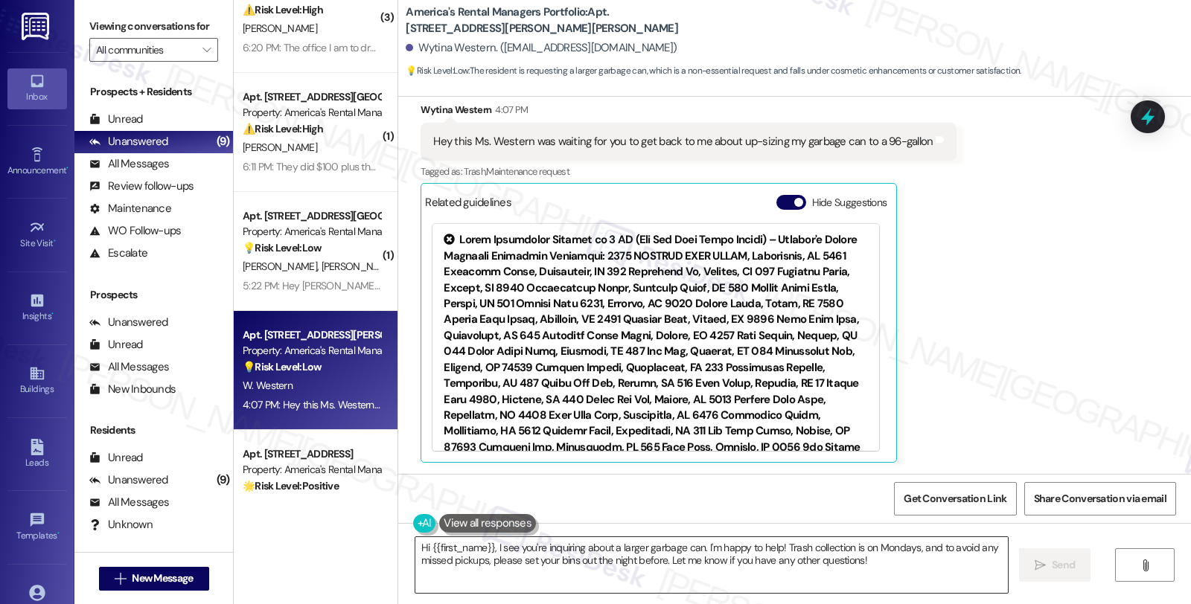
click at [487, 548] on textarea "Hi {{first_name}}, I see you're inquiring about a larger garbage can. I'm happy…" at bounding box center [711, 565] width 592 height 56
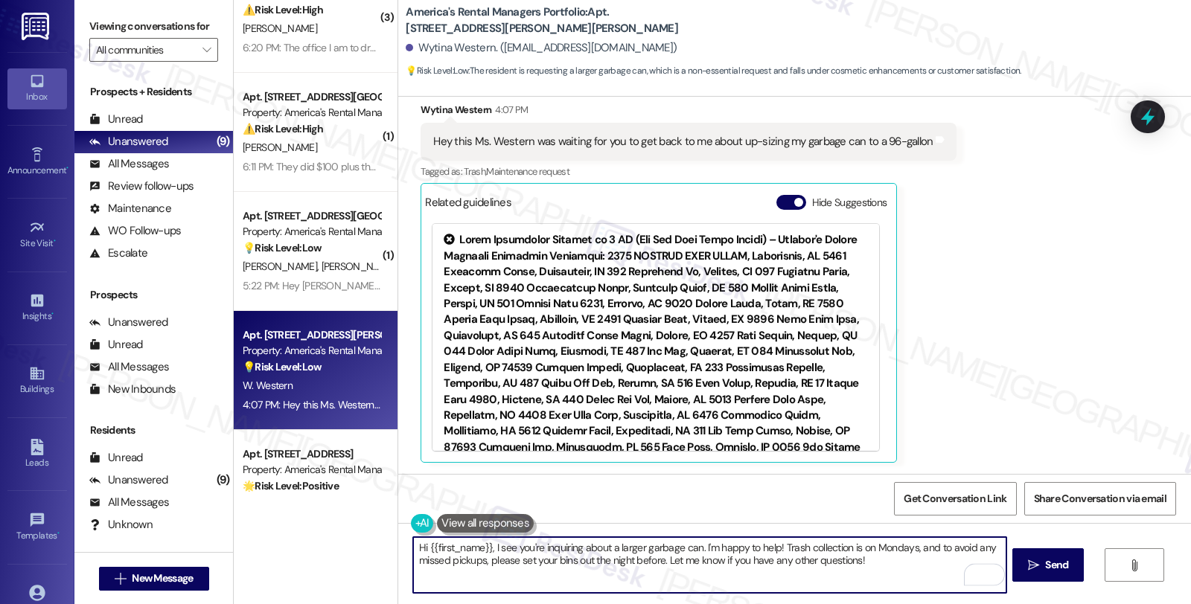
drag, startPoint x: 484, startPoint y: 548, endPoint x: 962, endPoint y: 588, distance: 480.2
click at [962, 588] on textarea "Hi {{first_name}}, I see you're inquiring about a larger garbage can. I'm happy…" at bounding box center [709, 565] width 592 height 56
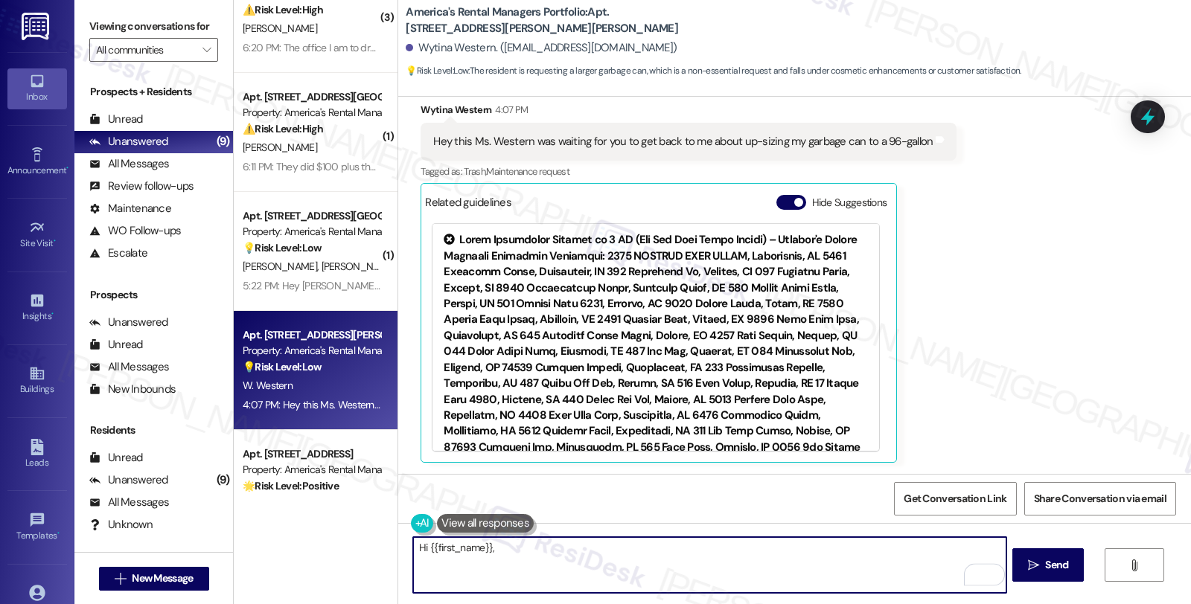
paste textarea "Hi [PERSON_NAME], thanks for reaching out. I understand you'd like to upsize my…"
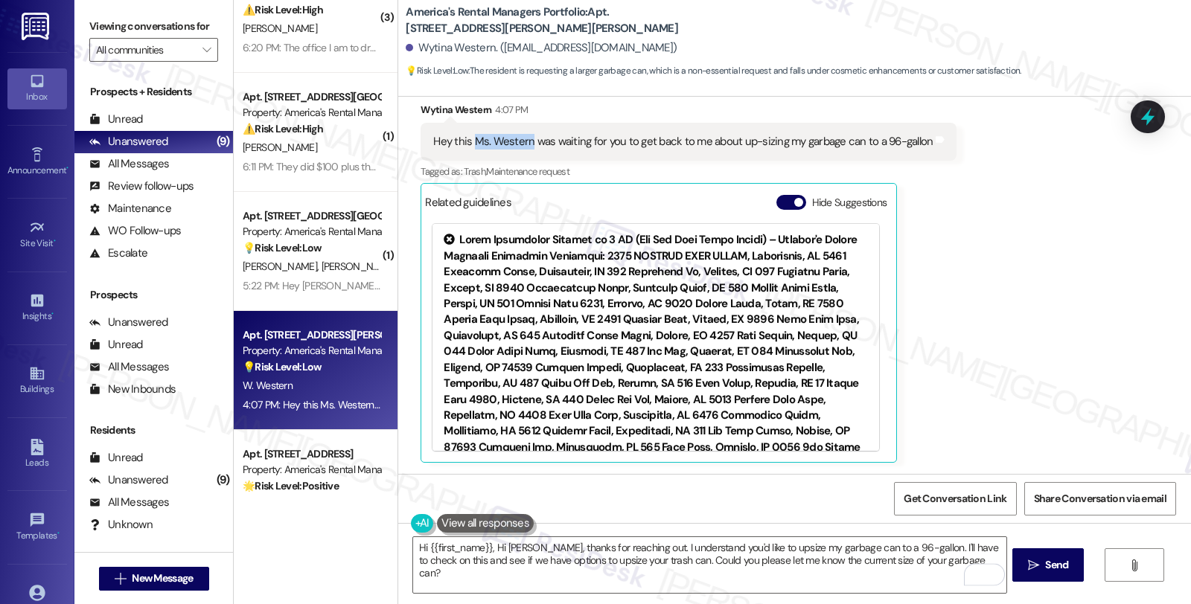
drag, startPoint x: 464, startPoint y: 140, endPoint x: 517, endPoint y: 147, distance: 53.3
click at [517, 147] on div "Hey this Ms. Western was waiting for you to get back to me about up-sizing my g…" at bounding box center [682, 142] width 499 height 16
copy div "Ms. Western"
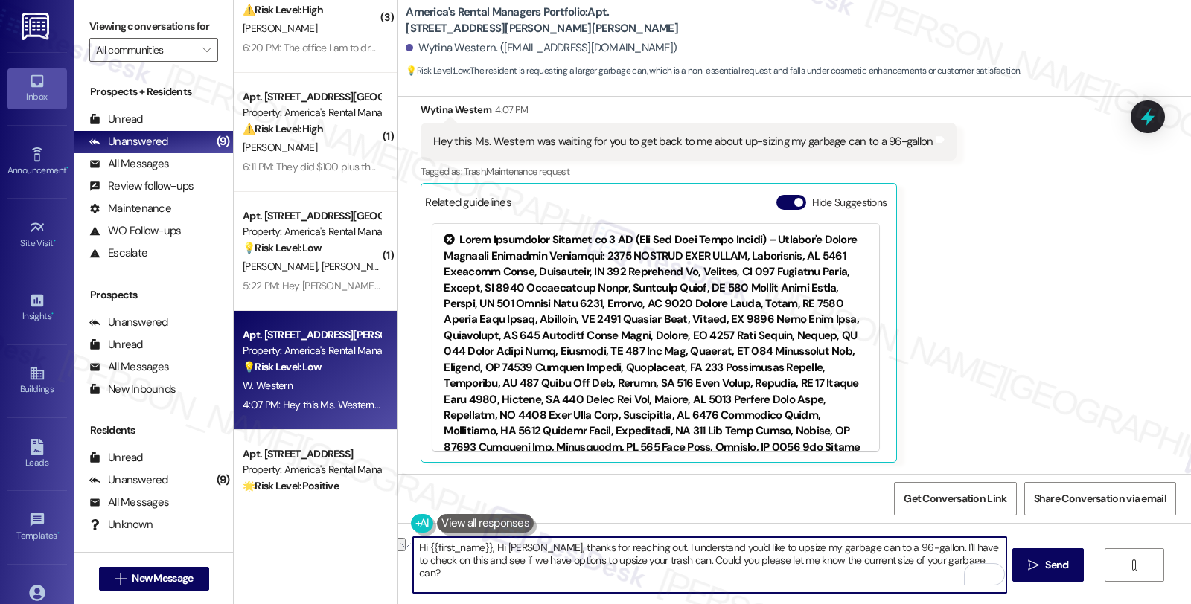
drag, startPoint x: 425, startPoint y: 543, endPoint x: 526, endPoint y: 546, distance: 101.2
click at [526, 546] on textarea "Hi {{first_name}}, Hi [PERSON_NAME], thanks for reaching out. I understand you'…" at bounding box center [709, 565] width 592 height 56
paste textarea "Ms. Western"
click at [424, 542] on textarea "Hi {Ms. Western, thanks for reaching out. I understand you'd like to upsize my …" at bounding box center [709, 565] width 592 height 56
drag, startPoint x: 854, startPoint y: 548, endPoint x: 956, endPoint y: 570, distance: 104.4
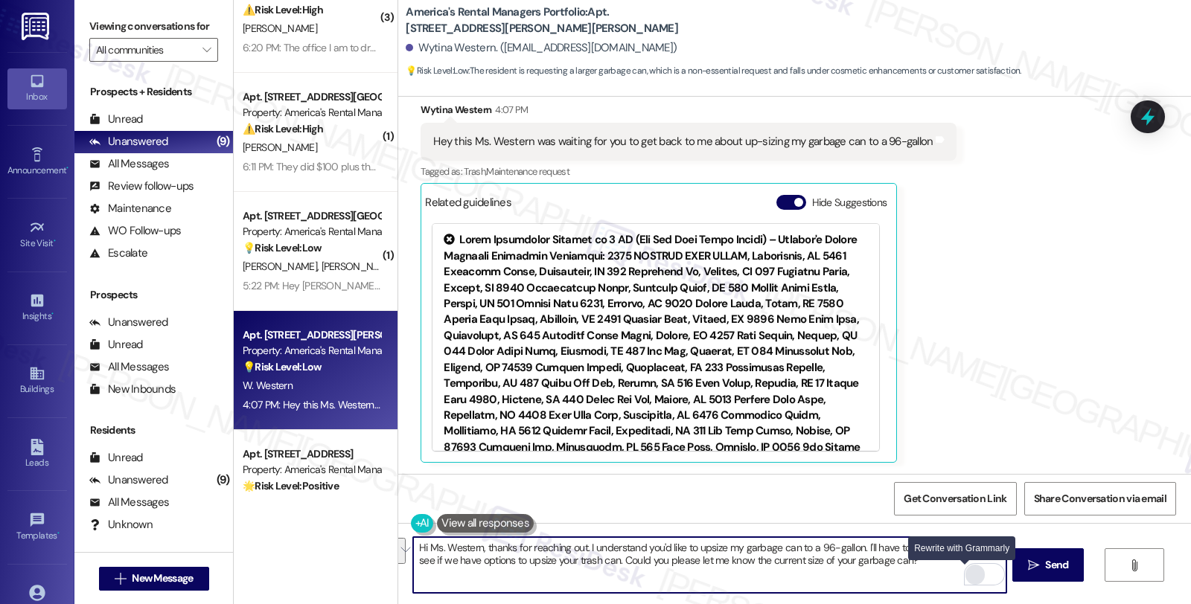
click at [956, 570] on div "Hi Ms. Western, thanks for reaching out. I understand you'd like to upsize my g…" at bounding box center [709, 565] width 594 height 57
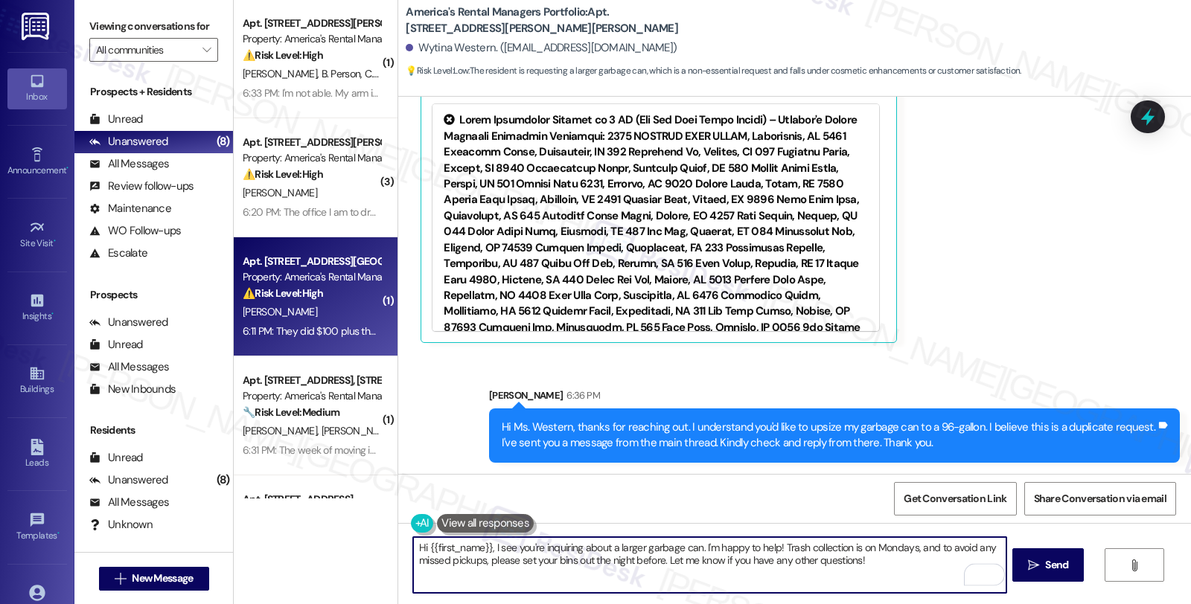
scroll to position [0, 0]
type textarea "Hi {{first_name}}, I see you're inquiring about a larger garbage can. I'm happy…"
click at [348, 298] on div "⚠️ Risk Level: High The resident is disputing a late fee and mentions a possibl…" at bounding box center [312, 295] width 138 height 16
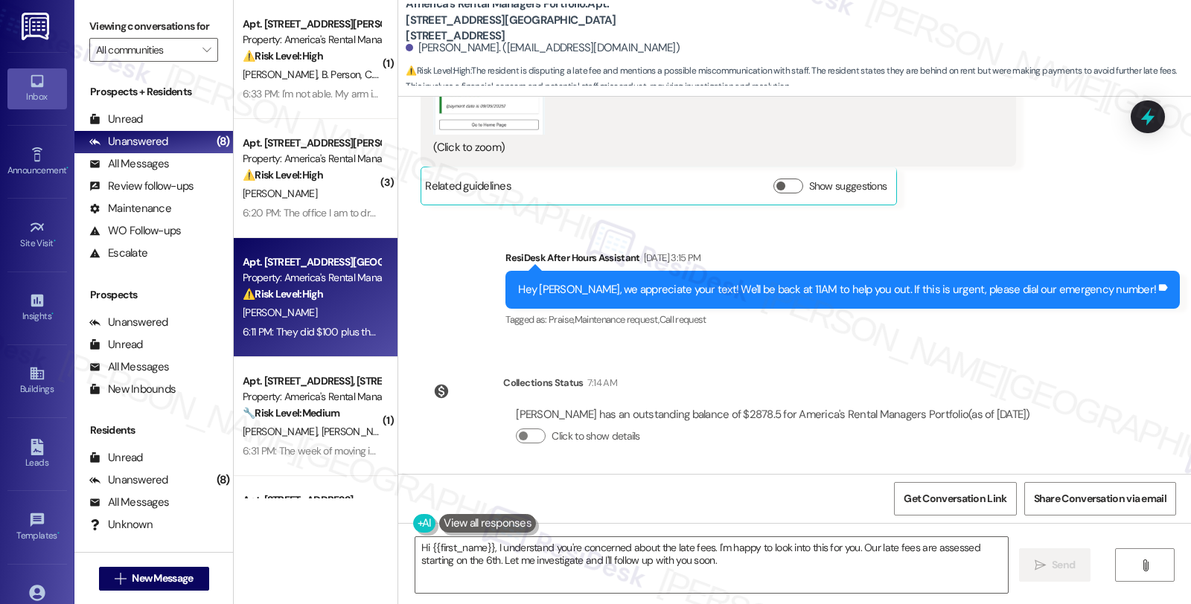
scroll to position [3965, 0]
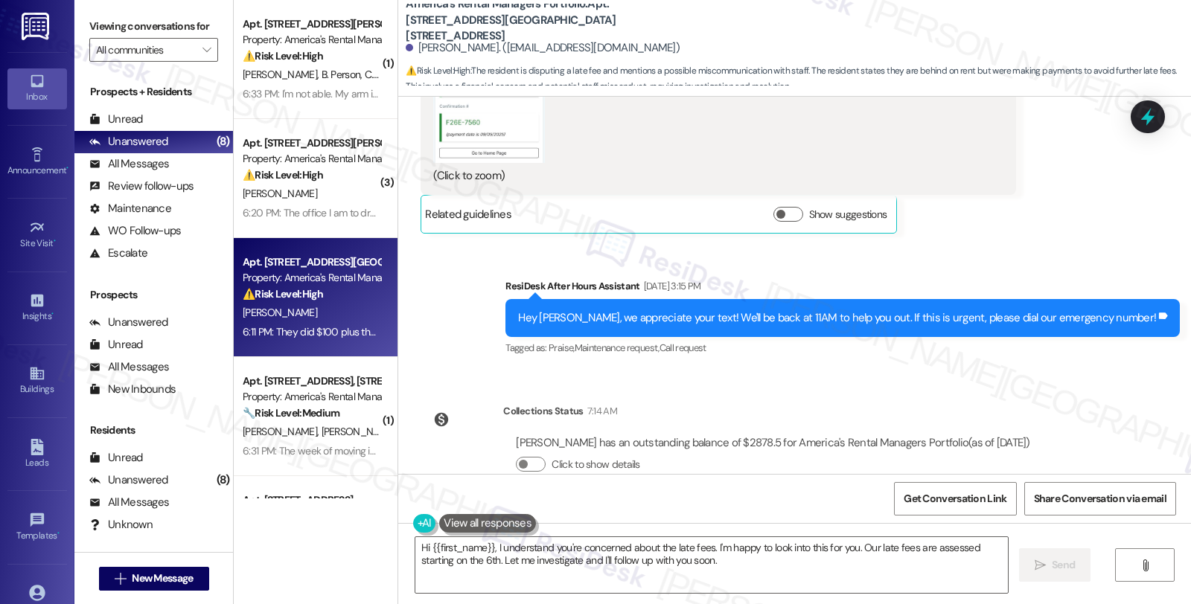
click at [982, 344] on div "Lease started [DATE] 8:00 PM Survey, sent via SMS Residesk Automated Survey [DA…" at bounding box center [794, 285] width 793 height 377
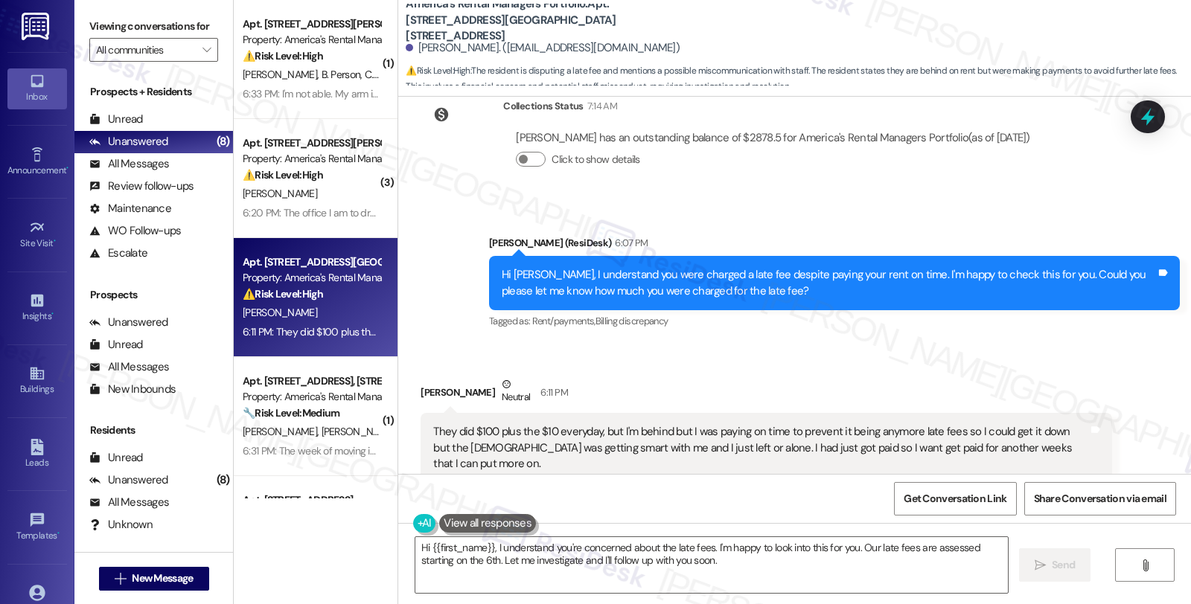
scroll to position [4462, 0]
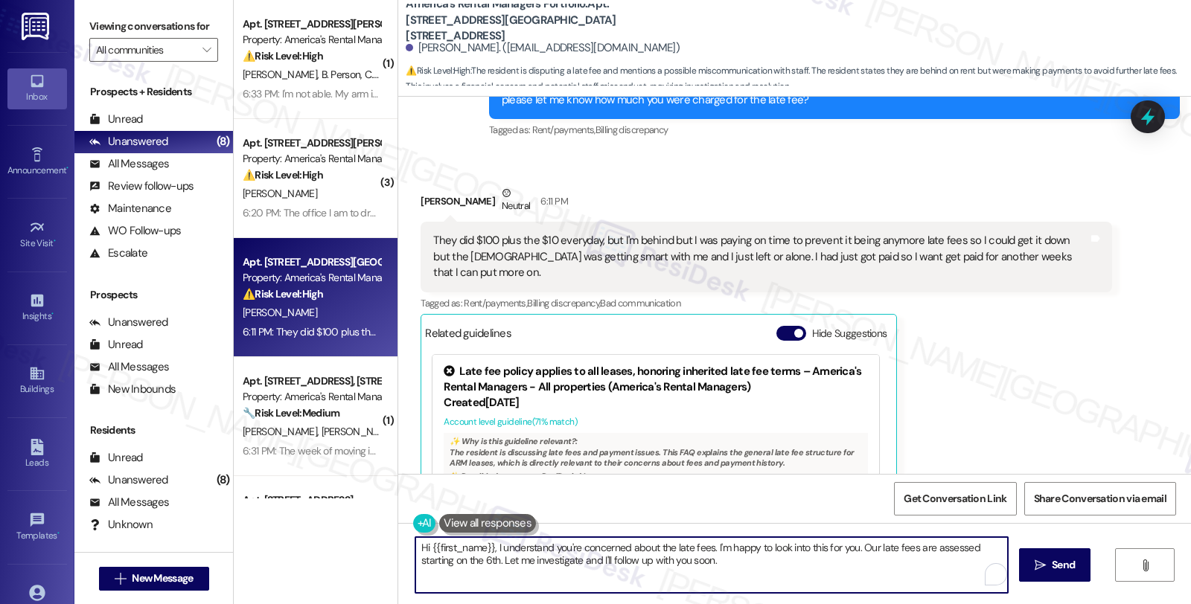
drag, startPoint x: 742, startPoint y: 564, endPoint x: 357, endPoint y: 517, distance: 387.6
click at [357, 517] on div "( 1 ) Apt. [STREET_ADDRESS][PERSON_NAME][GEOGRAPHIC_DATA][STREET_ADDRESS][PERSO…" at bounding box center [712, 302] width 957 height 604
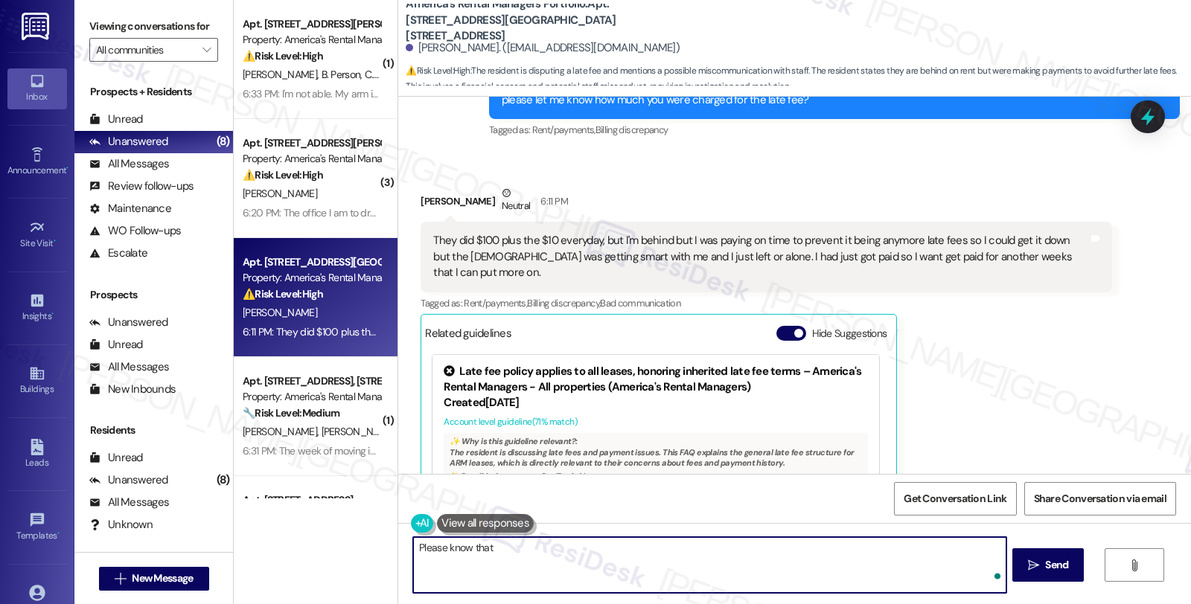
paste textarea "$100 is applied on the 6th and $10 a day every day after that until rent is pai…"
type textarea "Please know that $100 is applied on the 6th and $10 a day every day after that …"
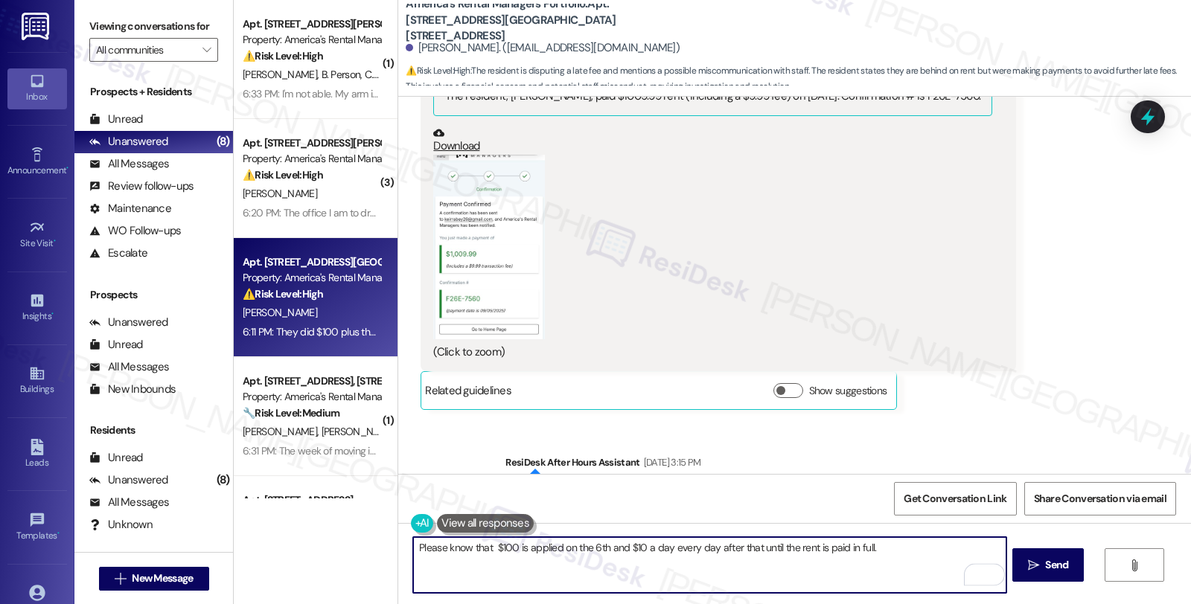
scroll to position [3717, 0]
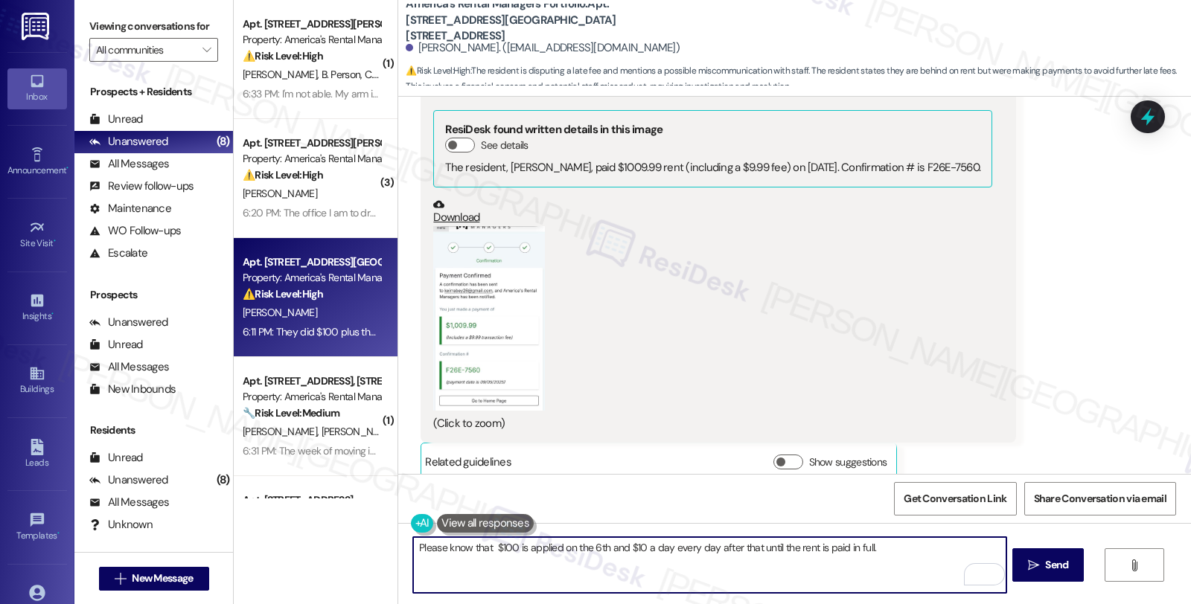
click at [476, 309] on button "Zoom image" at bounding box center [489, 318] width 112 height 185
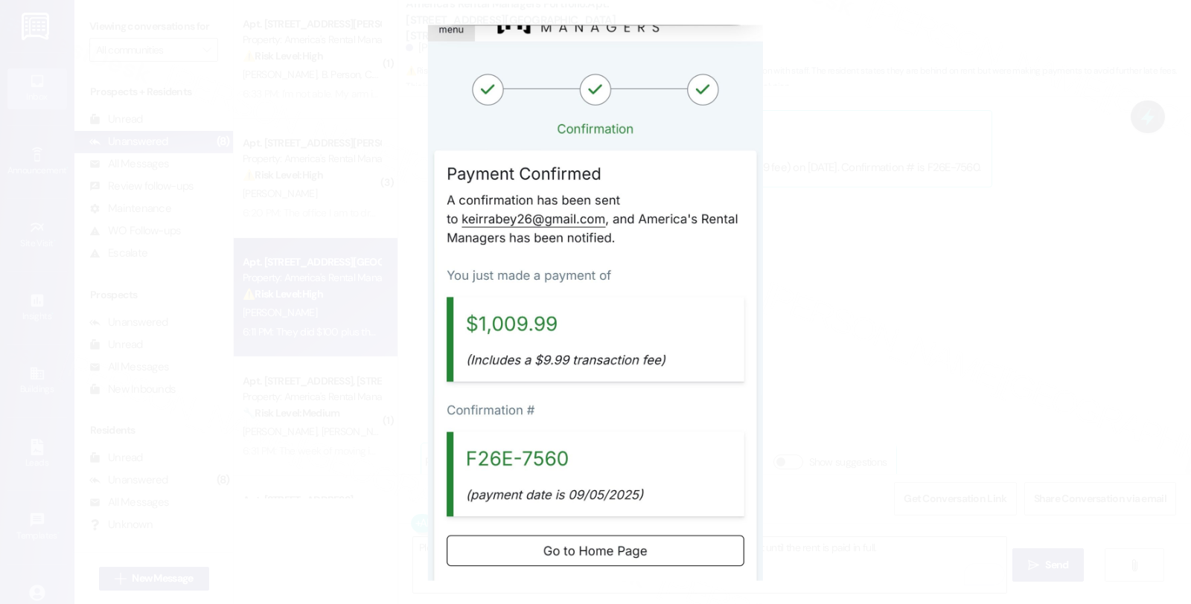
click at [1001, 371] on button "Unzoom image" at bounding box center [595, 302] width 1191 height 604
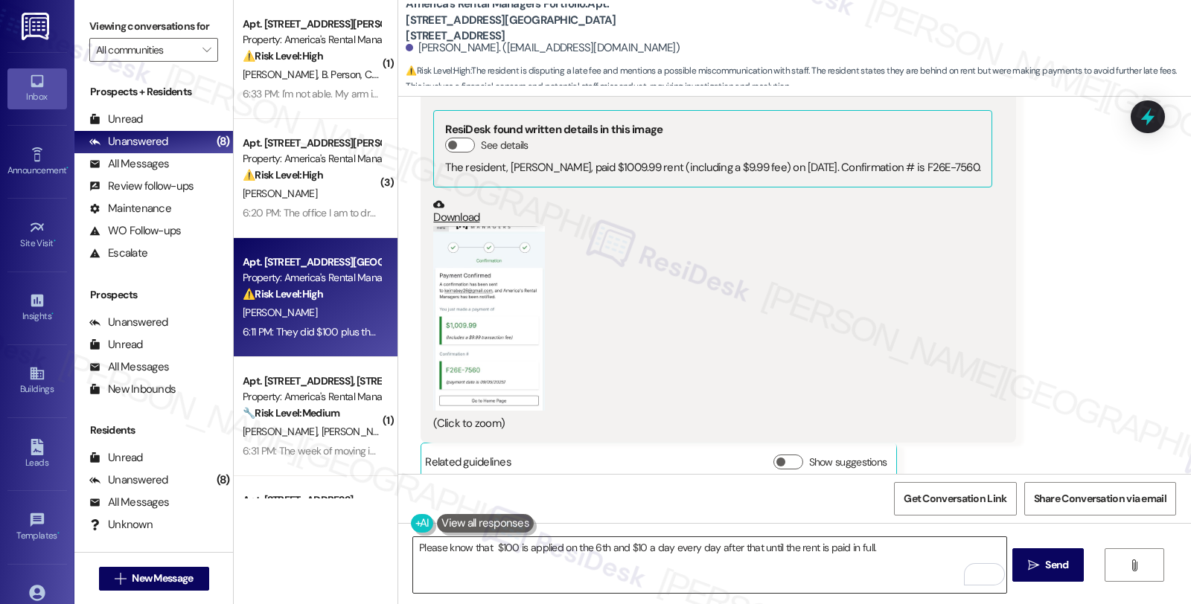
click at [886, 548] on textarea "Please know that $100 is applied on the 6th and $10 a day every day after that …" at bounding box center [709, 565] width 592 height 56
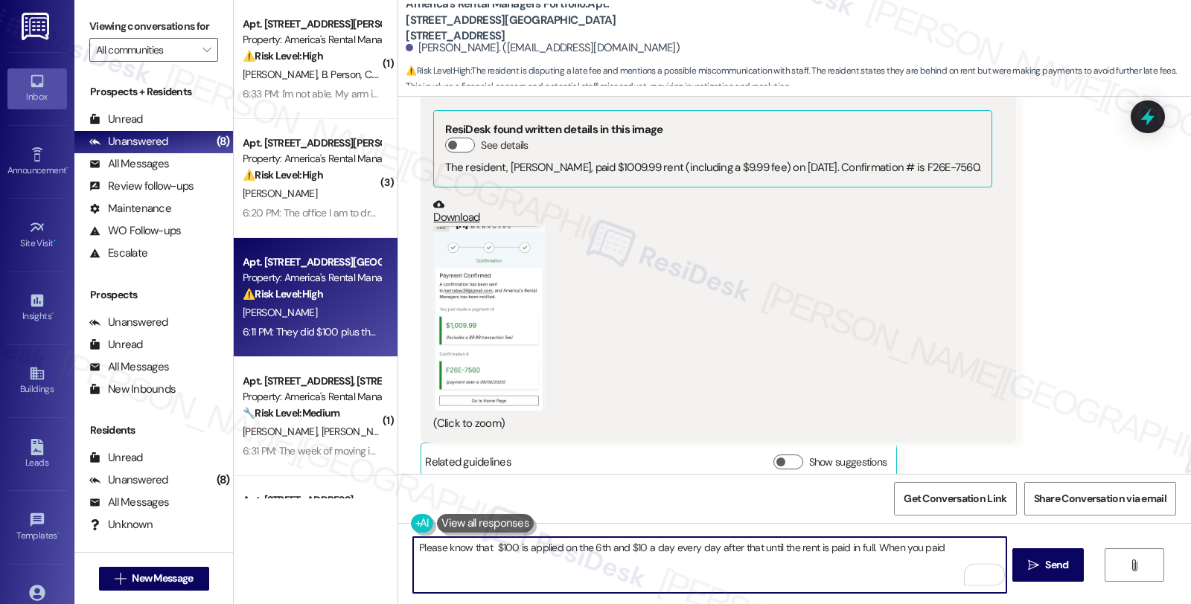
click at [497, 292] on button "Zoom image" at bounding box center [489, 318] width 112 height 185
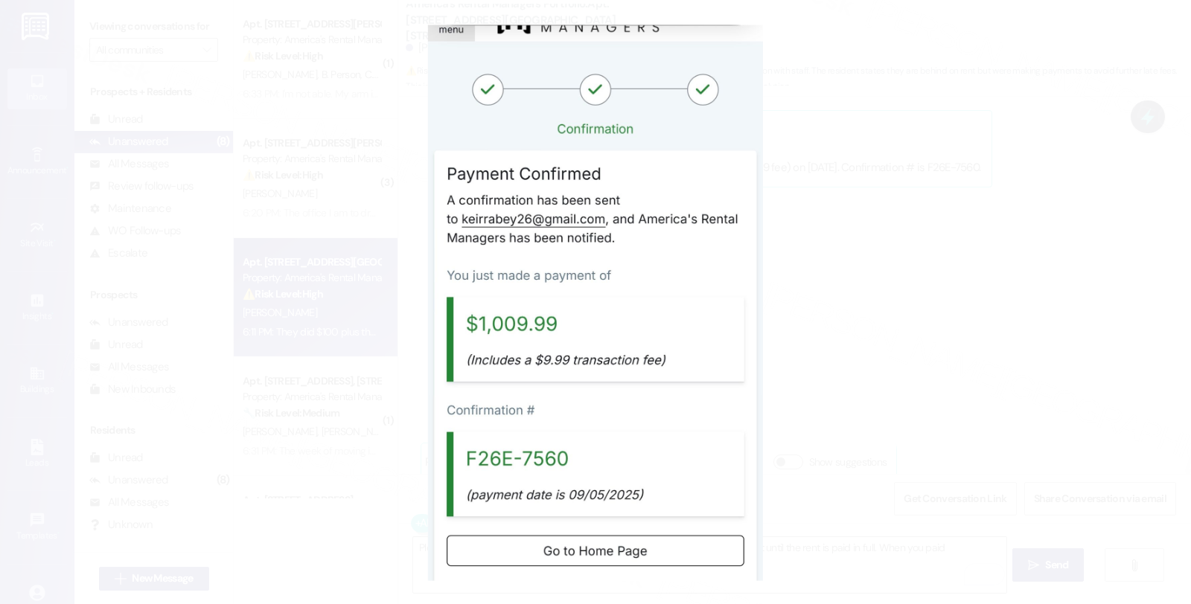
click at [828, 313] on button "Unzoom image" at bounding box center [595, 302] width 1191 height 604
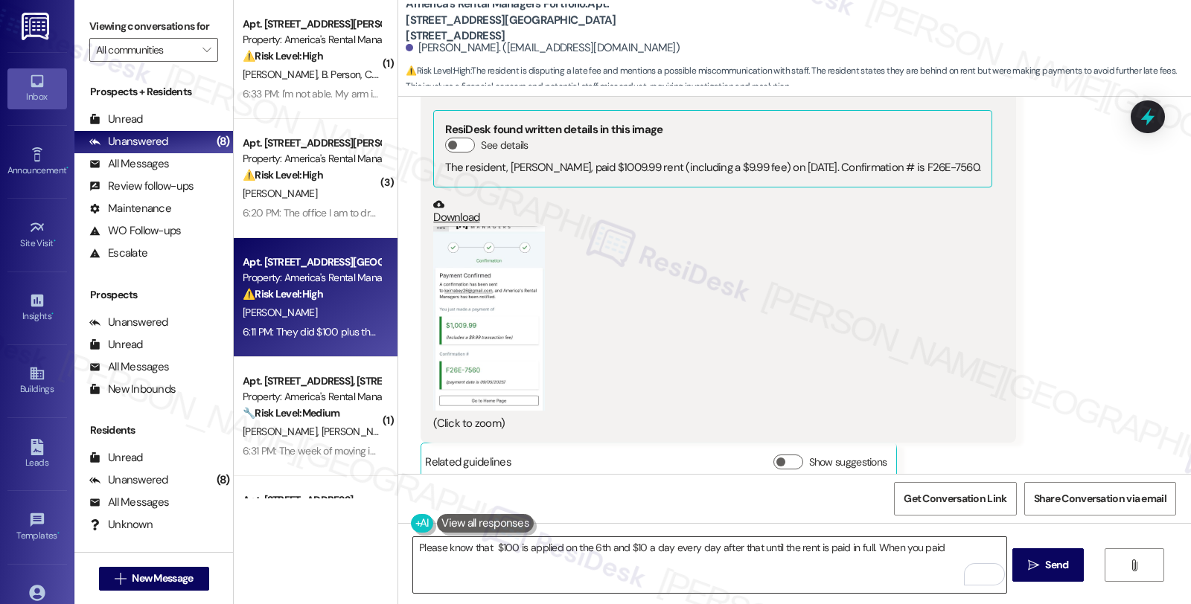
click at [946, 553] on textarea "Please know that $100 is applied on the 6th and $10 a day every day after that …" at bounding box center [709, 565] width 592 height 56
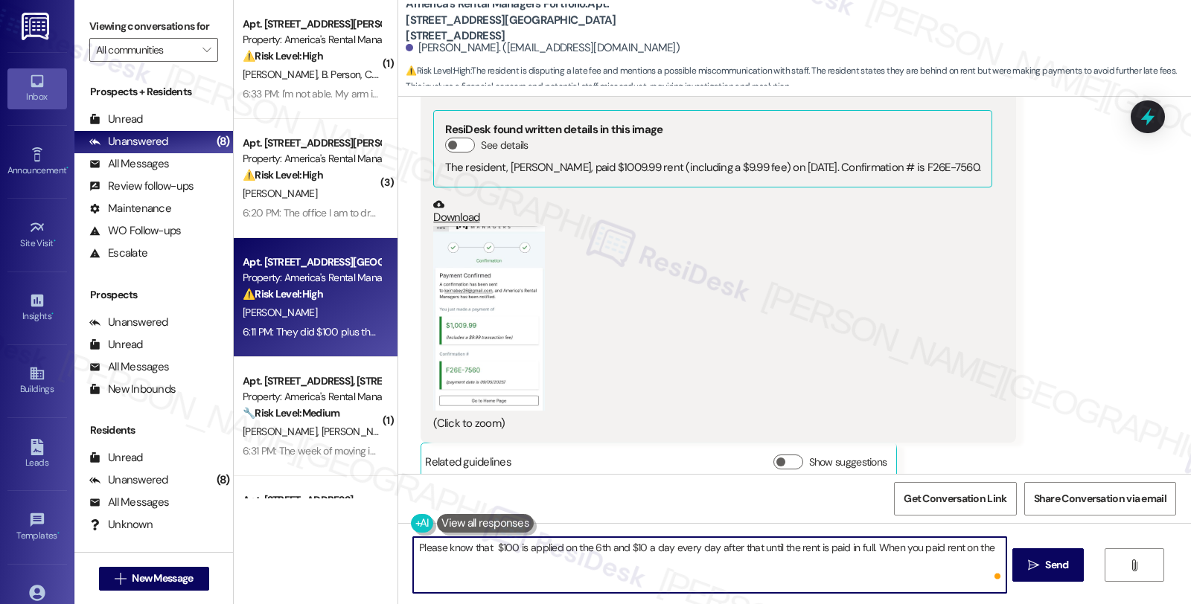
type textarea "Please know that $100 is applied on the 6th and $10 a day every day after that …"
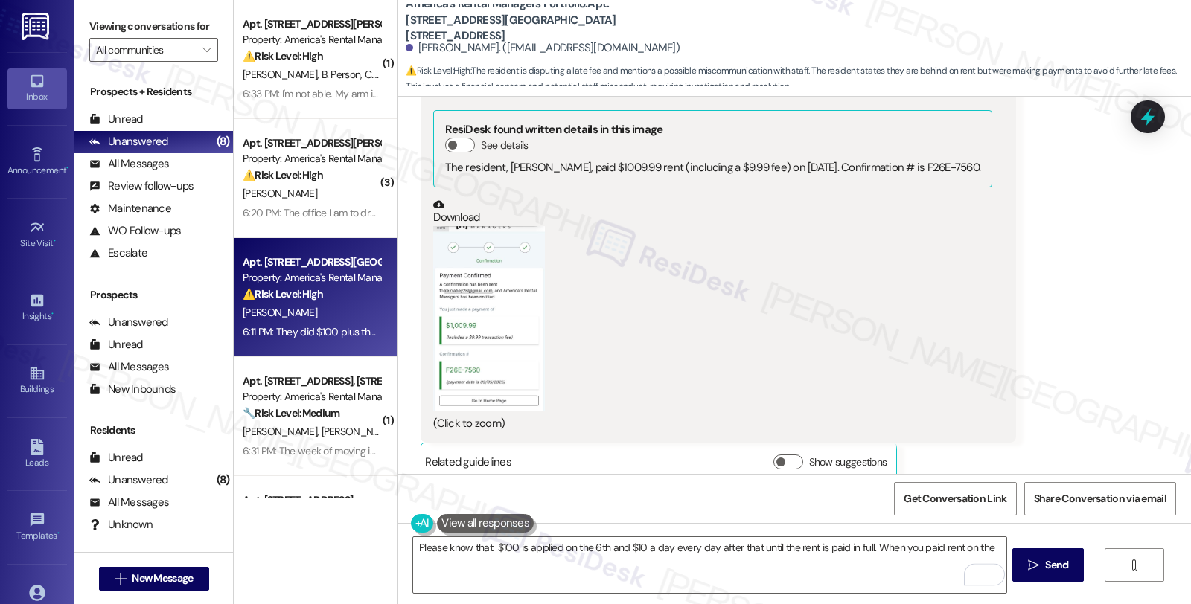
click at [487, 310] on button "Zoom image" at bounding box center [489, 318] width 112 height 185
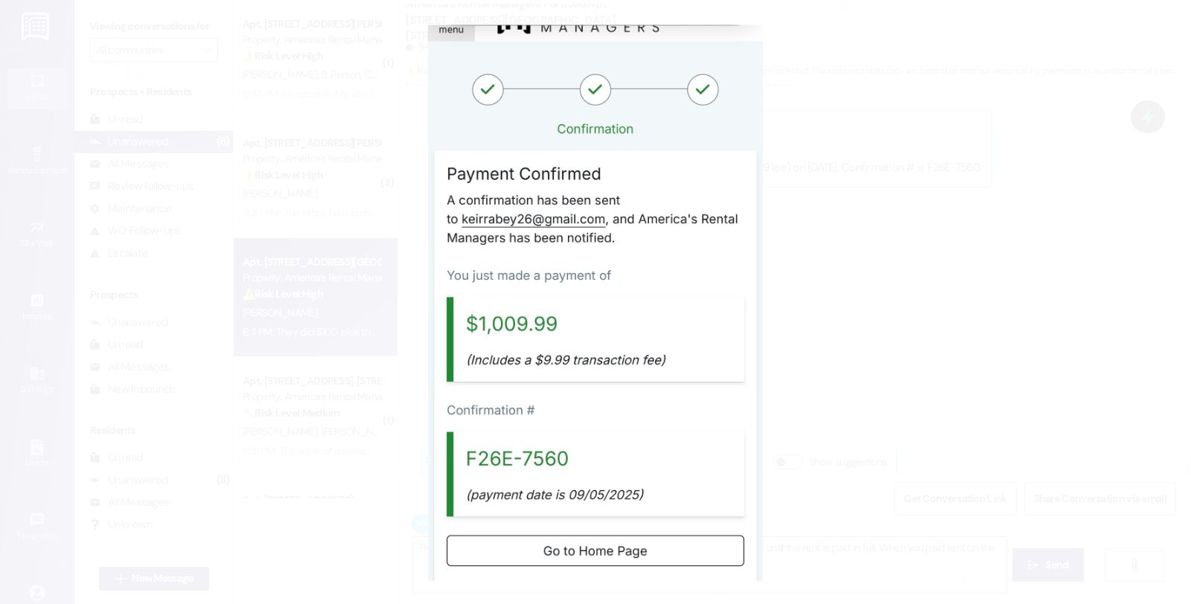
click at [1068, 243] on button "Unzoom image" at bounding box center [595, 302] width 1191 height 604
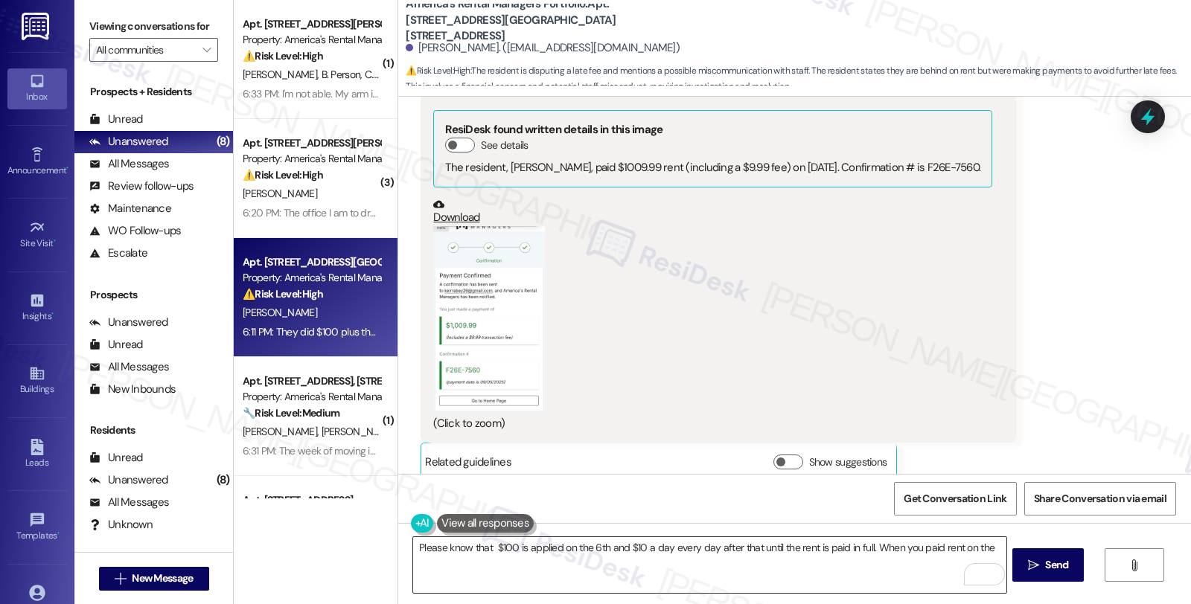
click at [986, 548] on textarea "Please know that $100 is applied on the 6th and $10 a day every day after that …" at bounding box center [709, 565] width 592 height 56
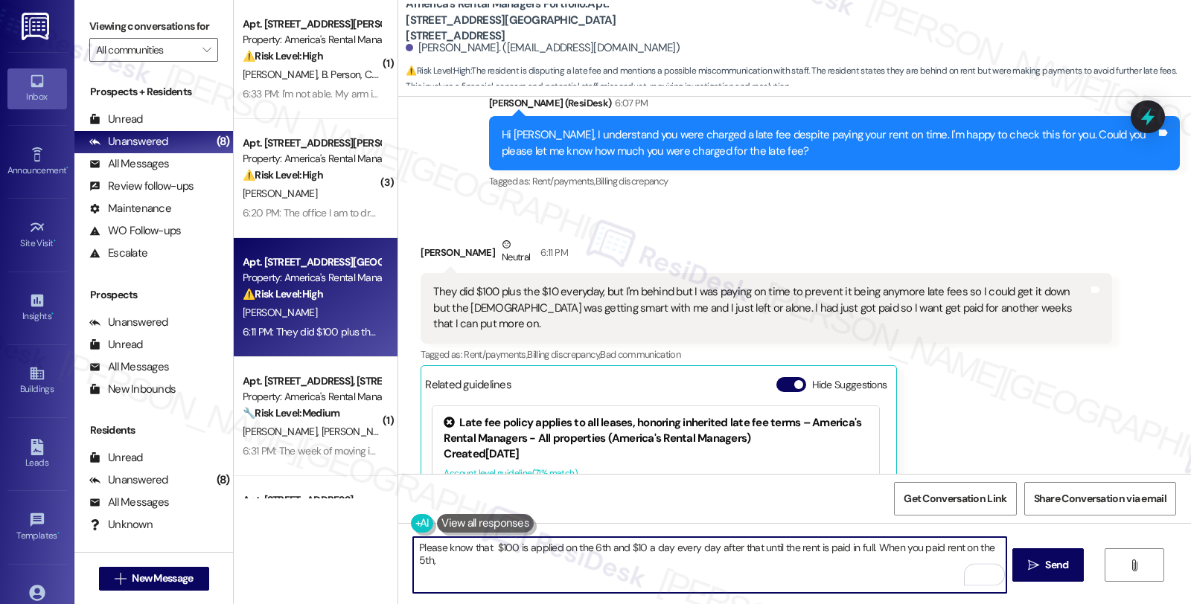
scroll to position [4131, 0]
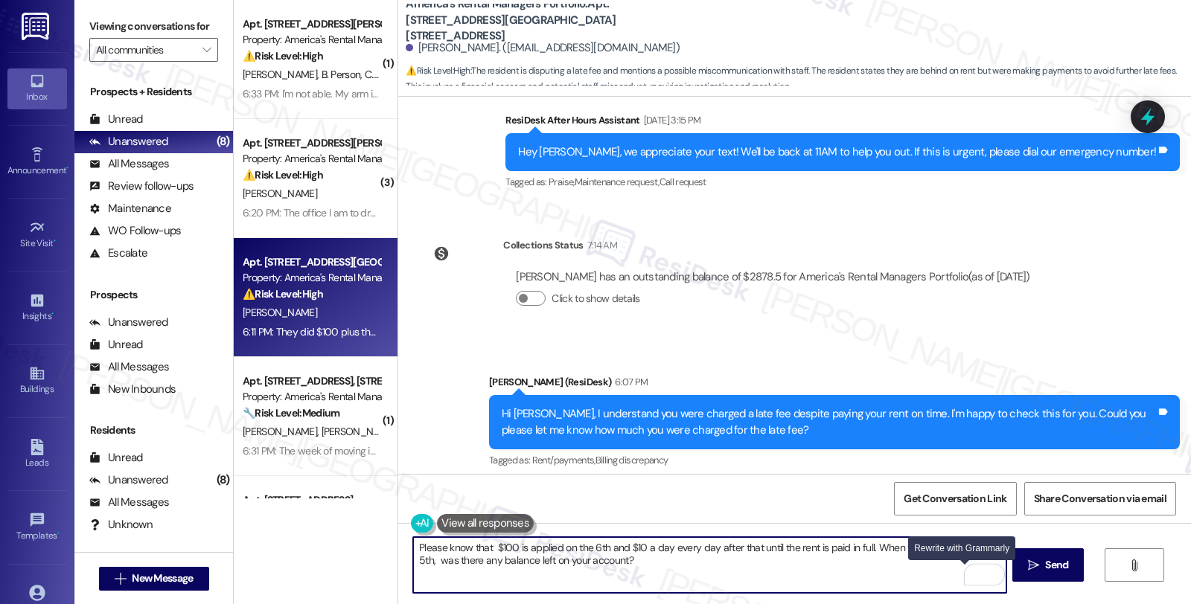
click at [967, 575] on div "Rewrite with Grammarly" at bounding box center [975, 574] width 16 height 17
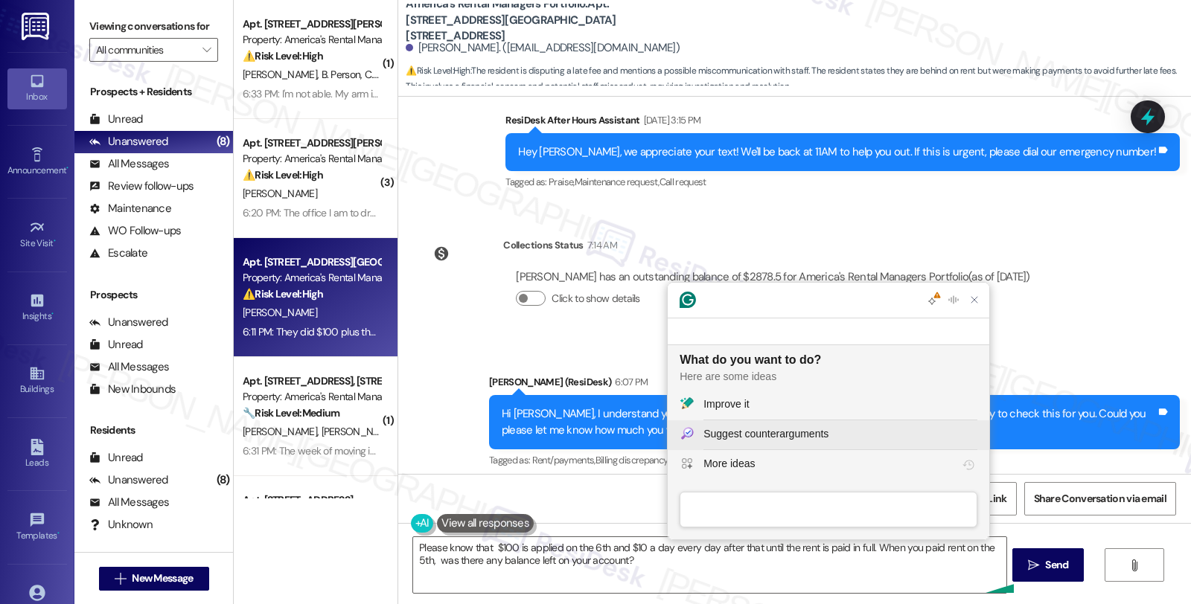
click at [739, 405] on div "Improve it" at bounding box center [725, 405] width 45 height 16
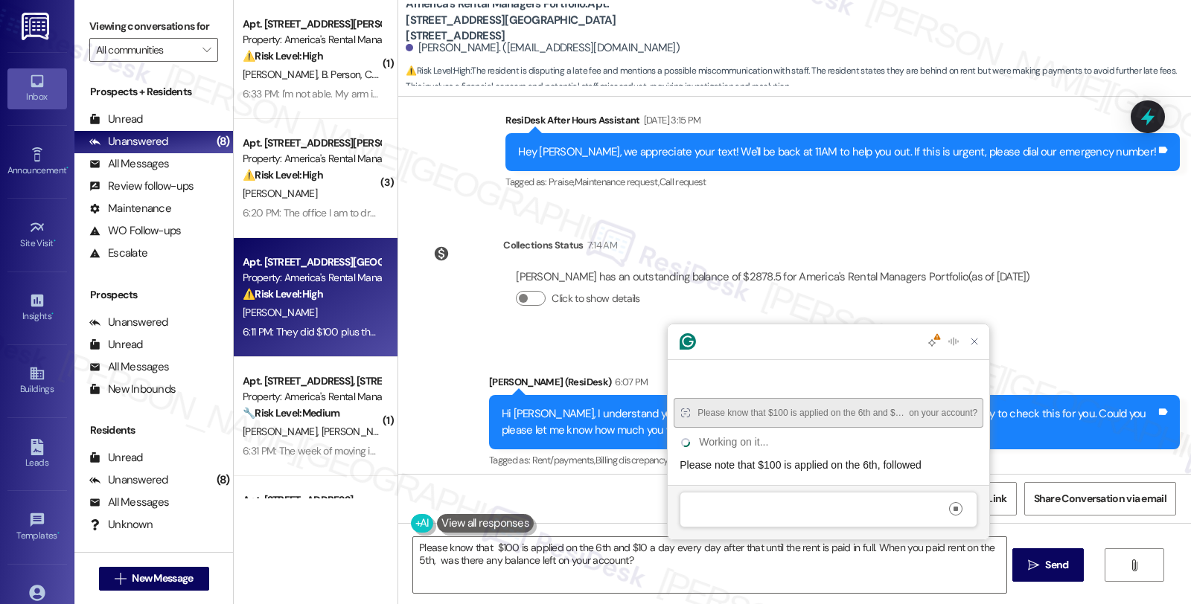
scroll to position [0, 0]
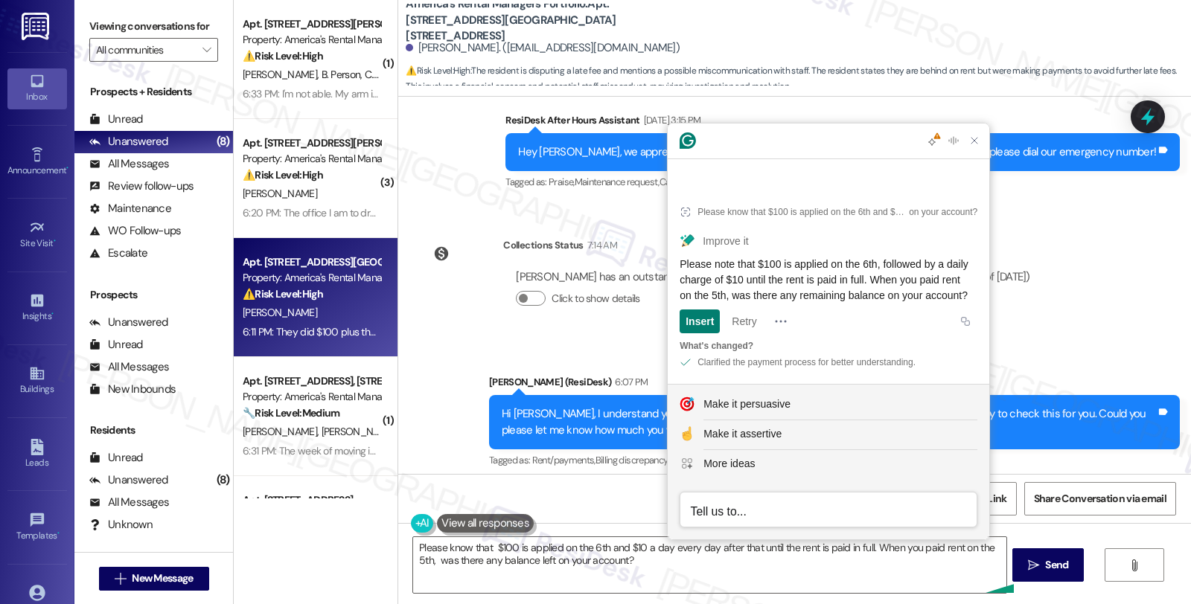
drag, startPoint x: 678, startPoint y: 266, endPoint x: 677, endPoint y: 250, distance: 15.6
click at [677, 250] on article "Please know that $100 is applied on the 6th and $10 a day every day after that …" at bounding box center [829, 284] width 322 height 199
click at [623, 569] on textarea "Please know that $100 is applied on the 6th and $10 a day every day after that …" at bounding box center [709, 565] width 592 height 56
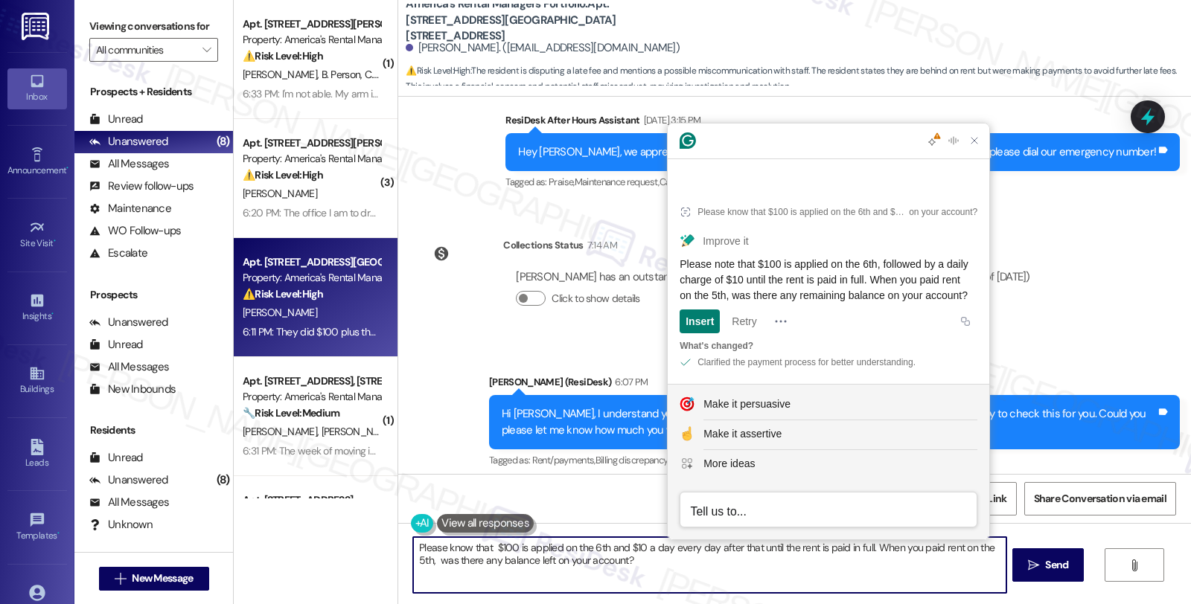
paste textarea "note that $100 is applied on the 6th, followed by a daily charge of $10 until t…"
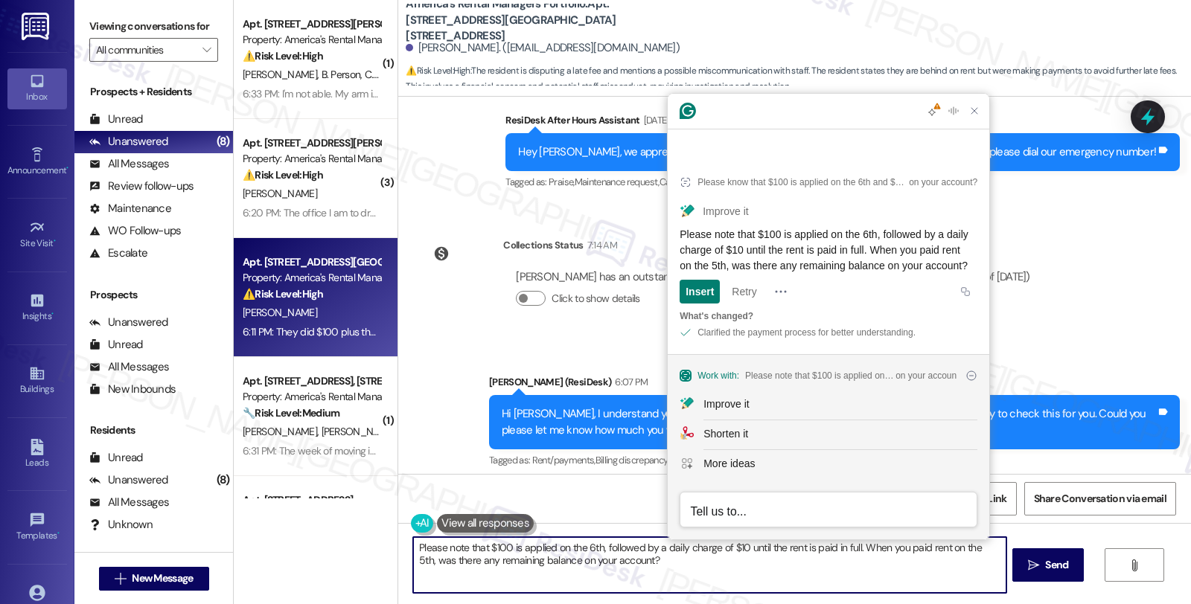
click at [876, 583] on textarea "Please note that $100 is applied on the 6th, followed by a daily charge of $10 …" at bounding box center [709, 565] width 592 height 56
type textarea "Please note that $100 is applied on the 6th, followed by a daily charge of $10 …"
click at [1058, 574] on button " Send" at bounding box center [1048, 564] width 72 height 33
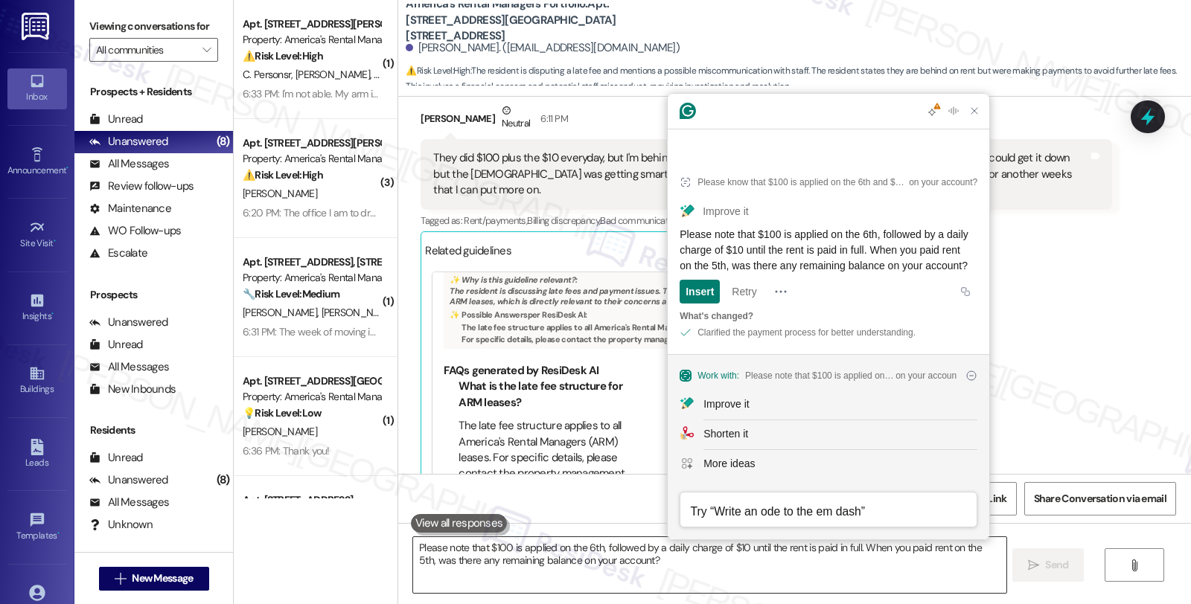
scroll to position [4664, 0]
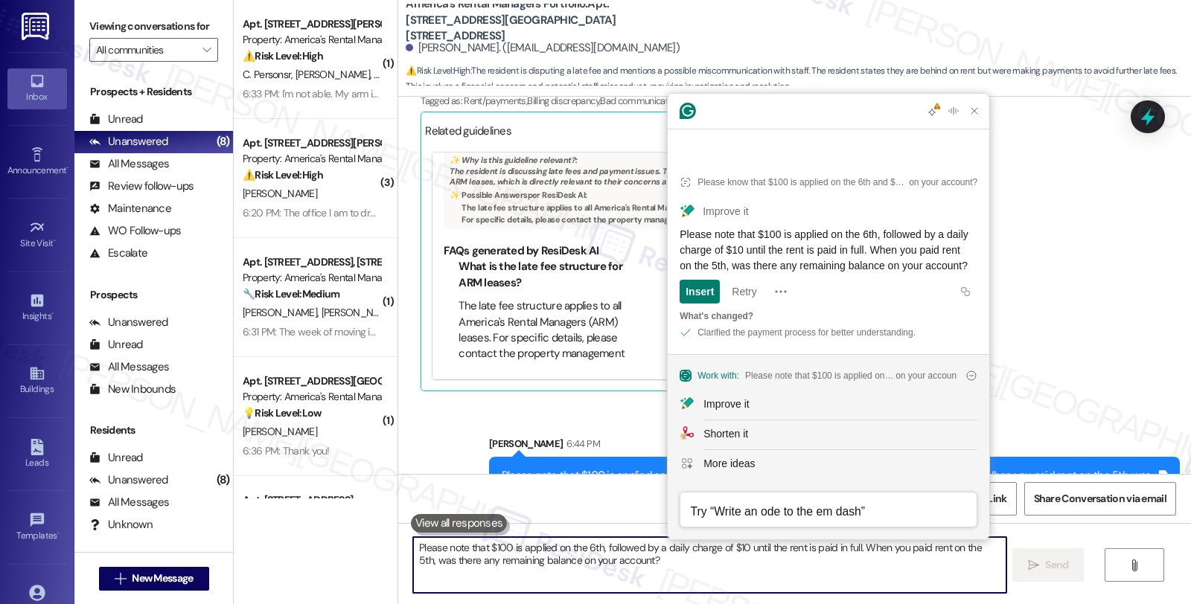
click at [563, 554] on textarea "Please note that $100 is applied on the 6th, followed by a daily charge of $10 …" at bounding box center [709, 565] width 592 height 56
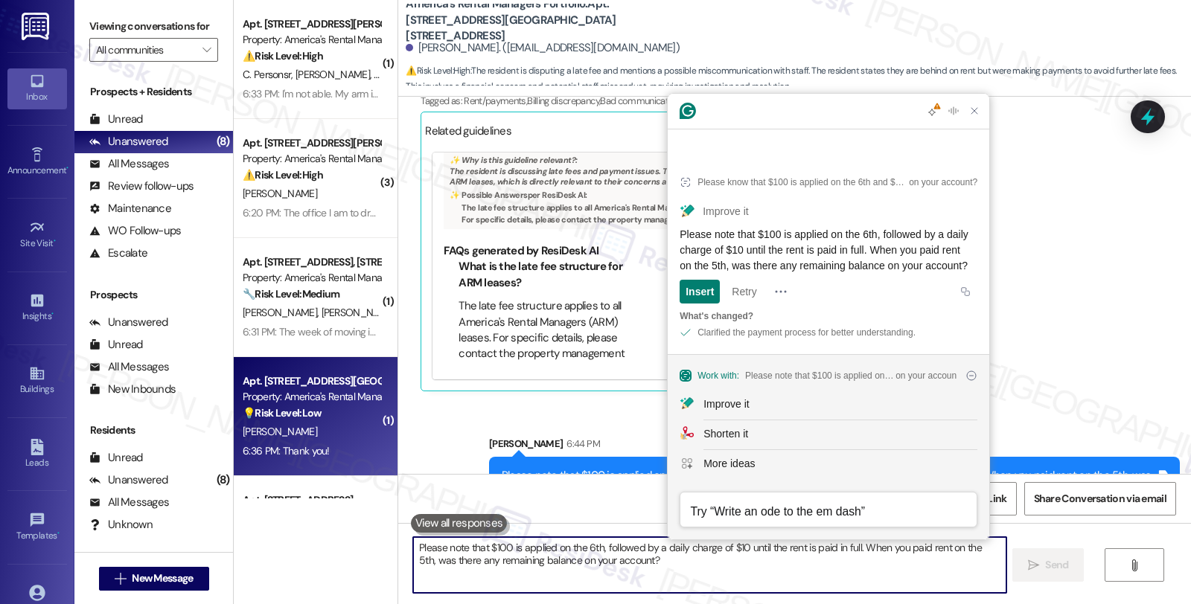
click at [337, 429] on div "[PERSON_NAME]" at bounding box center [311, 432] width 141 height 19
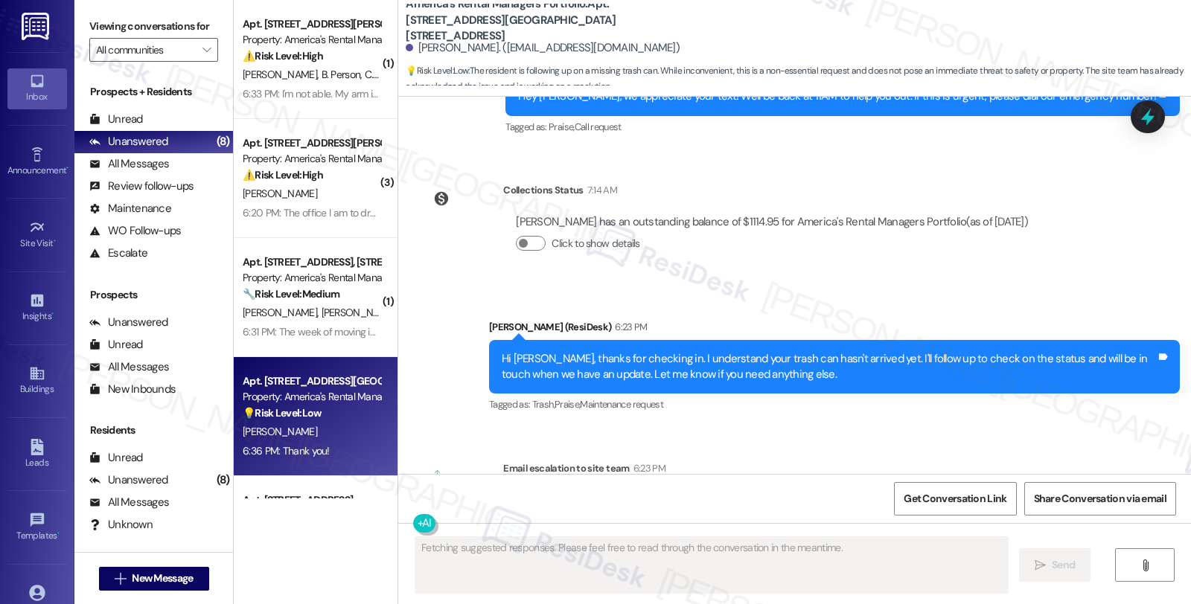
scroll to position [4987, 0]
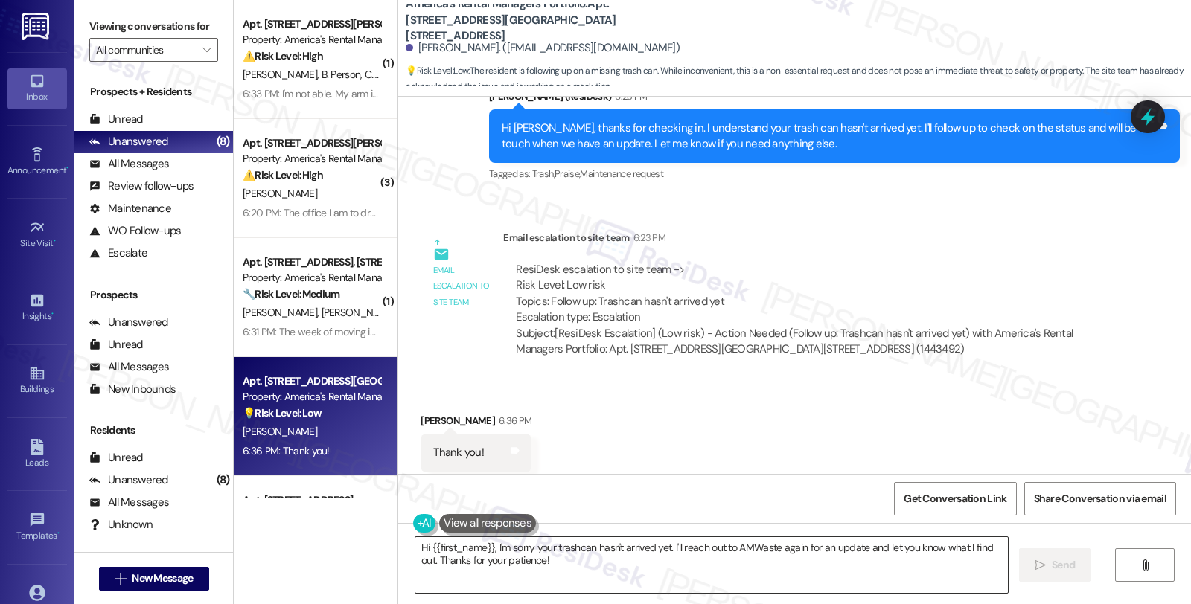
click at [552, 576] on textarea "Hi {{first_name}}, I'm sorry your trashcan hasn't arrived yet. I'll reach out t…" at bounding box center [711, 565] width 592 height 56
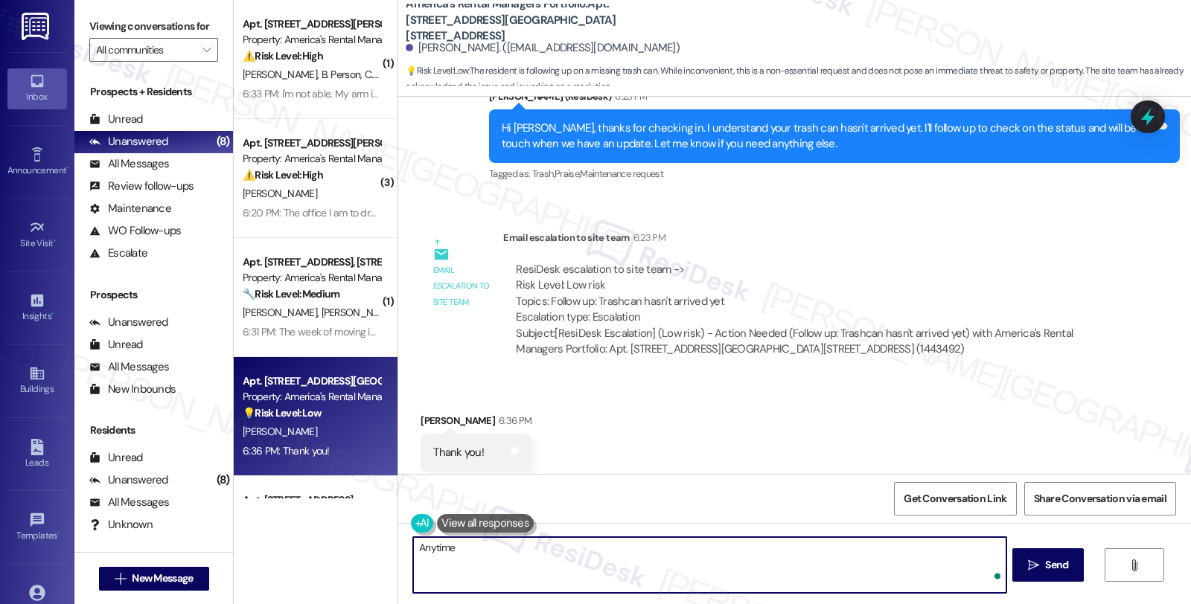
type textarea "Anytime!"
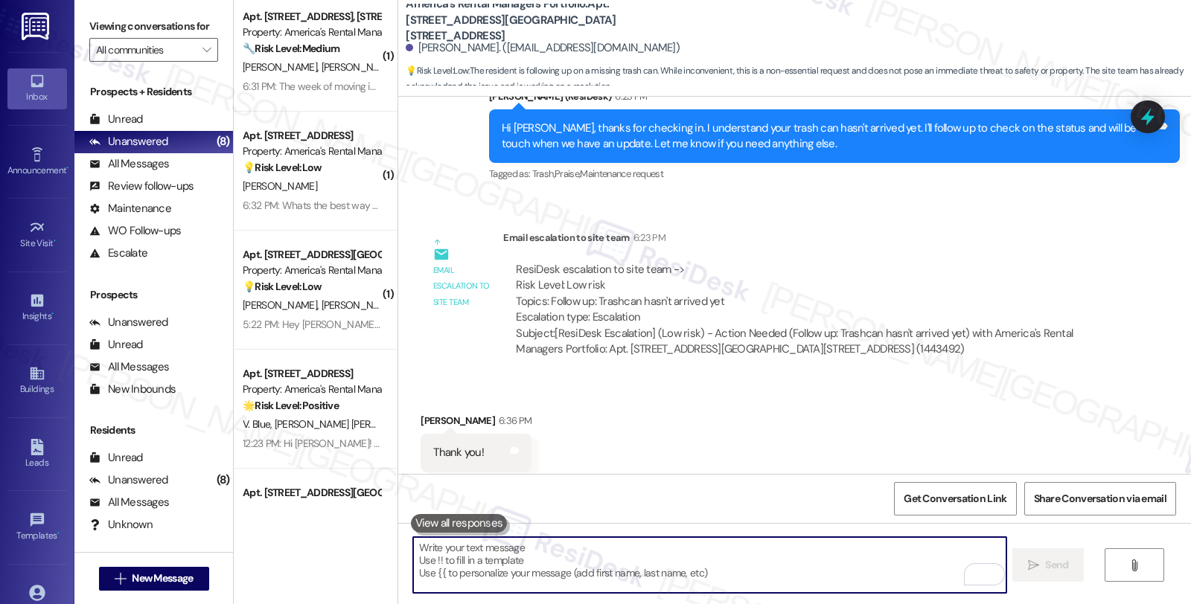
scroll to position [205, 0]
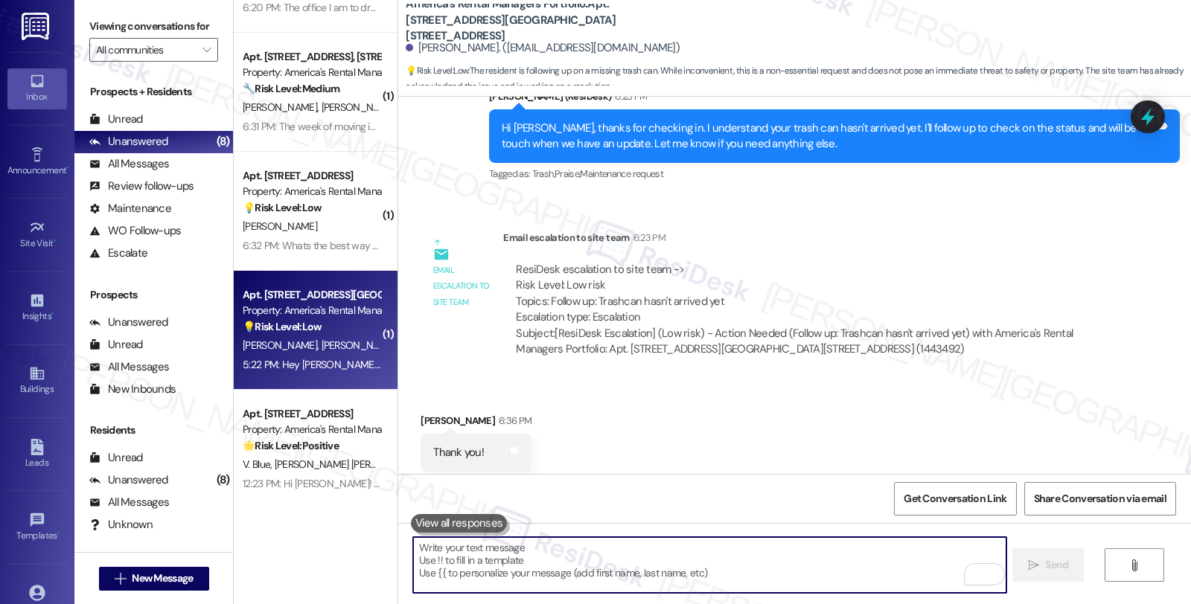
click at [333, 323] on div "💡 Risk Level: Low The resident is requesting a cosmetic enhancement to their pr…" at bounding box center [312, 327] width 138 height 16
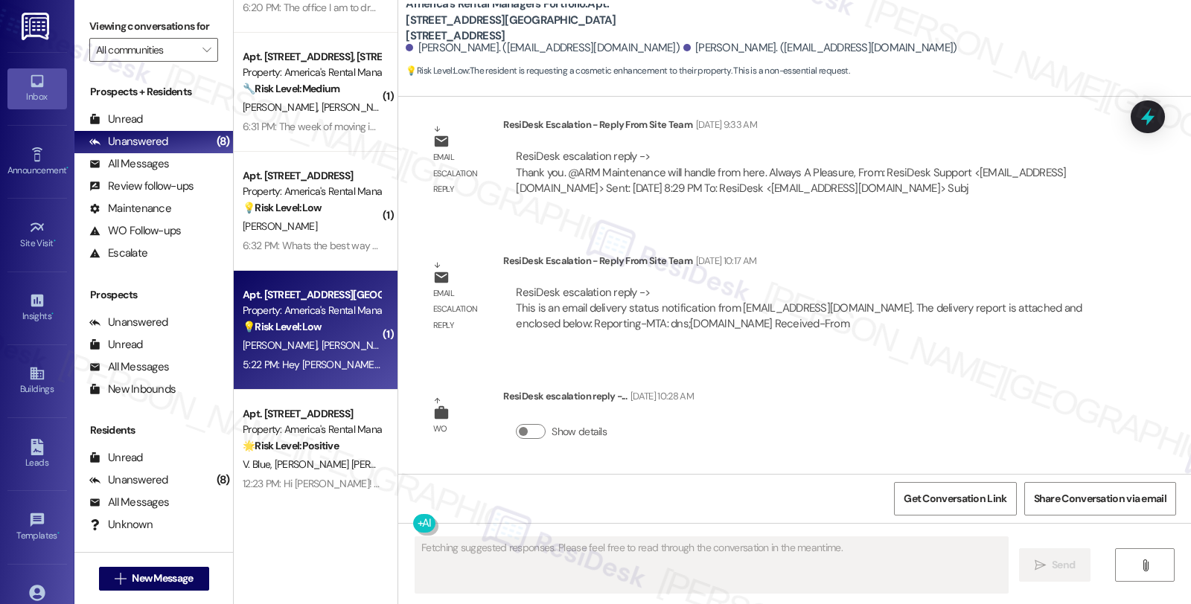
scroll to position [3275, 0]
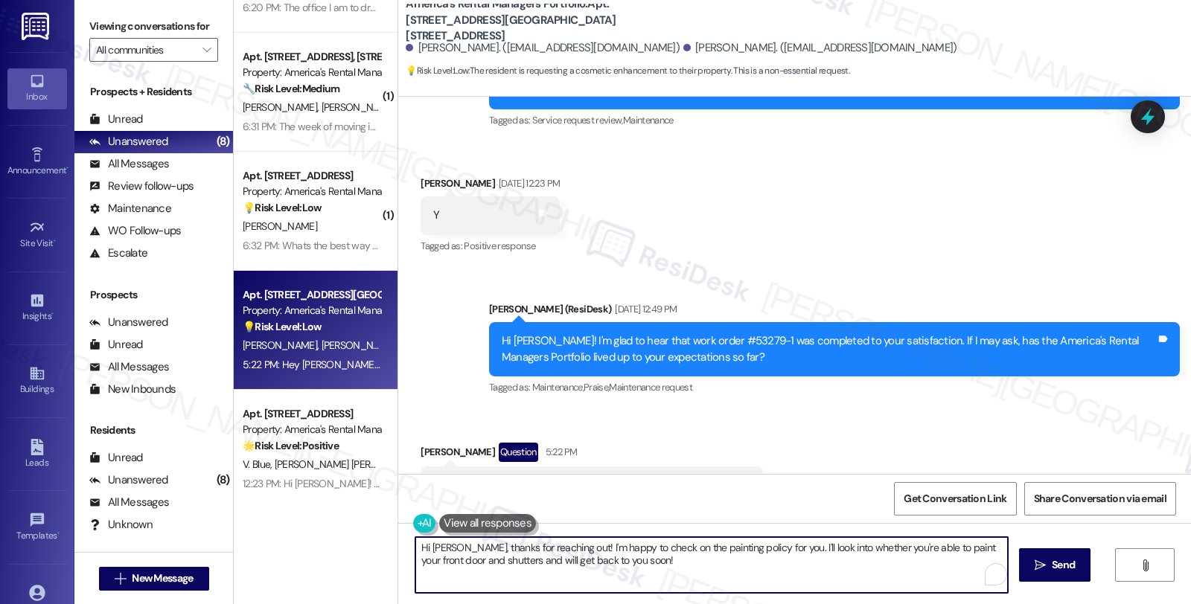
drag, startPoint x: 560, startPoint y: 547, endPoint x: 726, endPoint y: 569, distance: 168.2
click at [726, 569] on textarea "Hi [PERSON_NAME], thanks for reaching out! I'm happy to check on the painting p…" at bounding box center [711, 565] width 592 height 56
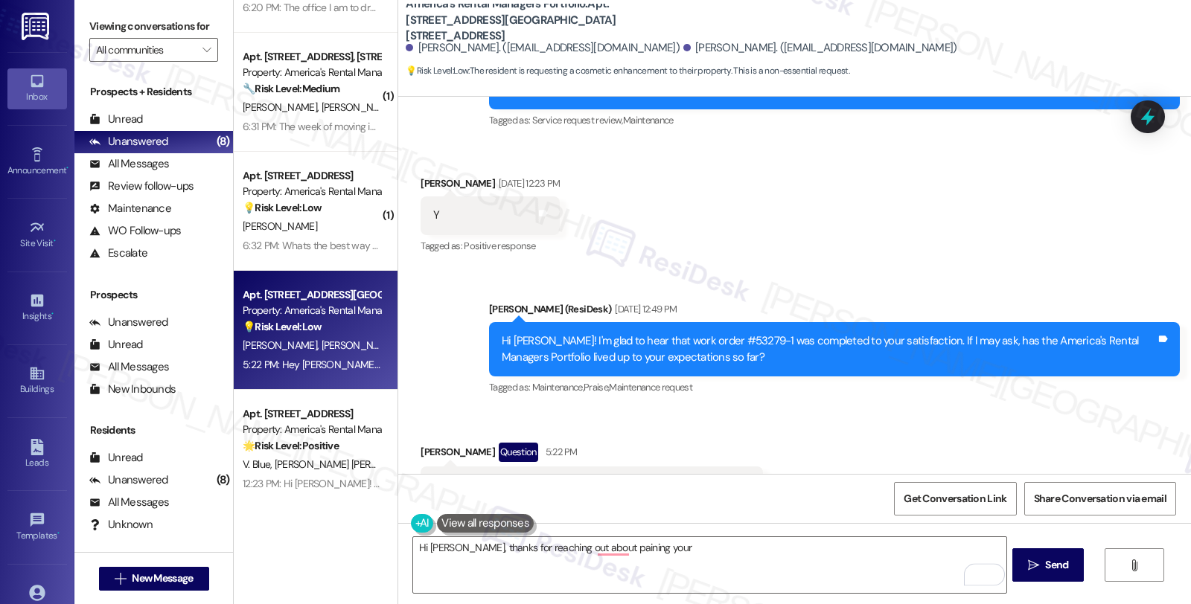
drag, startPoint x: 559, startPoint y: 423, endPoint x: 667, endPoint y: 422, distance: 107.9
click at [667, 478] on div "Hey [PERSON_NAME]! Can we paint our front door and shutters?" at bounding box center [586, 486] width 306 height 16
copy div "front door and shutters"
click at [709, 553] on textarea "Hi [PERSON_NAME], thanks for reaching out about paining your" at bounding box center [709, 565] width 592 height 56
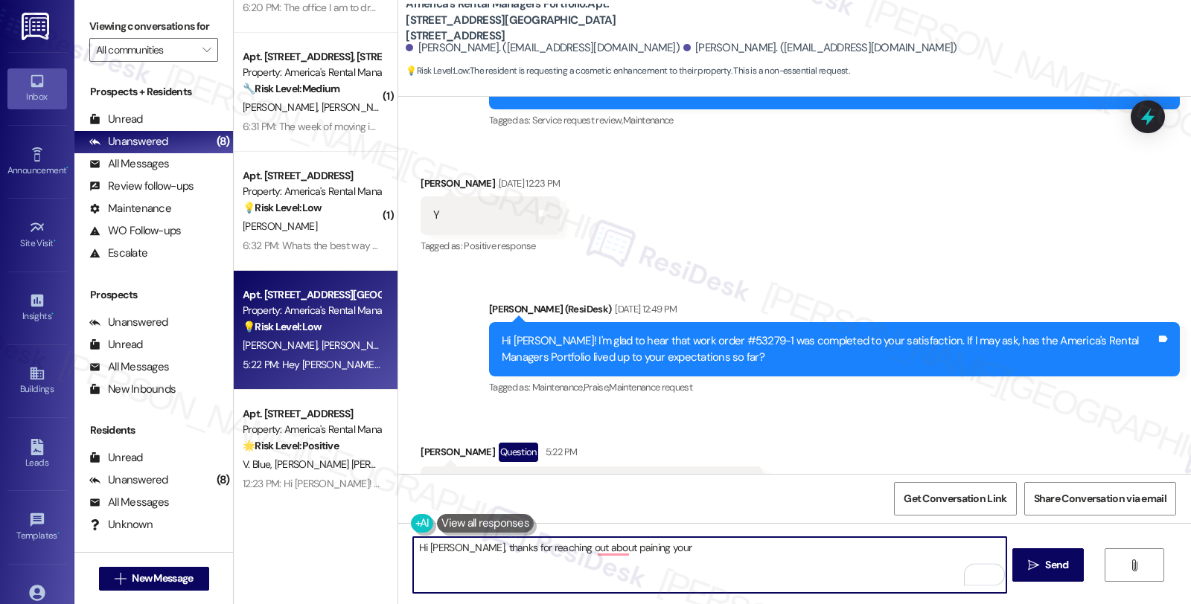
paste textarea "front door and shutters"
click at [644, 549] on textarea "Hi [PERSON_NAME], thanks for reaching out about painting your front door and sh…" at bounding box center [709, 565] width 592 height 56
click at [810, 558] on textarea "Hi [PERSON_NAME], thanks for reaching out about painting your front door and sh…" at bounding box center [709, 565] width 592 height 56
type textarea "Hi [PERSON_NAME], thanks for reaching out about painting your front door and sh…"
click at [469, 511] on div "Get Conversation Link Share Conversation via email" at bounding box center [794, 498] width 793 height 49
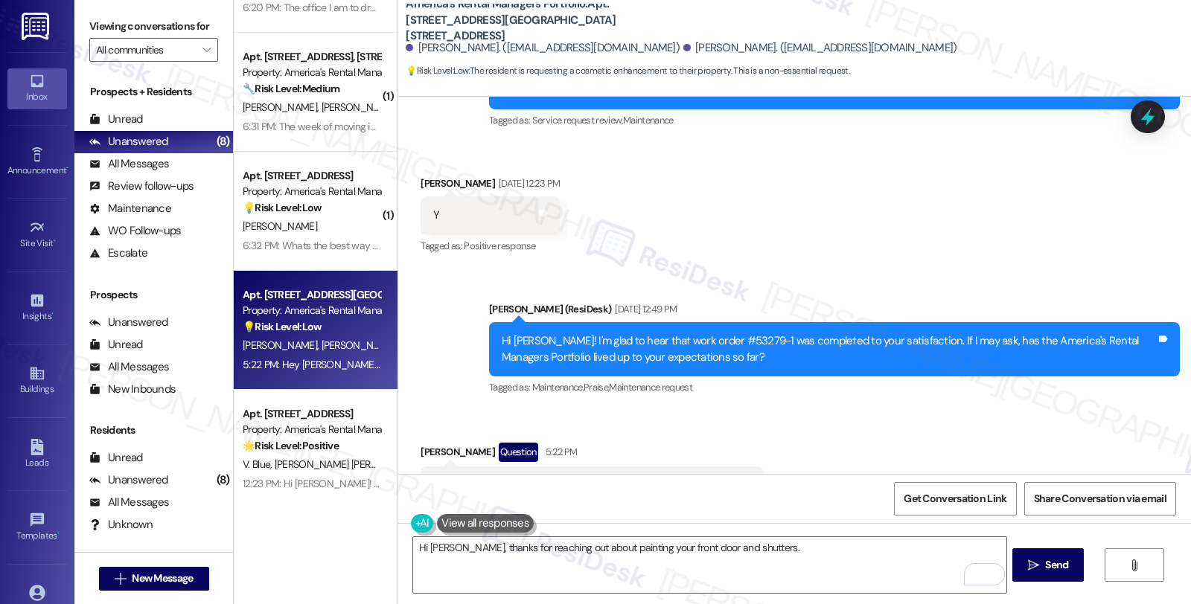
click at [466, 531] on button at bounding box center [485, 523] width 97 height 19
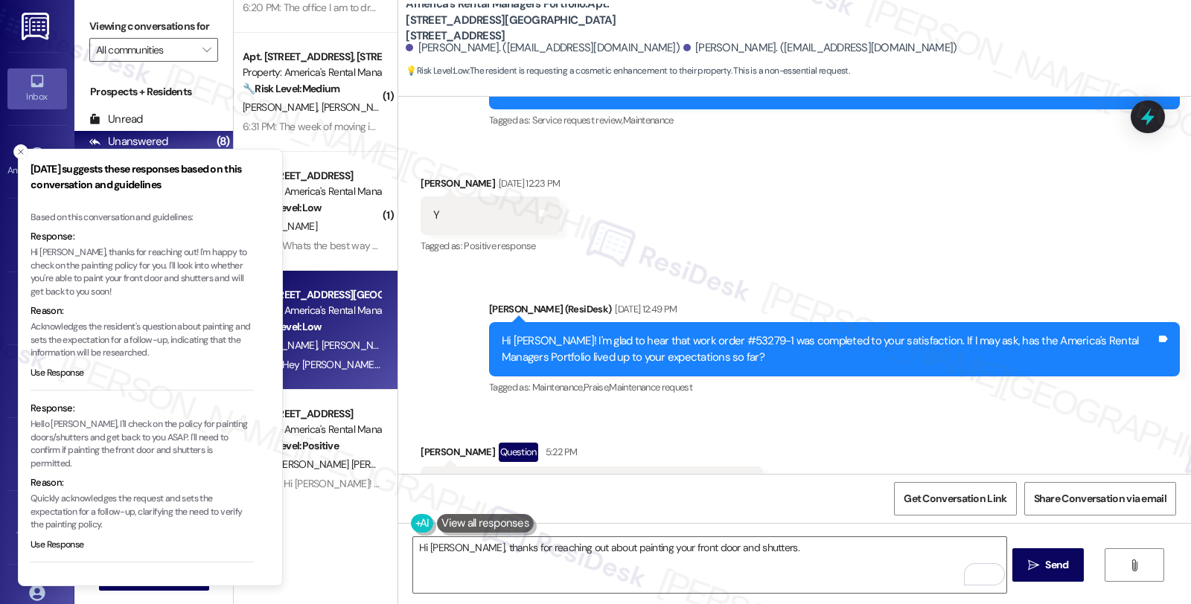
click at [167, 255] on p "Hi [PERSON_NAME], thanks for reaching out! I'm happy to check on the painting p…" at bounding box center [142, 272] width 223 height 52
click at [147, 269] on p "Hi [PERSON_NAME], thanks for reaching out! I'm happy to check on the painting p…" at bounding box center [142, 272] width 223 height 52
copy p "I'm happy to check on the painting policy for you. I'll"
click at [150, 272] on p "Hi [PERSON_NAME], thanks for reaching out! I'm happy to check on the painting p…" at bounding box center [142, 272] width 223 height 52
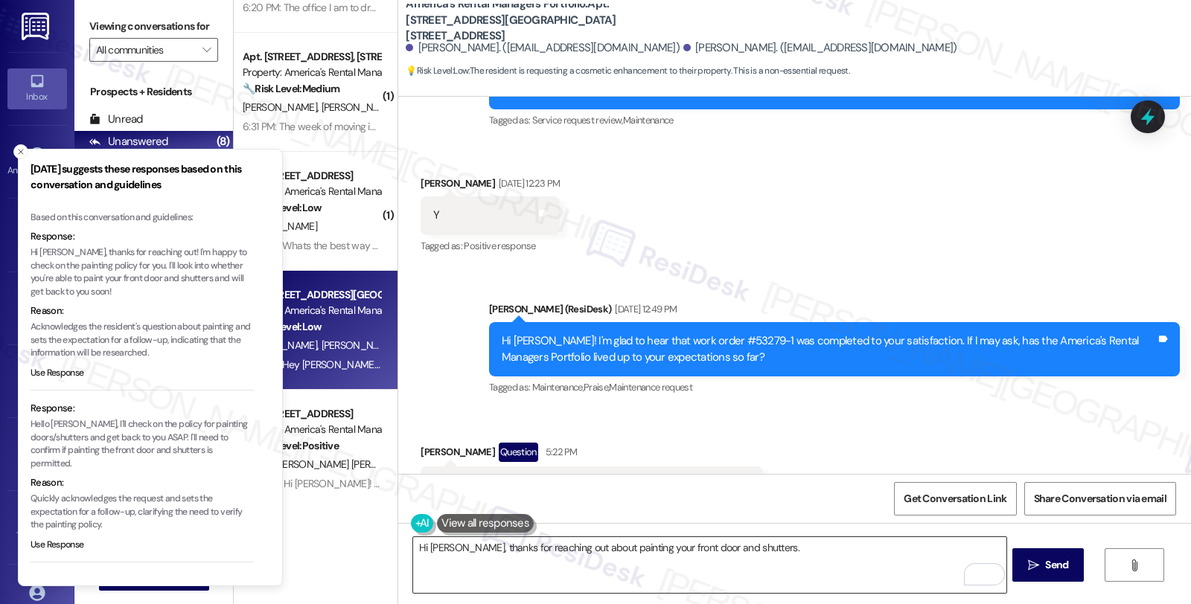
click at [790, 555] on textarea "Hi [PERSON_NAME], thanks for reaching out about painting your front door and sh…" at bounding box center [709, 565] width 592 height 56
click at [780, 549] on textarea "Hi [PERSON_NAME], thanks for reaching out about painting your front door and sh…" at bounding box center [709, 565] width 592 height 56
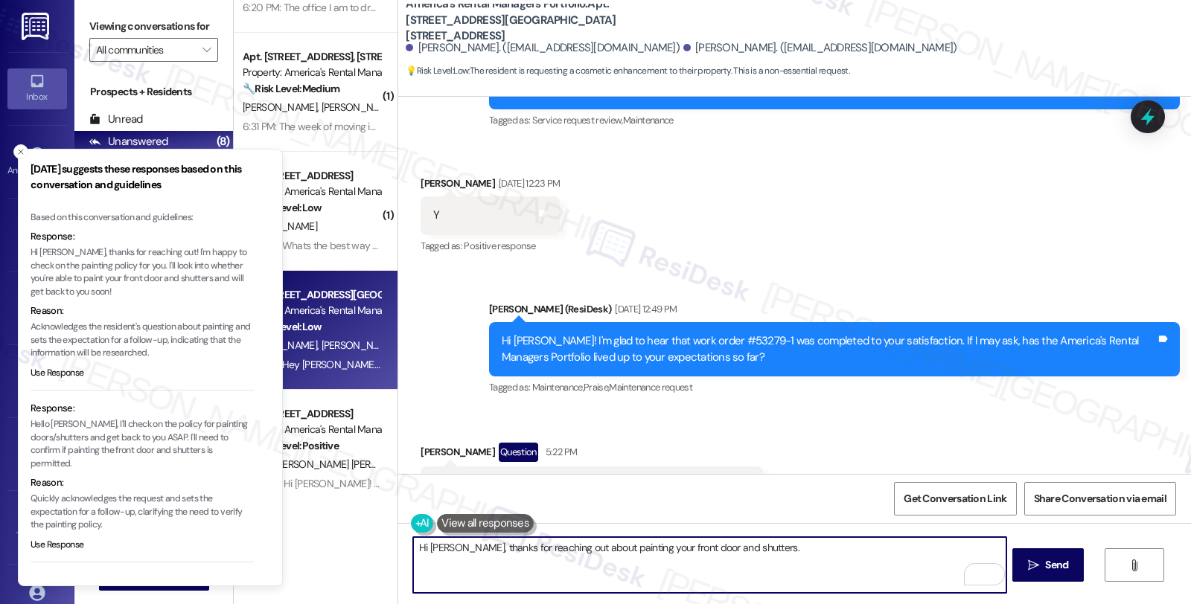
paste textarea "I'm happy to check on the painting policy for you. I'll"
click at [967, 577] on div "Rewrite with Grammarly" at bounding box center [975, 574] width 16 height 17
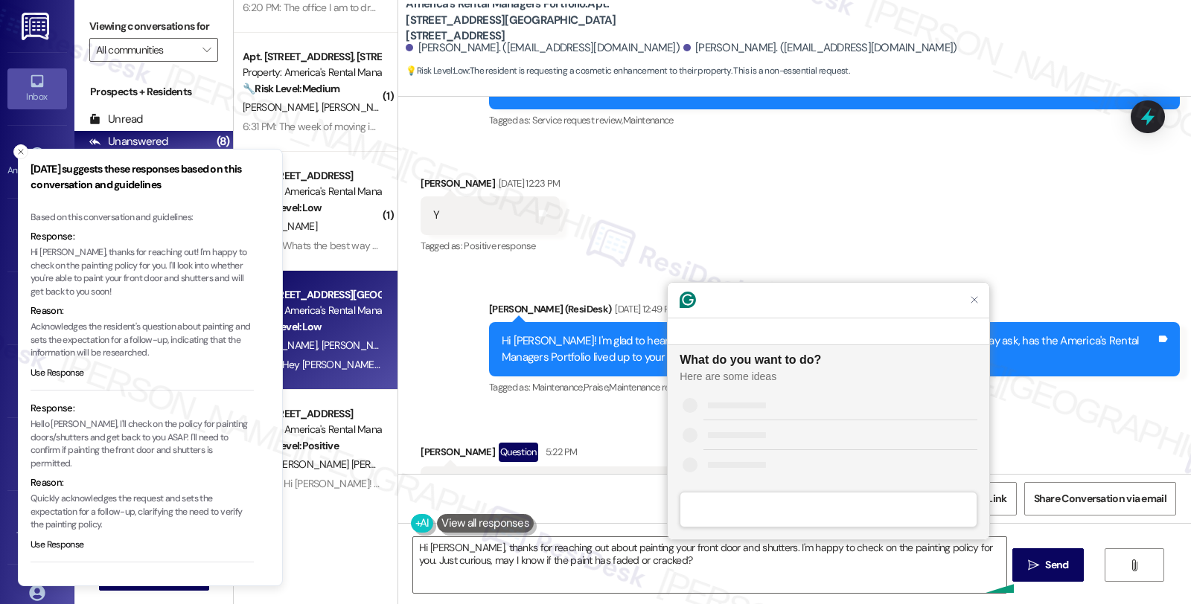
scroll to position [0, 0]
click at [800, 391] on button "Improve it" at bounding box center [829, 406] width 322 height 30
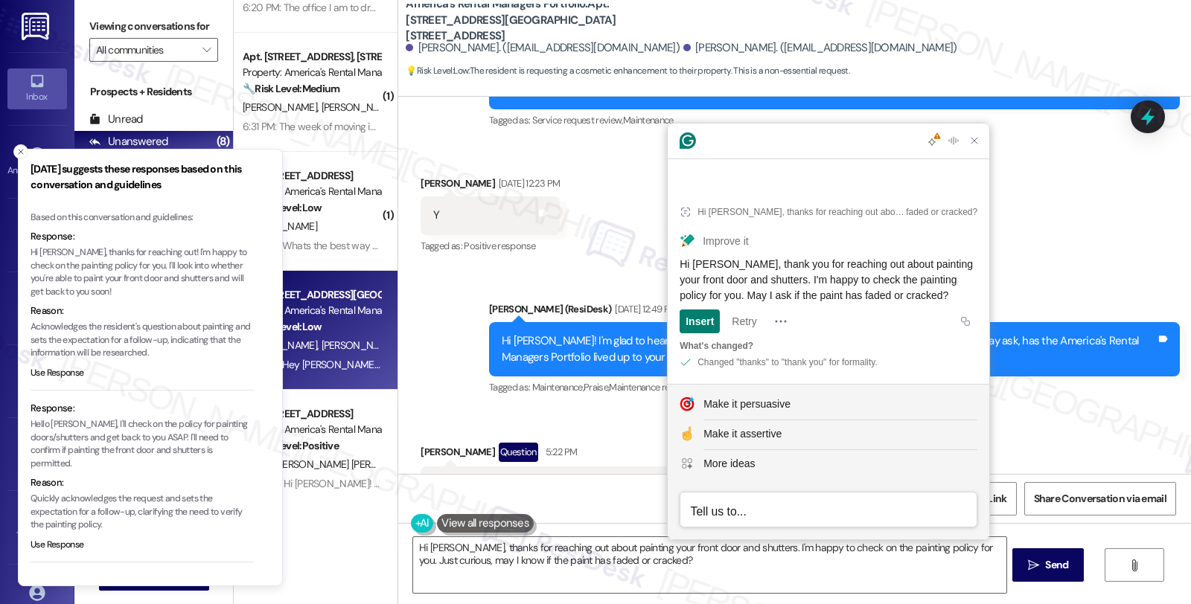
drag, startPoint x: 752, startPoint y: 295, endPoint x: 975, endPoint y: 294, distance: 222.5
click at [975, 294] on div "Hi [PERSON_NAME], thank you for reaching out about painting your front door and…" at bounding box center [828, 280] width 298 height 47
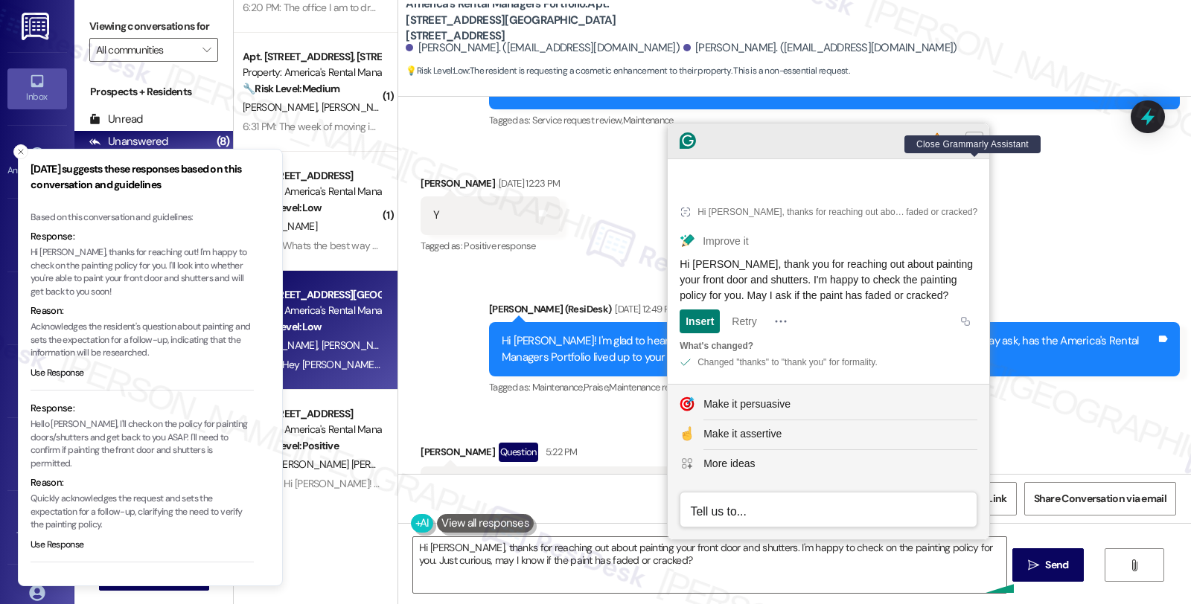
click at [965, 150] on icon "Close Grammarly Assistant" at bounding box center [974, 141] width 18 height 18
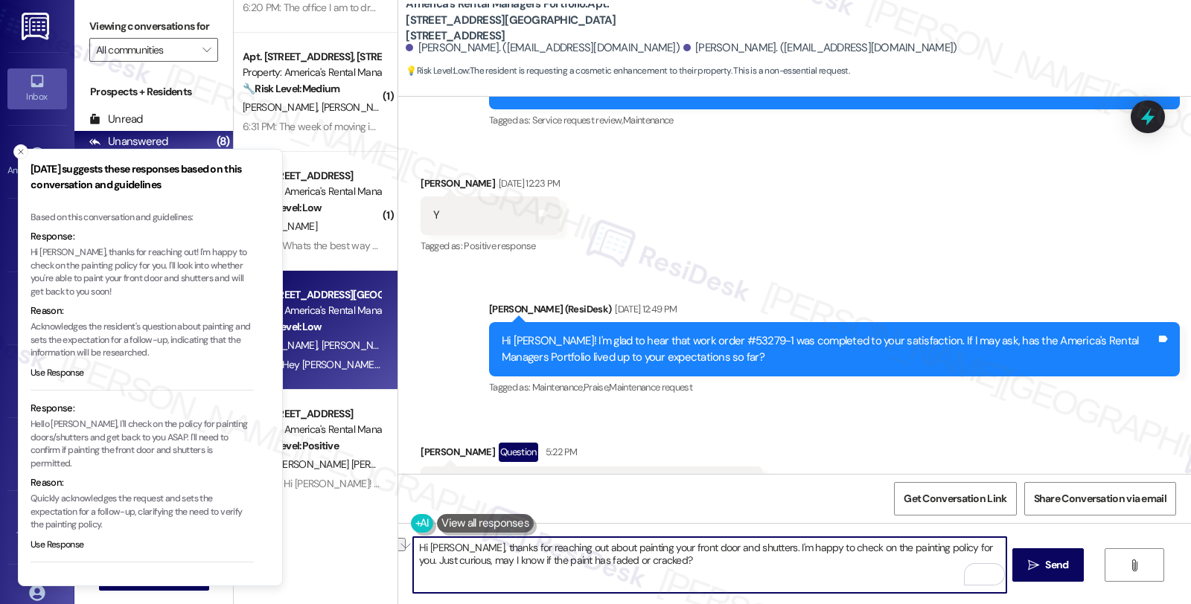
drag, startPoint x: 447, startPoint y: 560, endPoint x: 872, endPoint y: 563, distance: 425.7
click at [872, 563] on textarea "Hi [PERSON_NAME], thanks for reaching out about painting your front door and sh…" at bounding box center [709, 565] width 592 height 56
paste textarea "May I ask if the paint has faded or cracked?"
click at [449, 552] on textarea "Hi [PERSON_NAME], thanks for reaching out about painting your front door and sh…" at bounding box center [709, 565] width 592 height 56
type textarea "Hi [PERSON_NAME], thanks for reaching out about painting your front door and sh…"
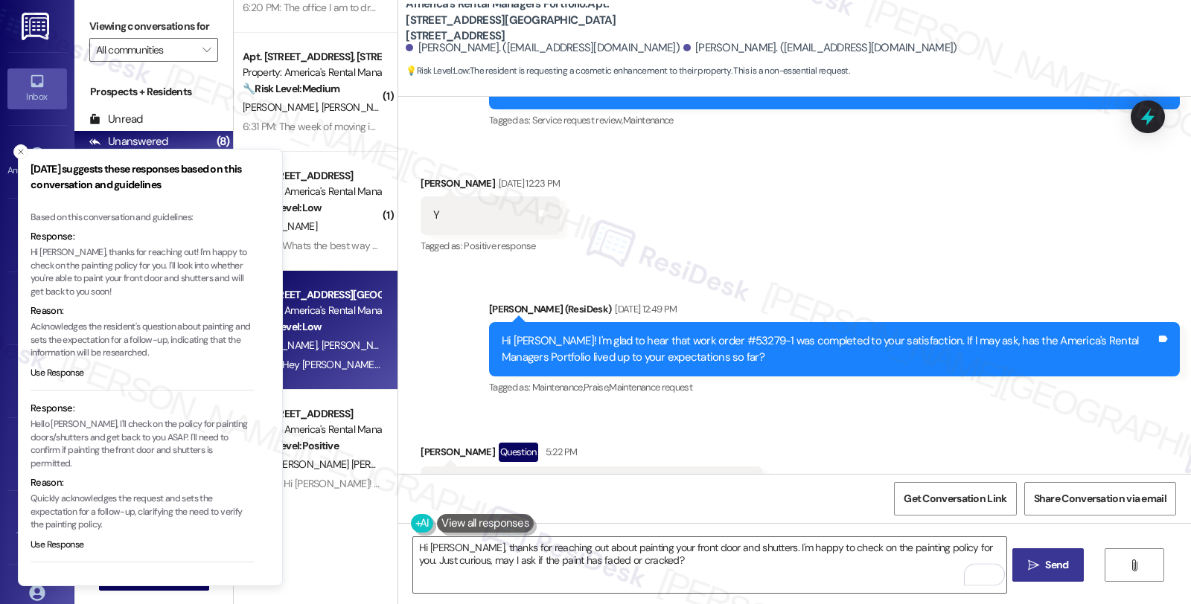
click at [1016, 559] on button " Send" at bounding box center [1048, 564] width 72 height 33
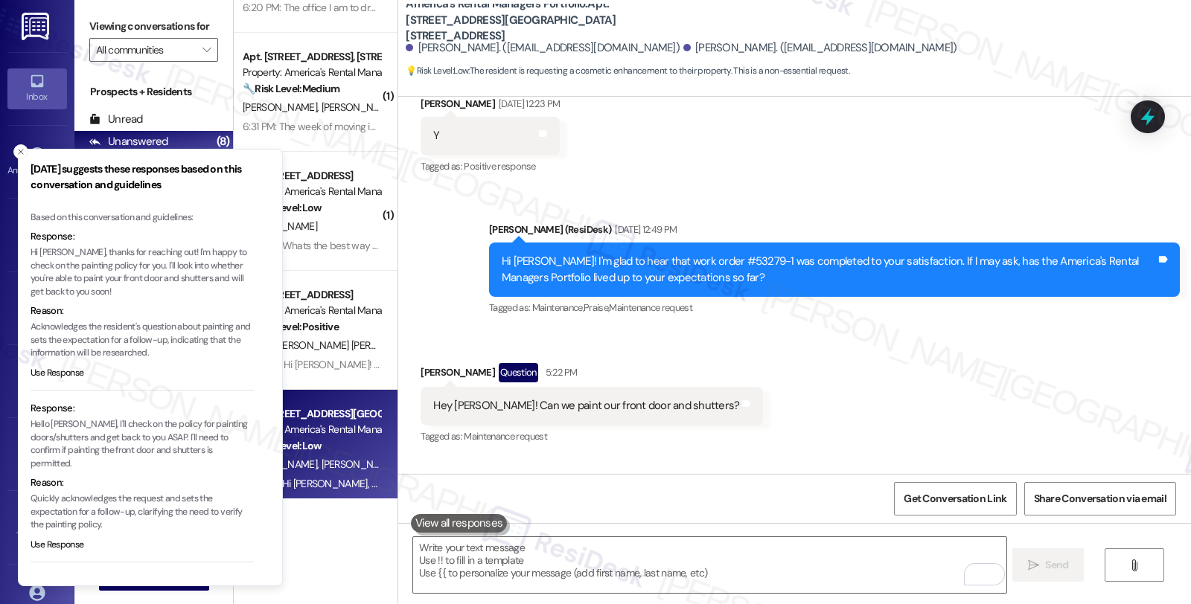
scroll to position [3394, 0]
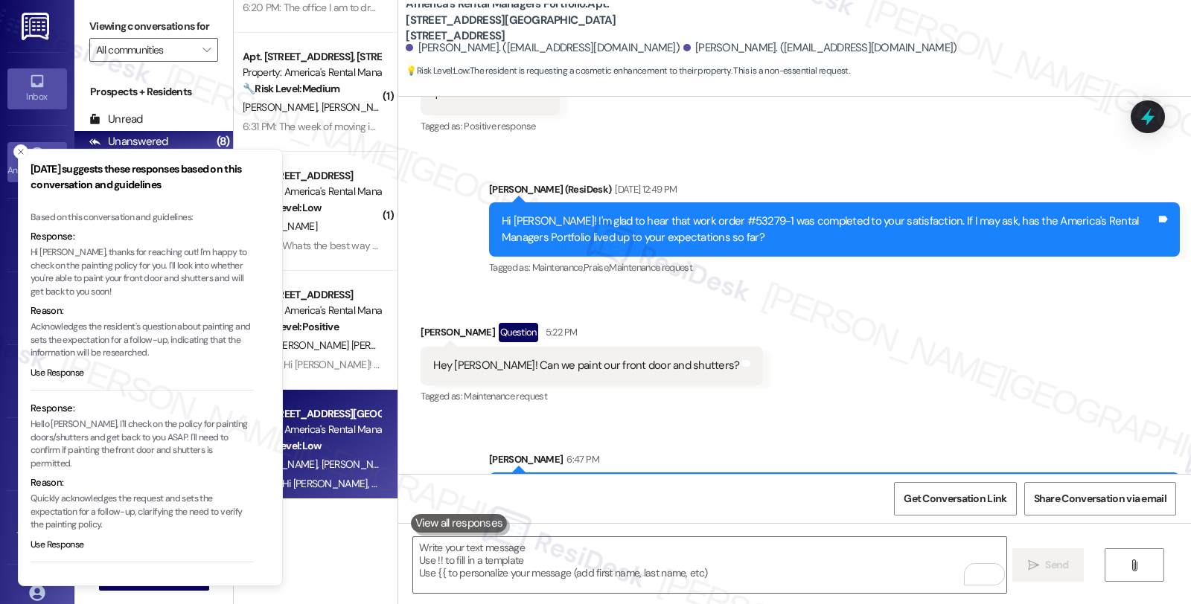
click at [12, 150] on link "Announcement •" at bounding box center [37, 162] width 60 height 40
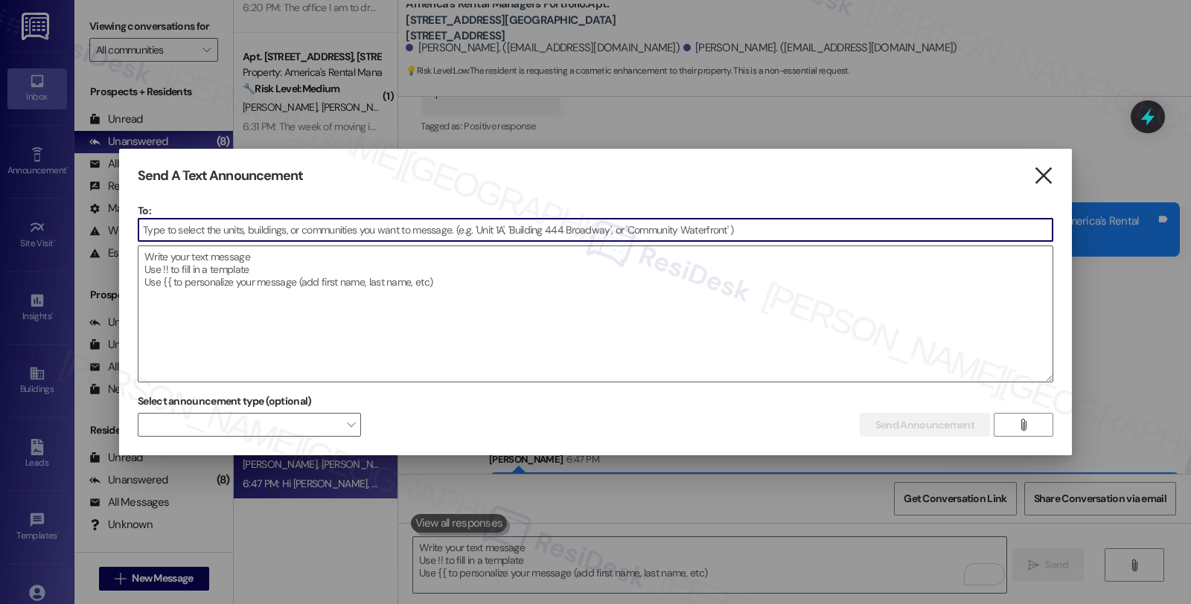
click at [1037, 173] on icon "" at bounding box center [1043, 176] width 20 height 16
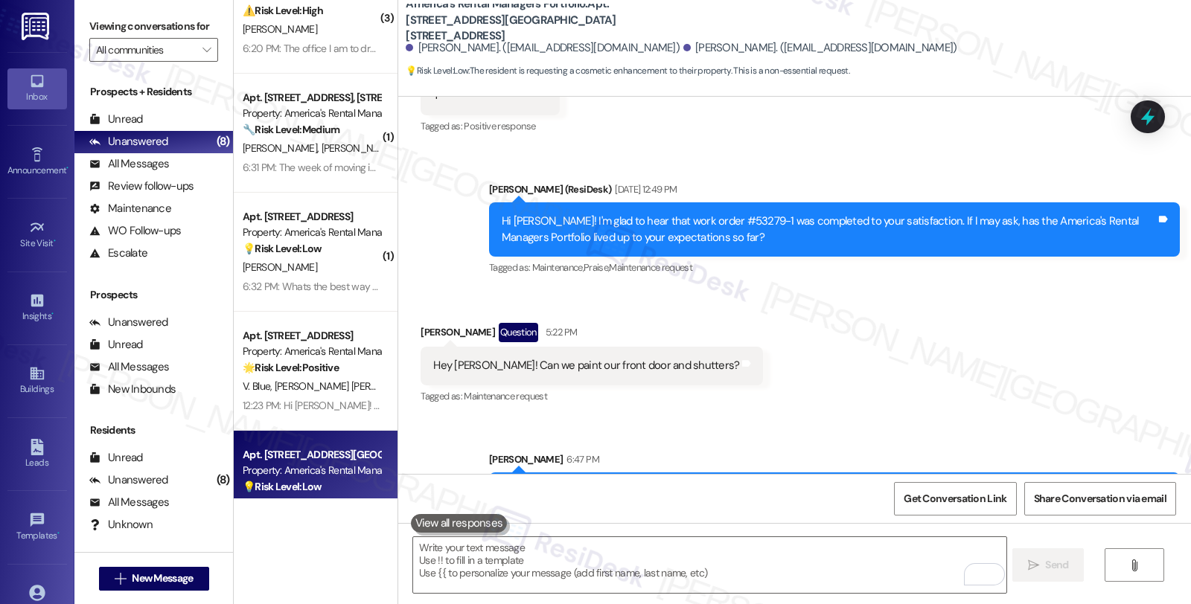
scroll to position [123, 0]
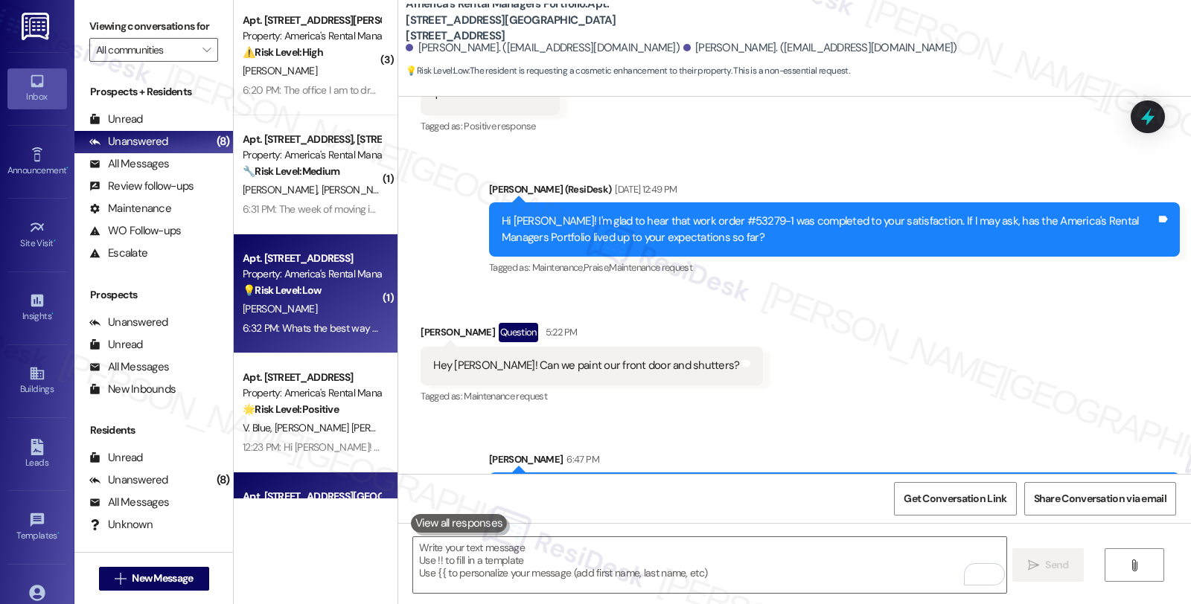
click at [342, 292] on div "💡 Risk Level: Low The resident is asking a general question about reviewing the…" at bounding box center [312, 291] width 138 height 16
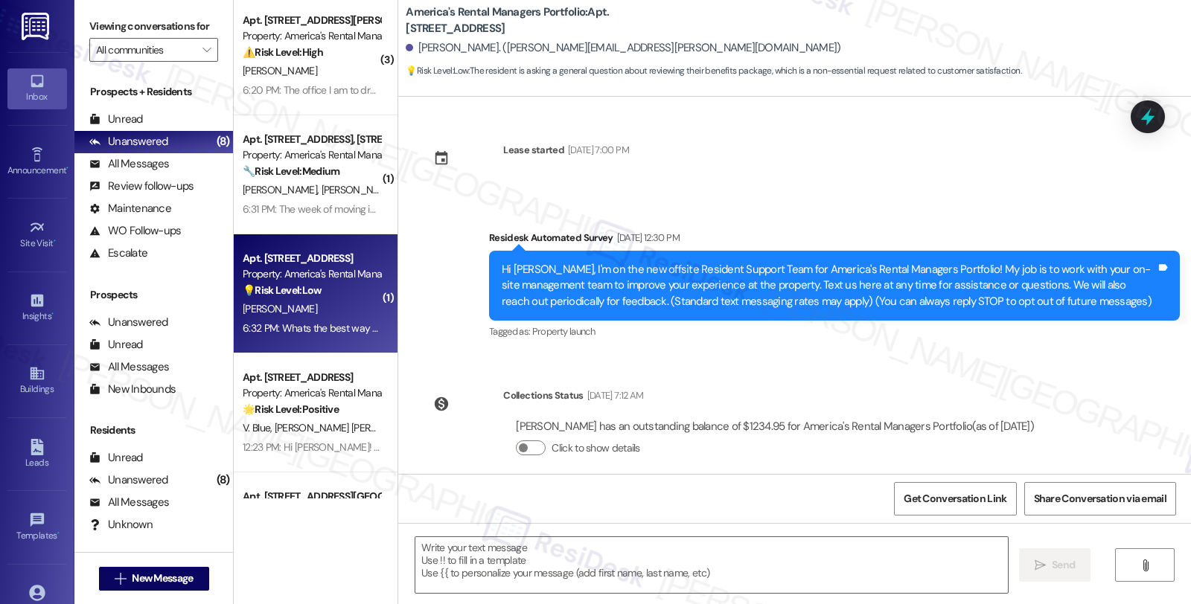
scroll to position [144, 0]
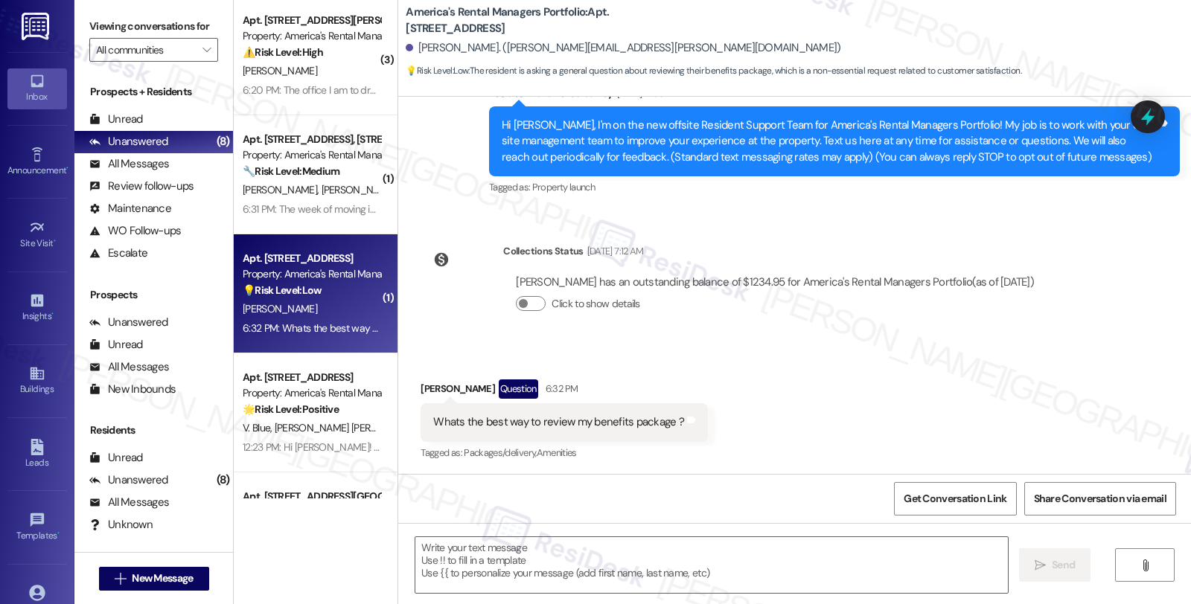
type textarea "Fetching suggested responses. Please feel free to read through the conversation…"
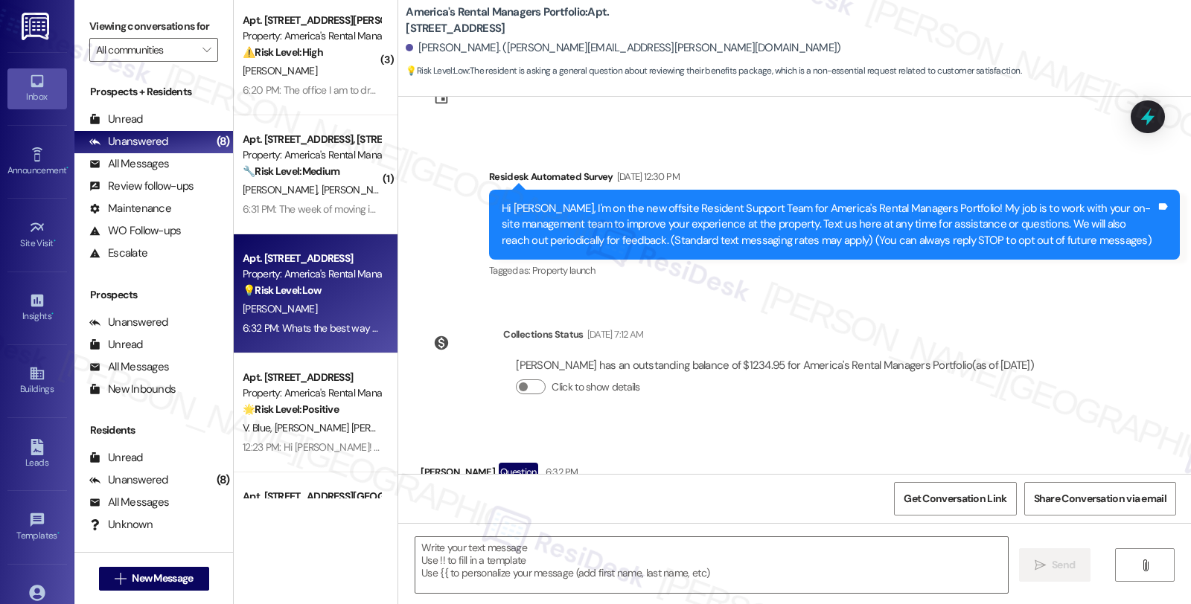
scroll to position [145, 0]
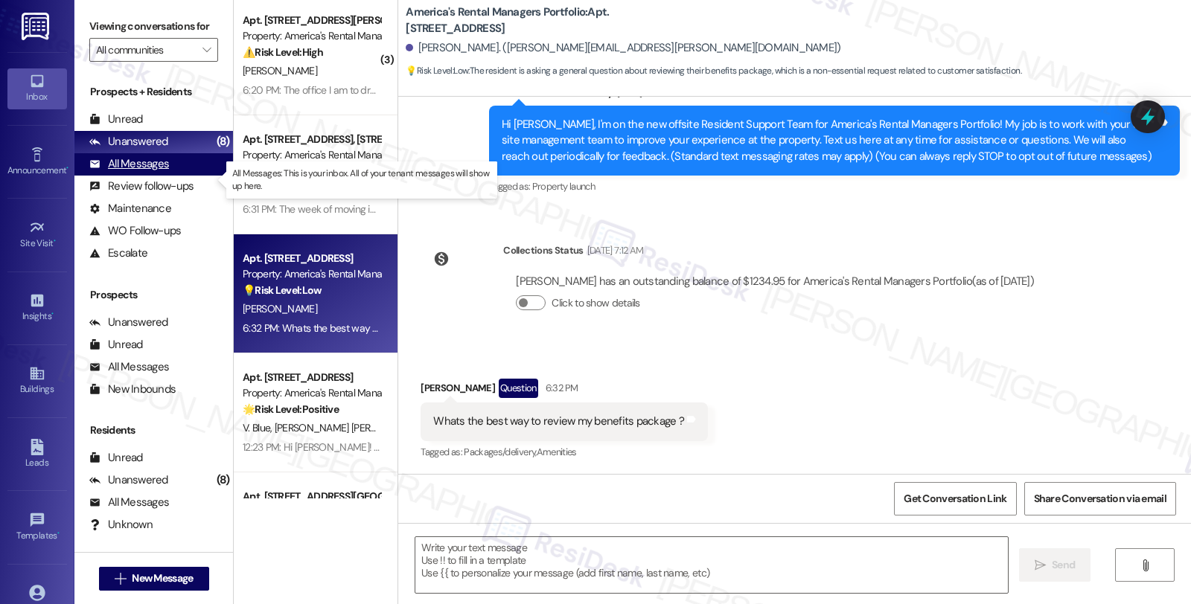
click at [168, 176] on div "All Messages (undefined)" at bounding box center [153, 164] width 159 height 22
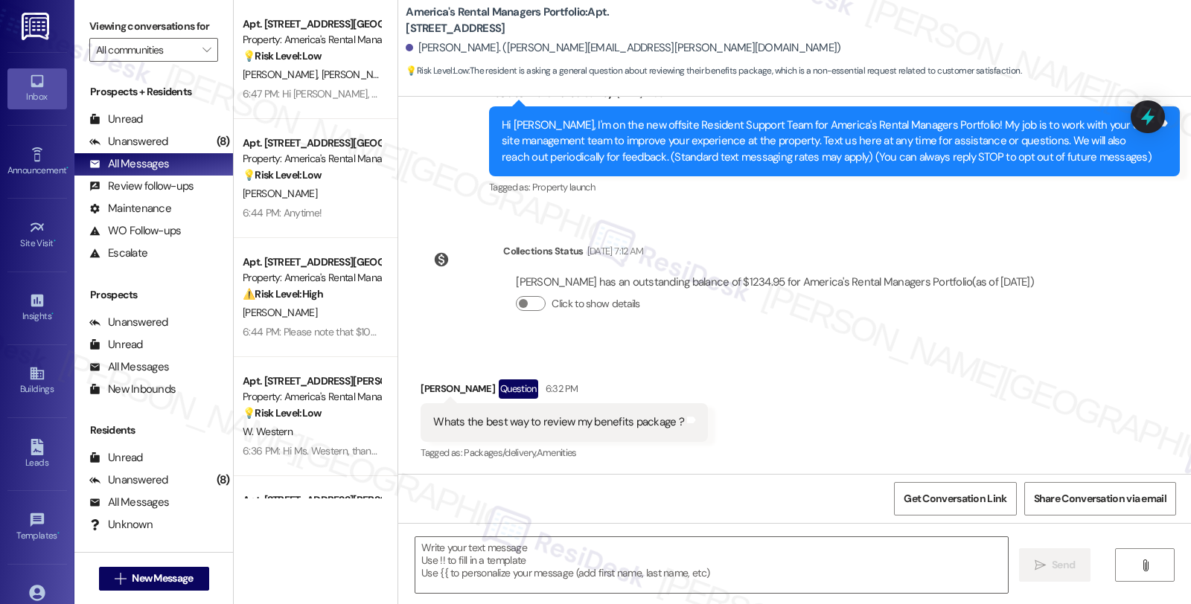
type textarea "Fetching suggested responses. Please feel free to read through the conversation…"
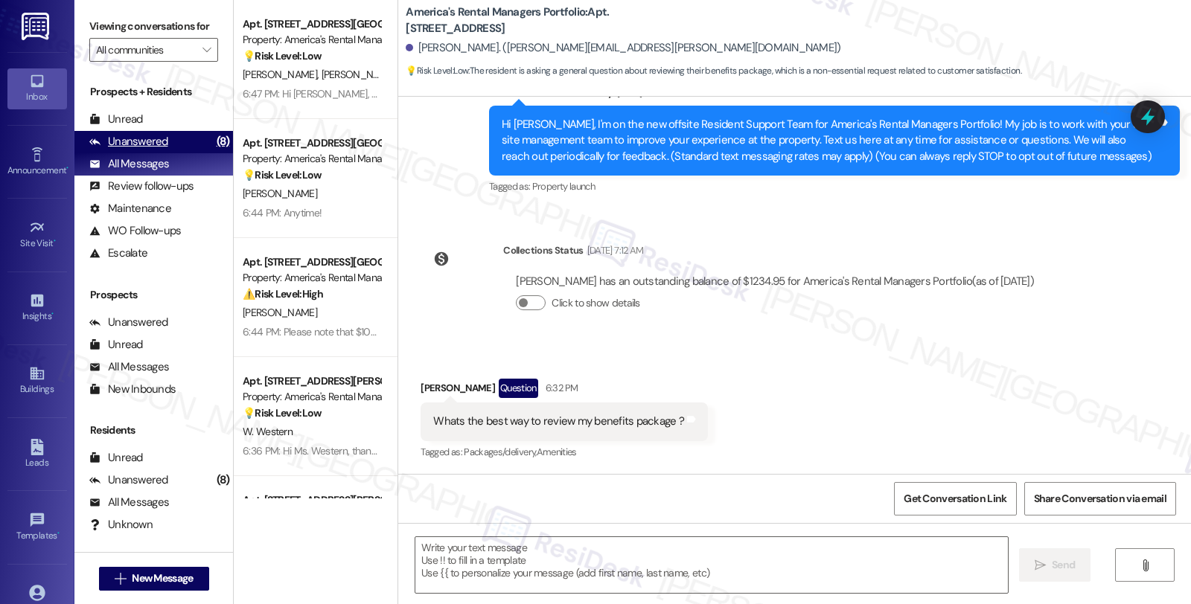
click at [177, 150] on div "Unanswered (8)" at bounding box center [153, 142] width 159 height 22
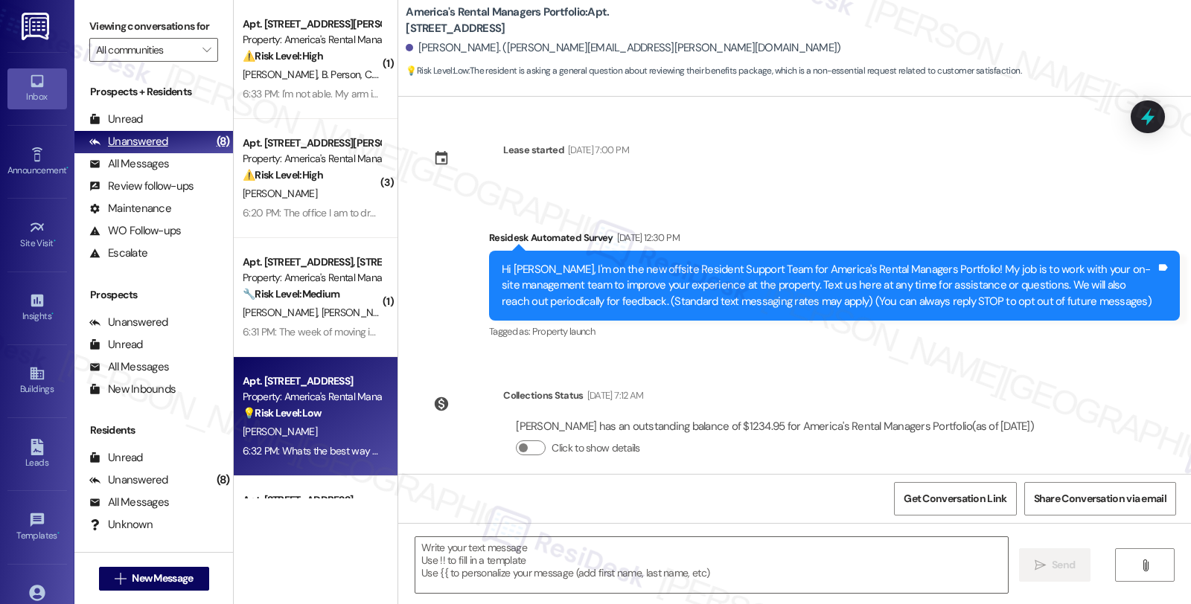
scroll to position [144, 0]
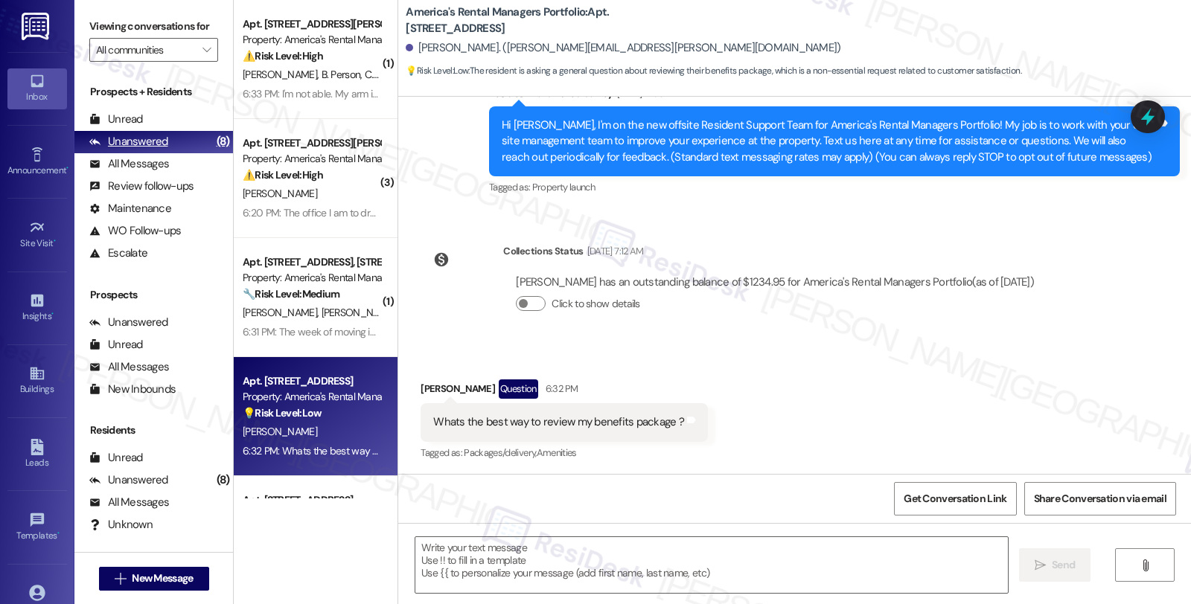
type textarea "Fetching suggested responses. Please feel free to read through the conversation…"
click at [426, 393] on div "[PERSON_NAME] Question 6:32 PM" at bounding box center [563, 392] width 287 height 24
copy div "[PERSON_NAME]"
click at [470, 542] on textarea at bounding box center [711, 565] width 592 height 56
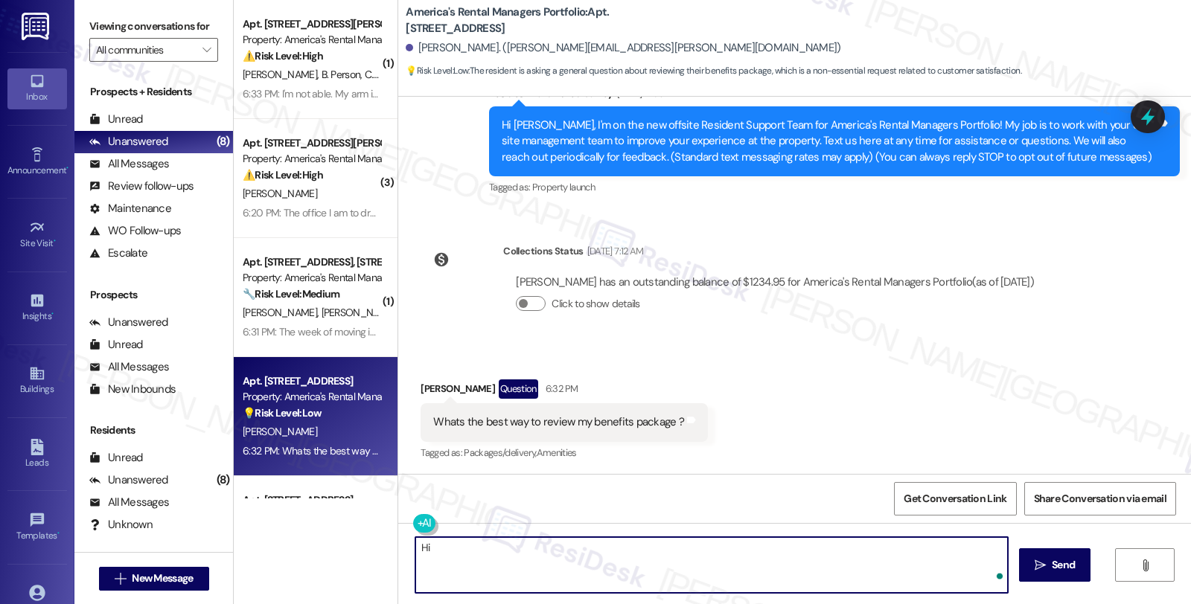
paste textarea "[PERSON_NAME]"
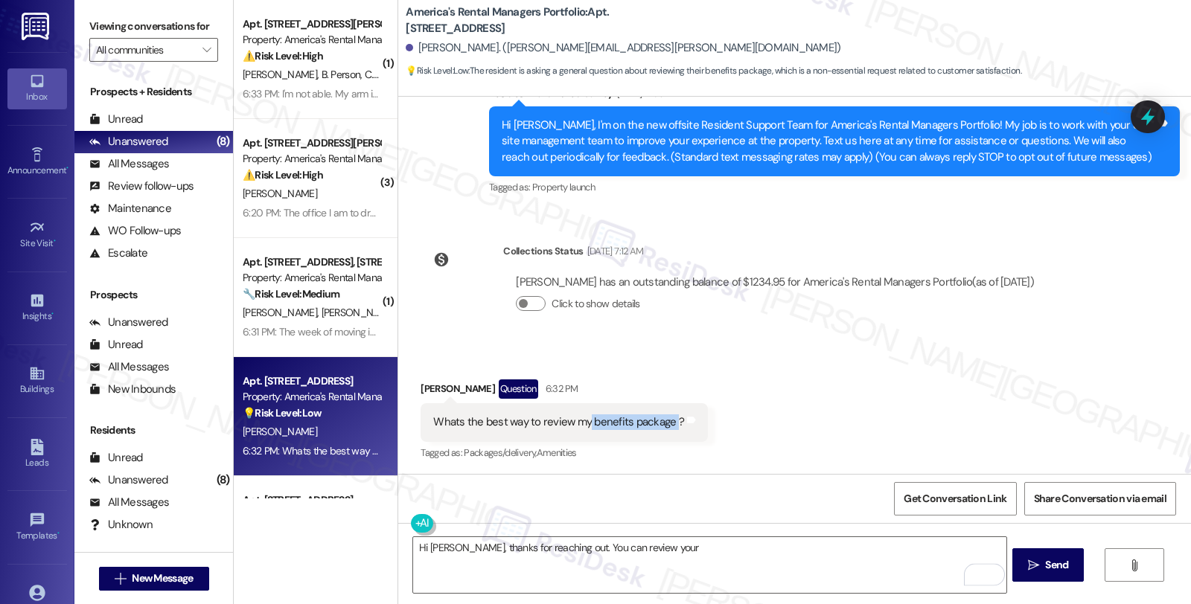
drag, startPoint x: 578, startPoint y: 423, endPoint x: 662, endPoint y: 420, distance: 84.9
click at [662, 420] on div "Whats the best way to review my benefits package ?" at bounding box center [558, 423] width 251 height 16
copy div "benefits package"
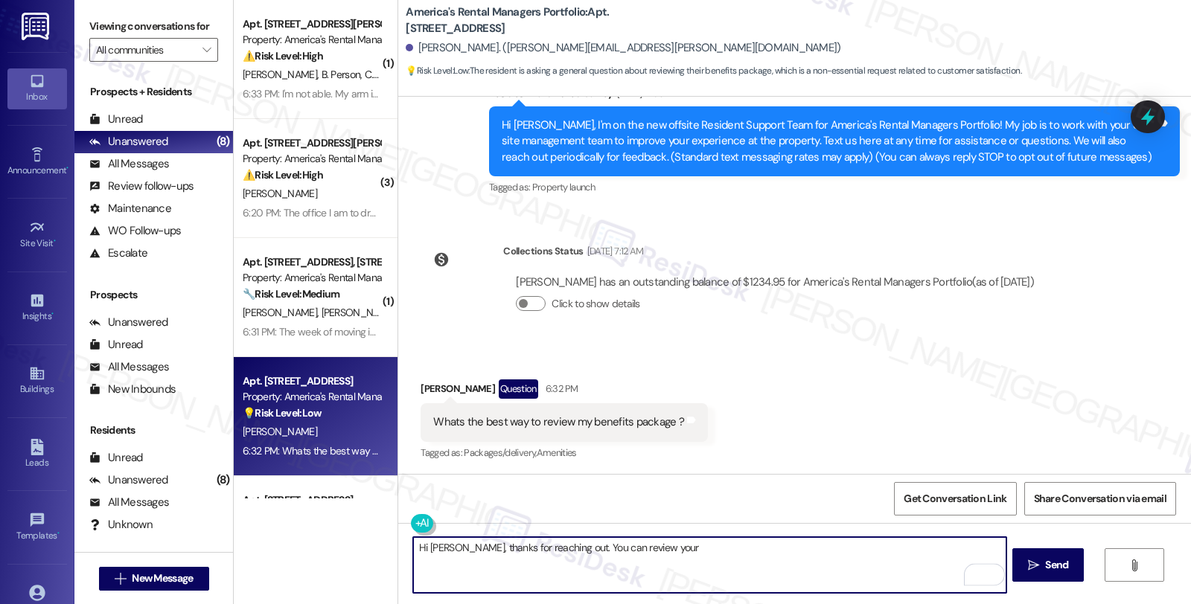
click at [674, 558] on textarea "Hi [PERSON_NAME], thanks for reaching out. You can review your" at bounding box center [709, 565] width 592 height 56
paste textarea "benefits package"
click at [644, 551] on textarea "Hi [PERSON_NAME], thanks for reaching out. You can review your benefits package" at bounding box center [709, 565] width 592 height 56
click at [785, 560] on textarea "Hi [PERSON_NAME], thanks for reaching out. You can review your benefits package" at bounding box center [709, 565] width 592 height 56
click at [558, 544] on textarea "Hi [PERSON_NAME], thanks for reaching out. You can review your benefits package" at bounding box center [709, 565] width 592 height 56
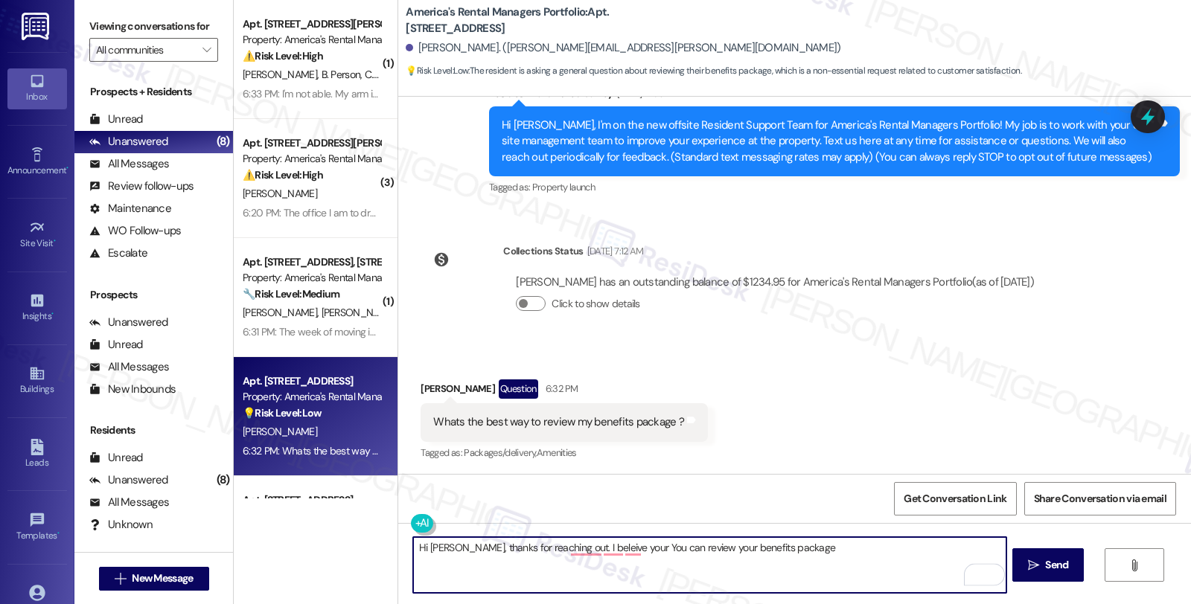
click at [700, 547] on textarea "Hi [PERSON_NAME], thanks for reaching out. I beleive your You can review your b…" at bounding box center [709, 565] width 592 height 56
click at [719, 551] on textarea "Hi [PERSON_NAME], thanks for reaching out. I believe your benefits package" at bounding box center [709, 565] width 592 height 56
type textarea "Hi [PERSON_NAME], thanks for reaching out. I believe your benefits package are …"
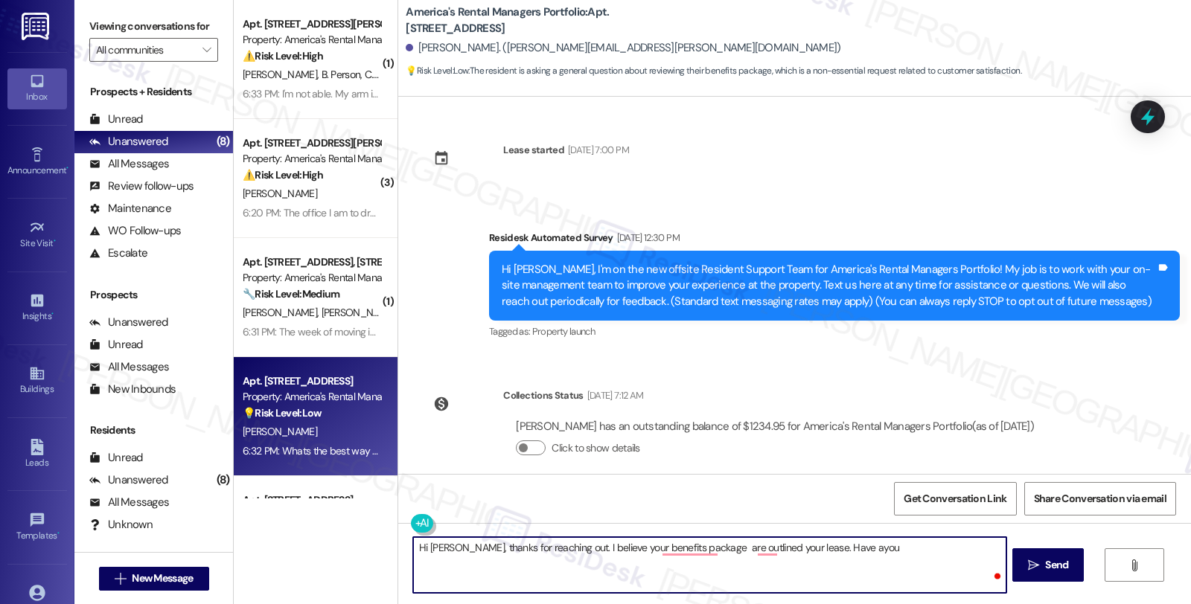
scroll to position [144, 0]
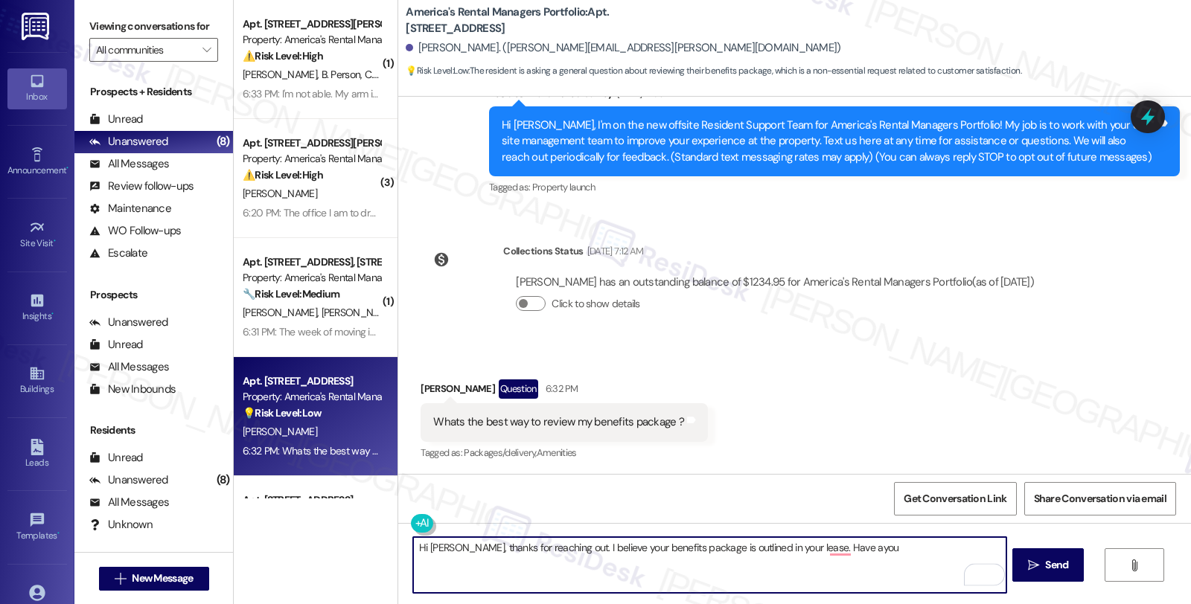
click at [864, 540] on textarea "Hi [PERSON_NAME], thanks for reaching out. I believe your benefits package is o…" at bounding box center [709, 565] width 592 height 56
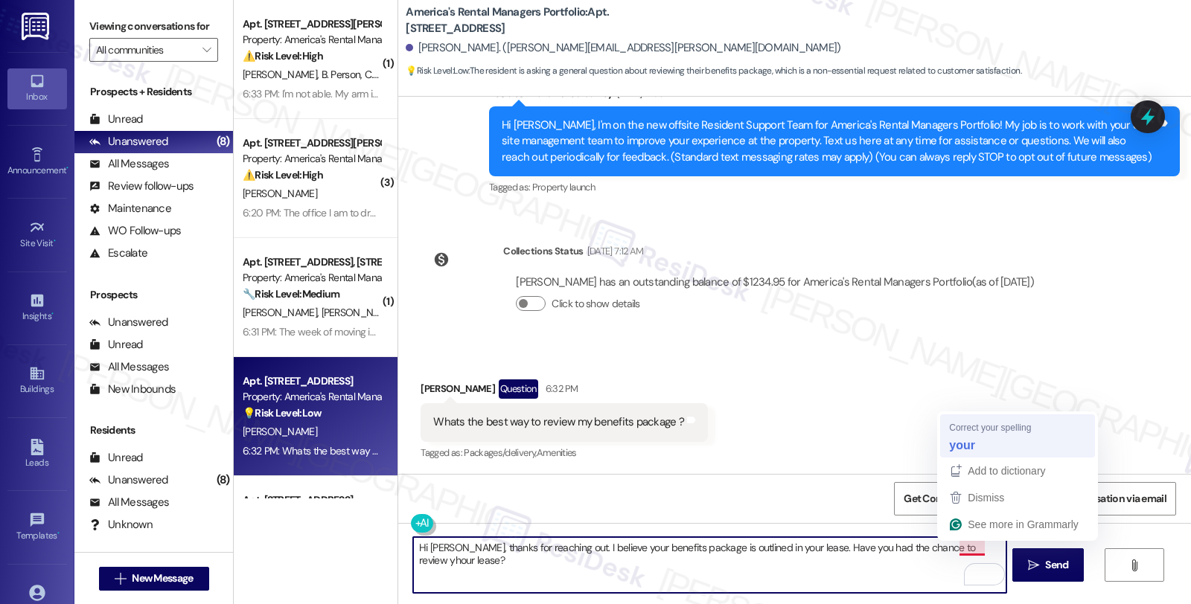
type textarea "Hi [PERSON_NAME], thanks for reaching out. I believe your benefits package is o…"
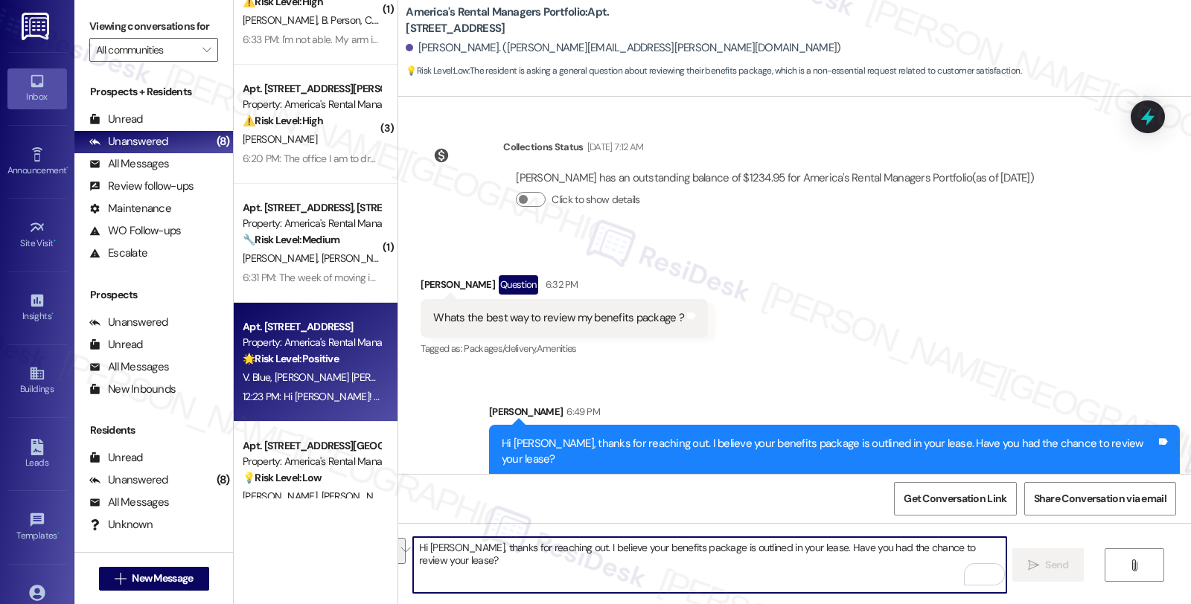
scroll to position [50, 0]
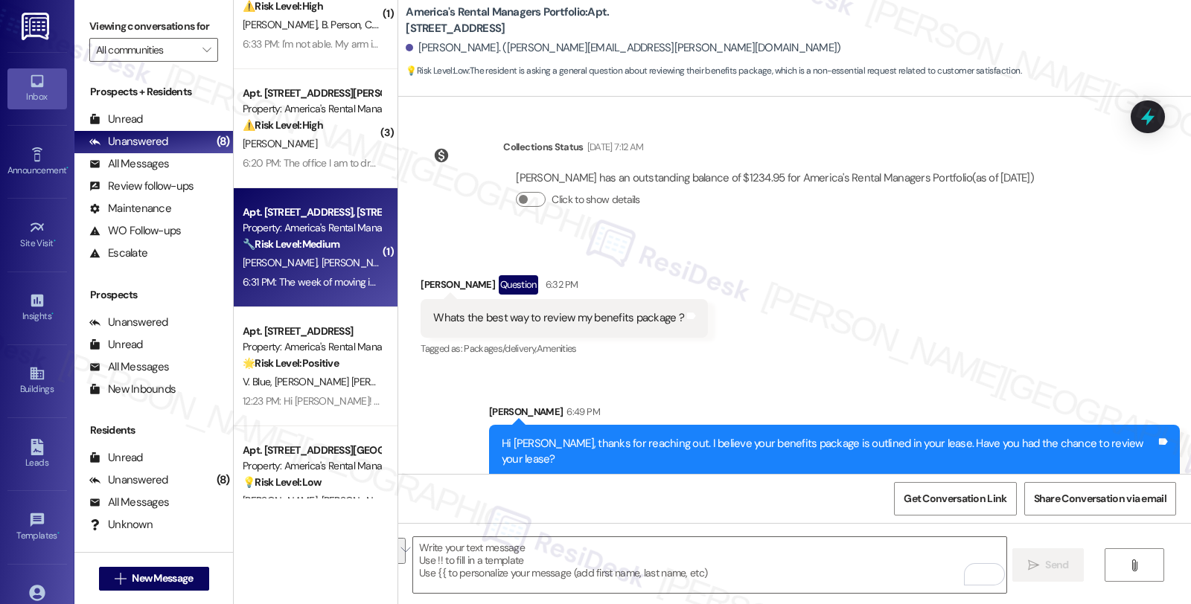
click at [342, 244] on div "🔧 Risk Level: Medium The resident is following up on previously submitted maint…" at bounding box center [312, 245] width 138 height 16
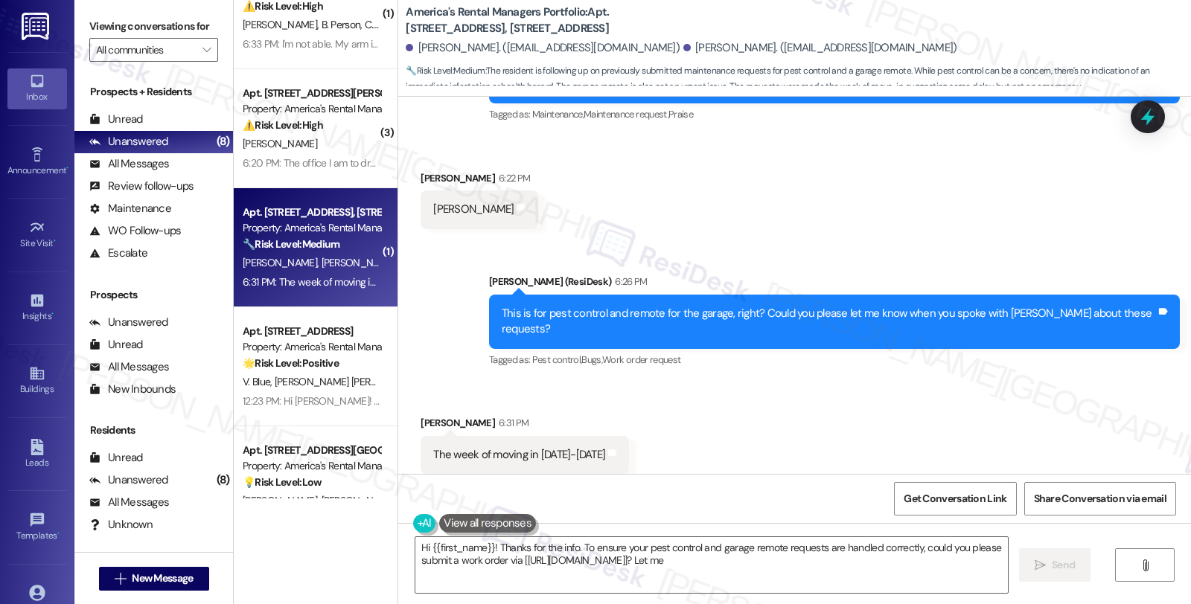
scroll to position [681, 0]
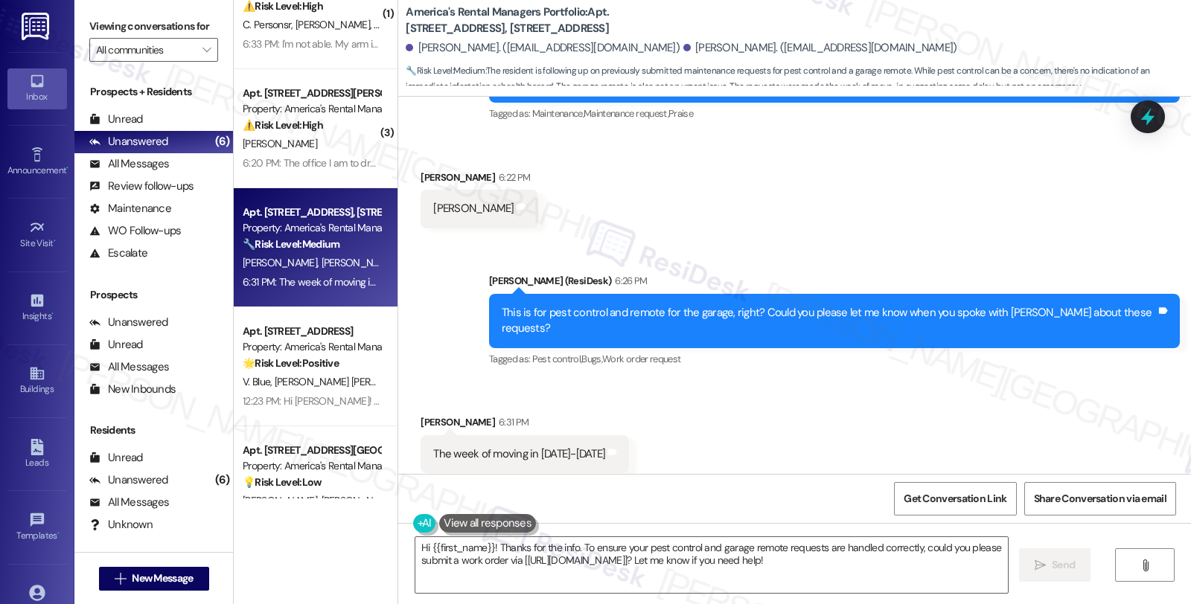
click at [995, 384] on div "Received via SMS [PERSON_NAME] 6:31 PM The week of moving in [DATE]-[DATE] Tags…" at bounding box center [794, 444] width 793 height 126
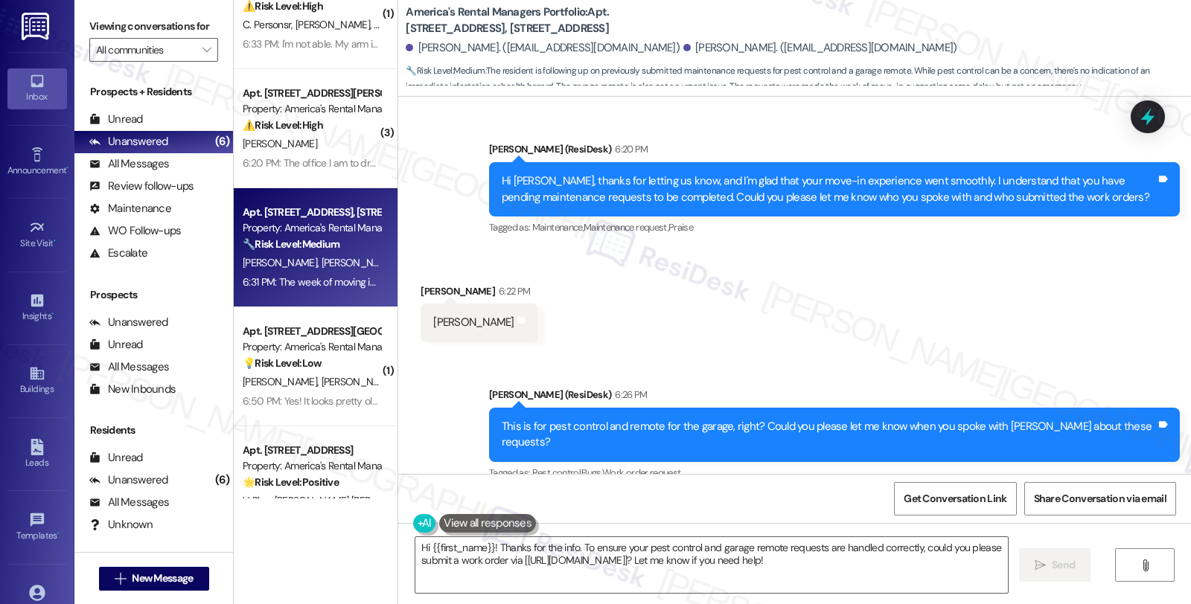
scroll to position [682, 0]
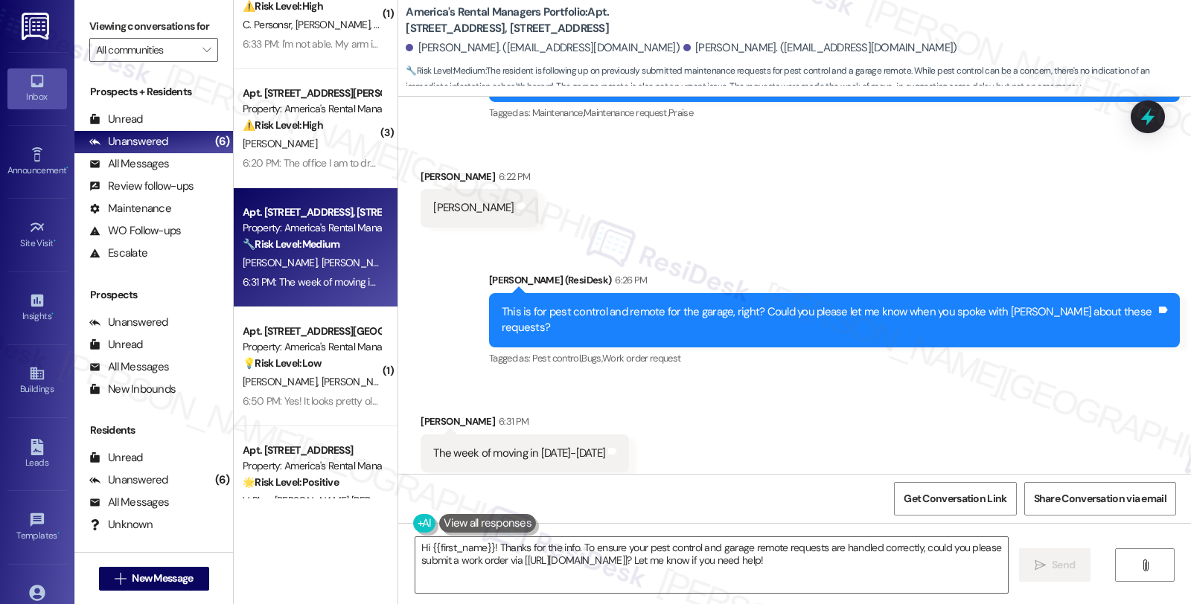
click at [415, 546] on textarea "Hi {{first_name}}! Thanks for the info. To ensure your pest control and garage …" at bounding box center [711, 565] width 592 height 56
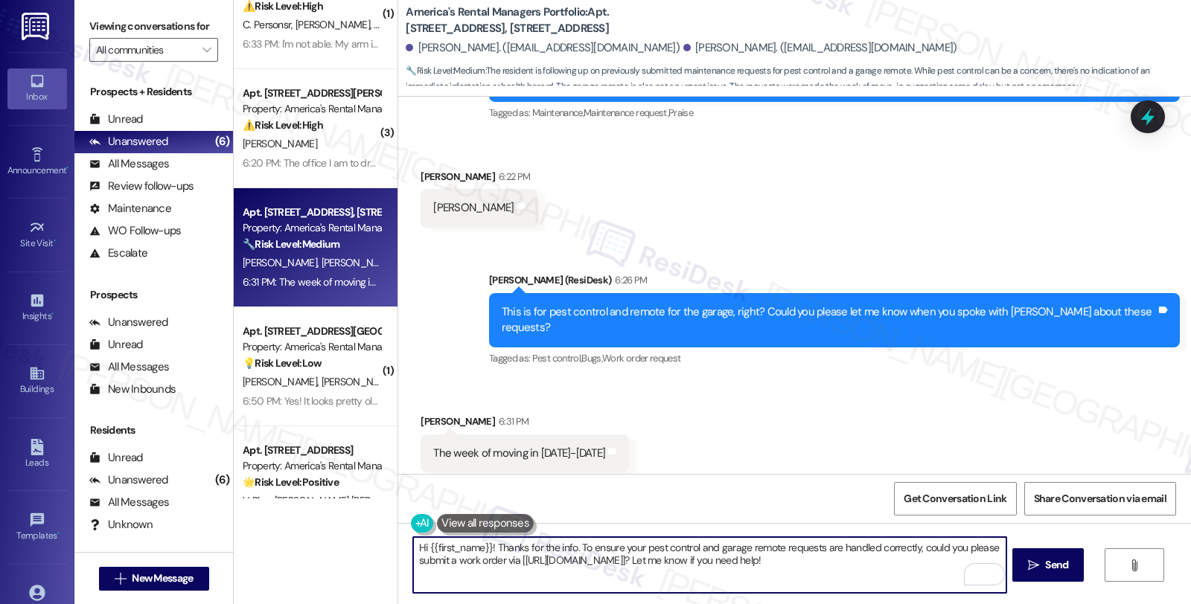
click at [893, 568] on textarea "Hi {{first_name}}! Thanks for the info. To ensure your pest control and garage …" at bounding box center [709, 565] width 592 height 56
paste textarea "paying $59.95/month or $49.95/month for their Resident Benefits Program, then O…"
click at [566, 548] on textarea "Let me follow up on this. By the way, do you have paying $59.95/month or $49.95…" at bounding box center [709, 565] width 592 height 56
drag, startPoint x: 563, startPoint y: 548, endPoint x: 624, endPoint y: 553, distance: 60.5
click at [624, 553] on textarea "Let me follow up on this. By the way, are you paying $59.95/month or $49.95/mon…" at bounding box center [709, 565] width 592 height 56
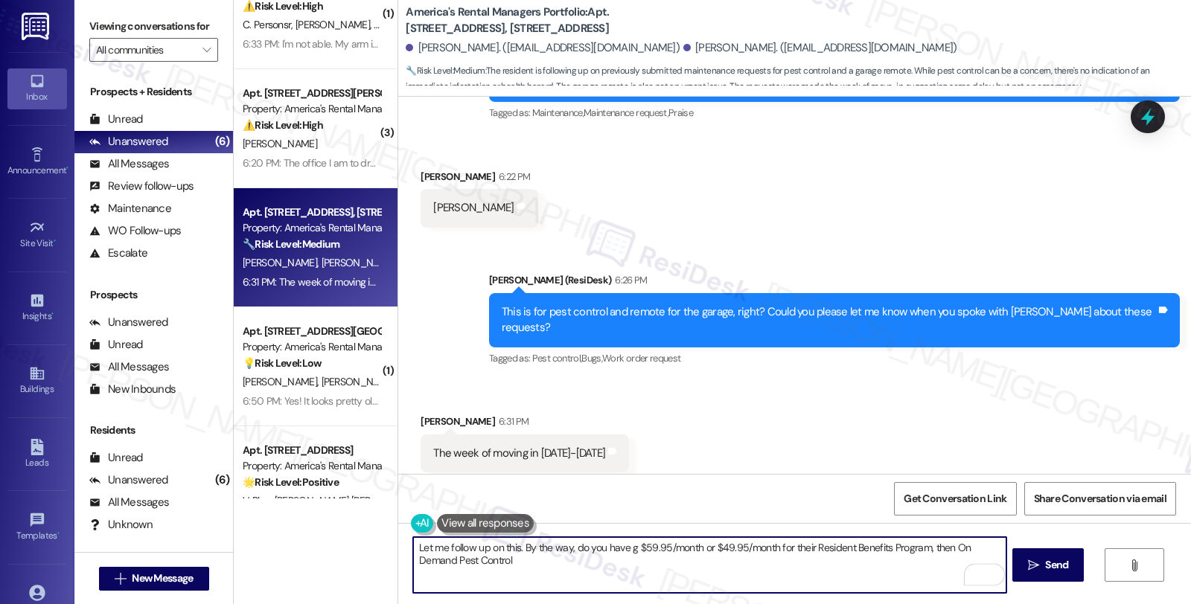
click at [941, 546] on textarea "Let me follow up on this. By the way, do you have g $59.95/month or $49.95/mont…" at bounding box center [709, 565] width 592 height 56
click at [821, 558] on textarea "Let me follow up on this. By the way, do you have On Demand Pest Control" at bounding box center [709, 565] width 592 height 56
paste textarea "g $59.95/month or $49.95/month for their Resident Benefits Program, then"
drag, startPoint x: 909, startPoint y: 546, endPoint x: 953, endPoint y: 546, distance: 44.7
click at [953, 546] on textarea "Let me follow up on this. By the way, do you have On Demand Pest Control on you…" at bounding box center [709, 565] width 592 height 56
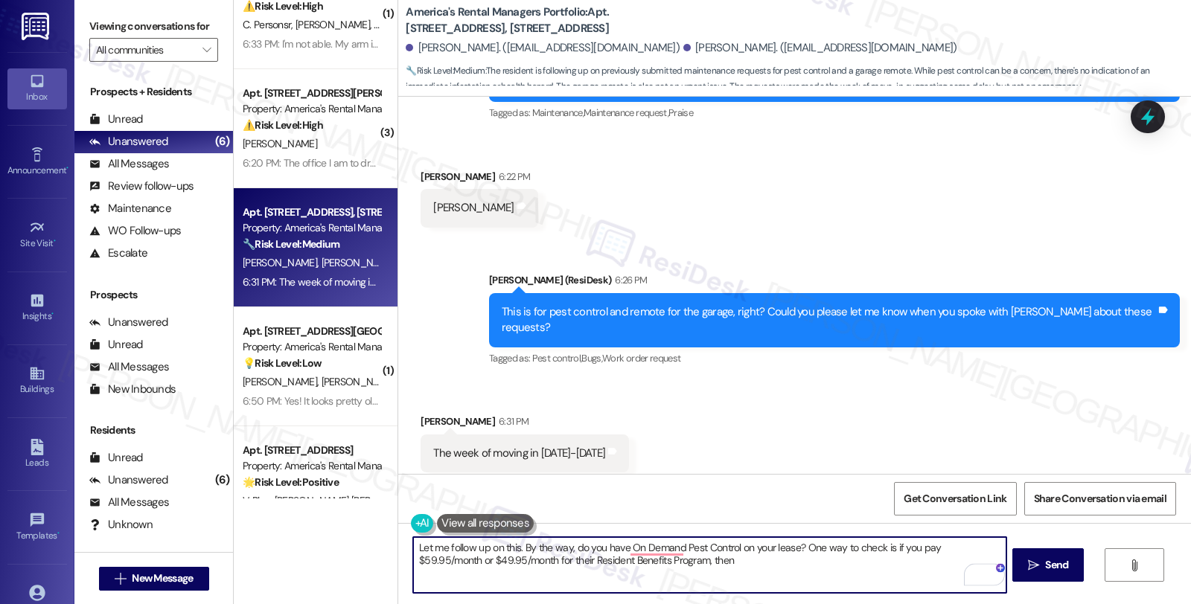
click at [504, 563] on textarea "Let me follow up on this. By the way, do you have On Demand Pest Control on you…" at bounding box center [709, 565] width 592 height 56
click at [503, 563] on textarea "Let me follow up on this. By the way, do you have On Demand Pest Control on you…" at bounding box center [709, 565] width 592 height 56
click at [650, 559] on textarea "Let me follow up on this. By the way, do you have On Demand Pest Control on you…" at bounding box center [709, 565] width 592 height 56
type textarea "Let me follow up on this. By the way, do you have On Demand Pest Control on you…"
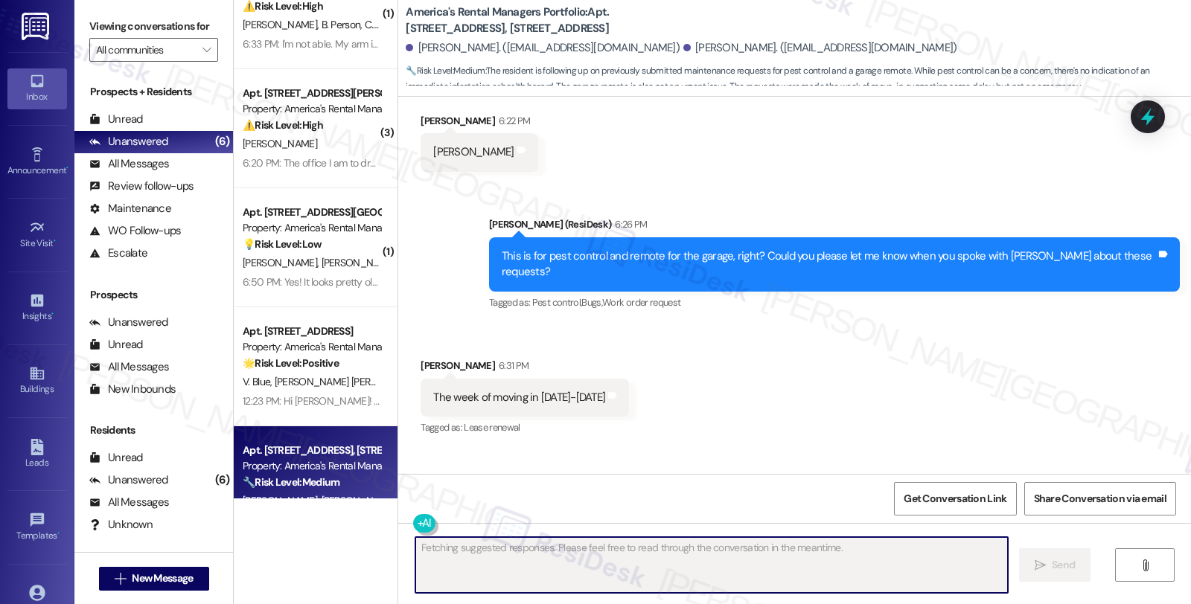
scroll to position [801, 0]
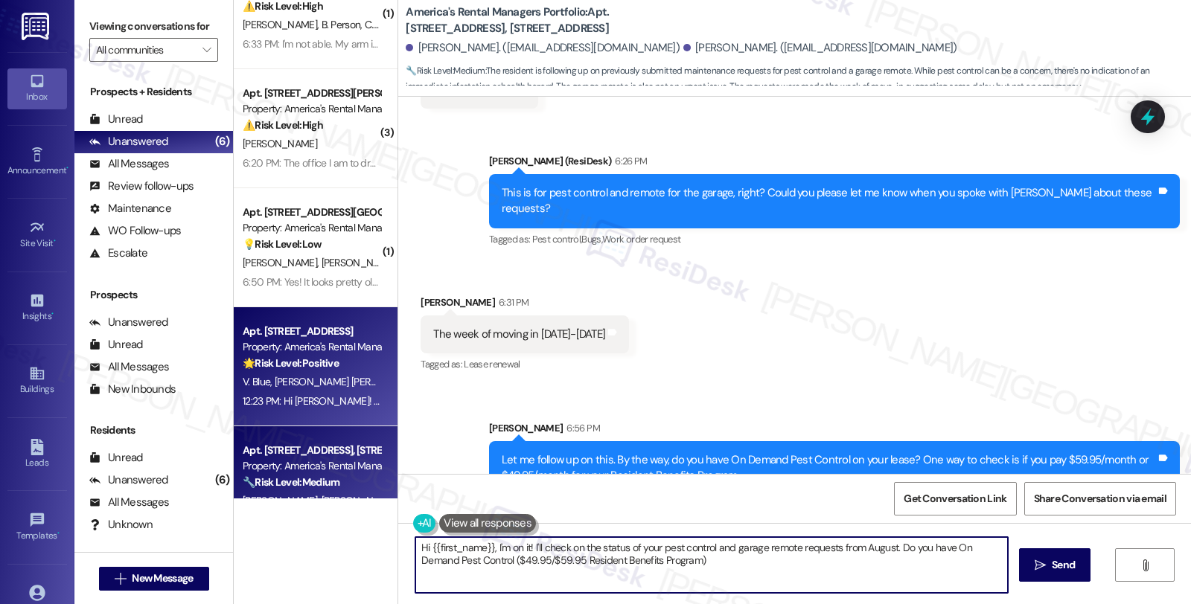
type textarea "Hi {{first_name}}, I'm on it! I'll check on the status of your pest control and…"
click at [339, 365] on div "🌟 Risk Level: Positive The resident is inquiring about renewal options and pote…" at bounding box center [312, 364] width 138 height 16
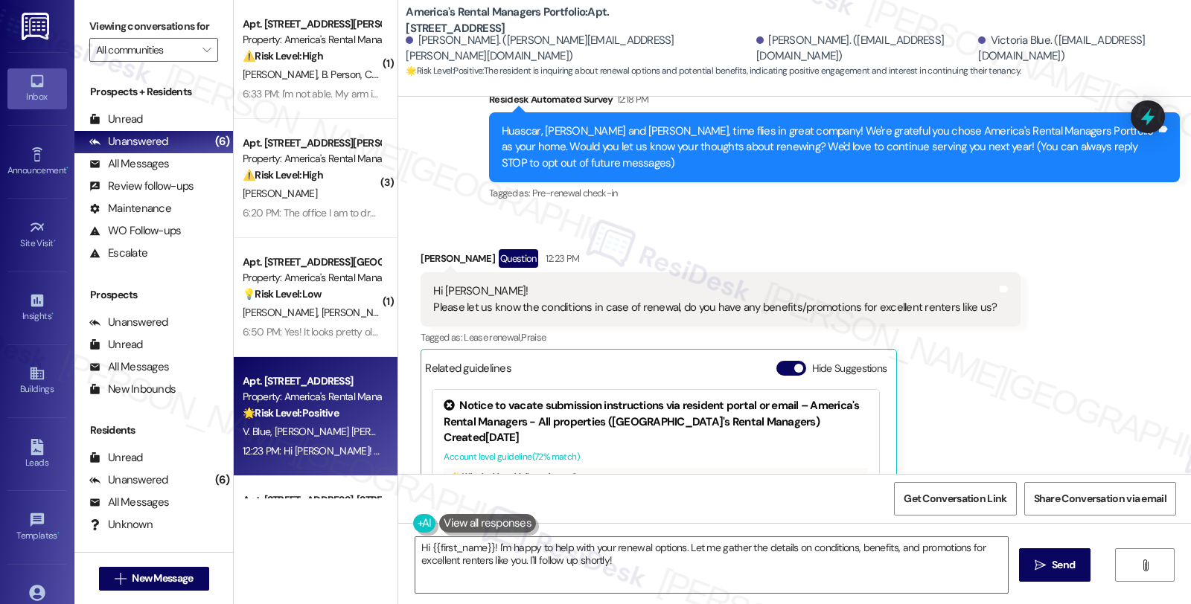
scroll to position [56, 0]
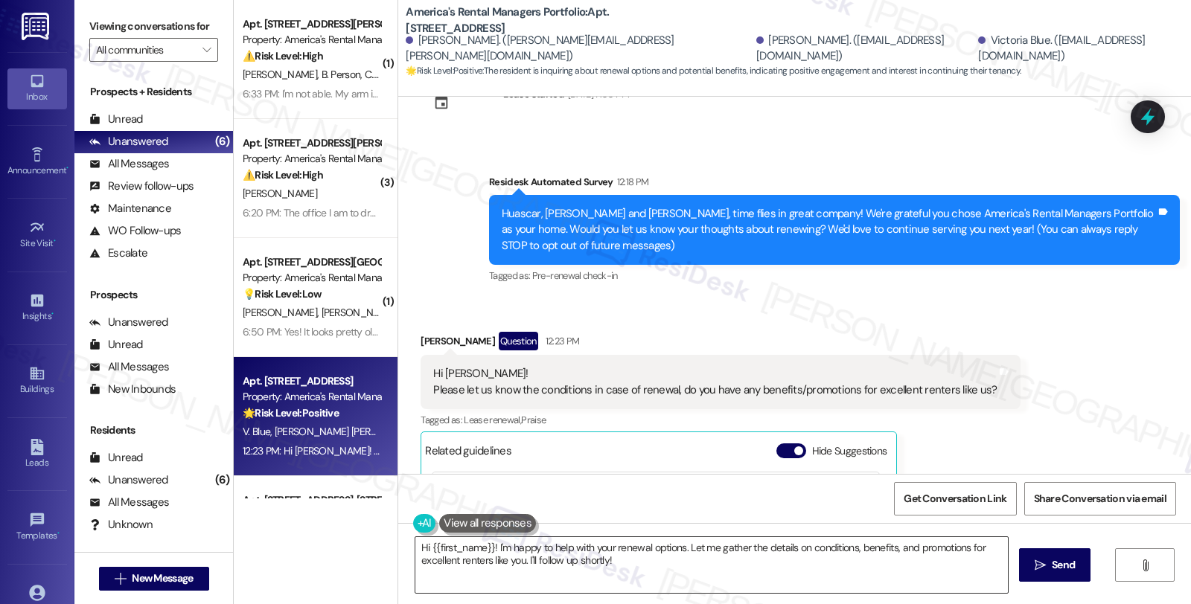
click at [485, 548] on textarea "Hi {{first_name}}! I'm happy to help with your renewal options. Let me gather t…" at bounding box center [711, 565] width 592 height 56
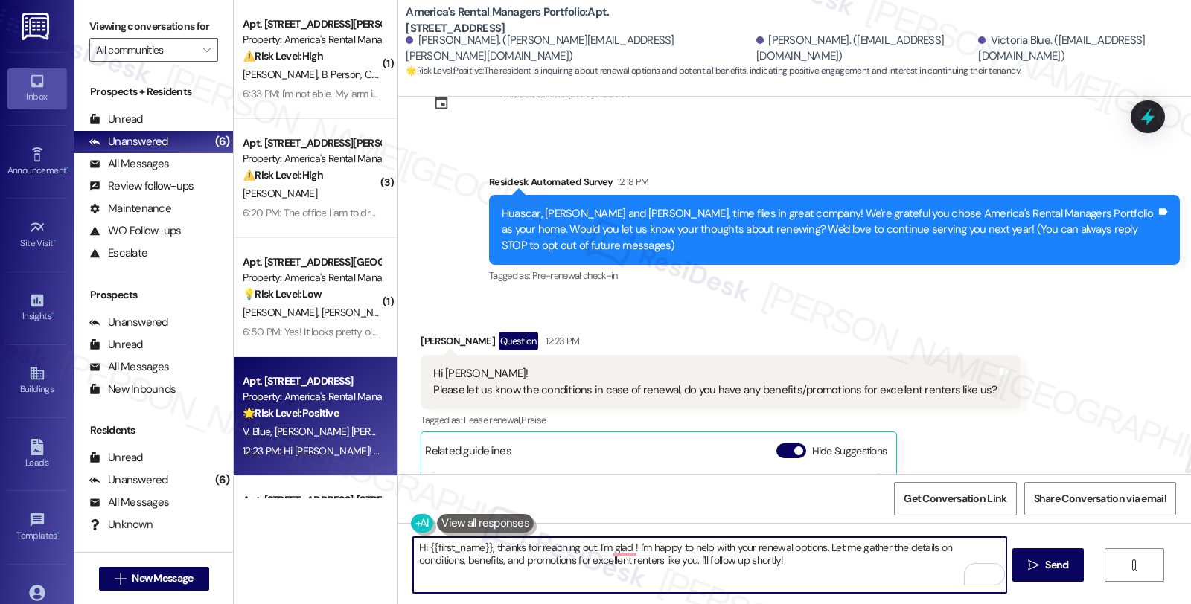
click at [420, 338] on div "[PERSON_NAME] Question 12:23 PM" at bounding box center [720, 344] width 600 height 24
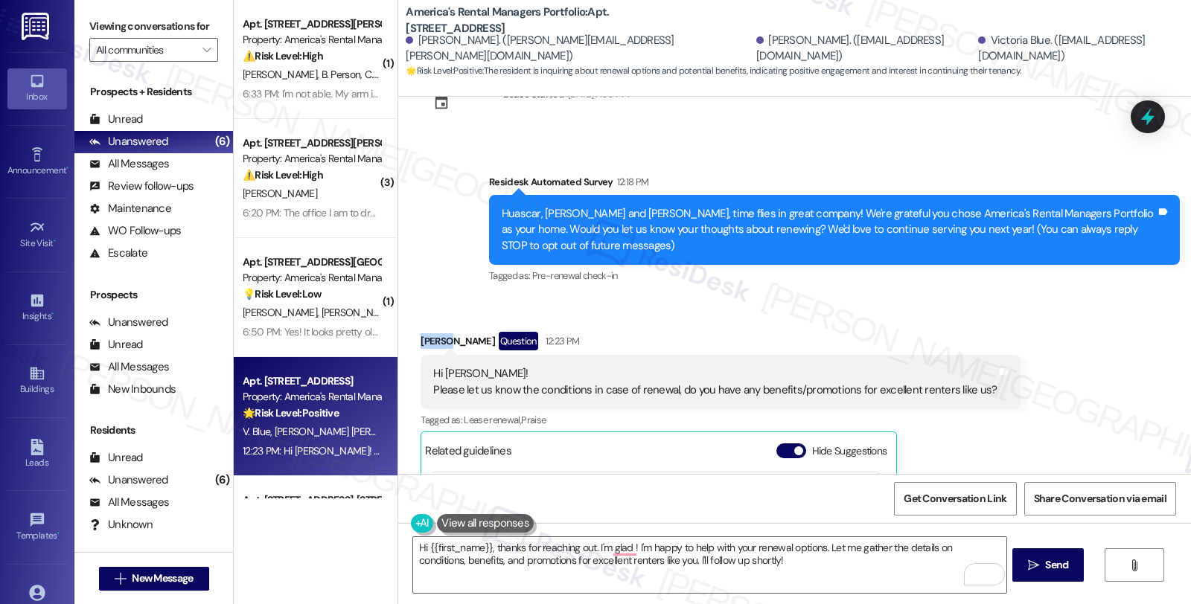
click at [420, 338] on div "[PERSON_NAME] Question 12:23 PM" at bounding box center [720, 344] width 600 height 24
copy div "[PERSON_NAME]"
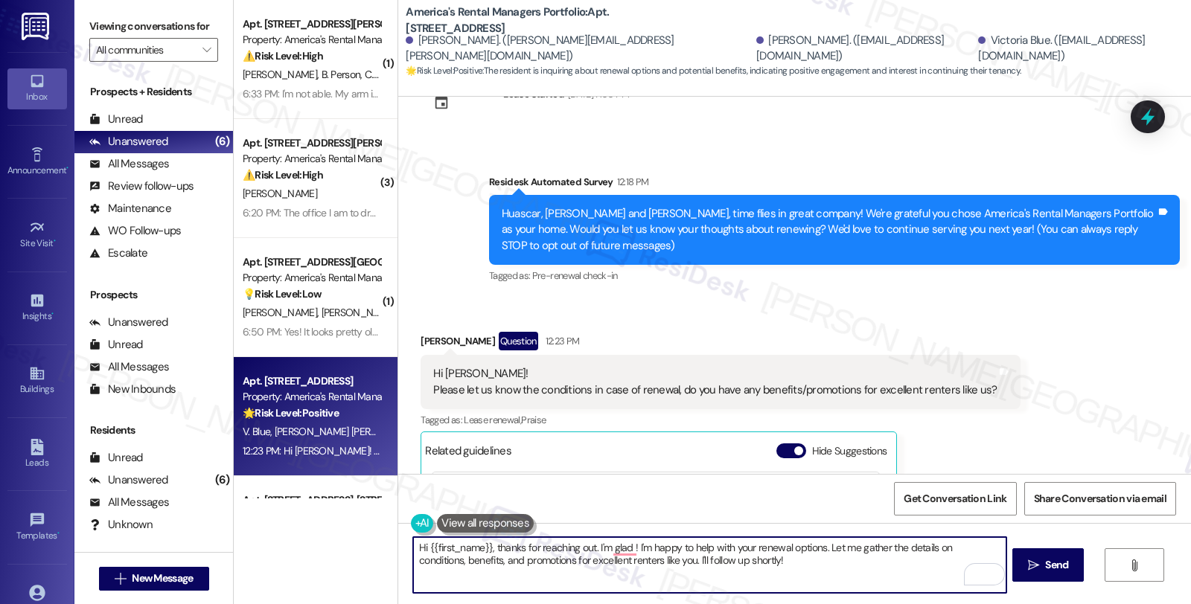
drag, startPoint x: 420, startPoint y: 546, endPoint x: 479, endPoint y: 548, distance: 58.8
click at [479, 548] on textarea "Hi {{first_name}}, thanks for reaching out. I'm glad ! I'm happy to help with y…" at bounding box center [709, 565] width 592 height 56
paste textarea "[PERSON_NAME]"
click at [586, 546] on textarea "Hi [PERSON_NAME], thanks for reaching out. I'm glad ! I'm happy to help with yo…" at bounding box center [709, 565] width 592 height 56
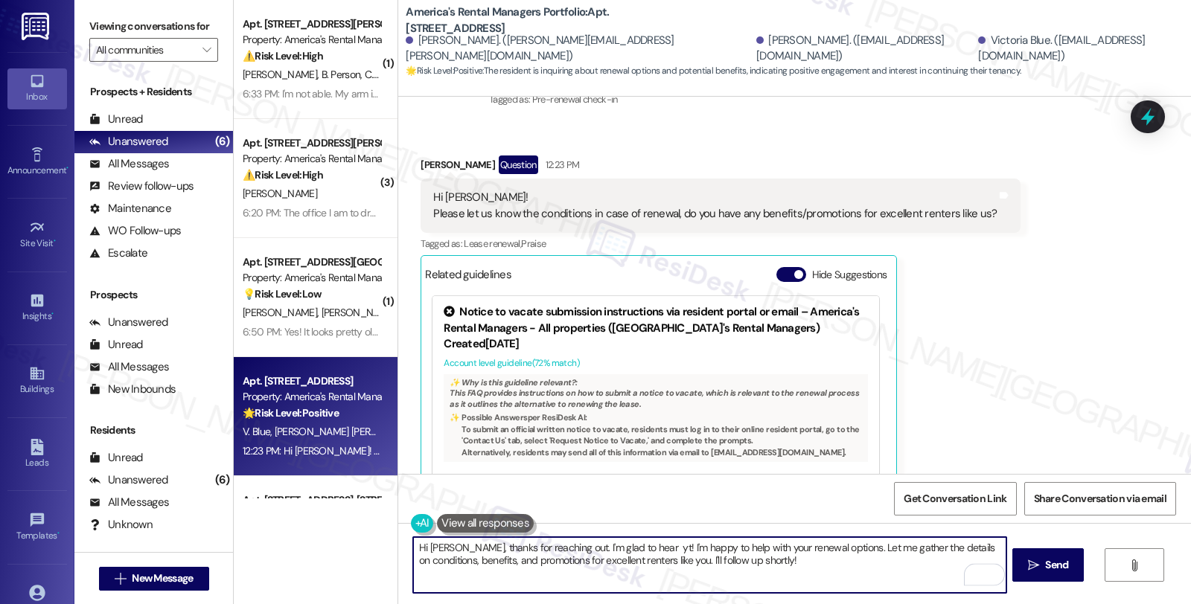
scroll to position [248, 0]
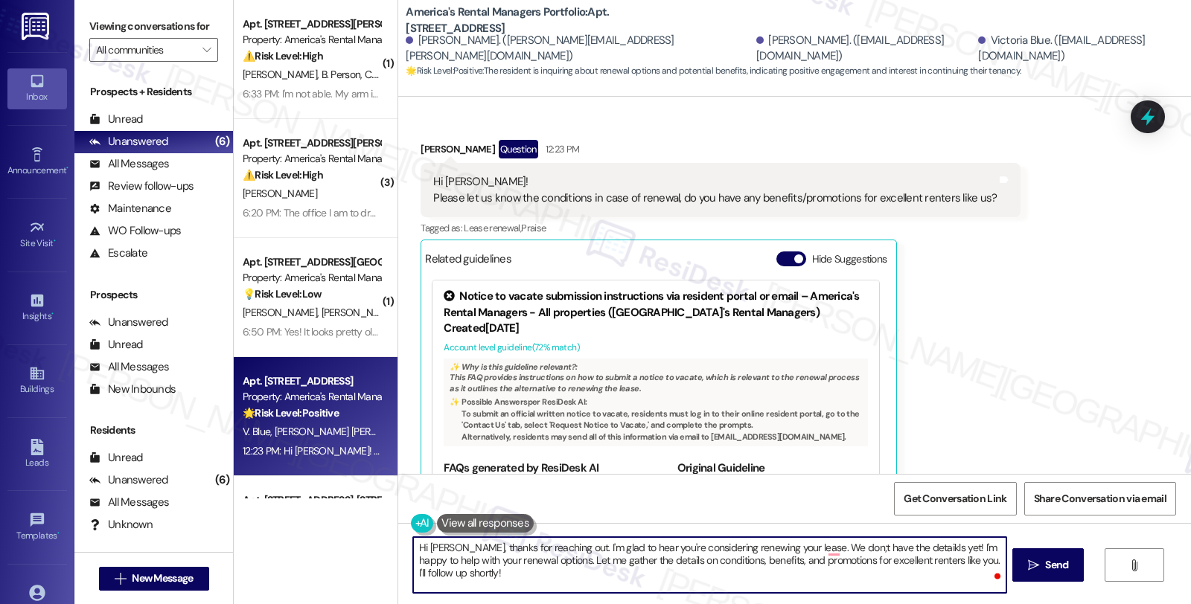
type textarea "Hi [PERSON_NAME], thanks for reaching out. I'm glad to hear you're considering …"
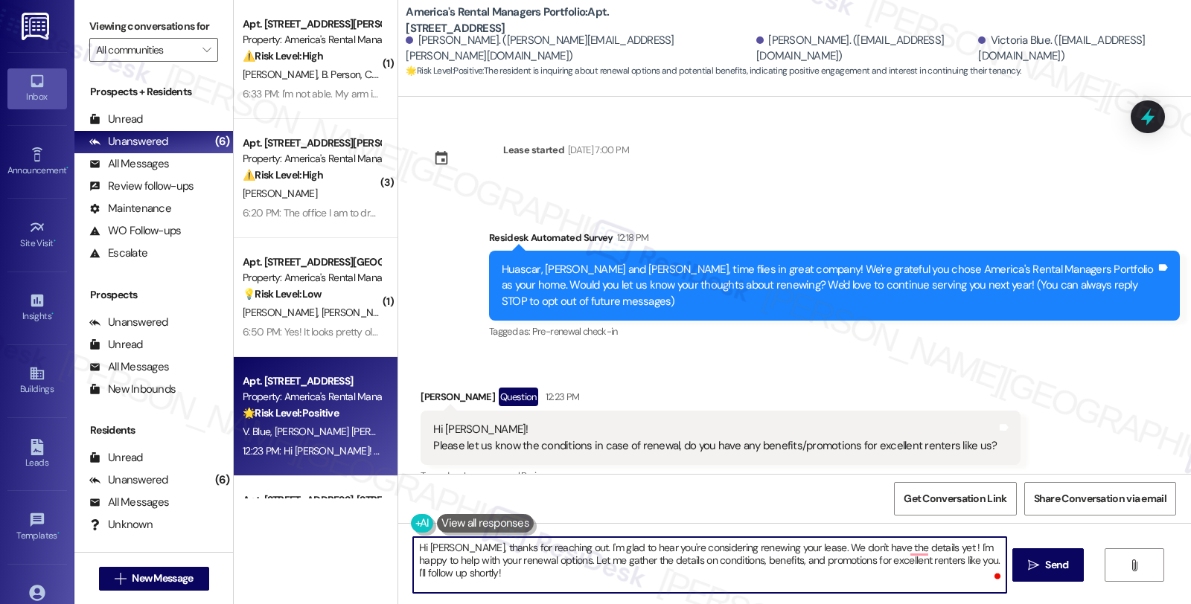
scroll to position [248, 0]
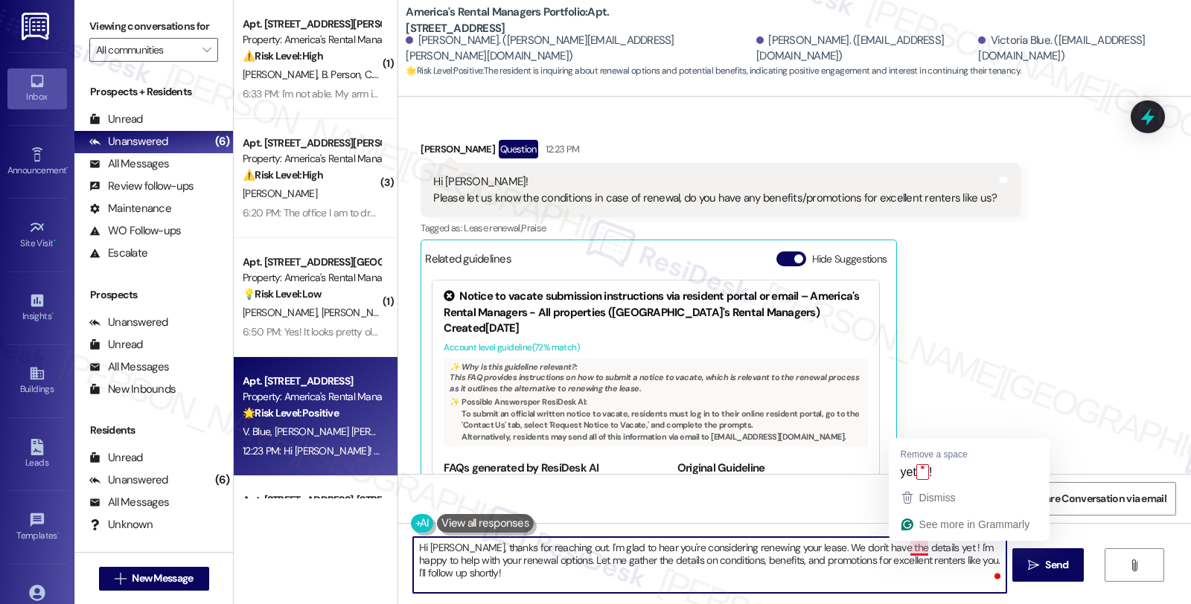
click at [914, 546] on textarea "Hi [PERSON_NAME], thanks for reaching out. I'm glad to hear you're considering …" at bounding box center [709, 565] width 592 height 56
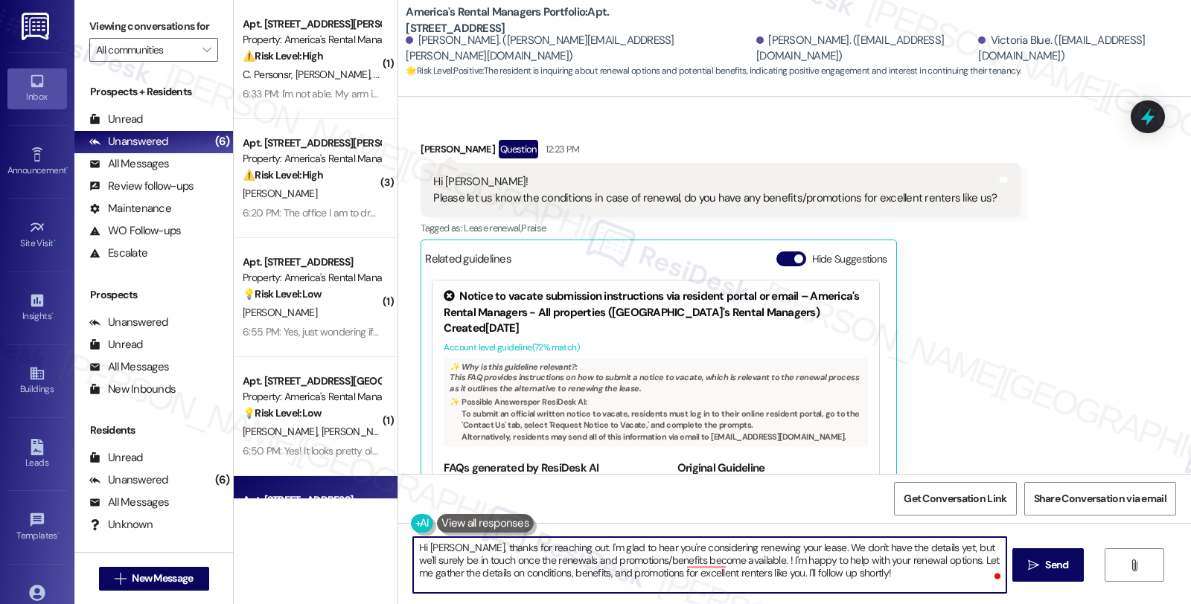
click at [635, 560] on textarea "Hi [PERSON_NAME], thanks for reaching out. I'm glad to hear you're considering …" at bounding box center [709, 565] width 592 height 56
drag, startPoint x: 790, startPoint y: 559, endPoint x: 933, endPoint y: 577, distance: 143.3
click at [933, 577] on textarea "Hi [PERSON_NAME], thanks for reaching out. I'm glad to hear you're considering …" at bounding box center [709, 565] width 592 height 56
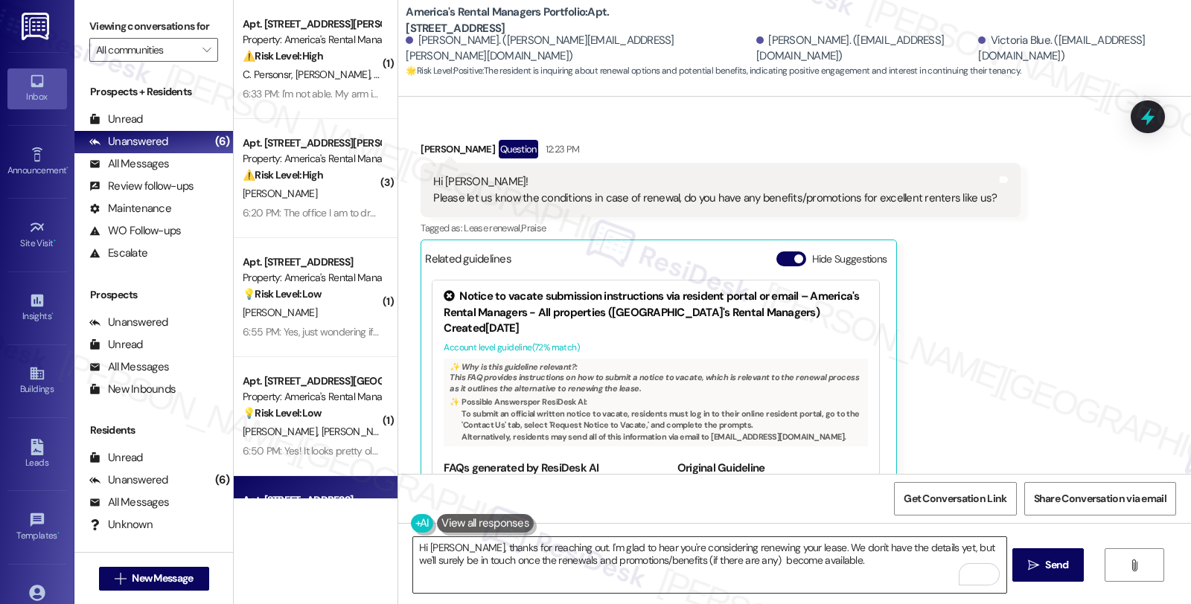
click at [760, 583] on textarea "Hi [PERSON_NAME], thanks for reaching out. I'm glad to hear you're considering …" at bounding box center [709, 565] width 592 height 56
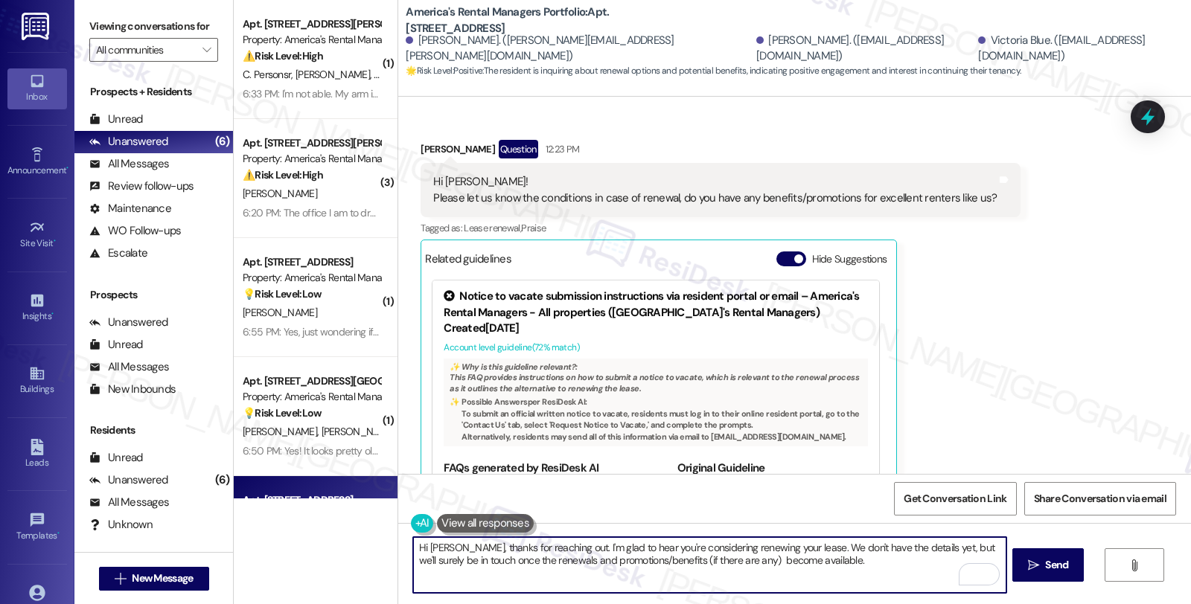
paste textarea "In the meantime, we'd love to hear more about your living experience. What’s th…"
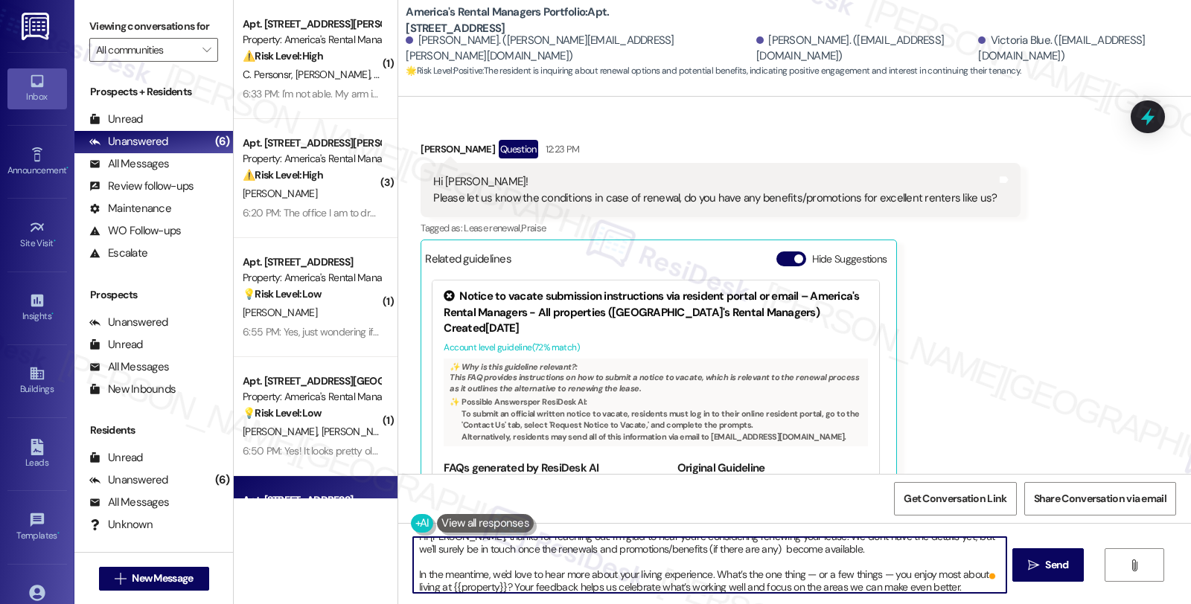
click at [808, 574] on textarea "Hi [PERSON_NAME], thanks for reaching out. I'm glad to hear you're considering …" at bounding box center [709, 565] width 592 height 56
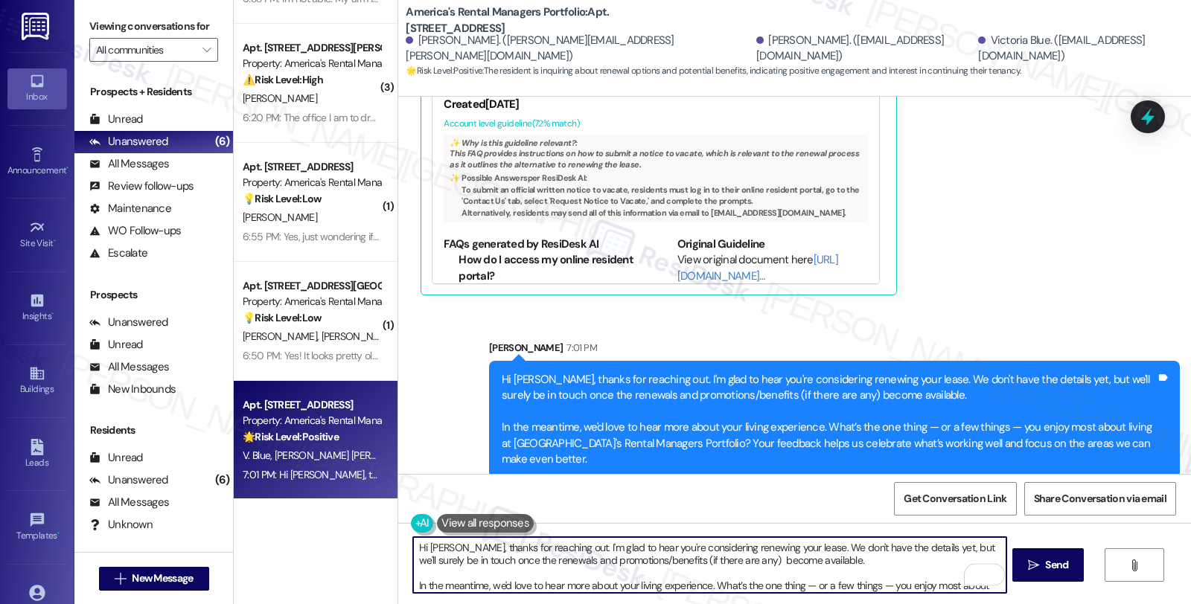
scroll to position [97, 0]
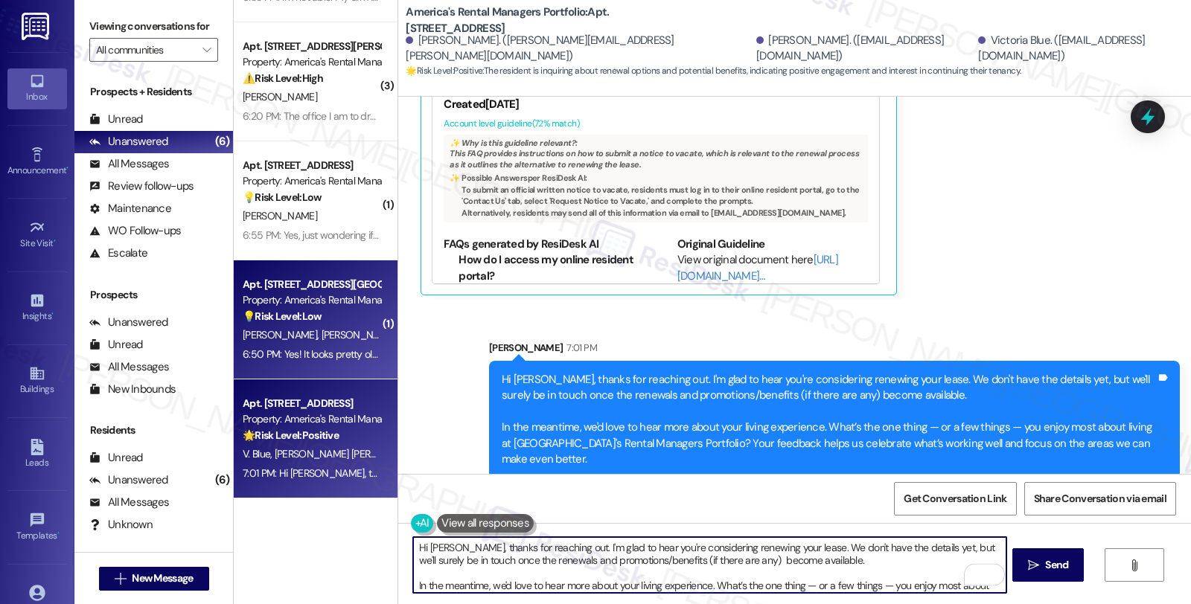
type textarea "Hi {{first_name}}! I'm happy to help with your renewal options. Let me gather t…"
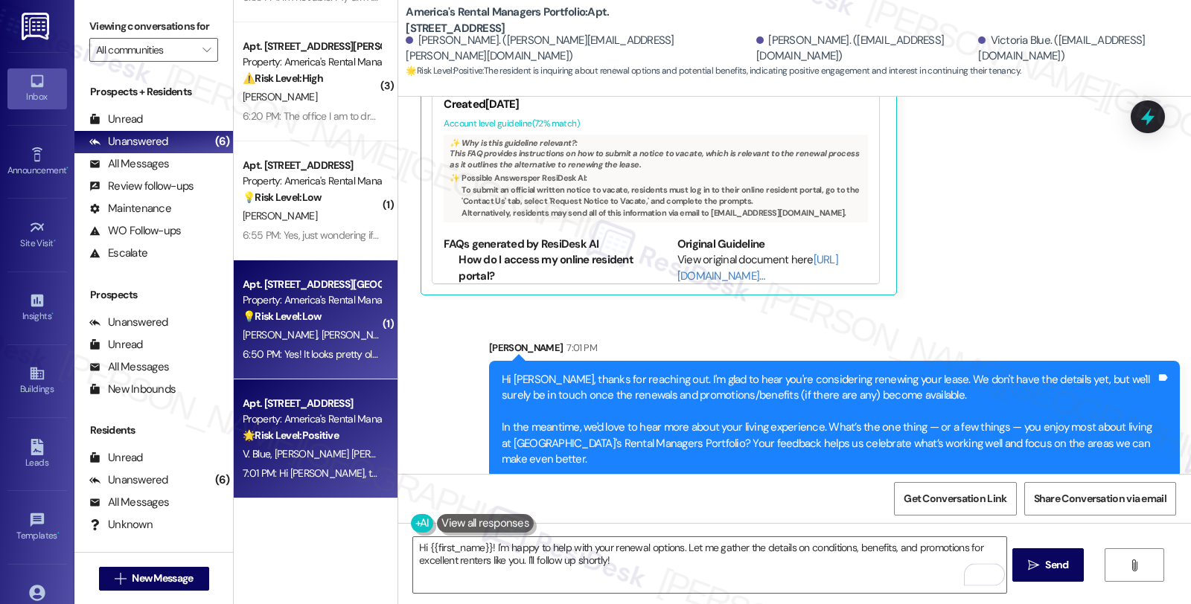
click at [338, 342] on div "[PERSON_NAME] [PERSON_NAME]" at bounding box center [311, 335] width 141 height 19
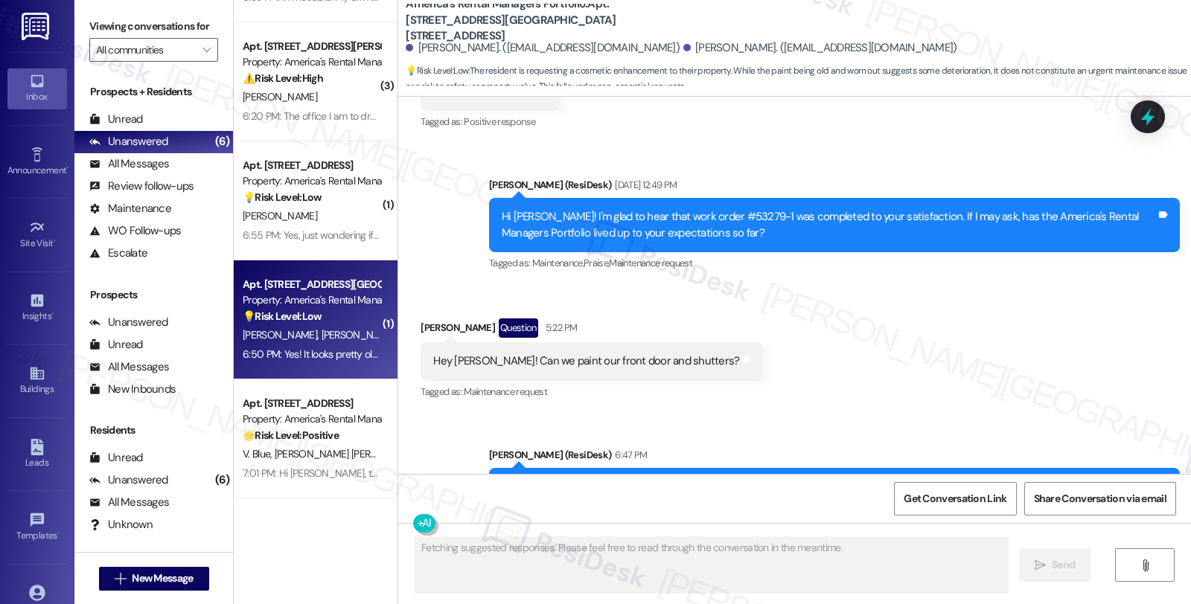
scroll to position [3541, 0]
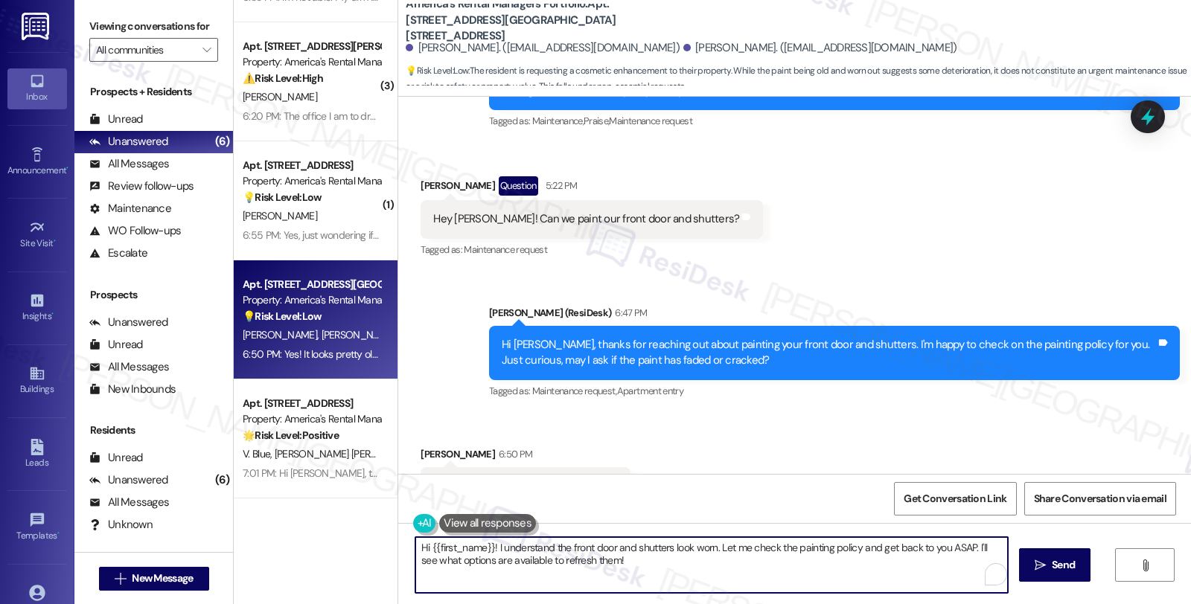
drag, startPoint x: 630, startPoint y: 567, endPoint x: 290, endPoint y: 521, distance: 342.5
click at [290, 521] on div "( 1 ) Apt. [STREET_ADDRESS][PERSON_NAME][GEOGRAPHIC_DATA][STREET_ADDRESS][PERSO…" at bounding box center [712, 302] width 957 height 604
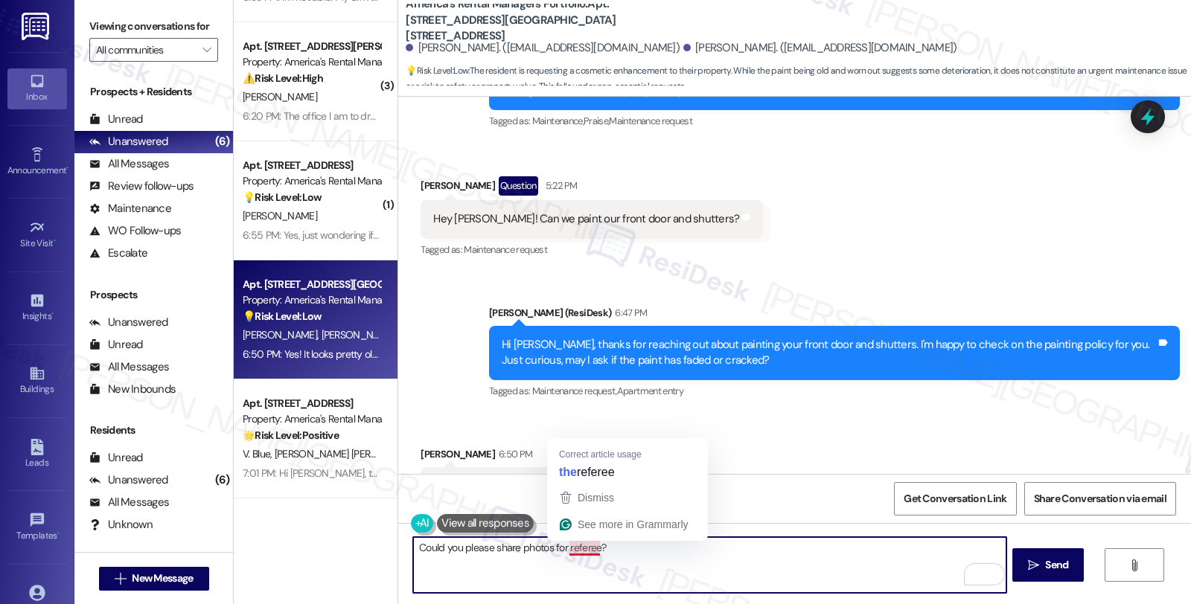
click at [576, 552] on textarea "Could you please share photos for referee?" at bounding box center [709, 565] width 592 height 56
click at [580, 547] on textarea "Could you please share photos for refernece?" at bounding box center [709, 565] width 592 height 56
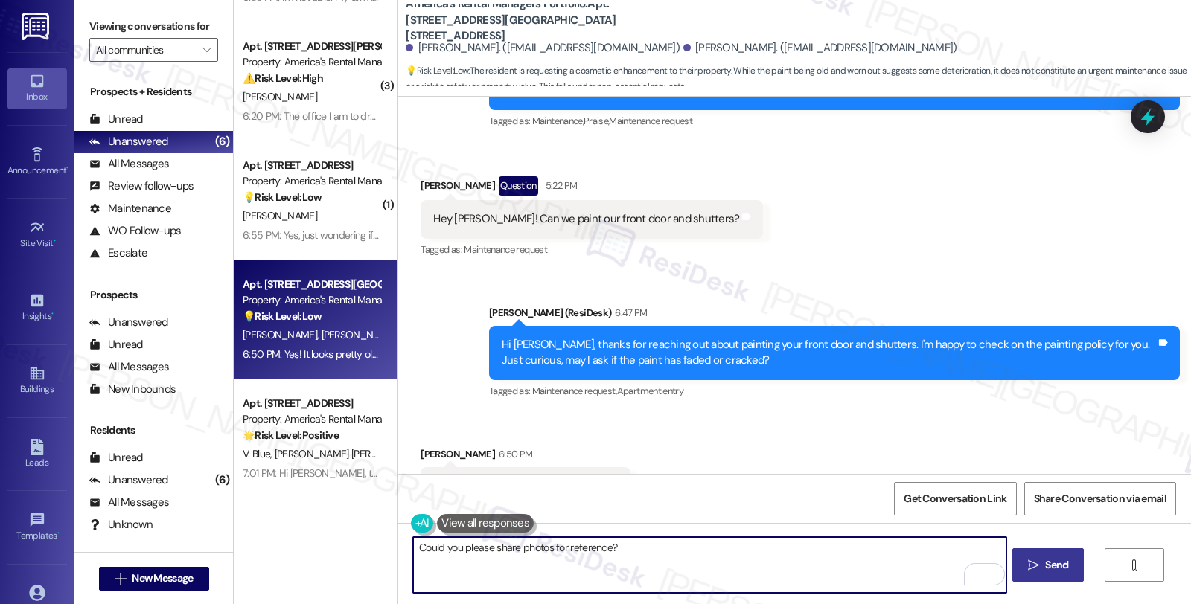
type textarea "Could you please share photos for reference?"
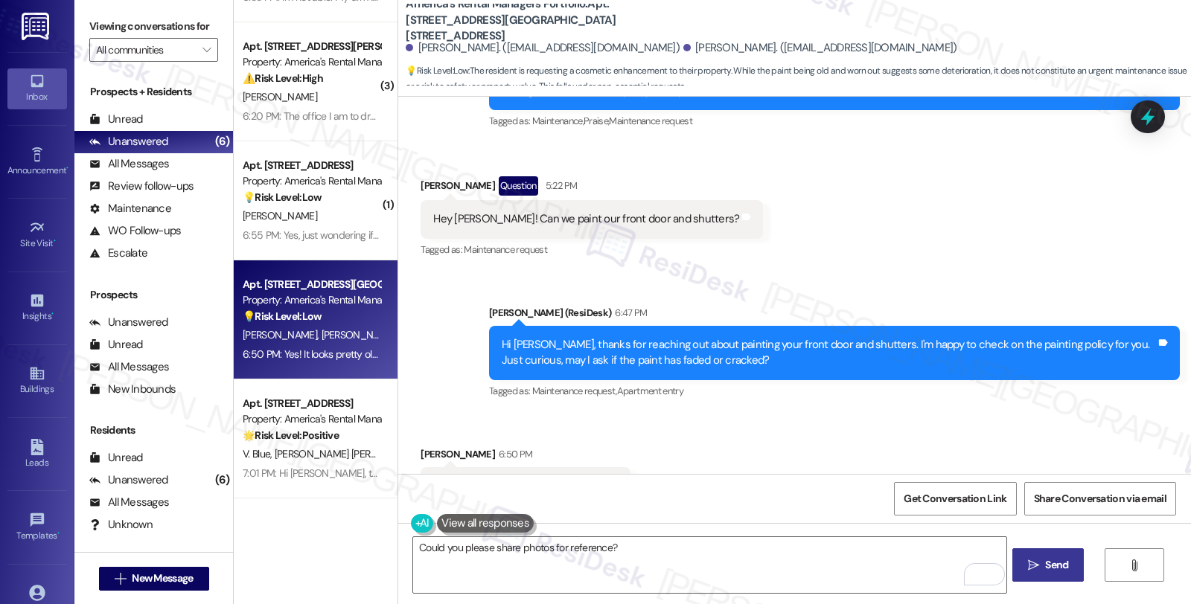
click at [1052, 554] on button " Send" at bounding box center [1048, 564] width 72 height 33
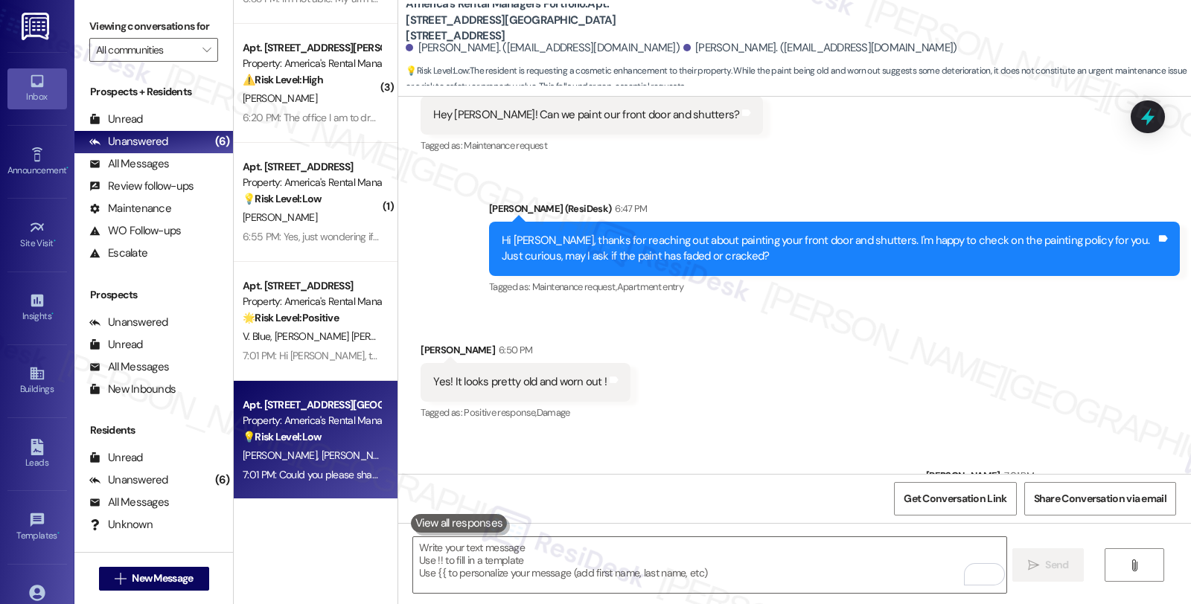
scroll to position [97, 0]
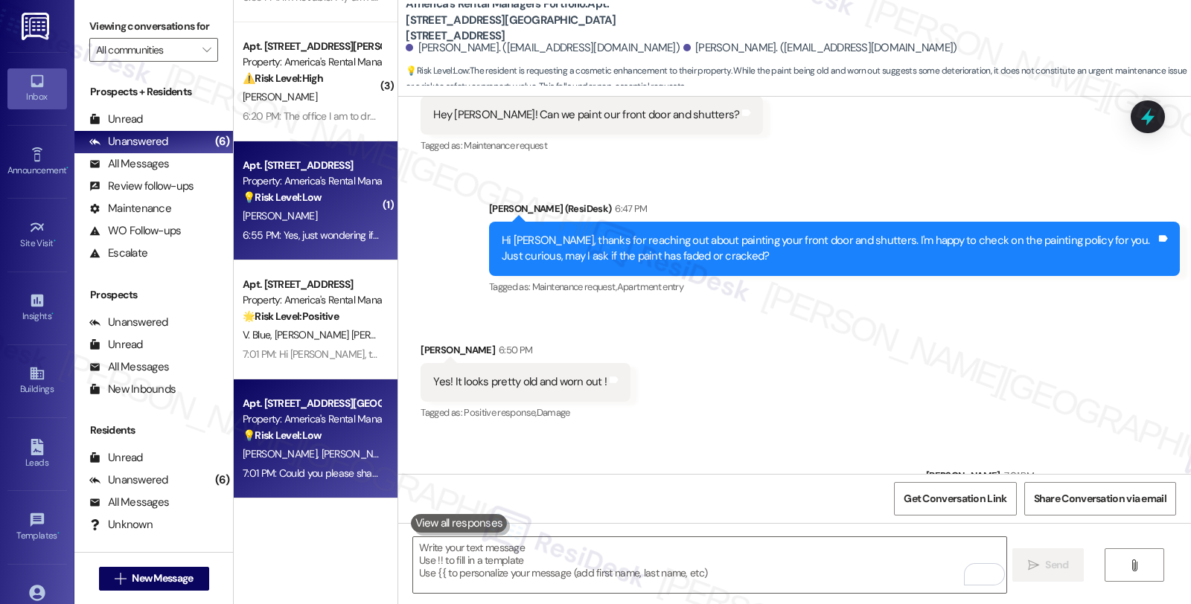
click at [357, 192] on div "💡 Risk Level: Low The resident is inquiring about the location of their benefit…" at bounding box center [312, 198] width 138 height 16
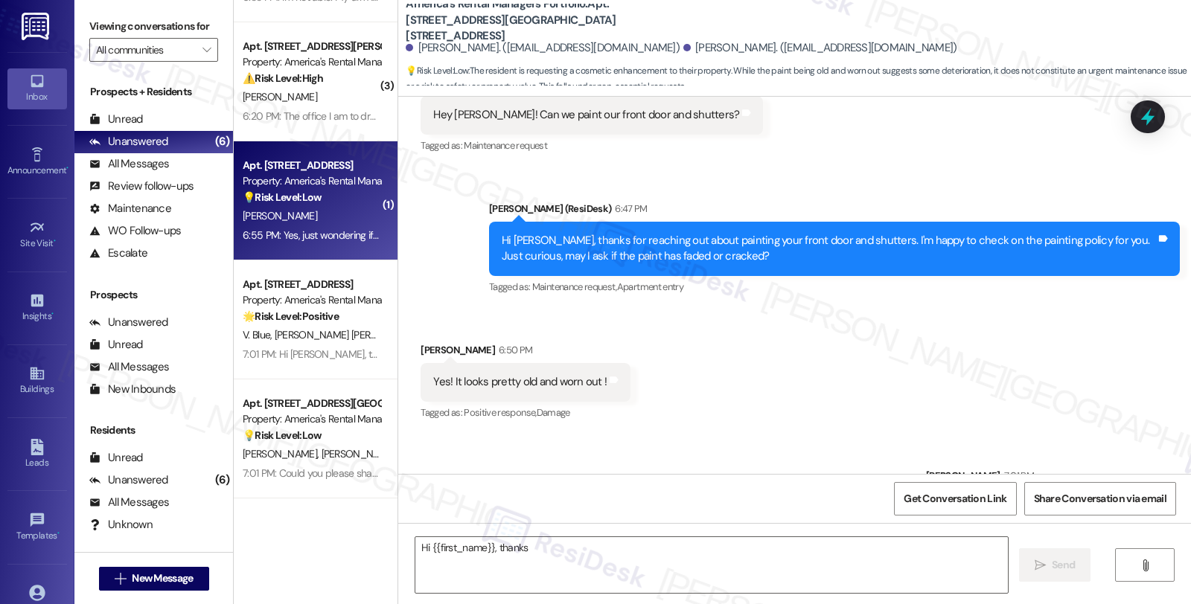
scroll to position [399, 0]
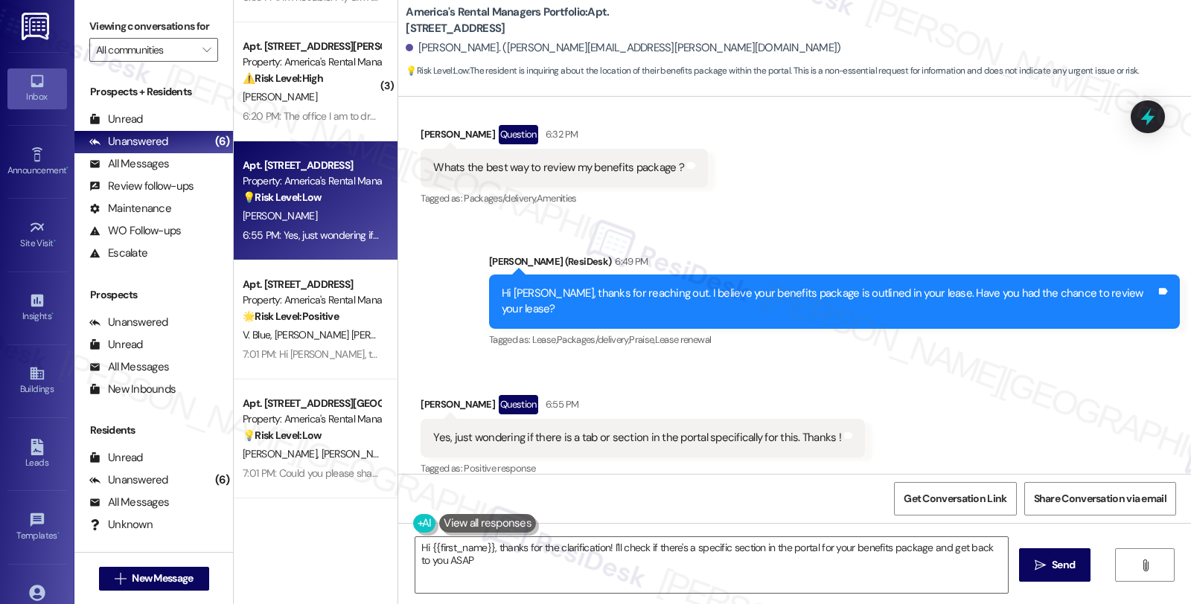
type textarea "Hi {{first_name}}, thanks for the clarification! I'll check if there's a specif…"
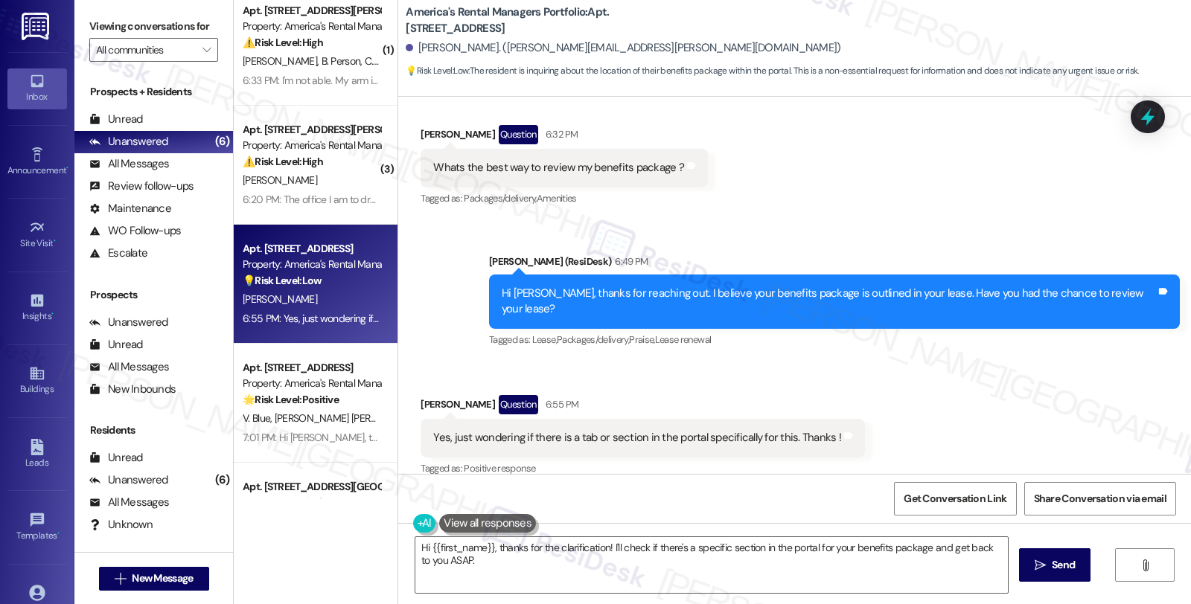
scroll to position [0, 0]
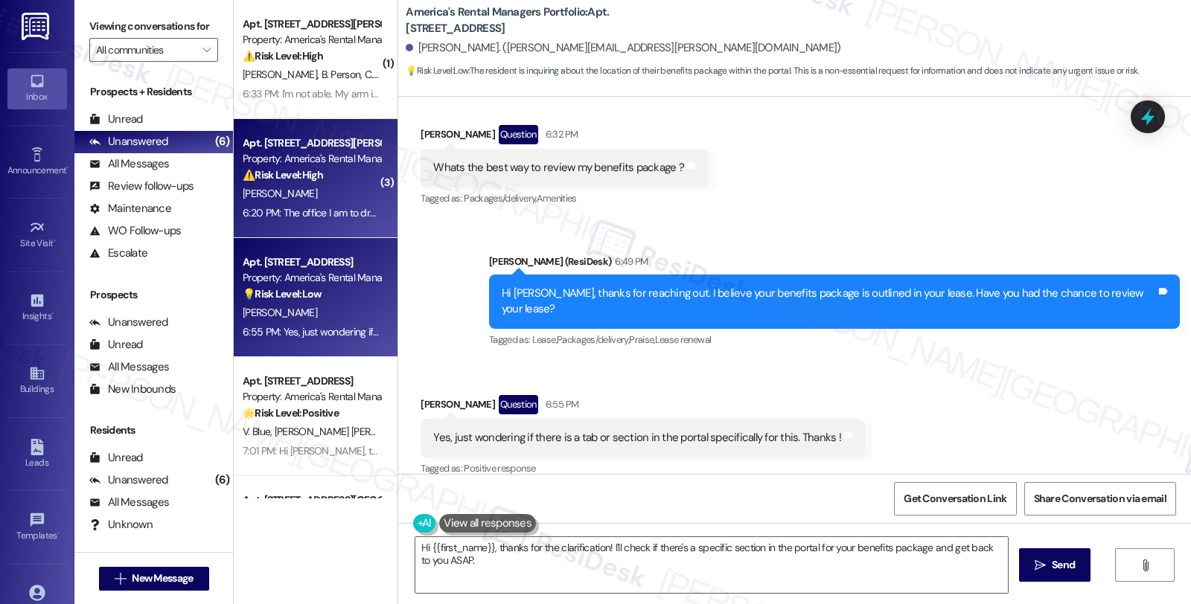
click at [339, 186] on div "[PERSON_NAME]" at bounding box center [311, 194] width 141 height 19
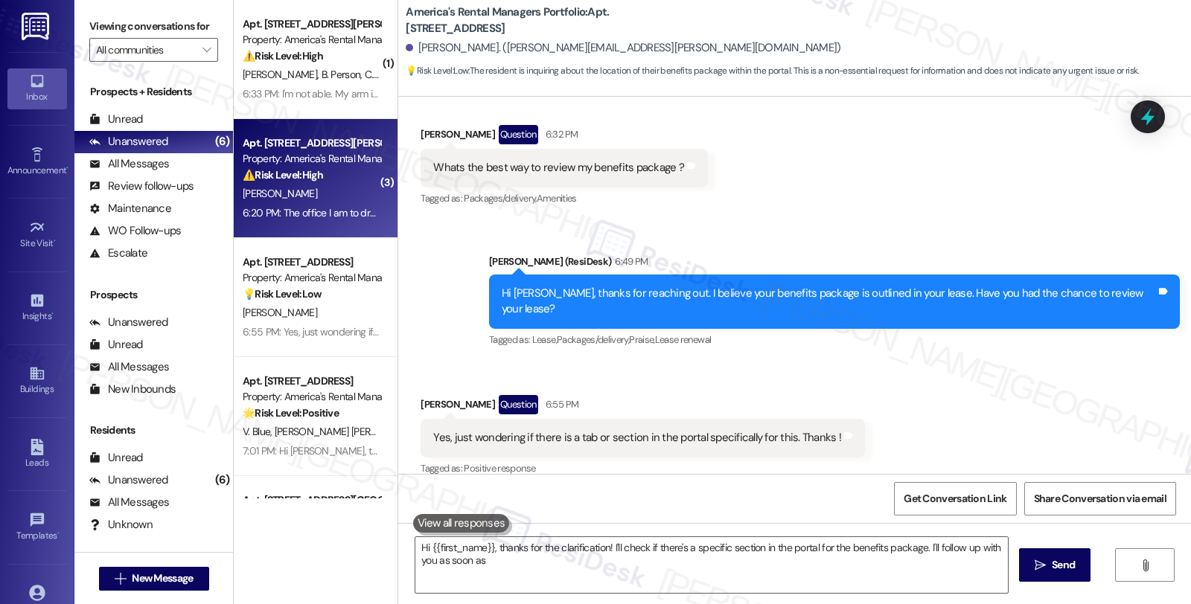
type textarea "Hi {{first_name}}, thanks for the clarification! I'll check if there's a specif…"
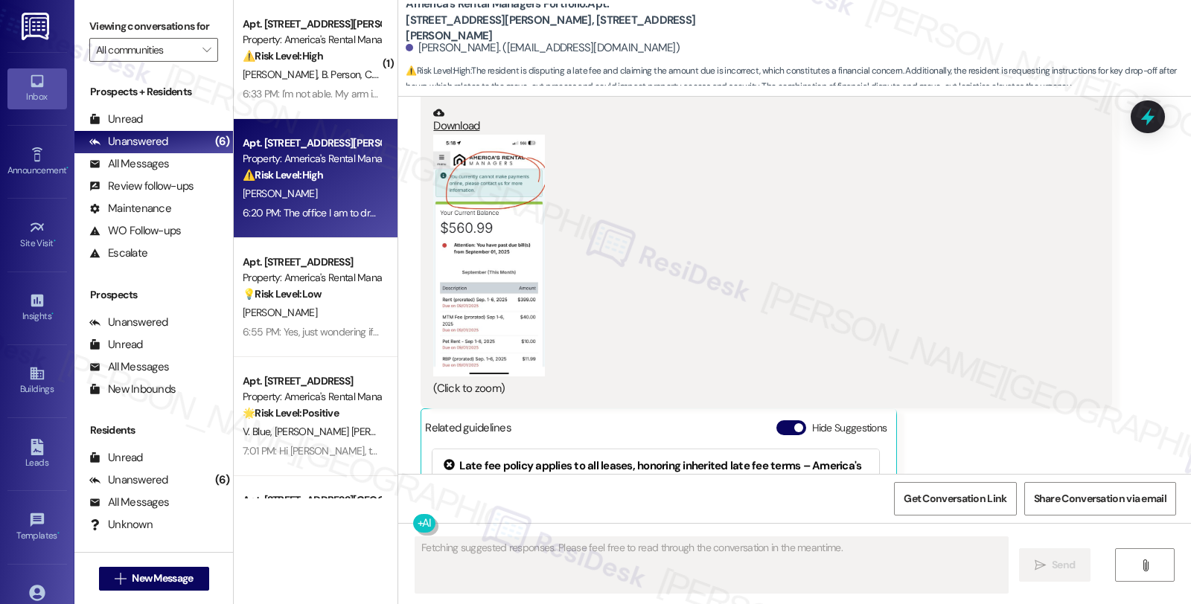
scroll to position [5335, 0]
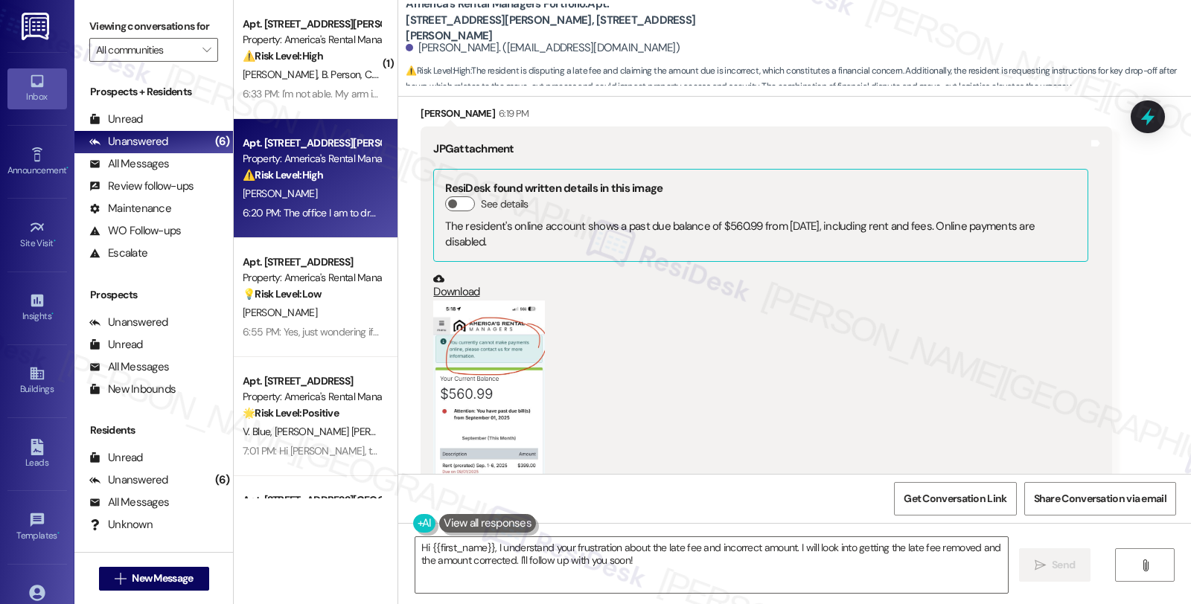
click at [461, 356] on button "Zoom image" at bounding box center [489, 422] width 112 height 242
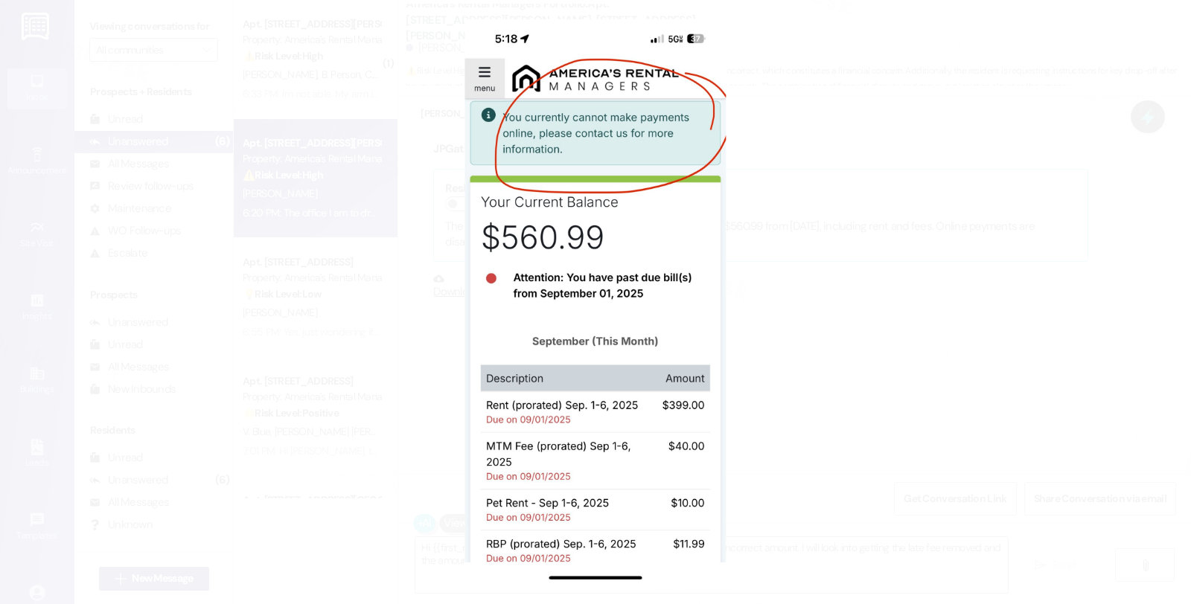
click at [815, 314] on button "Unzoom image" at bounding box center [595, 302] width 1191 height 604
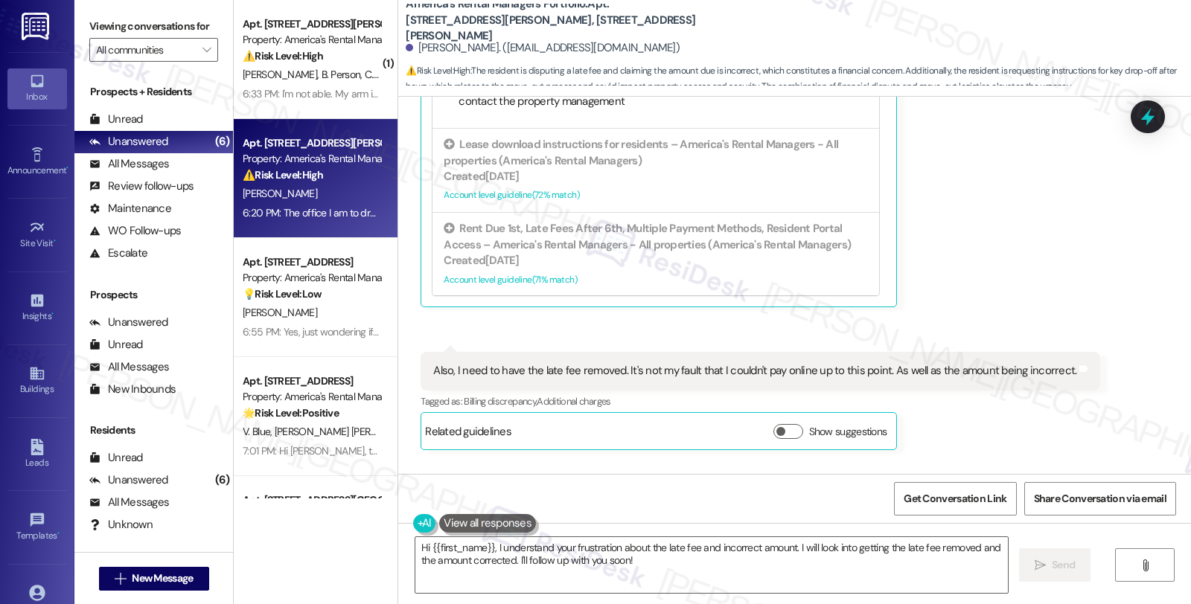
scroll to position [5996, 0]
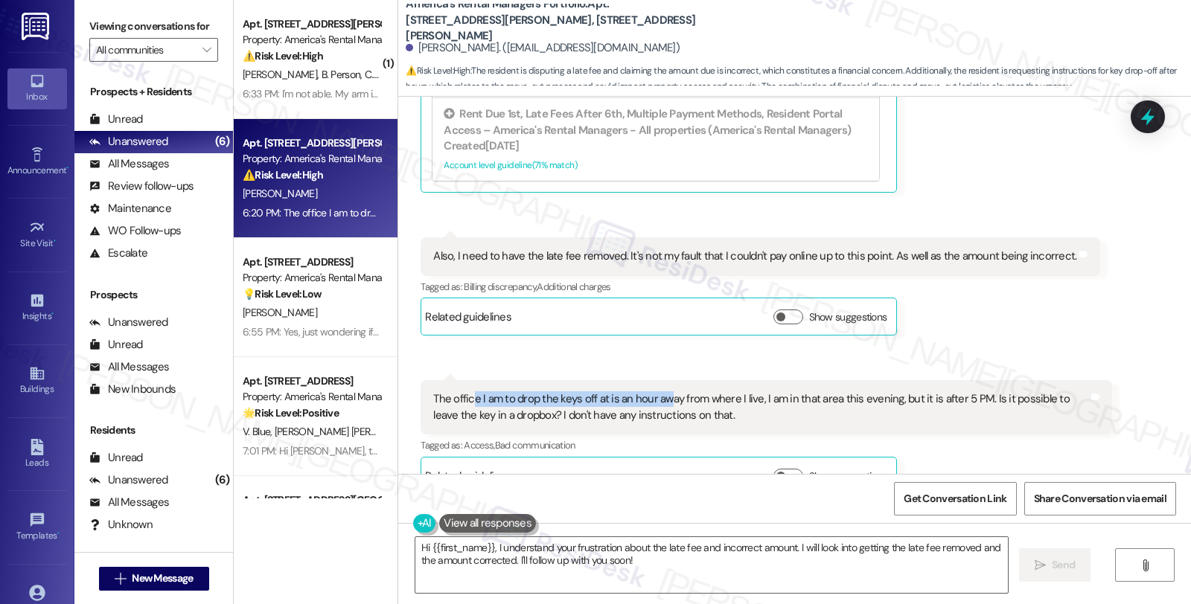
drag, startPoint x: 463, startPoint y: 366, endPoint x: 659, endPoint y: 372, distance: 196.6
click at [659, 391] on div "The office I am to drop the keys off at is an hour away from where I live, I am…" at bounding box center [760, 407] width 654 height 32
click at [785, 469] on button "Show suggestions" at bounding box center [788, 476] width 30 height 15
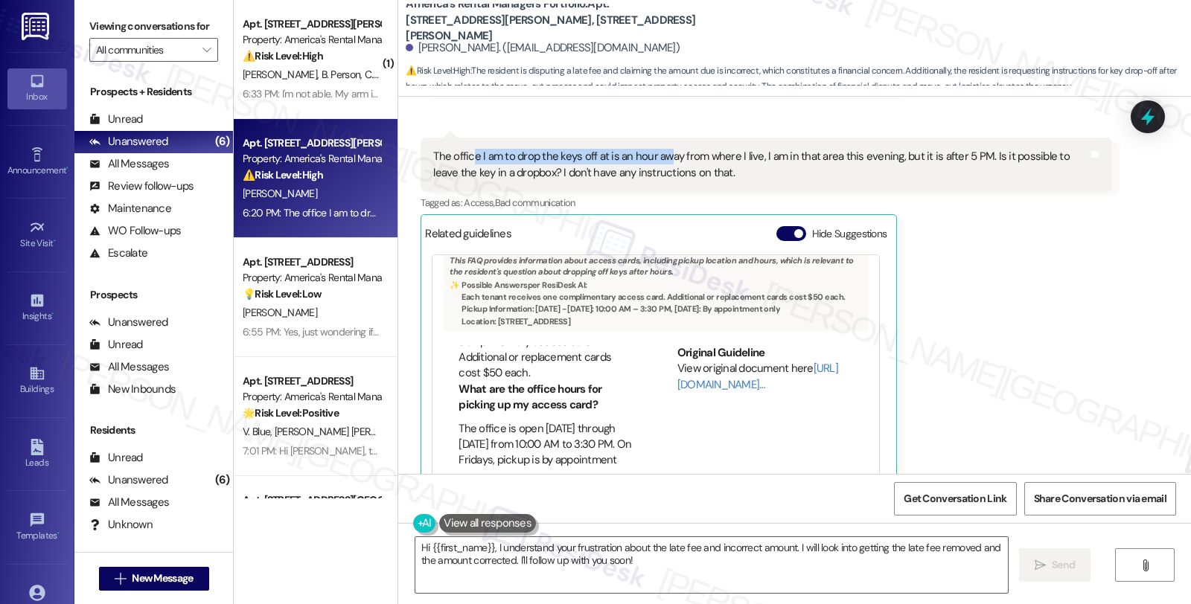
scroll to position [0, 0]
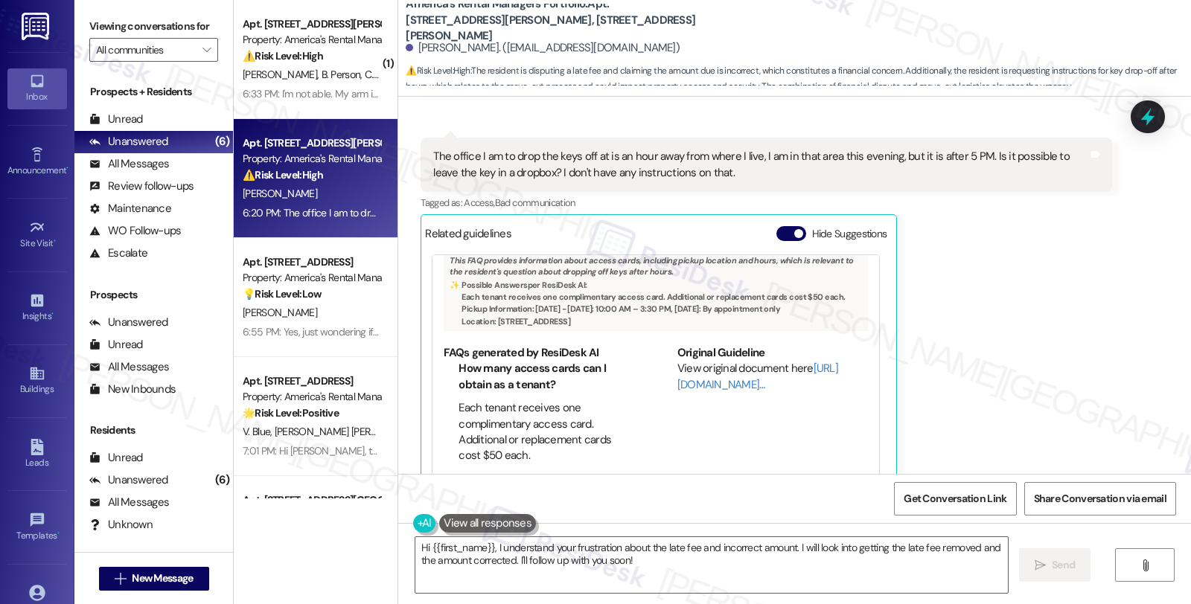
click at [701, 361] on div "View original document here [URL][DOMAIN_NAME]…" at bounding box center [772, 377] width 191 height 32
click at [701, 361] on link "[URL][DOMAIN_NAME]…" at bounding box center [757, 376] width 161 height 31
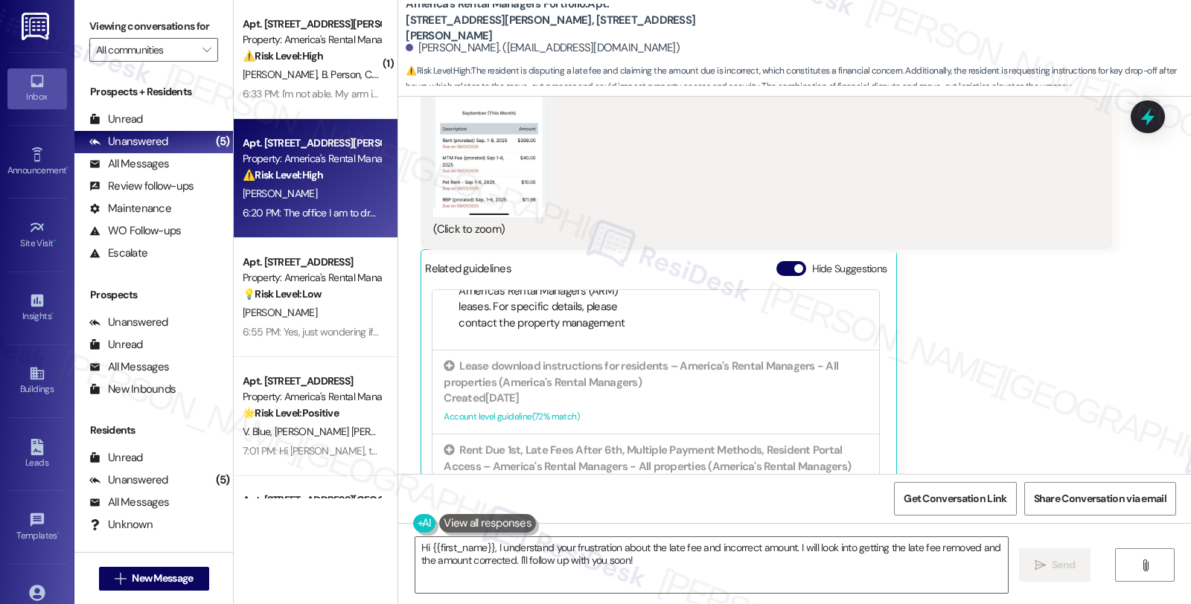
scroll to position [6074, 0]
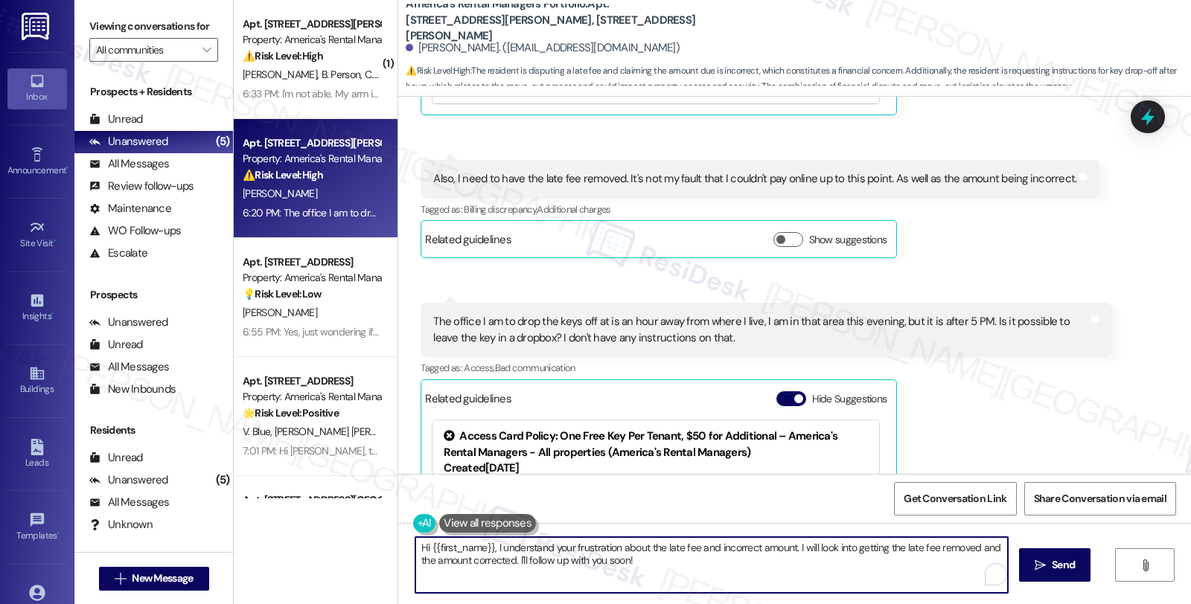
drag, startPoint x: 412, startPoint y: 543, endPoint x: 809, endPoint y: 630, distance: 406.7
click at [809, 604] on html "Inbox Go to Inbox Announcement • Send A Text Announcement Site Visit • Go to Si…" at bounding box center [595, 302] width 1191 height 604
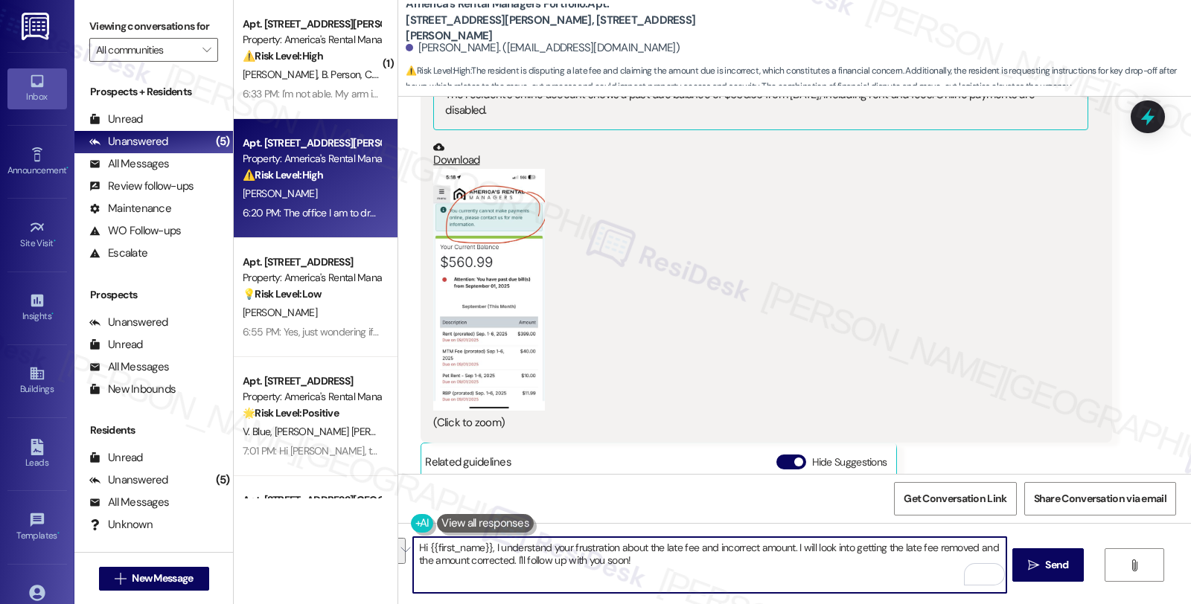
scroll to position [5825, 0]
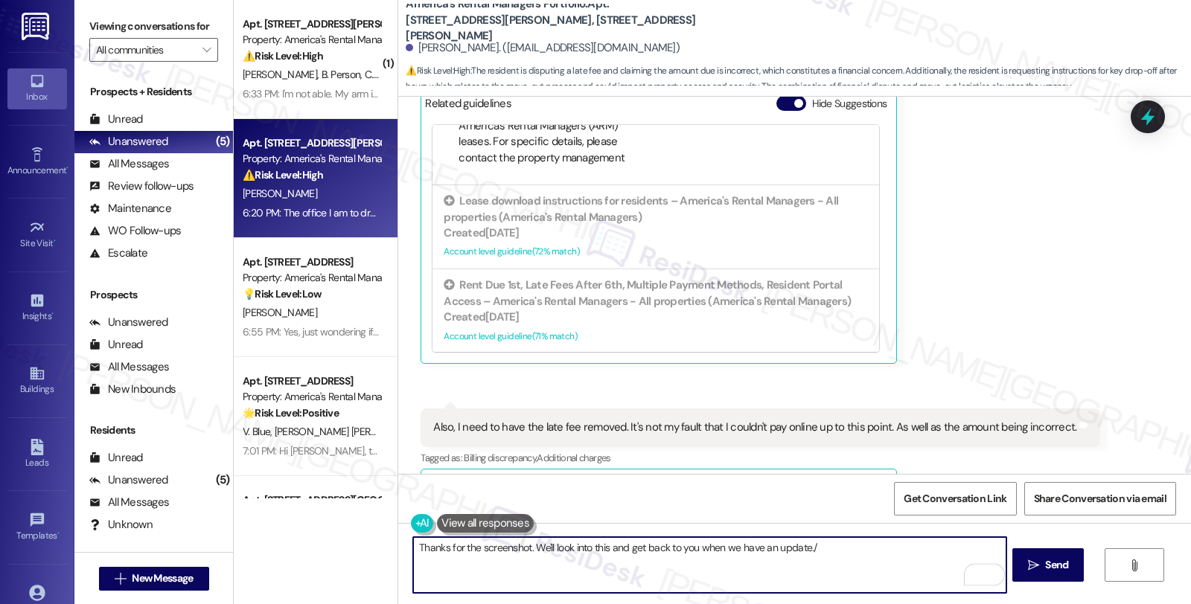
click at [808, 548] on textarea "Thanks for the screenshot. We'll look into this and get back to you when we hav…" at bounding box center [709, 565] width 592 height 56
type textarea "Thanks for the screenshot. We'll look into this and get back to you when we hav…"
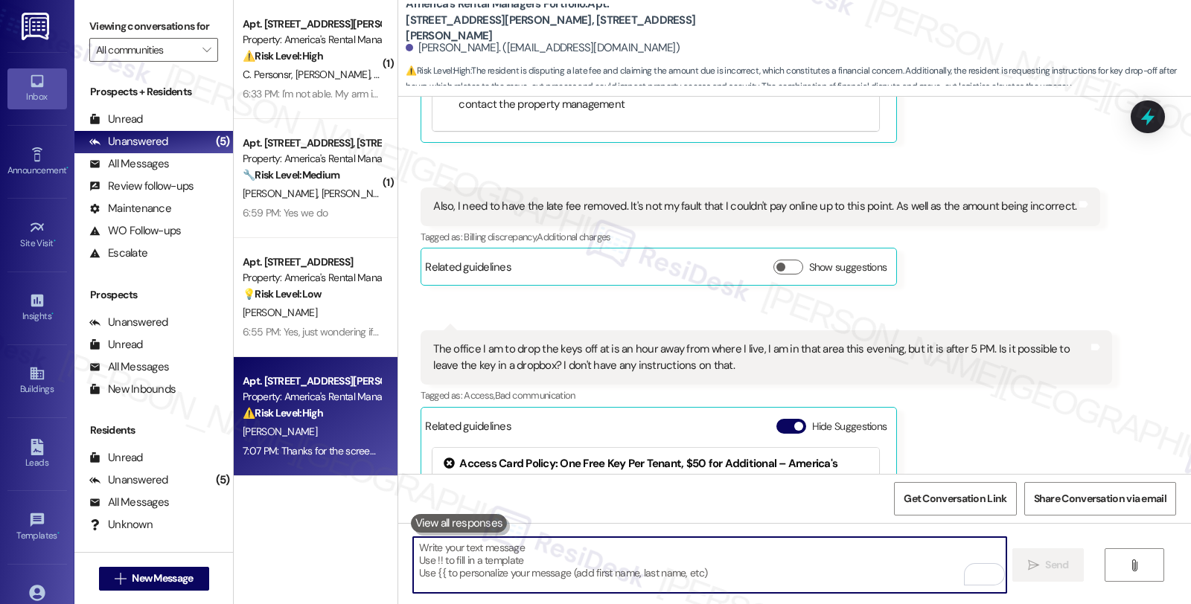
scroll to position [5907, 0]
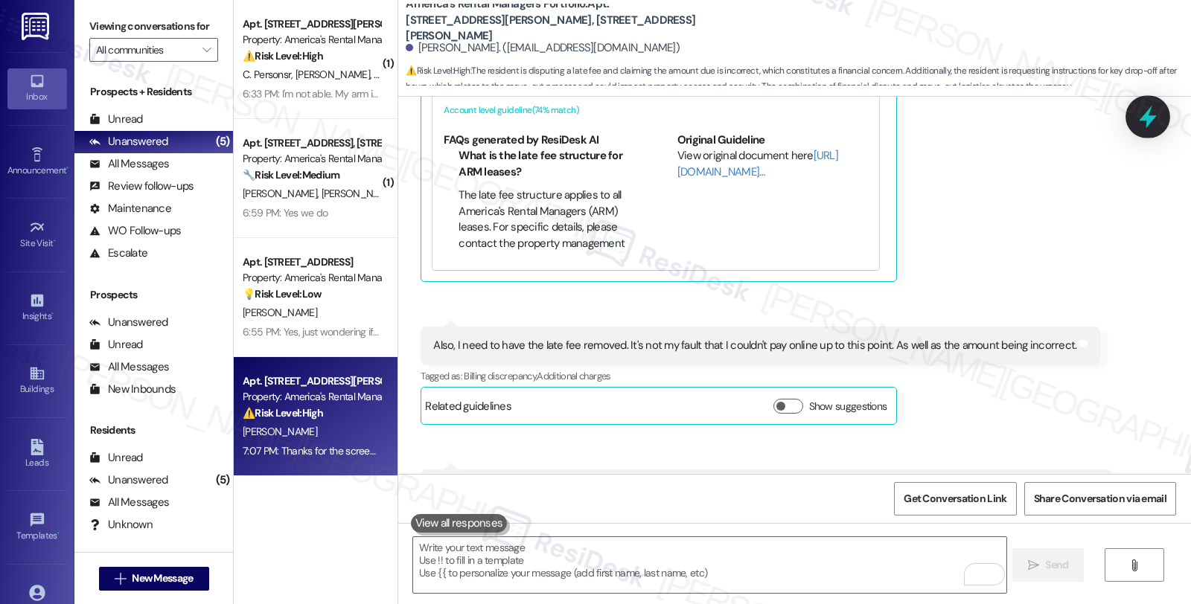
click at [1154, 113] on icon at bounding box center [1147, 116] width 25 height 25
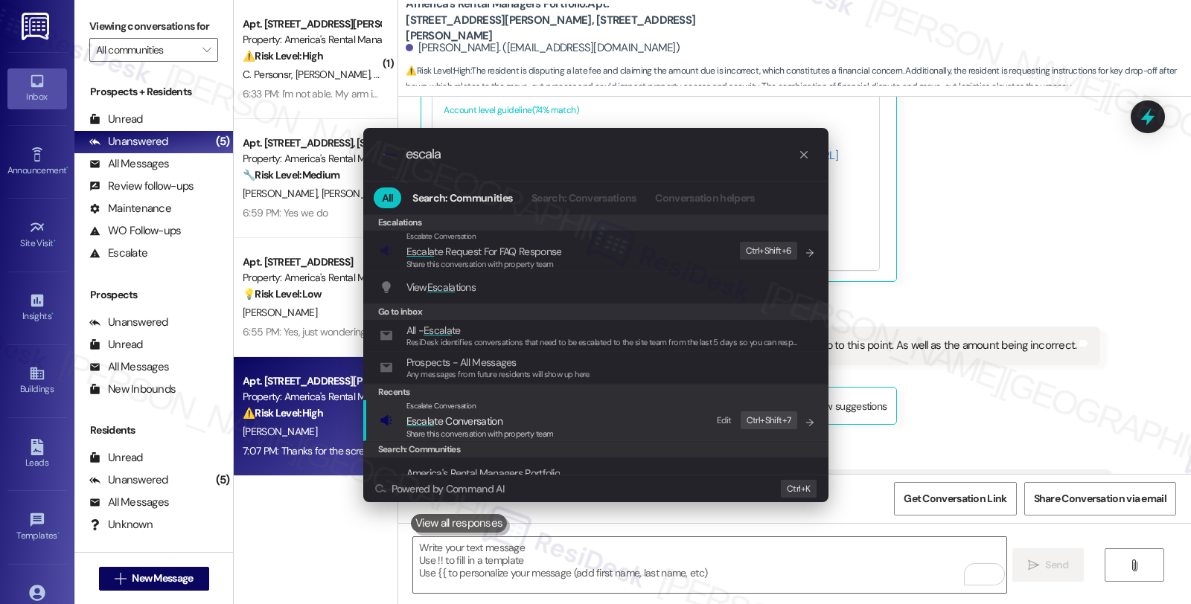
type input "escala"
click at [455, 428] on div "Share this conversation with property team" at bounding box center [479, 434] width 147 height 13
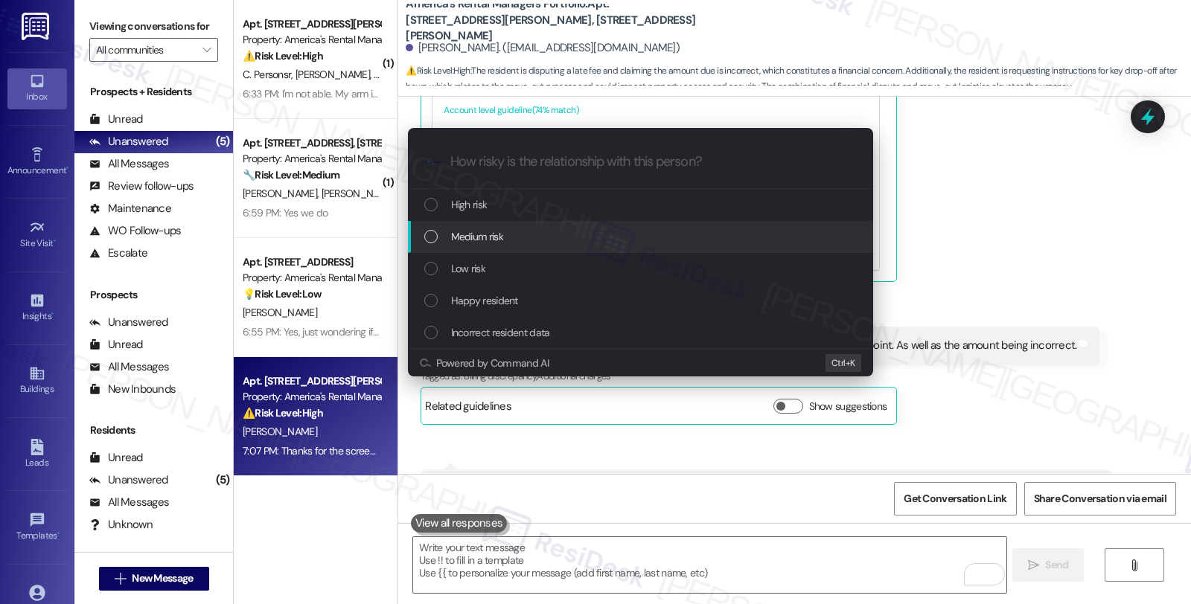
click at [456, 241] on span "Medium risk" at bounding box center [477, 236] width 52 height 16
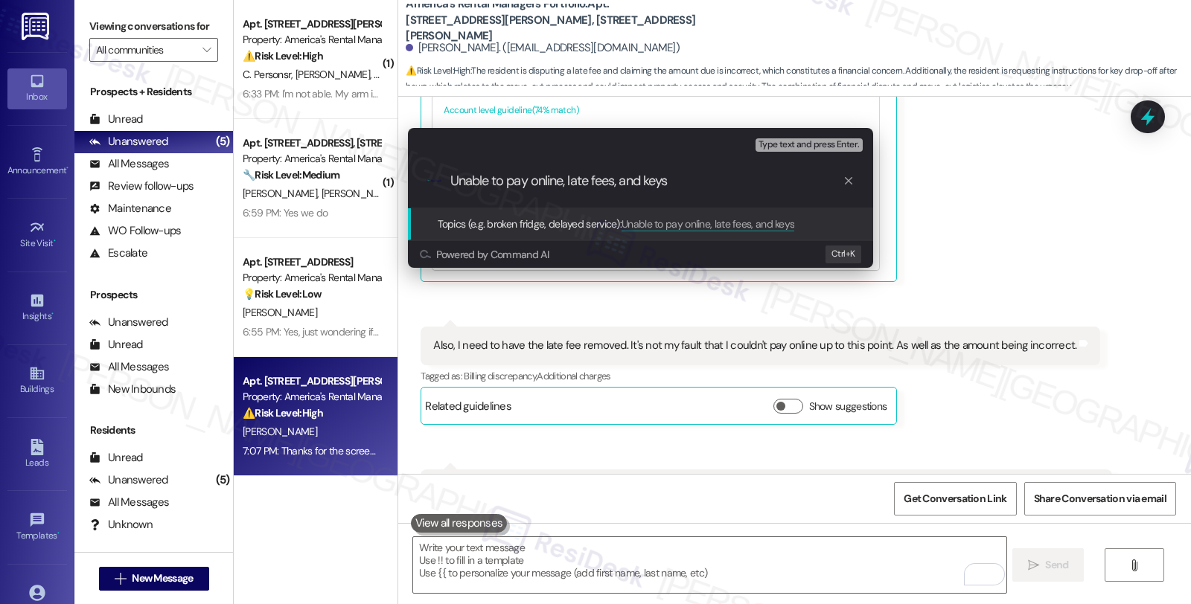
type input "Unable to pay online, late fees, and keys"
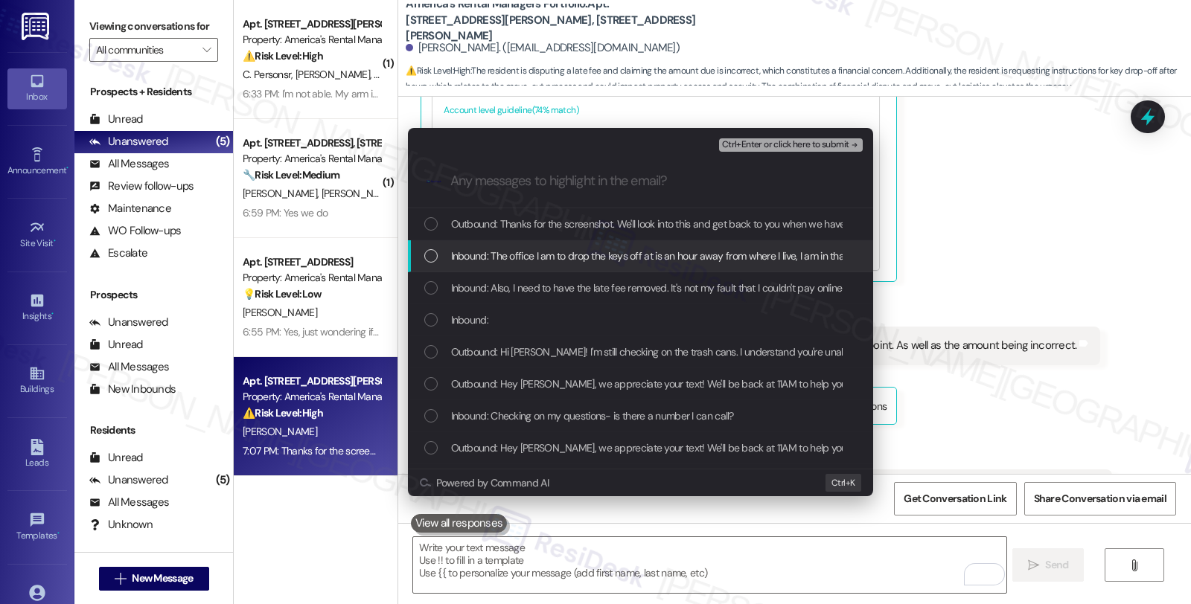
click at [479, 255] on span "Inbound: The office I am to drop the keys off at is an hour away from where I l…" at bounding box center [901, 256] width 900 height 16
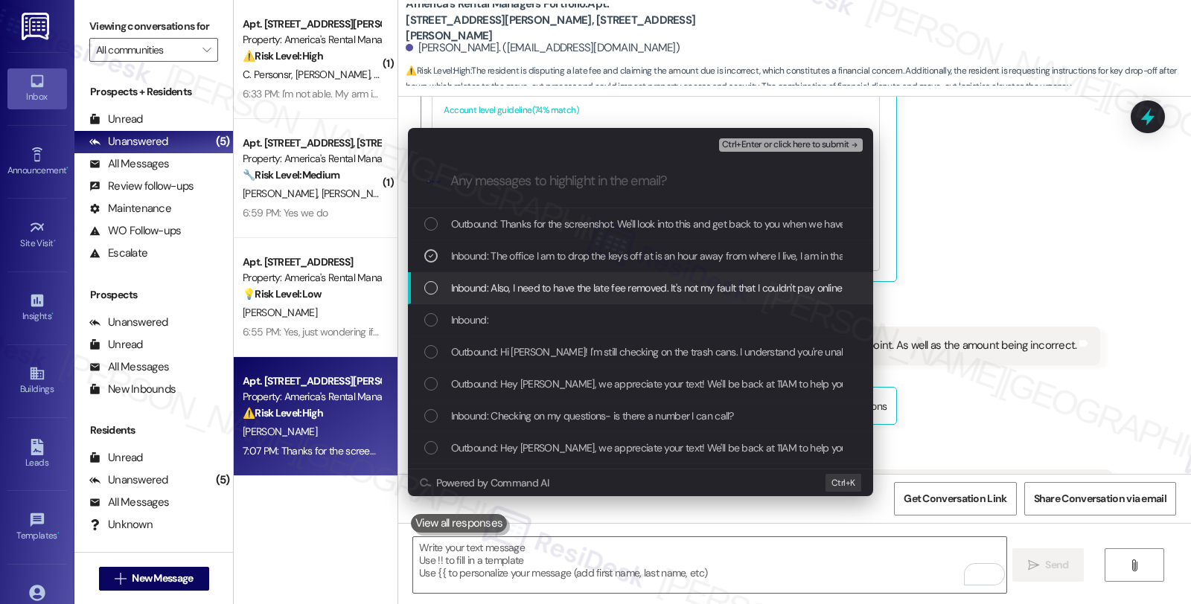
click at [484, 293] on span "Inbound: Also, I need to have the late fee removed. It's not my fault that I co…" at bounding box center [764, 288] width 627 height 16
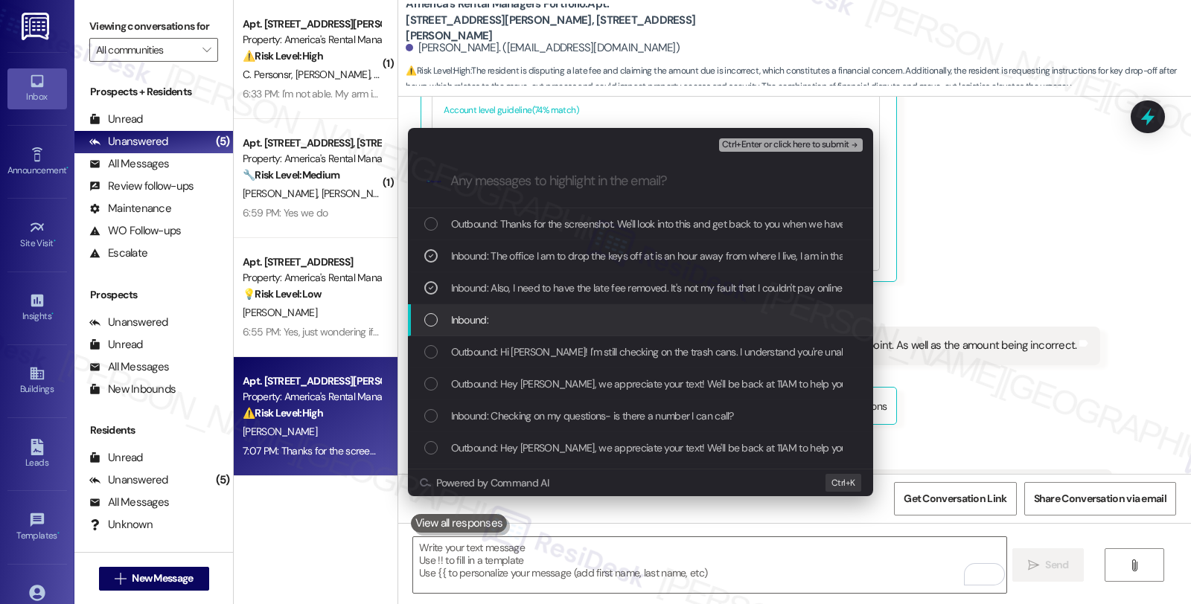
click at [482, 317] on span "Inbound:" at bounding box center [469, 320] width 37 height 16
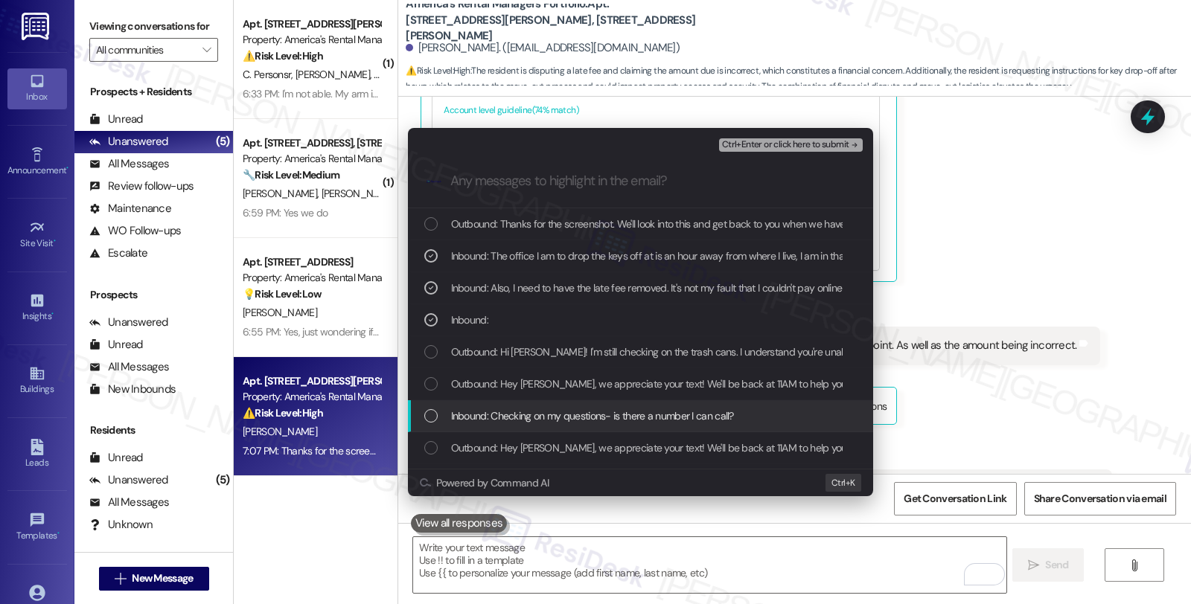
click at [482, 412] on span "Inbound: Checking on my questions- is there a number I can call?" at bounding box center [592, 416] width 283 height 16
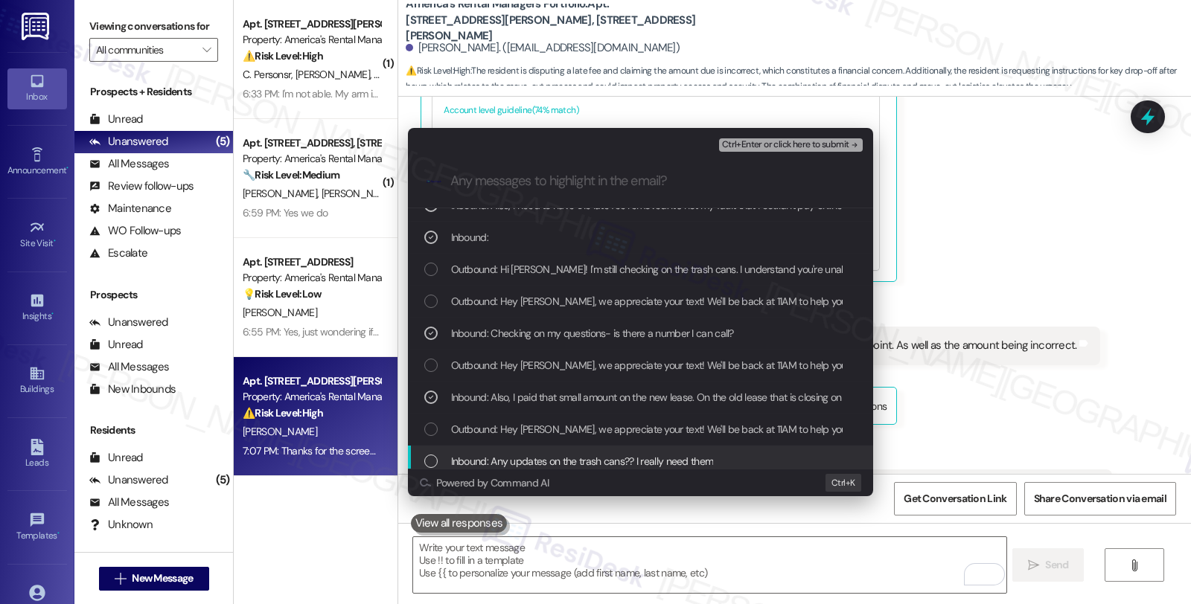
click at [723, 454] on div "Inbound: Any updates on the trash cans?? I really need them" at bounding box center [641, 461] width 435 height 16
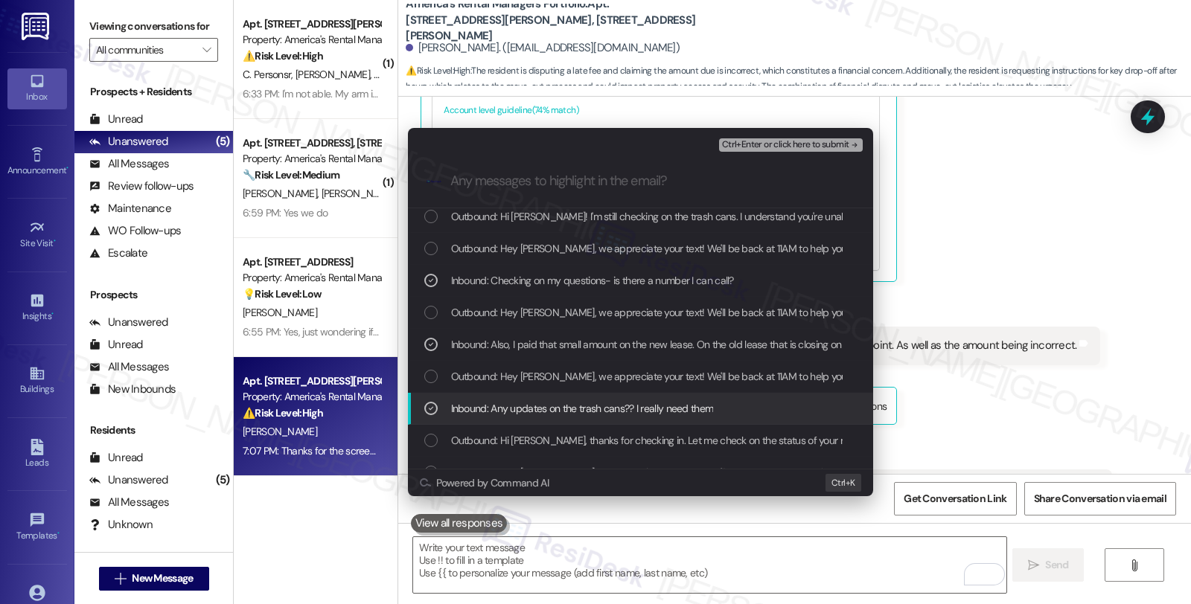
scroll to position [165, 0]
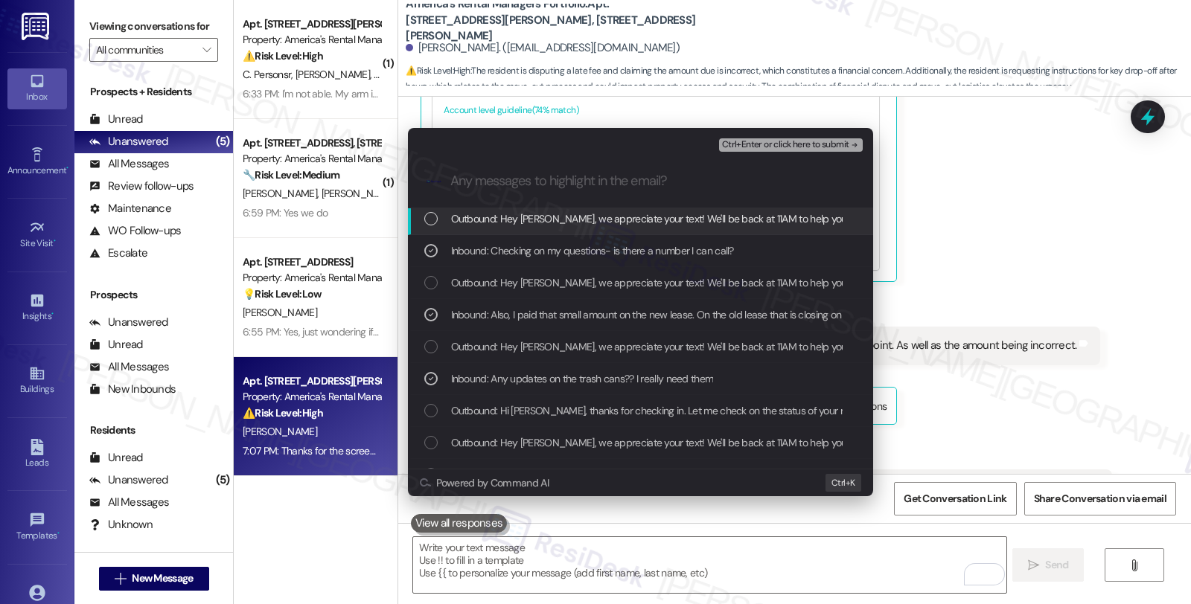
click at [789, 141] on span "Ctrl+Enter or click here to submit" at bounding box center [785, 145] width 127 height 10
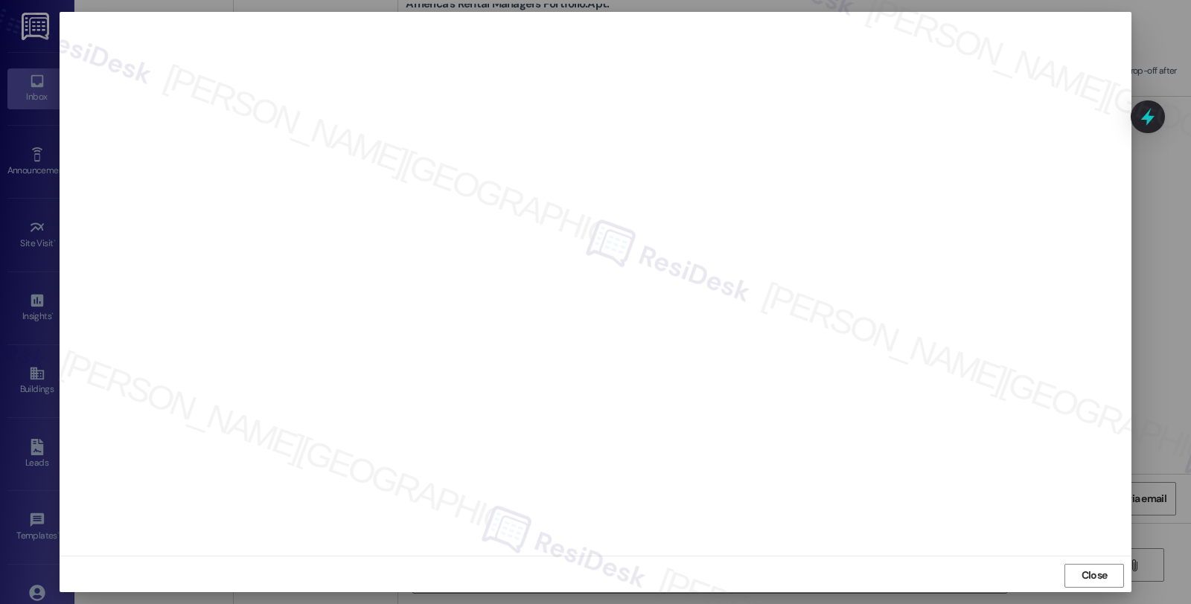
scroll to position [3, 0]
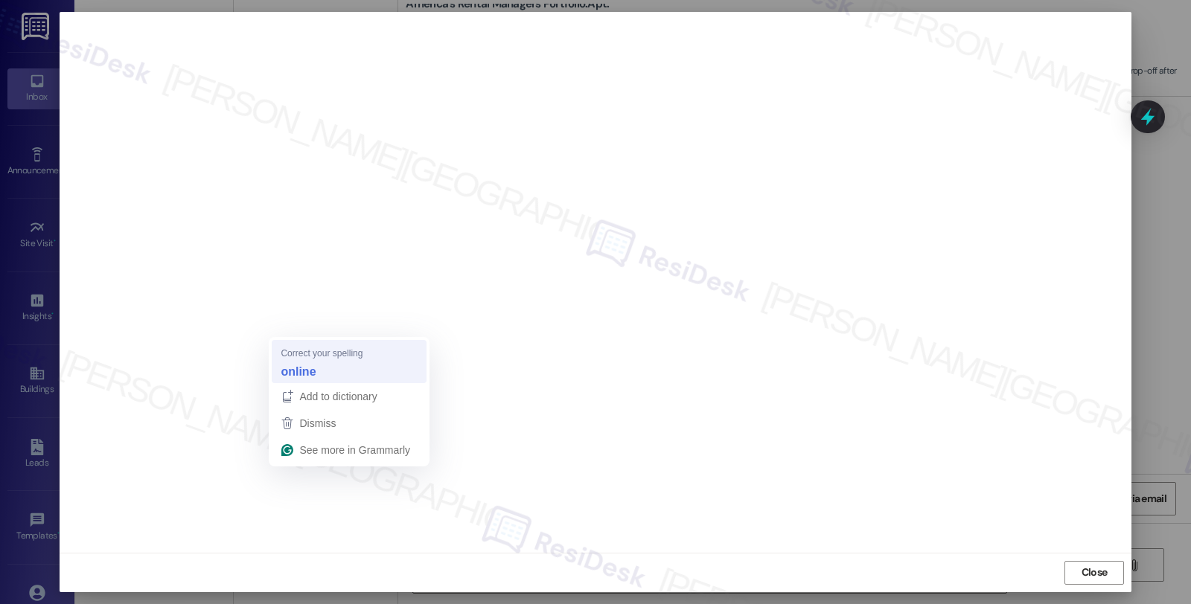
click at [298, 370] on strong "online" at bounding box center [298, 371] width 35 height 16
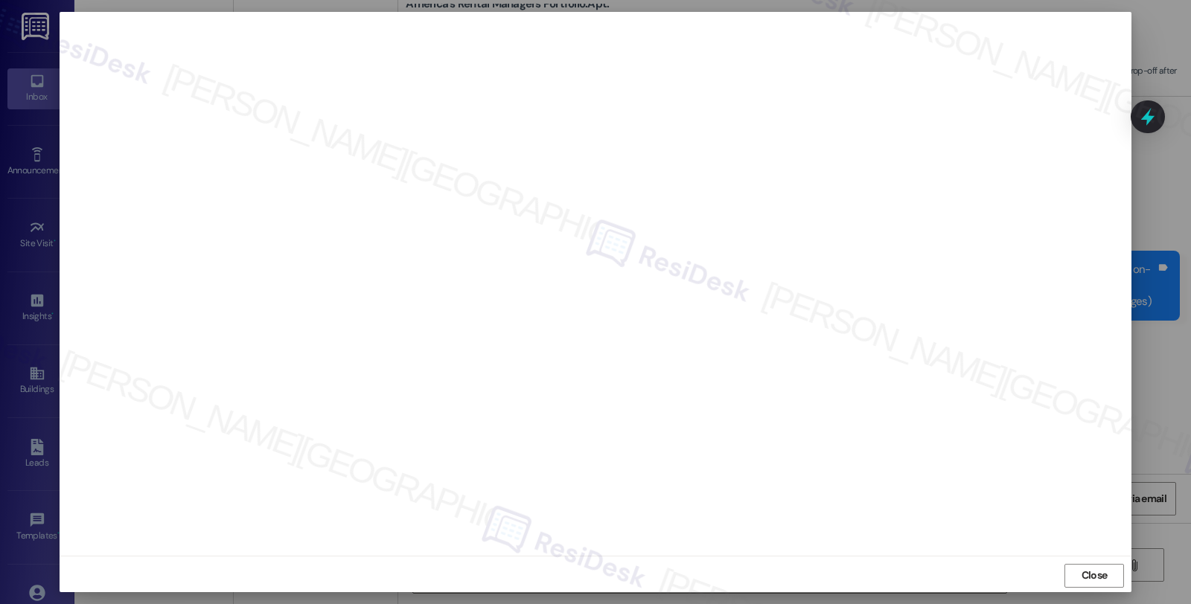
scroll to position [5907, 0]
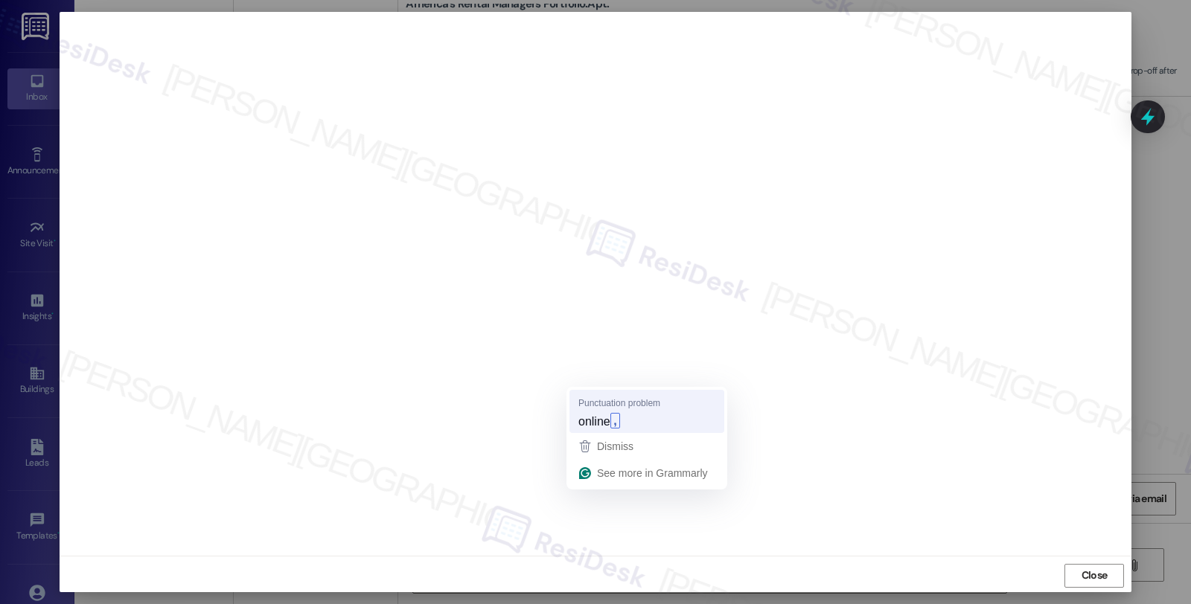
click at [604, 415] on span "online" at bounding box center [594, 421] width 32 height 16
click at [604, 421] on span "online" at bounding box center [594, 421] width 32 height 16
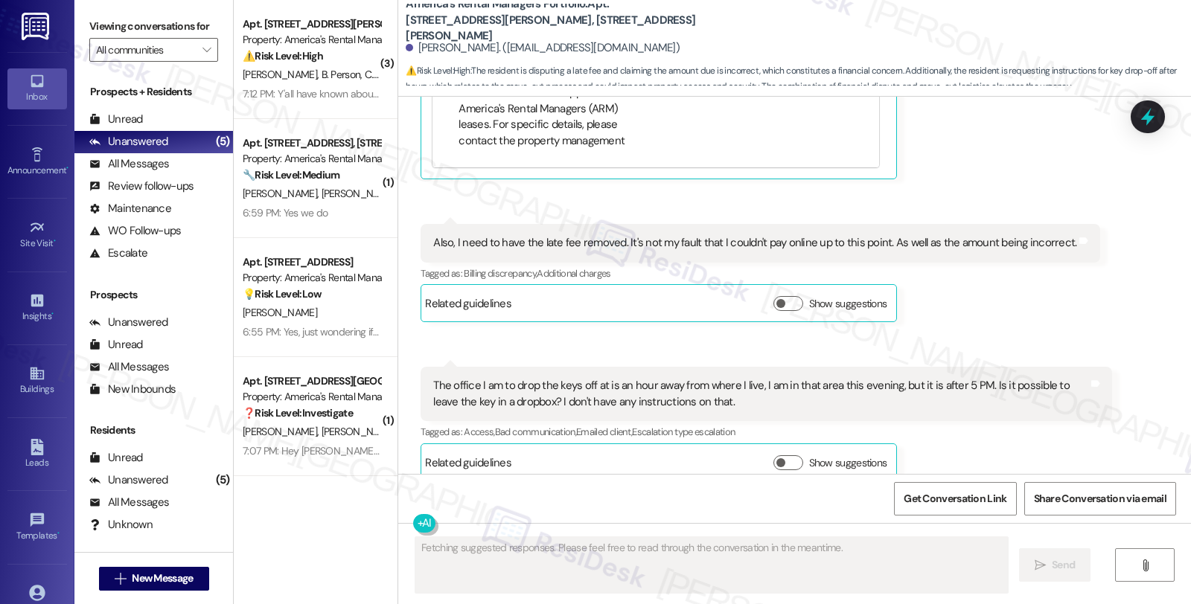
scroll to position [5996, 0]
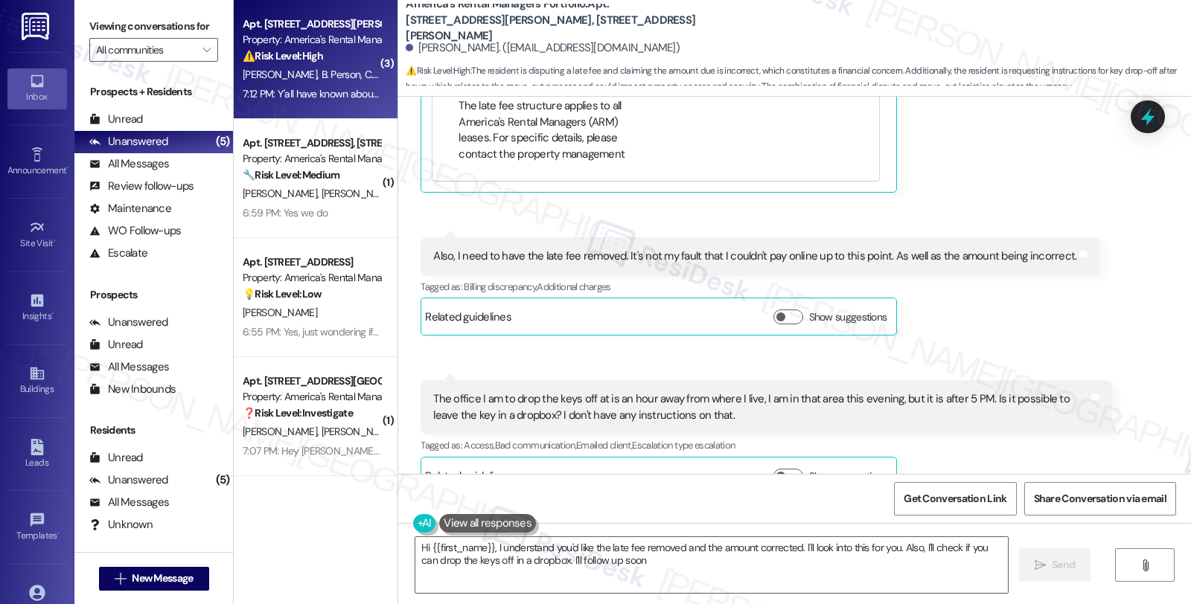
type textarea "Hi {{first_name}}, I understand you'd like the late fee removed and the amount …"
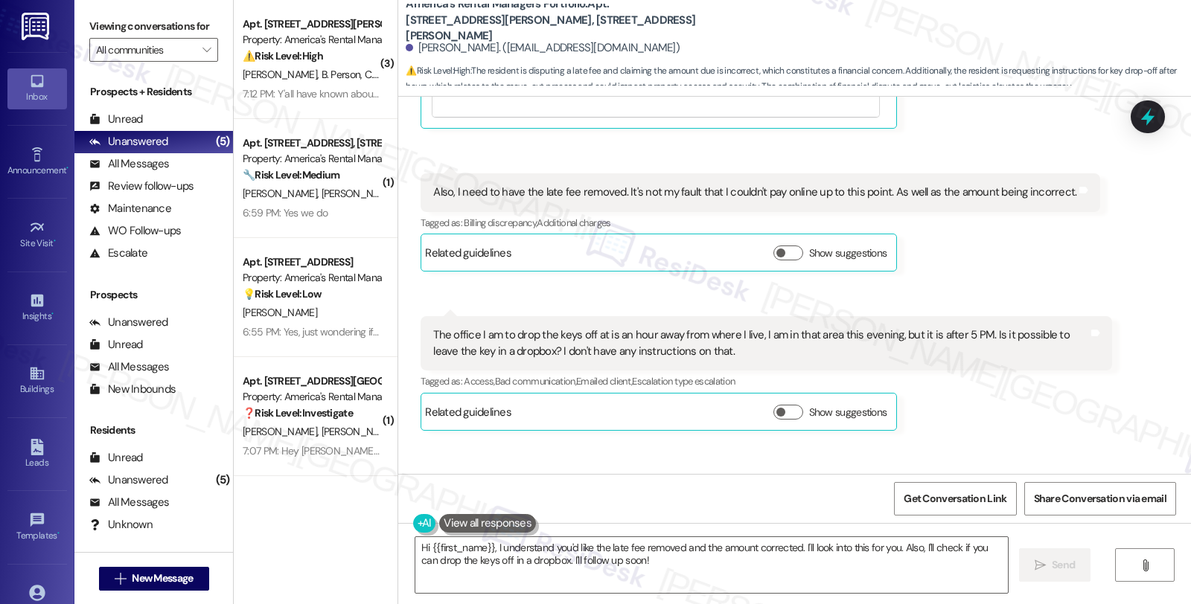
scroll to position [6138, 0]
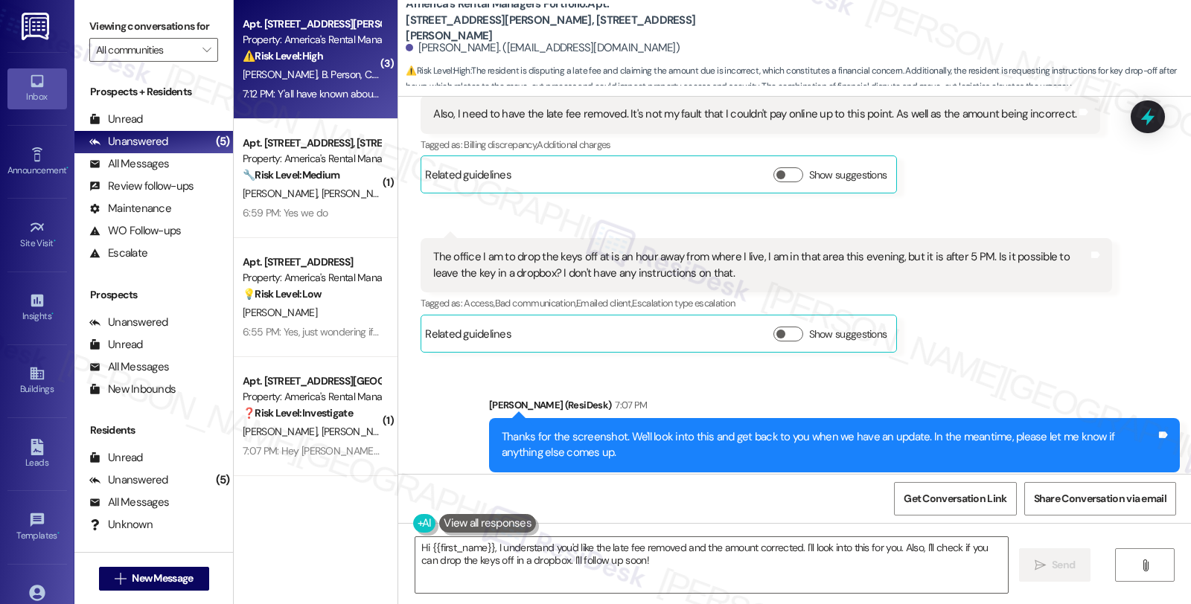
click at [365, 71] on span "C. Personsr" at bounding box center [389, 74] width 48 height 13
type textarea "Fetching suggested responses. Please feel free to read through the conversation…"
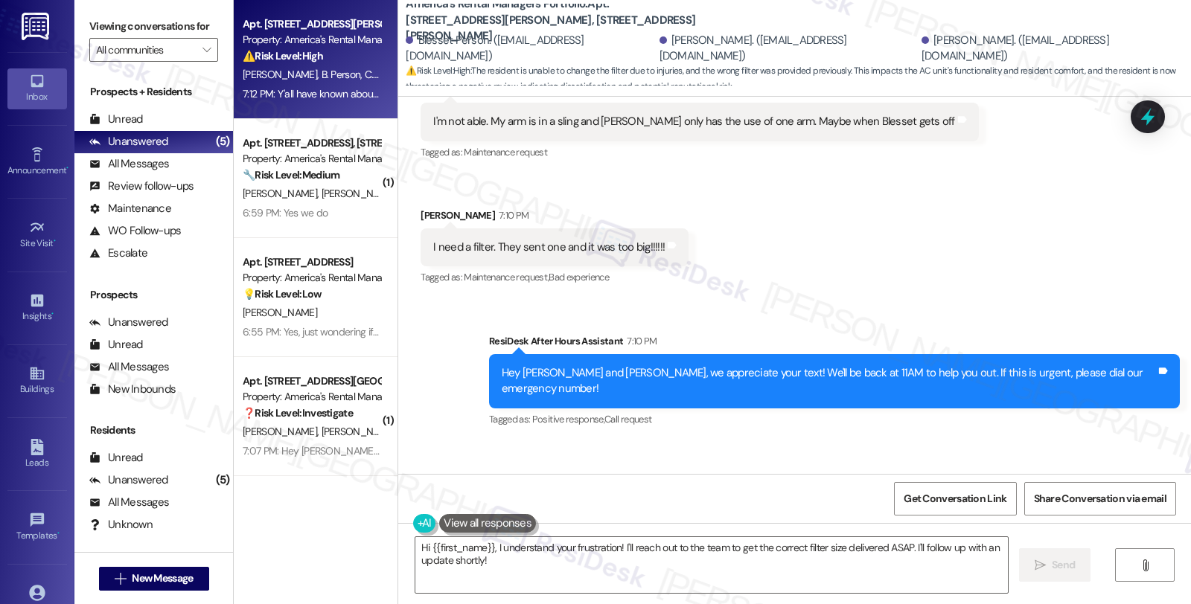
scroll to position [4495, 0]
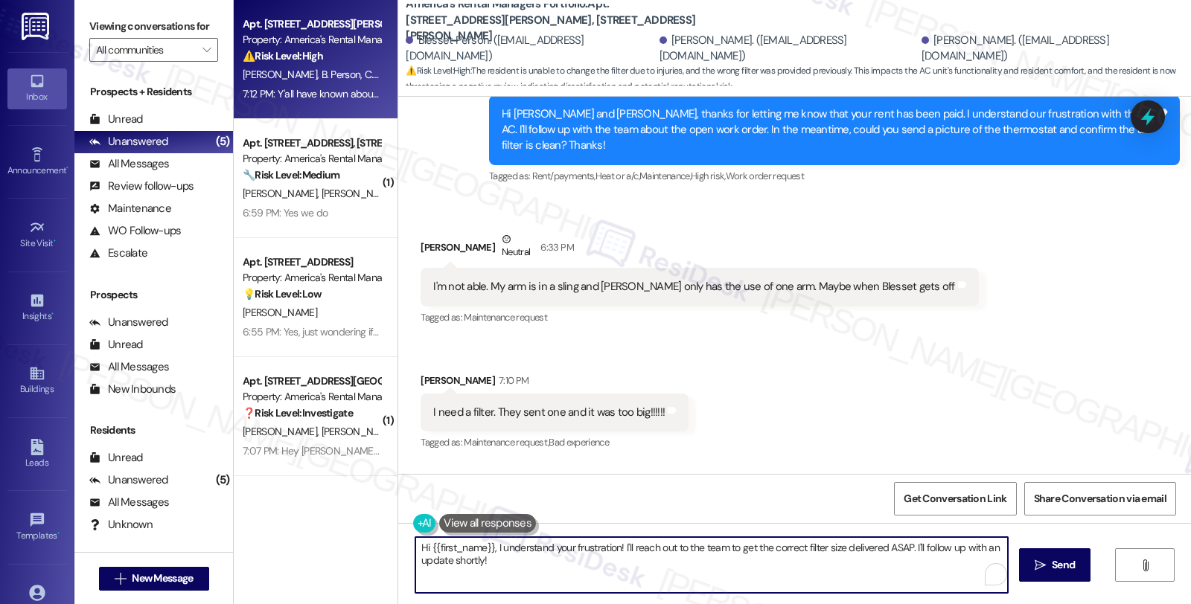
drag, startPoint x: 410, startPoint y: 554, endPoint x: 372, endPoint y: 540, distance: 40.8
click at [372, 540] on div "Apt. 600 McAdory Ave, 600 McAdory Ave Property: America's Rental Managers Portf…" at bounding box center [712, 302] width 957 height 604
click at [735, 553] on textarea "Could you please let me know when you last received the filter?" at bounding box center [709, 565] width 592 height 56
click at [847, 538] on textarea "Could you please let me know when you last received the filter? Can I also have…" at bounding box center [709, 565] width 592 height 56
type textarea "Could you please let me know when you last received the filter? Can I also have…"
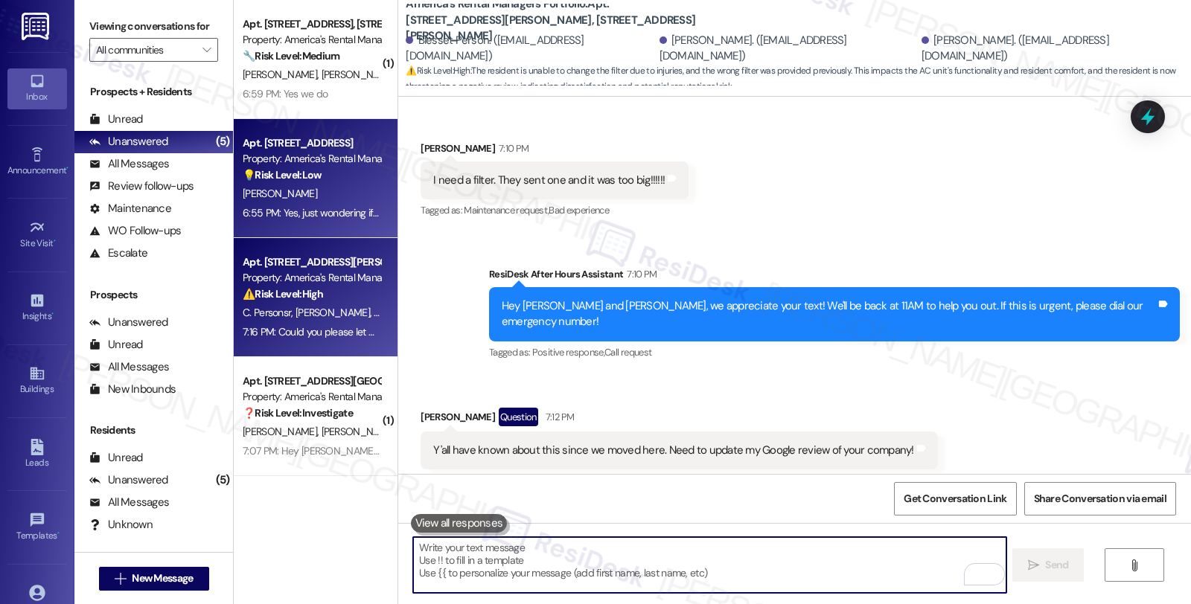
scroll to position [4765, 0]
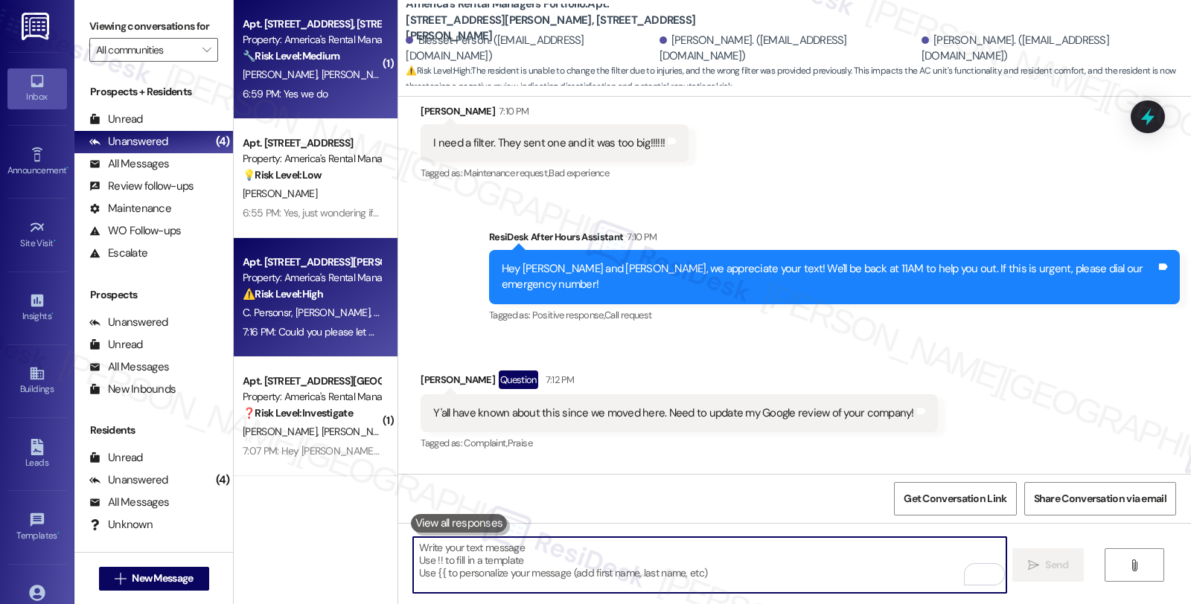
click at [345, 60] on div "🔧 Risk Level: Medium The conversation concerns pending maintenance requests (pe…" at bounding box center [312, 56] width 138 height 16
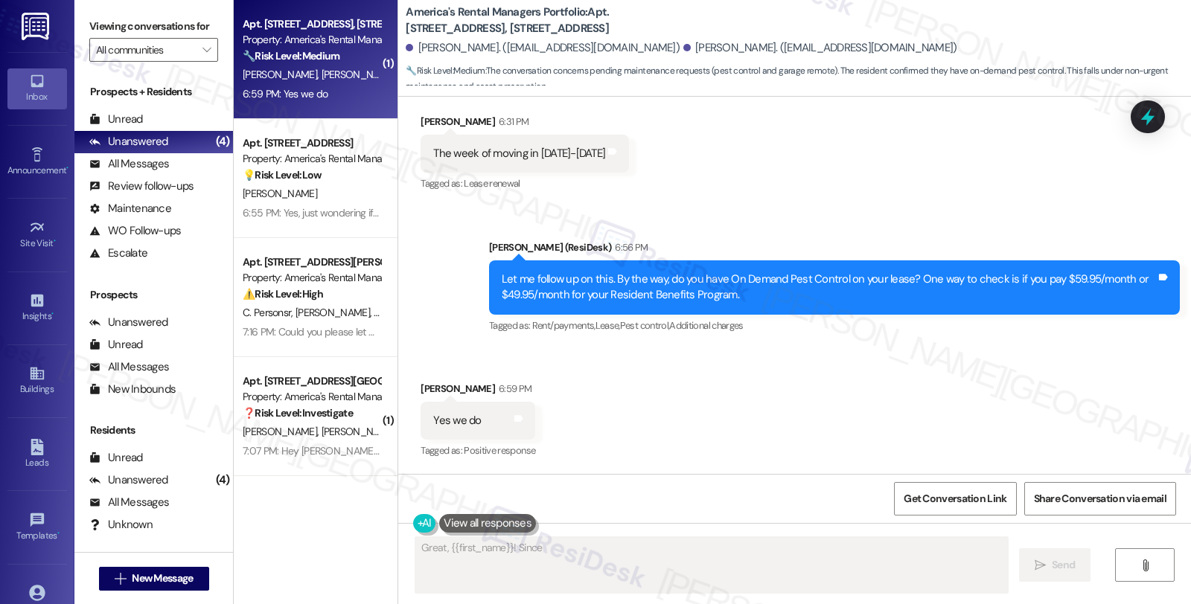
scroll to position [949, 0]
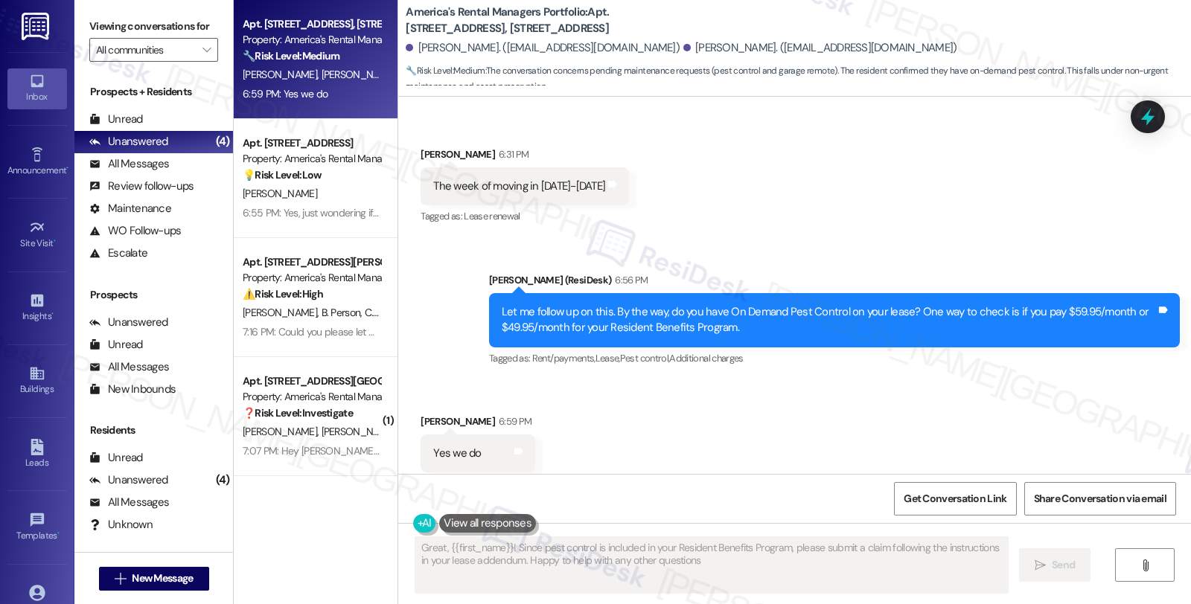
type textarea "Great, {{first_name}}! Since pest control is included in your Resident Benefits…"
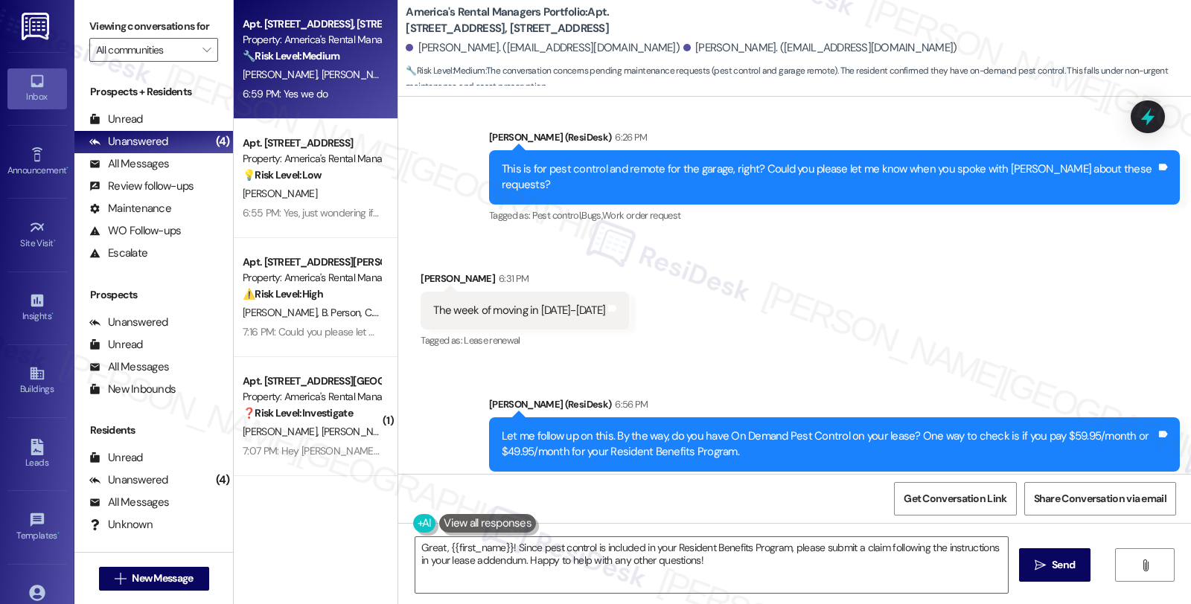
scroll to position [949, 0]
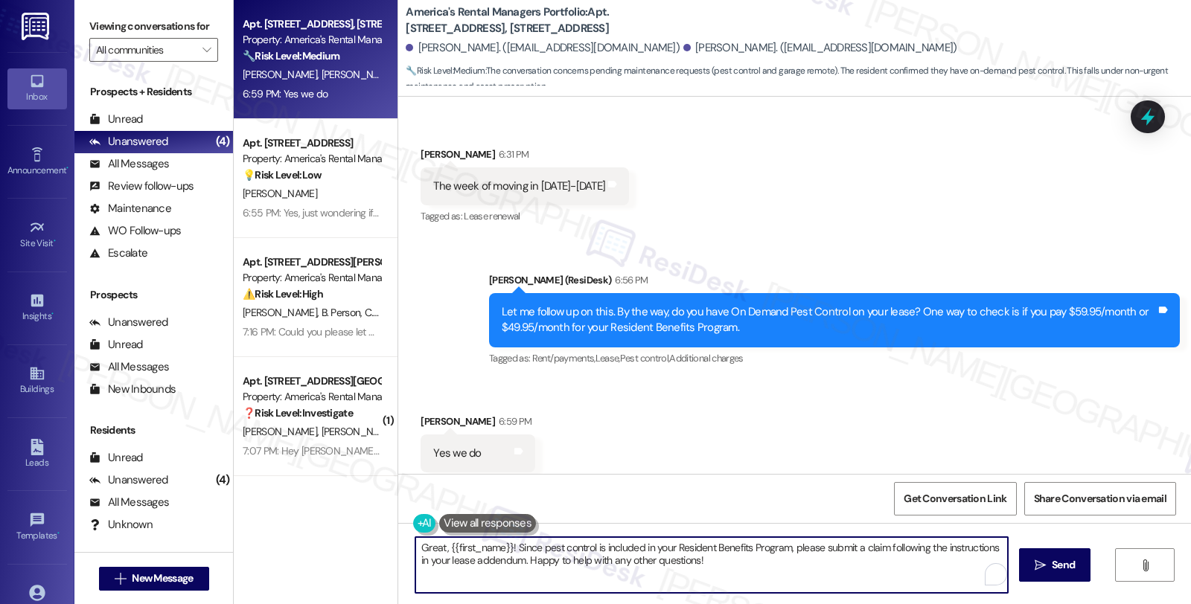
click at [740, 576] on textarea "Hey {{first_name}}! Thanks for confirming. Since you have On Demand Pest Contro…" at bounding box center [711, 565] width 592 height 56
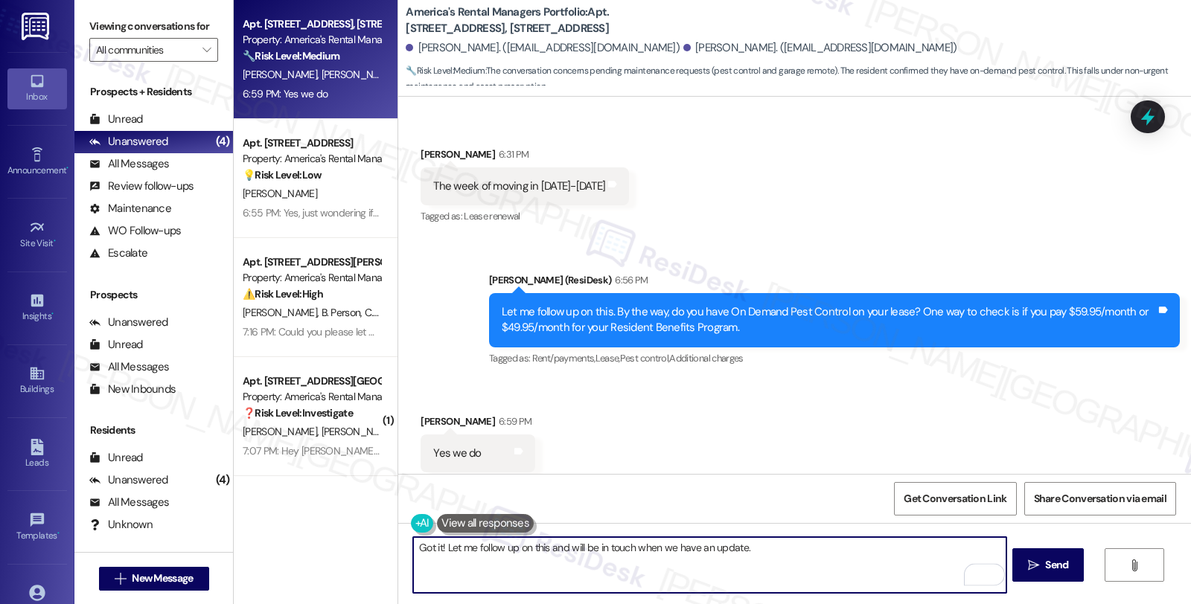
click at [787, 559] on textarea "Got it! Let me follow up on this and will be in touch when we have an update." at bounding box center [709, 565] width 592 height 56
click at [780, 546] on textarea "Got it! Let me follow up on this, and will be in touch when we have an update." at bounding box center [709, 565] width 592 height 56
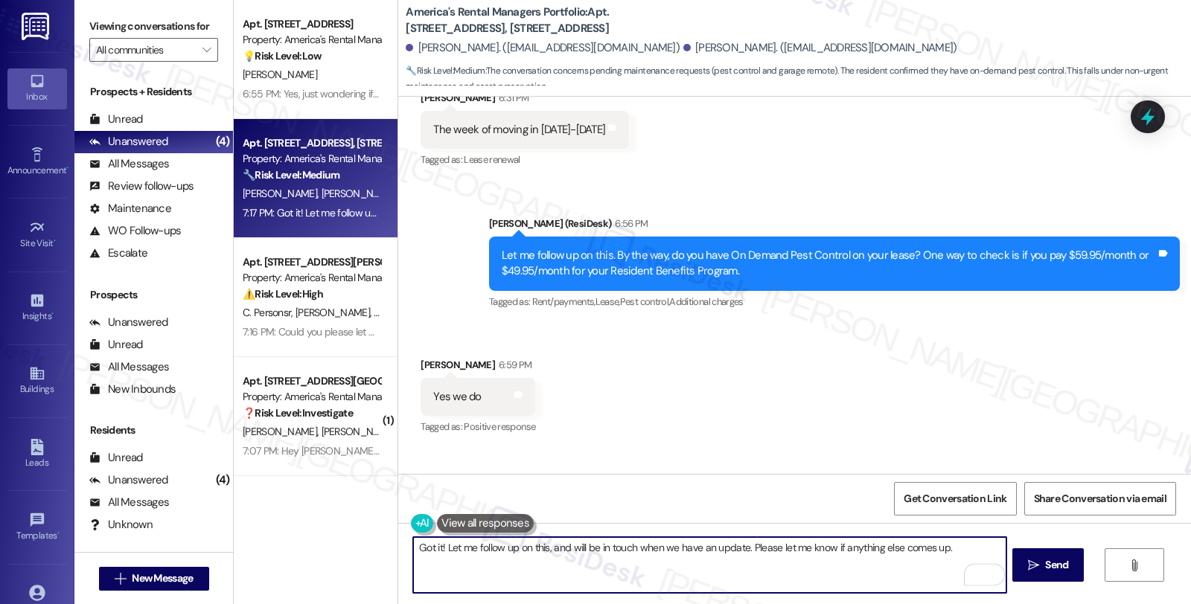
scroll to position [1052, 0]
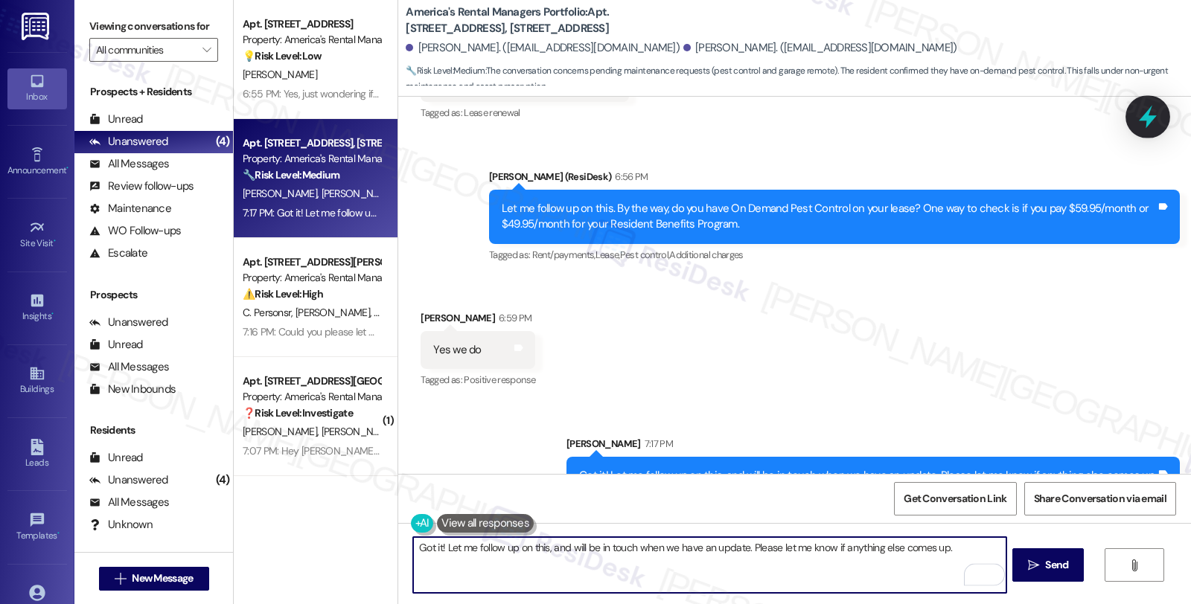
type textarea "Hey {{first_name}}! Thanks for confirming. Since you have On Demand Pest Contro…"
click at [1149, 110] on icon at bounding box center [1148, 117] width 18 height 23
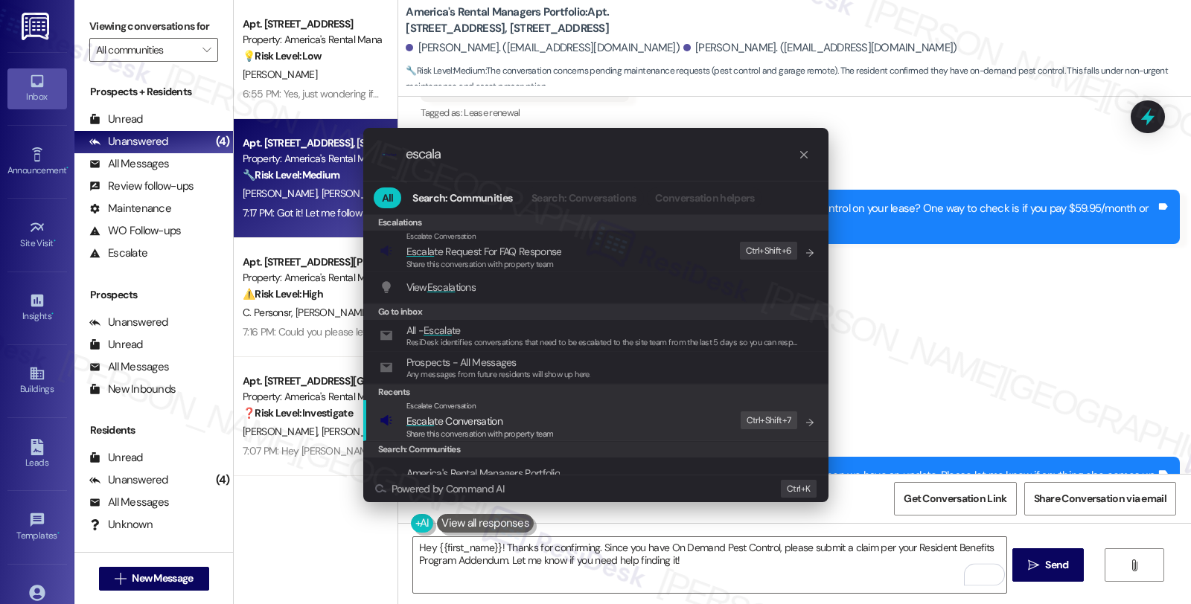
type input "escala"
click at [452, 412] on div "Escalate Conversation" at bounding box center [479, 406] width 147 height 12
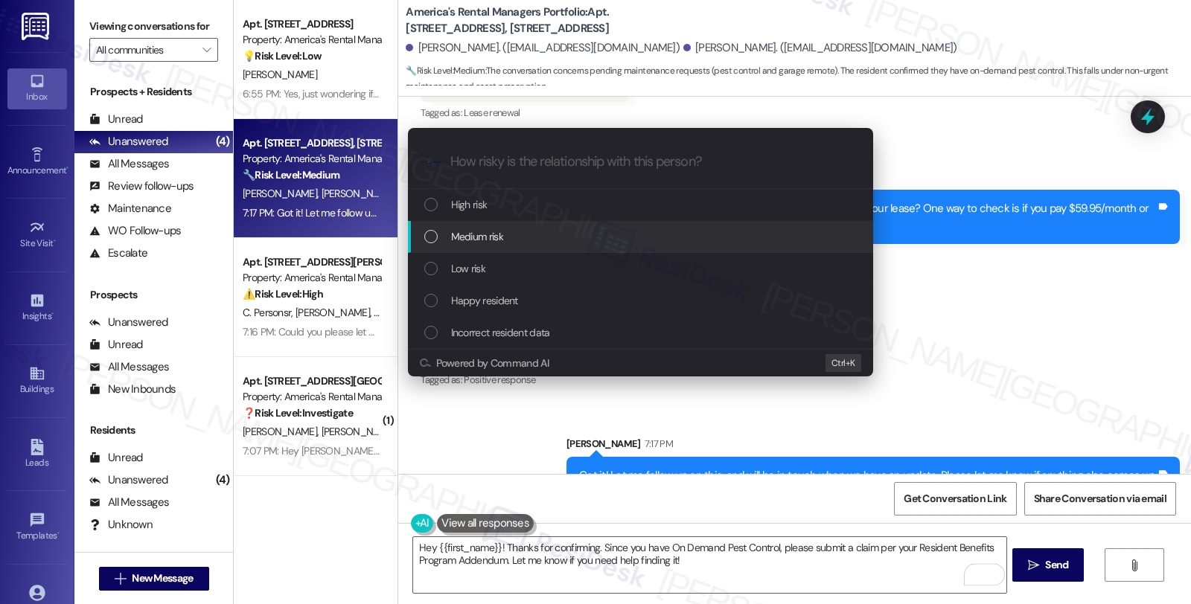
click at [467, 229] on span "Medium risk" at bounding box center [477, 236] width 52 height 16
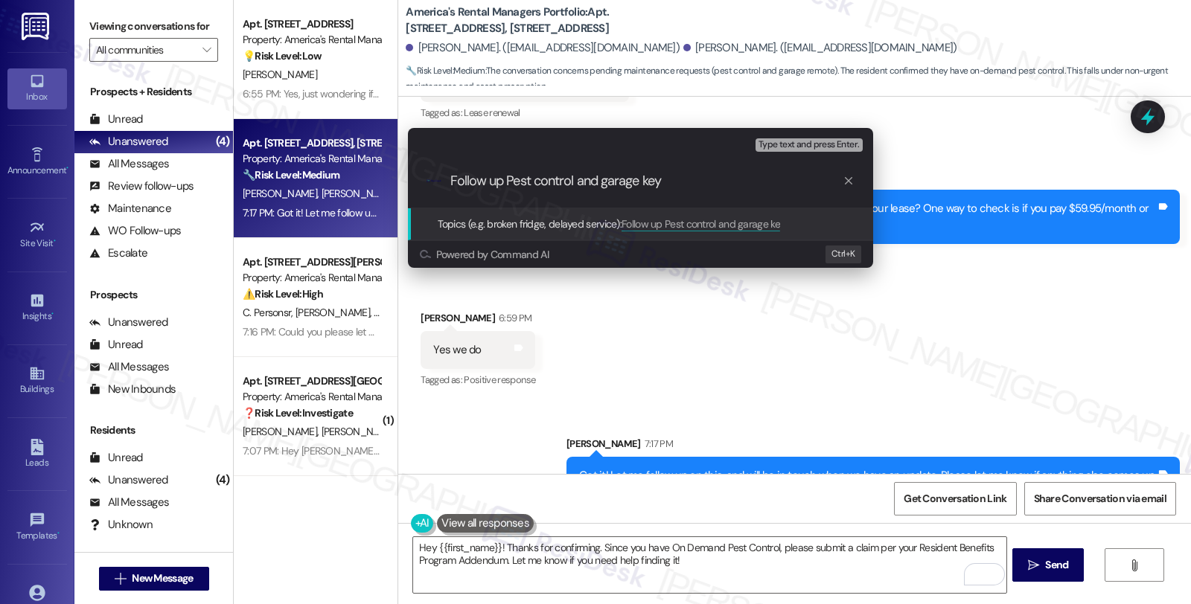
type input "Follow up Pest control and garage keys"
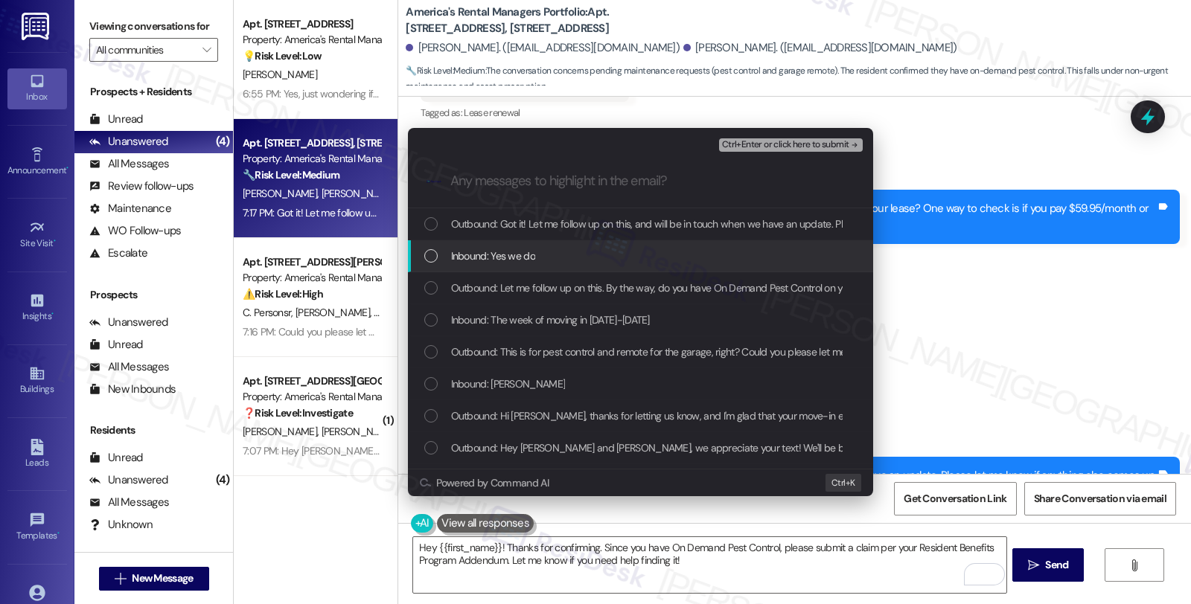
click at [467, 255] on span "Inbound: Yes we do" at bounding box center [493, 256] width 84 height 16
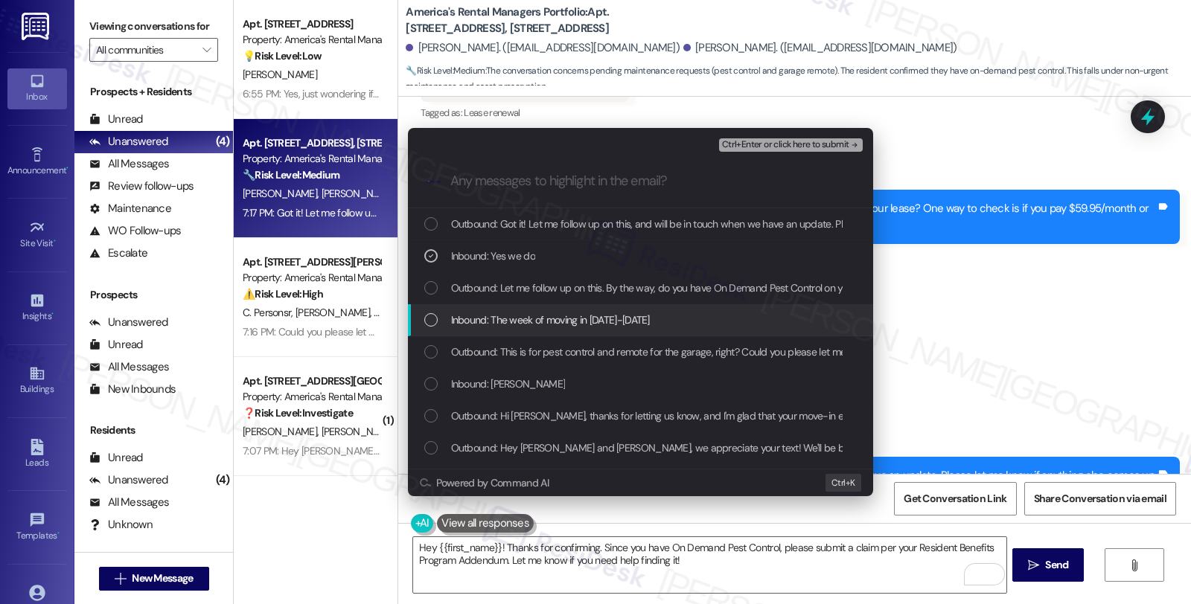
click at [482, 313] on span "Inbound: The week of moving in [DATE]-[DATE]" at bounding box center [550, 320] width 199 height 16
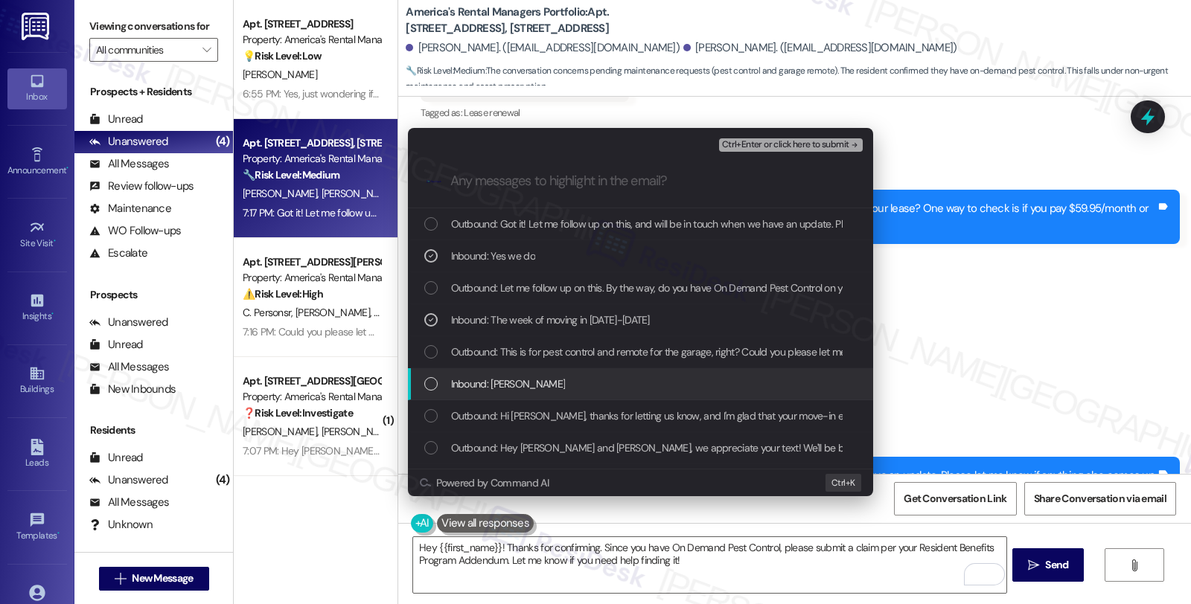
click at [490, 388] on span "Inbound: [PERSON_NAME]" at bounding box center [508, 384] width 115 height 16
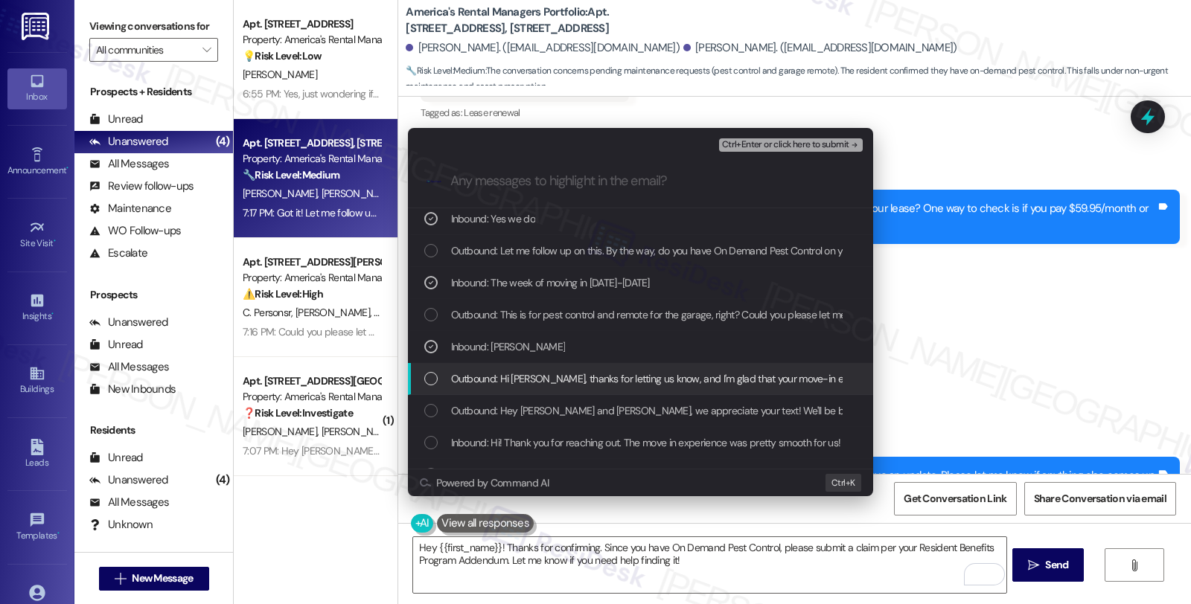
scroll to position [60, 0]
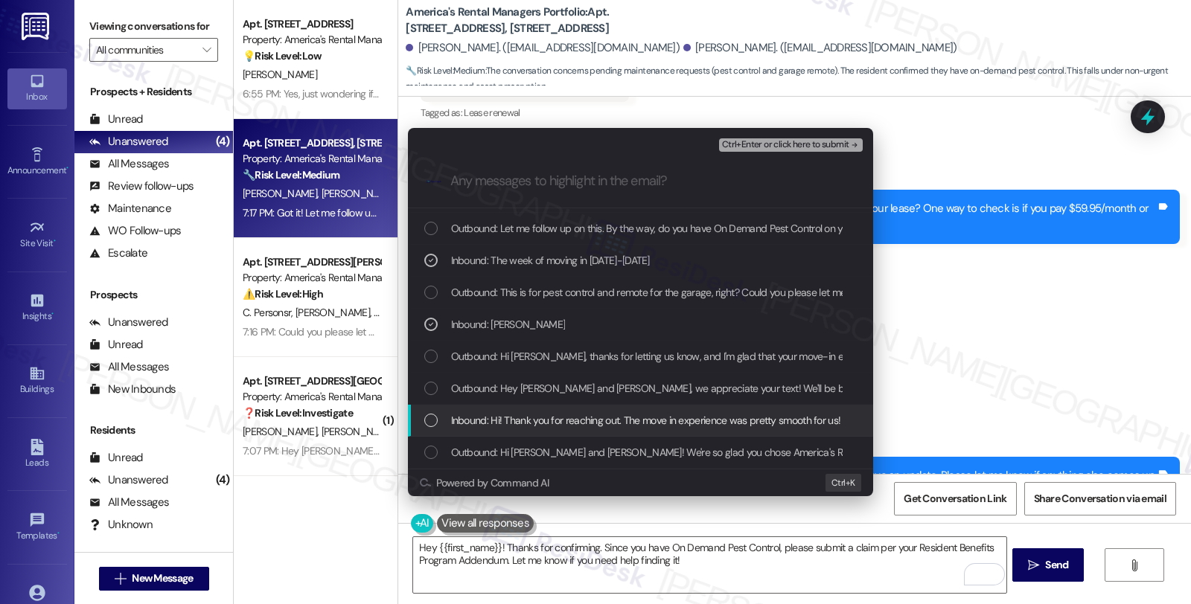
click at [505, 423] on span "Inbound: Hi! Thank you for reaching out. The move in experience was pretty smoo…" at bounding box center [1032, 420] width 1162 height 16
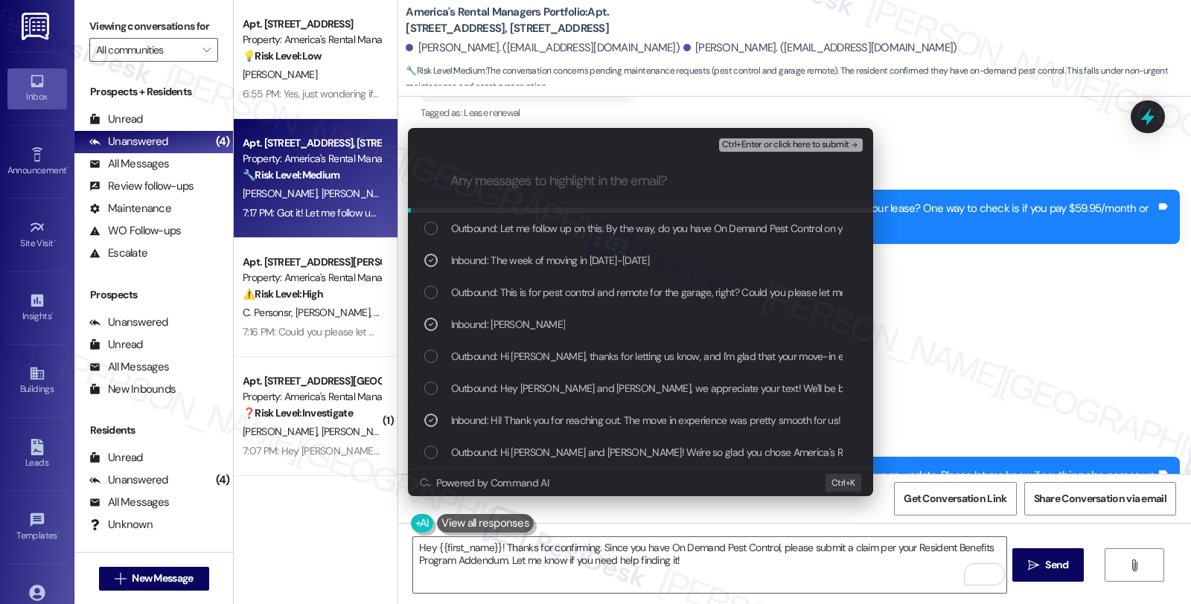
click at [767, 140] on span "Ctrl+Enter or click here to submit" at bounding box center [785, 145] width 127 height 10
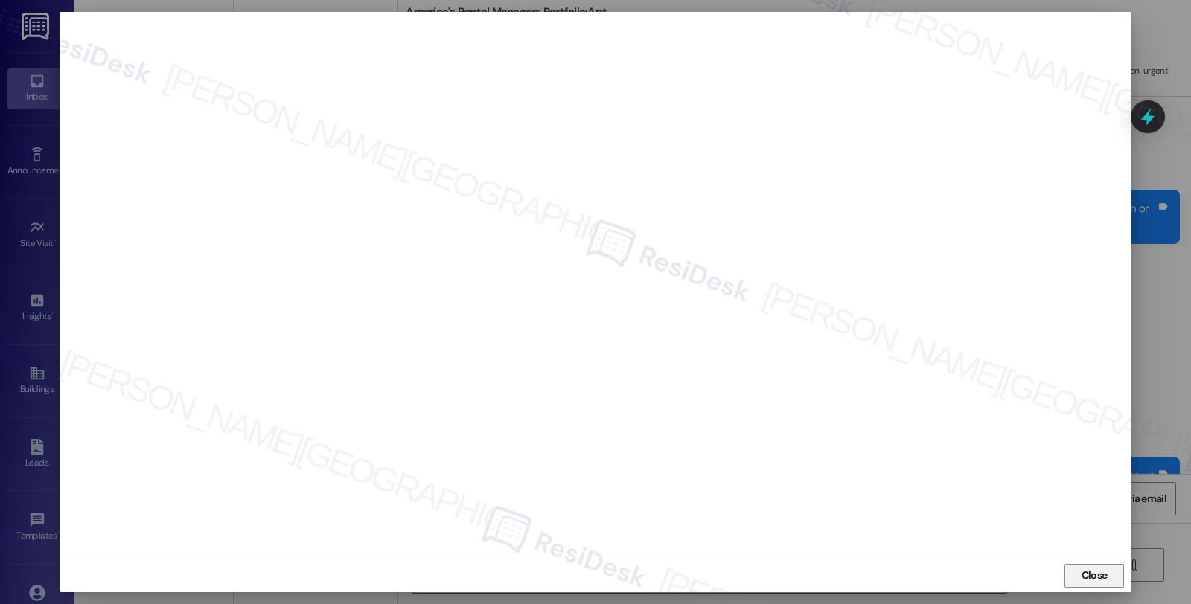
click at [1092, 578] on span "Close" at bounding box center [1094, 576] width 26 height 16
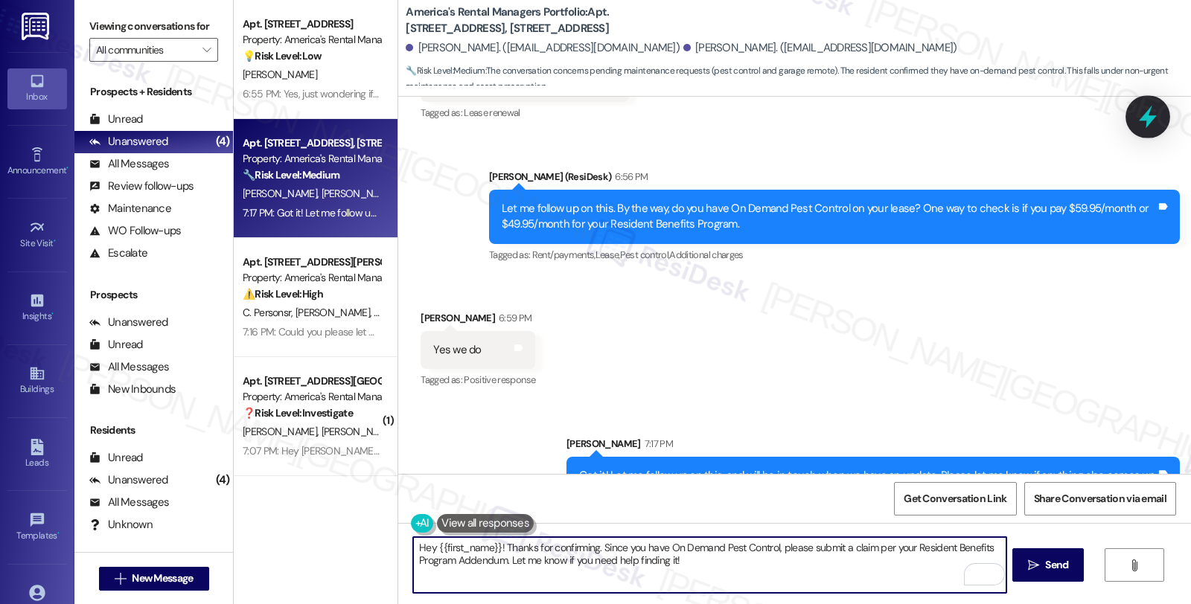
click at [1132, 109] on div at bounding box center [1147, 116] width 45 height 42
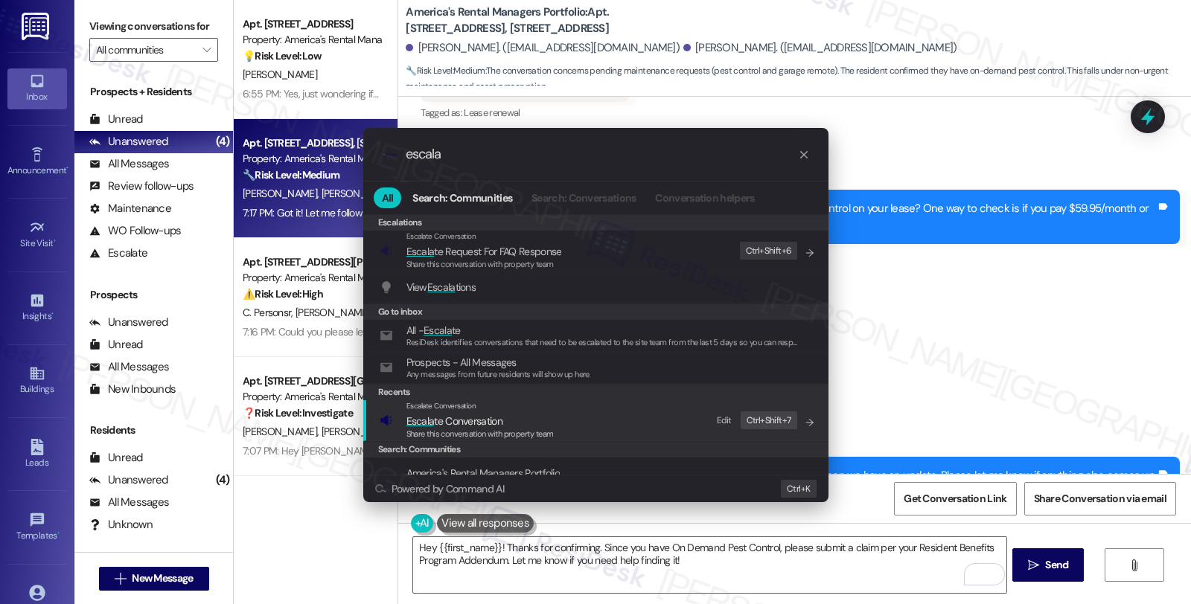
type input "escala"
click at [461, 423] on span "Escala te Conversation" at bounding box center [454, 421] width 96 height 13
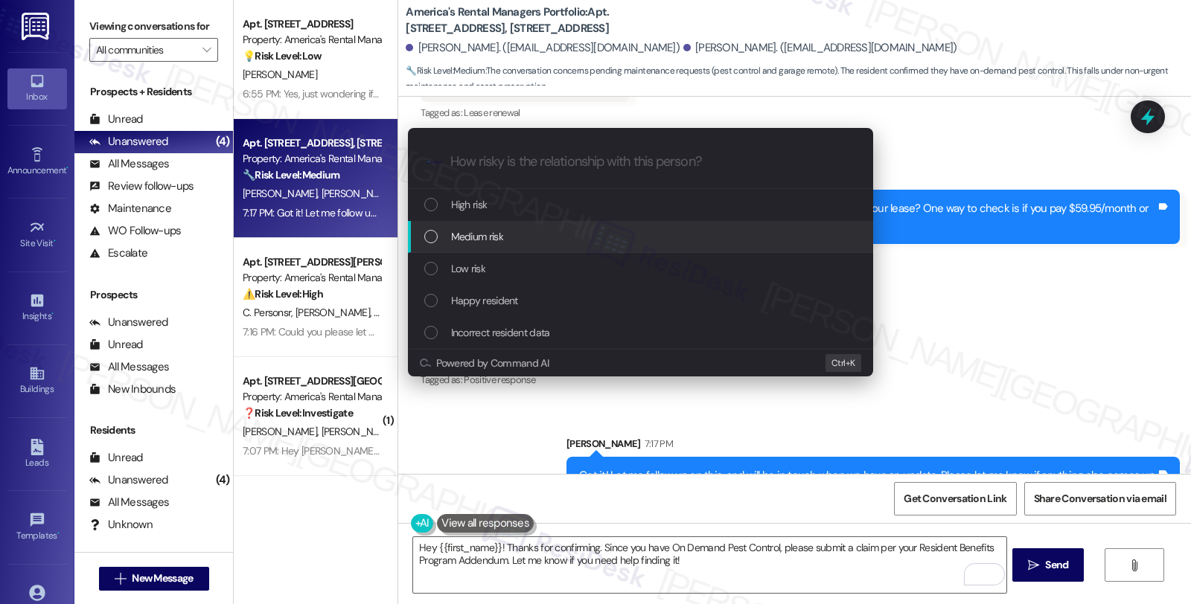
click at [463, 243] on span "Medium risk" at bounding box center [477, 236] width 52 height 16
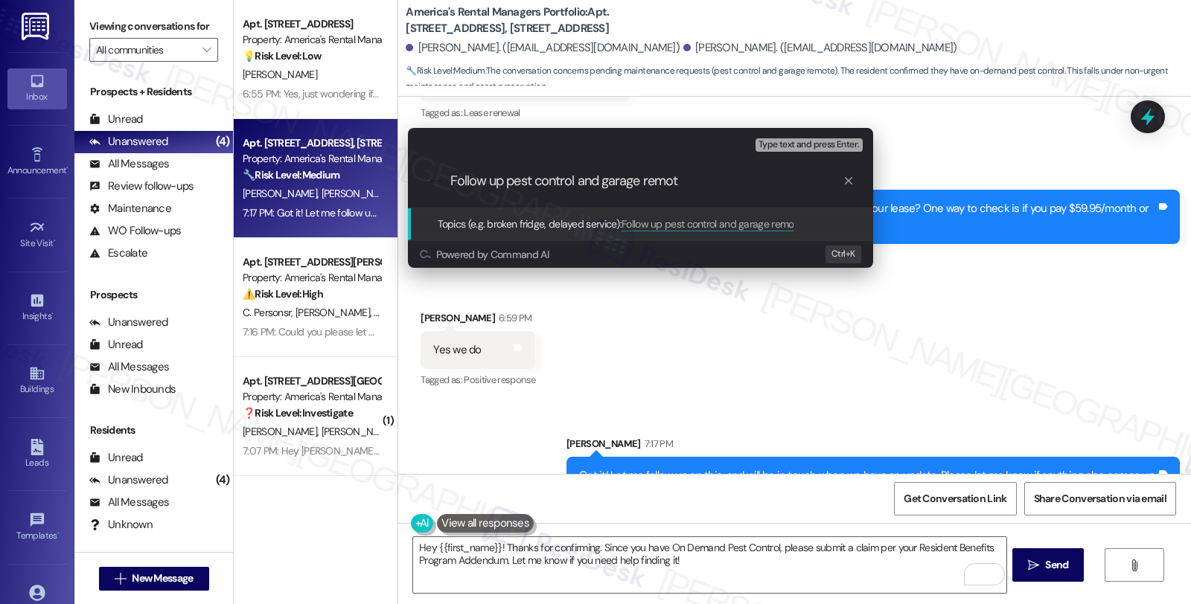
type input "Follow up pest control and garage remote"
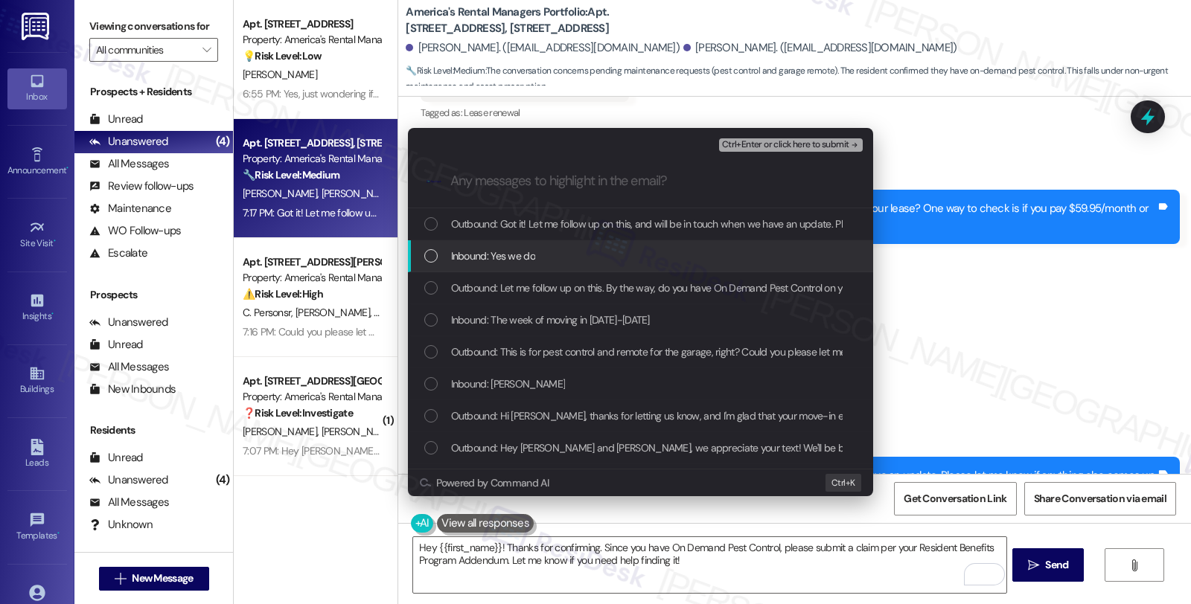
click at [465, 251] on span "Inbound: Yes we do" at bounding box center [493, 256] width 84 height 16
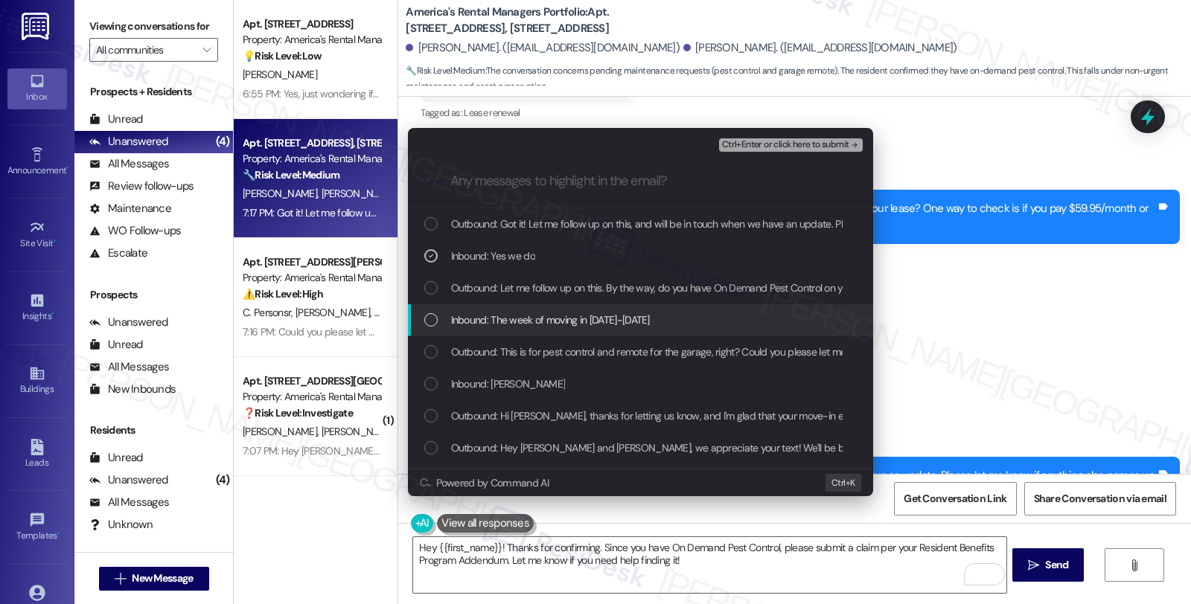
click at [466, 317] on span "Inbound: The week of moving in [DATE]-[DATE]" at bounding box center [550, 320] width 199 height 16
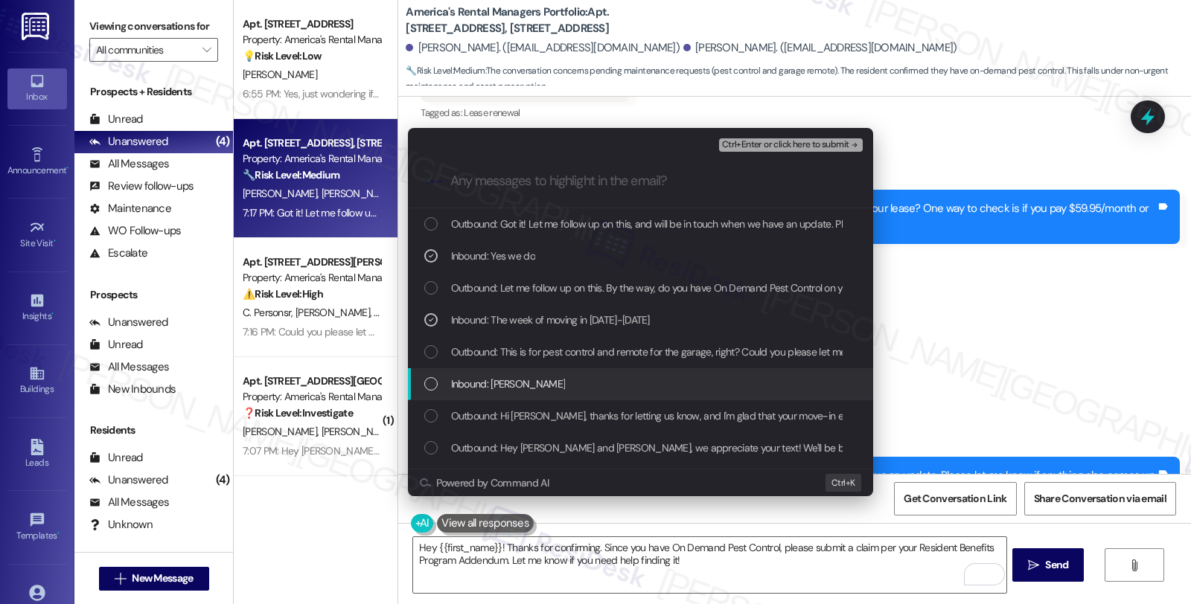
click at [473, 377] on span "Inbound: [PERSON_NAME]" at bounding box center [508, 384] width 115 height 16
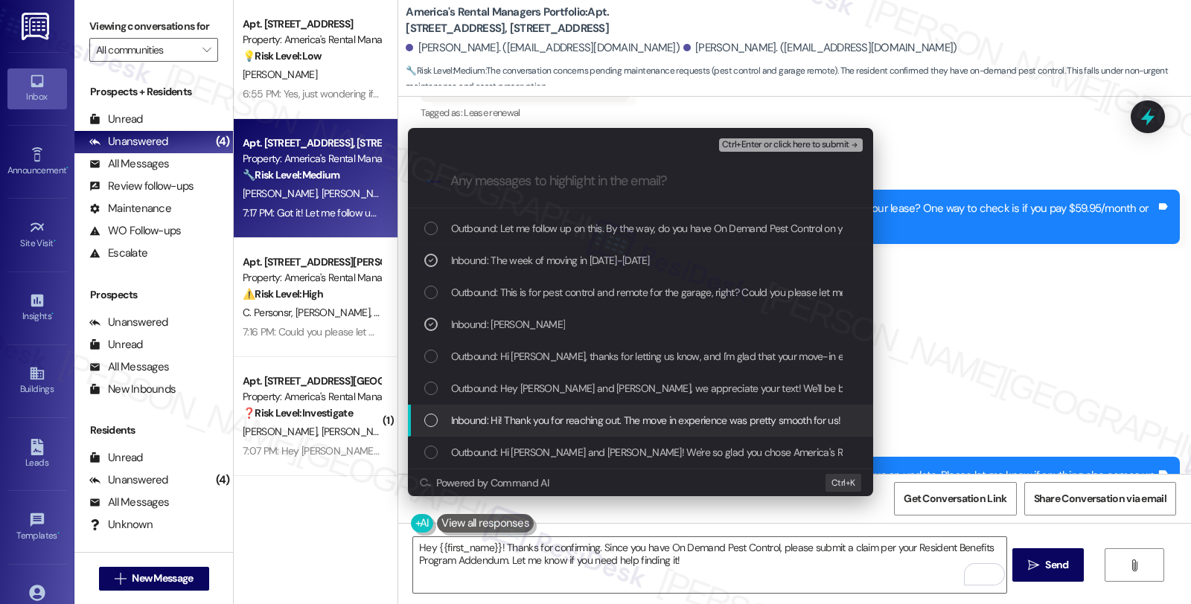
click at [487, 419] on span "Inbound: Hi! Thank you for reaching out. The move in experience was pretty smoo…" at bounding box center [1032, 420] width 1162 height 16
click at [822, 142] on span "Ctrl+Enter or click here to submit" at bounding box center [785, 145] width 127 height 10
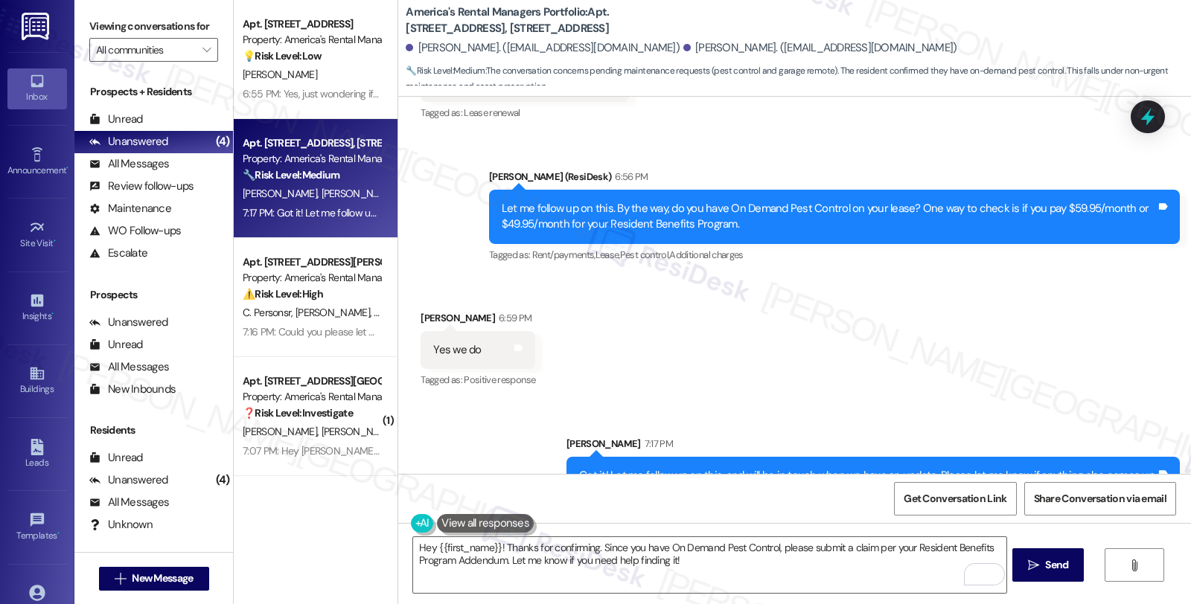
click at [761, 169] on div "[PERSON_NAME] (ResiDesk) 6:56 PM" at bounding box center [834, 179] width 691 height 21
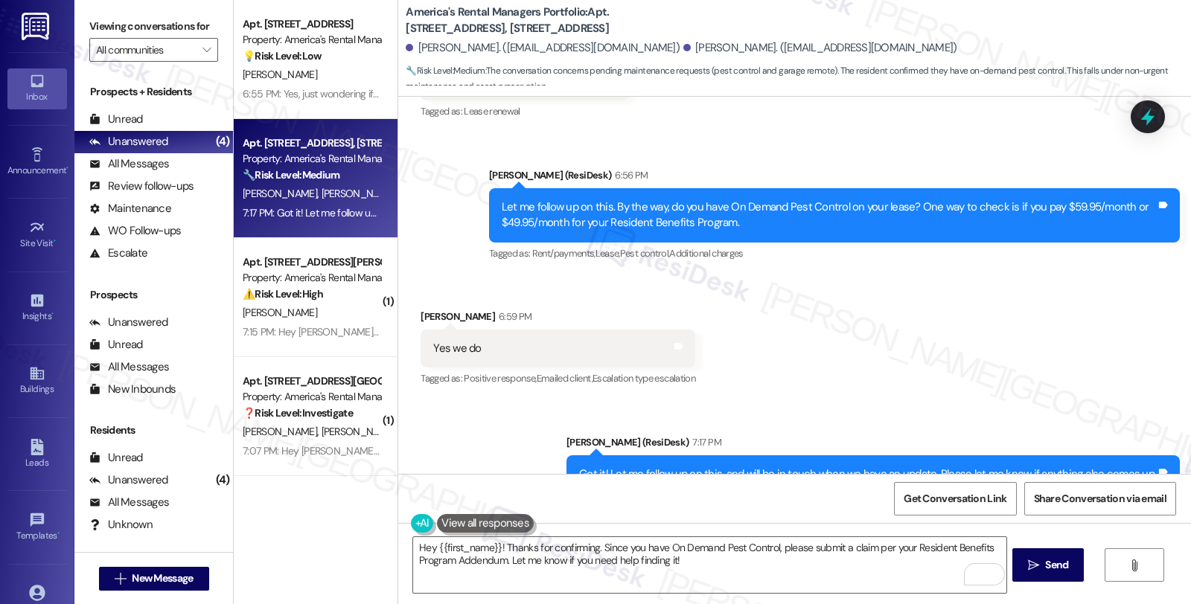
scroll to position [1075, 0]
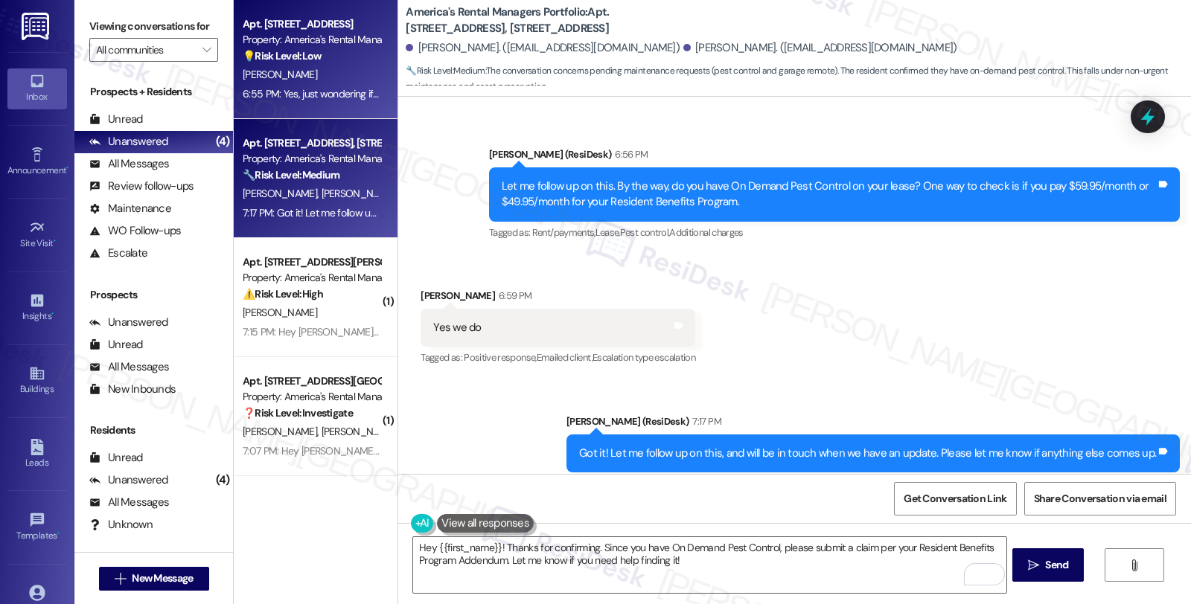
click at [365, 45] on div "Property: America's Rental Managers Portfolio" at bounding box center [312, 40] width 138 height 16
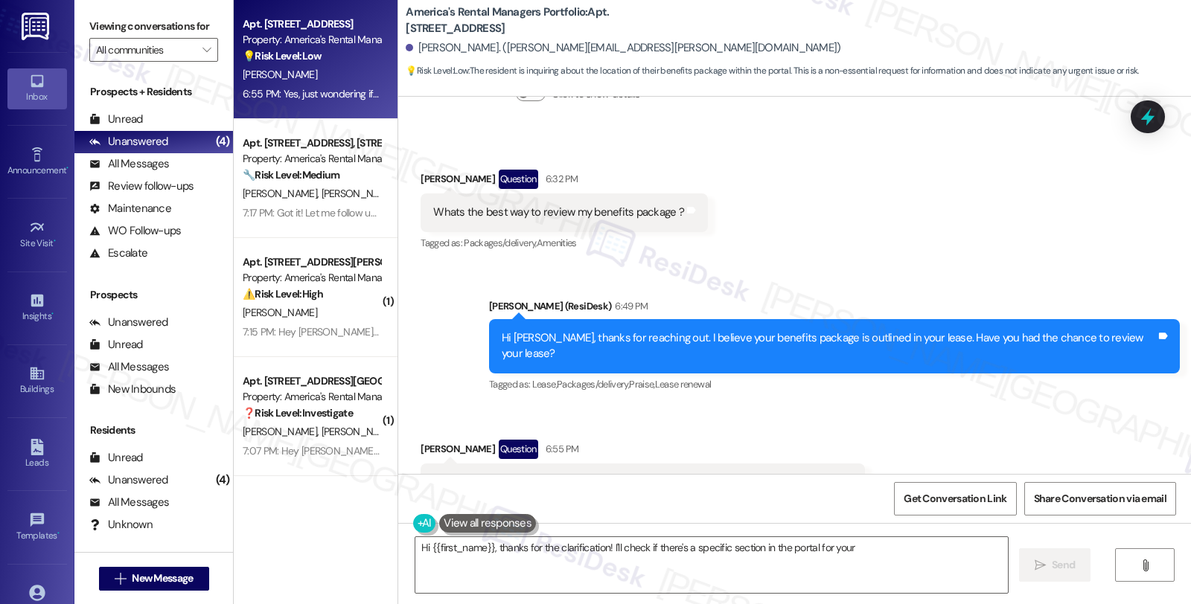
scroll to position [399, 0]
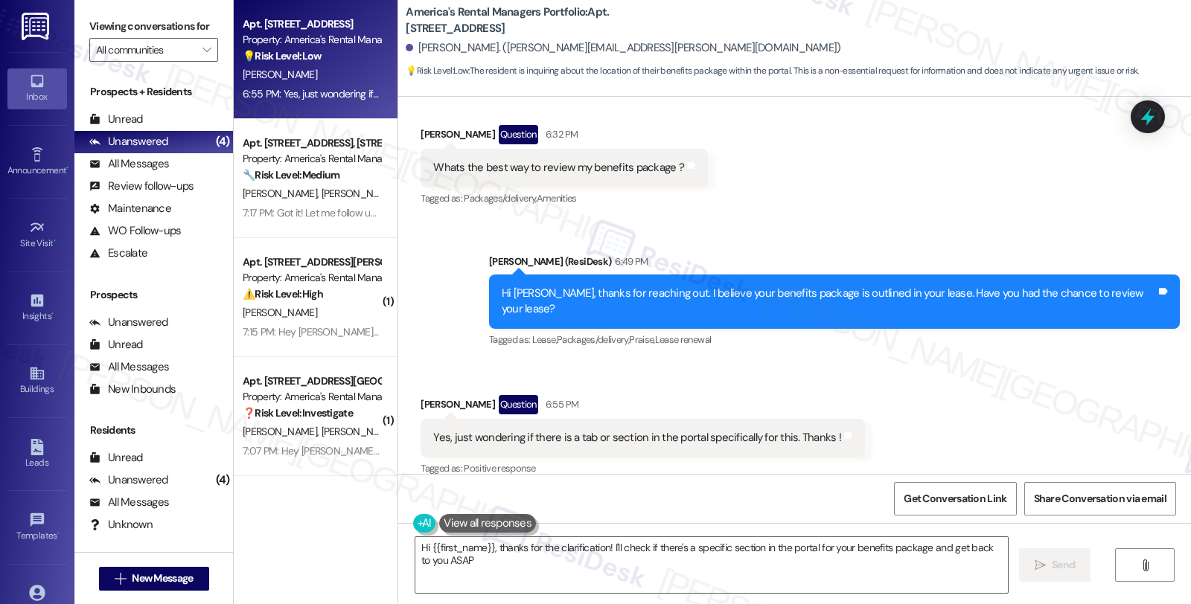
type textarea "Hi {{first_name}}, thanks for the clarification! I'll check if there's a specif…"
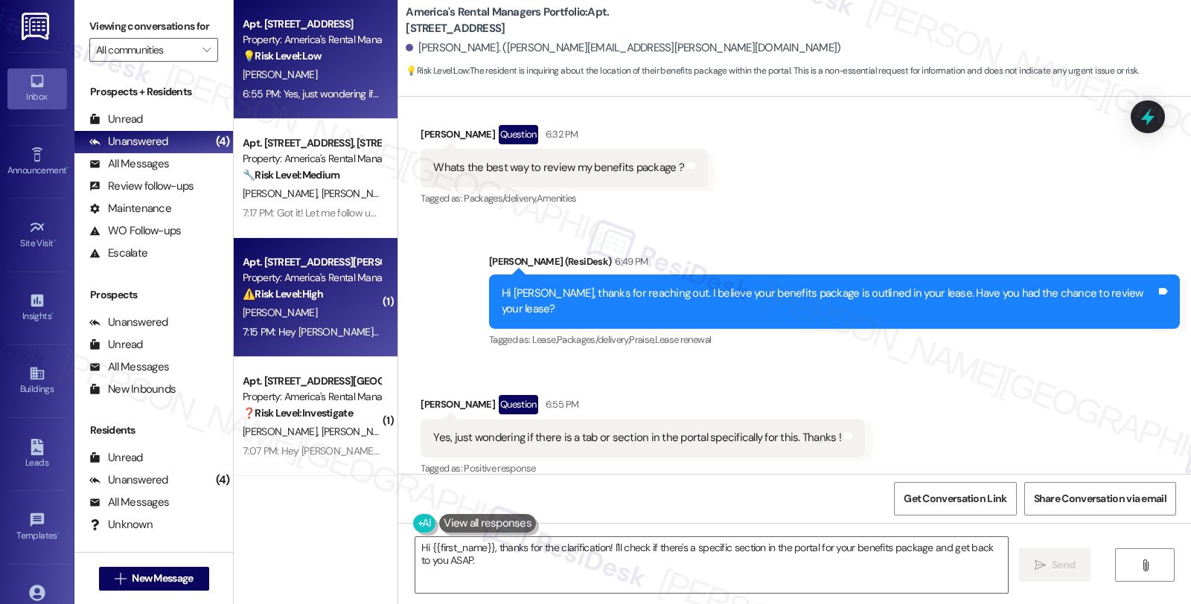
click at [315, 311] on div "[PERSON_NAME]" at bounding box center [311, 313] width 141 height 19
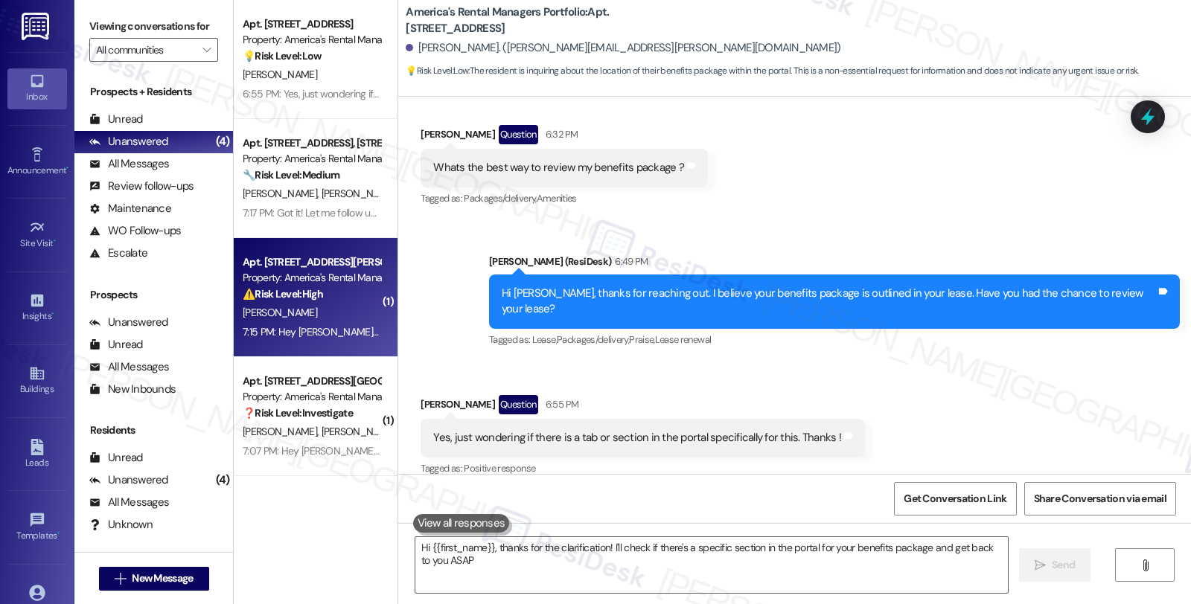
type textarea "Hi {{first_name}}, thanks for the clarification! I'll check if there's a specif…"
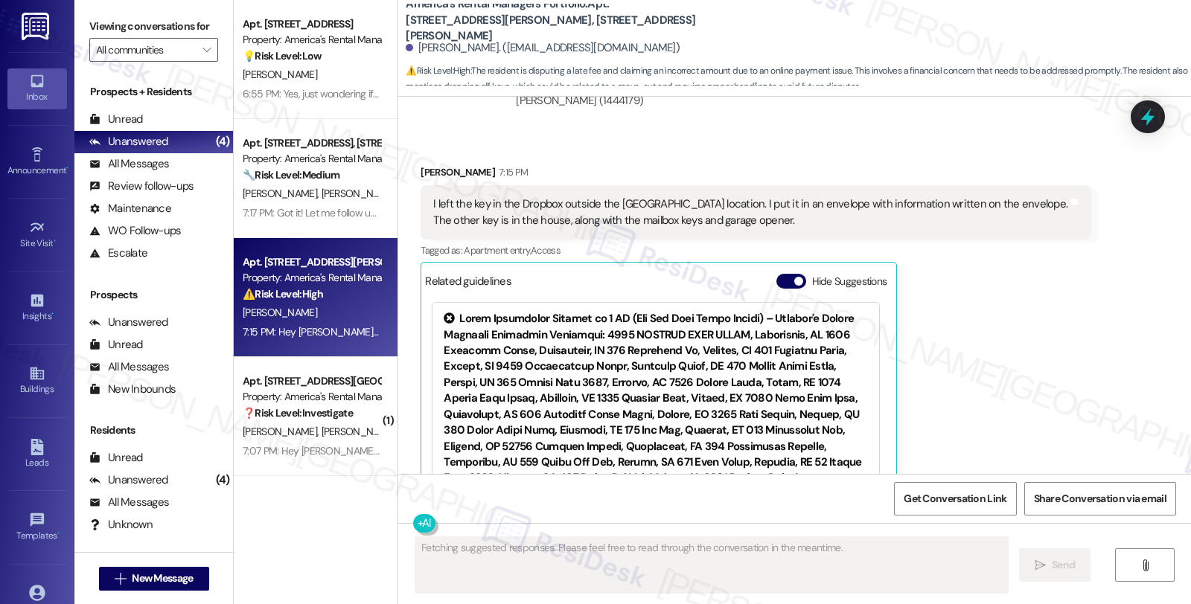
scroll to position [6462, 0]
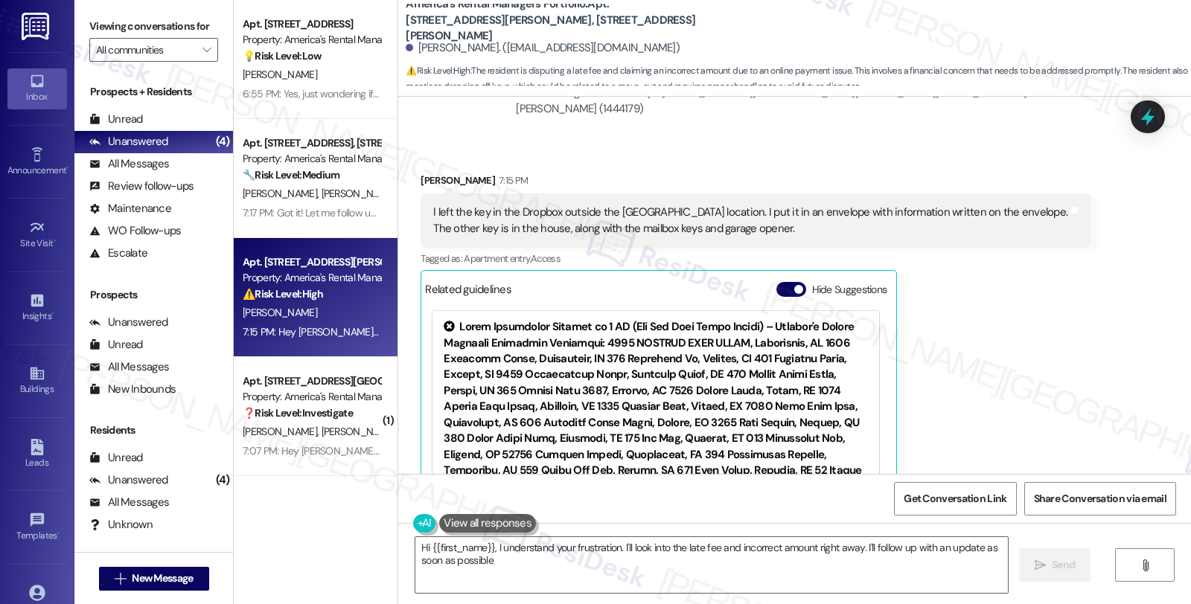
type textarea "Hi {{first_name}}, I understand your frustration. I'll look into the late fee a…"
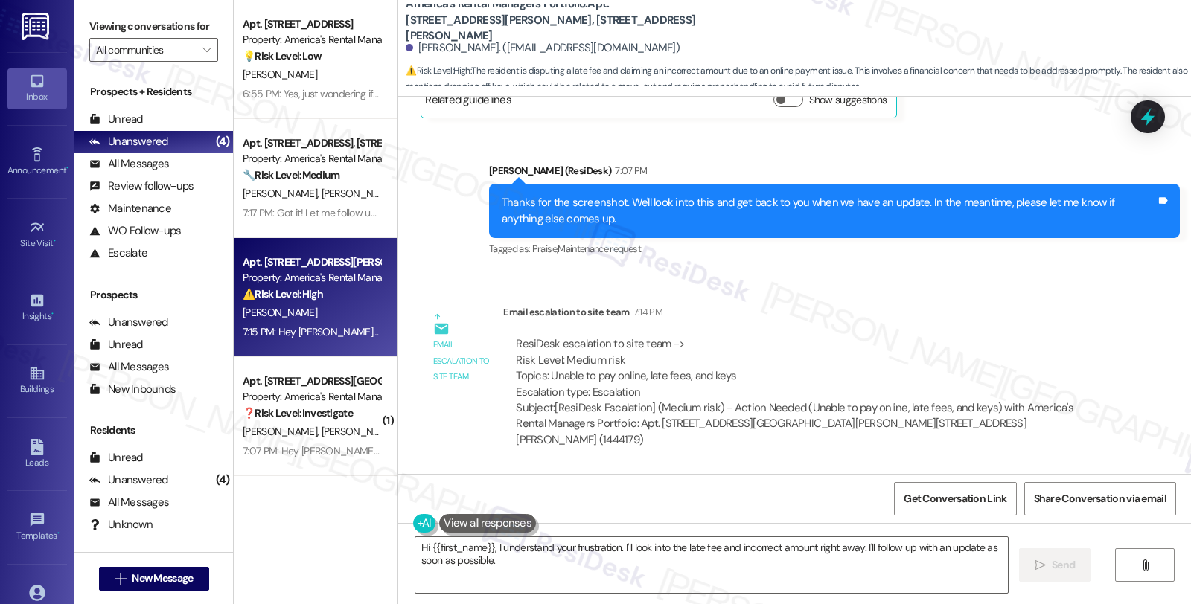
scroll to position [6379, 0]
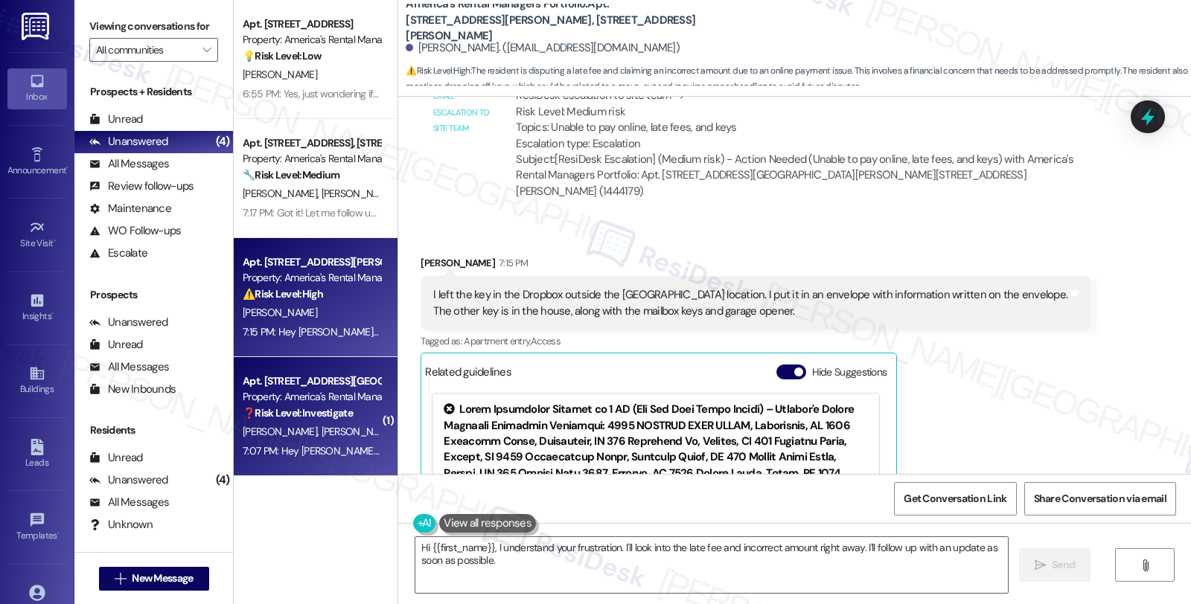
click at [363, 420] on div "❓ Risk Level: Investigate No message text available" at bounding box center [312, 414] width 138 height 16
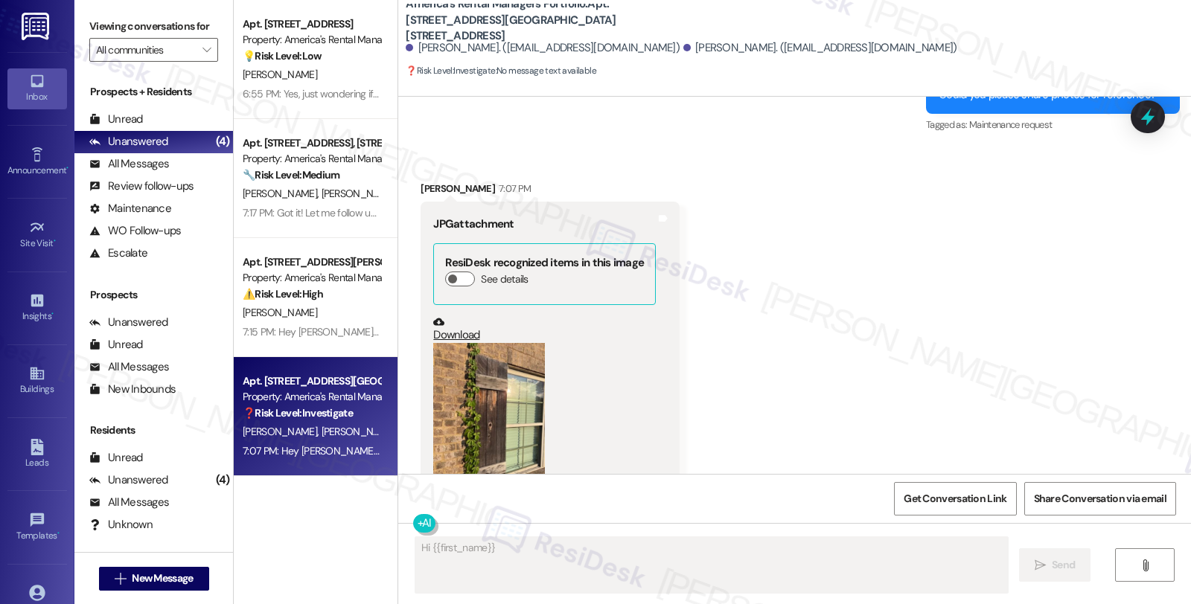
scroll to position [3932, 0]
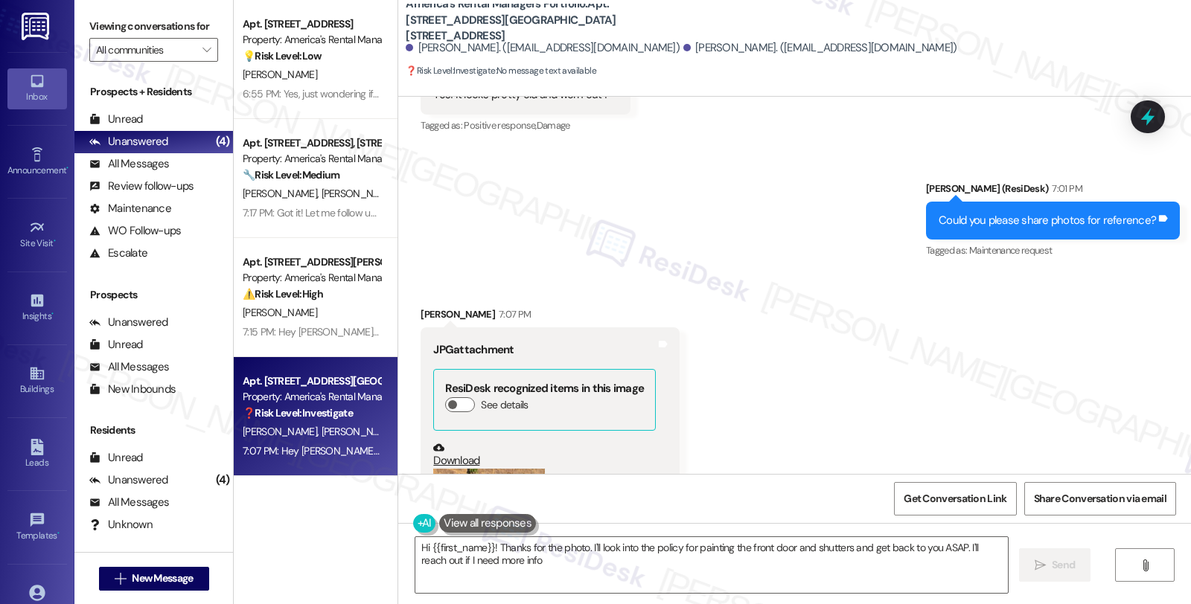
type textarea "Hi {{first_name}}! Thanks for the photo. I'll look into the policy for painting…"
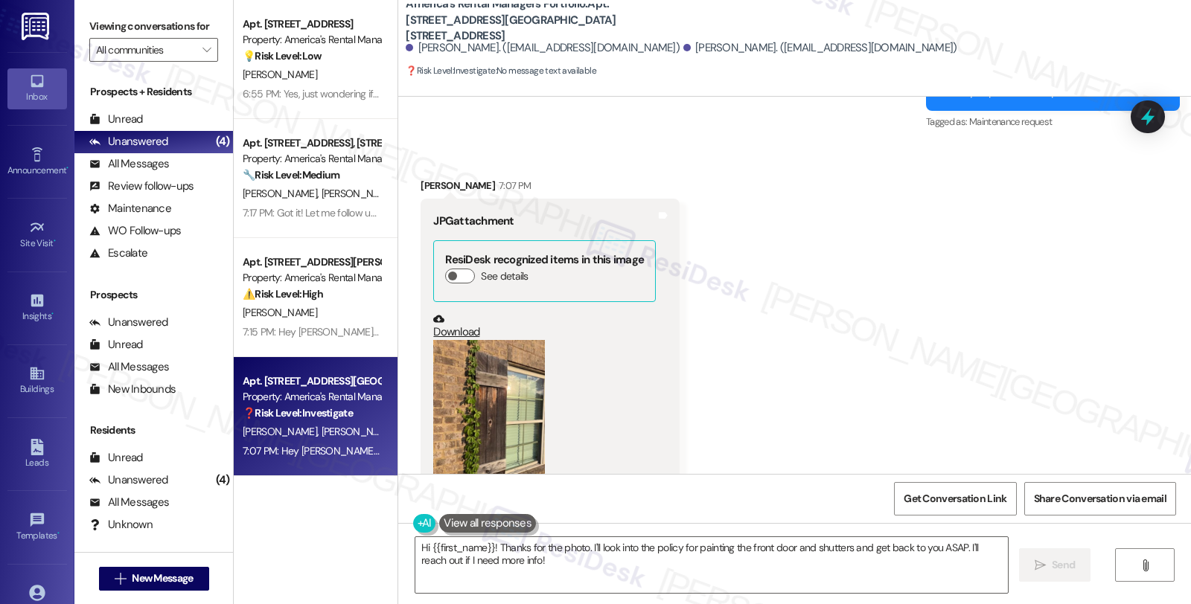
scroll to position [4098, 0]
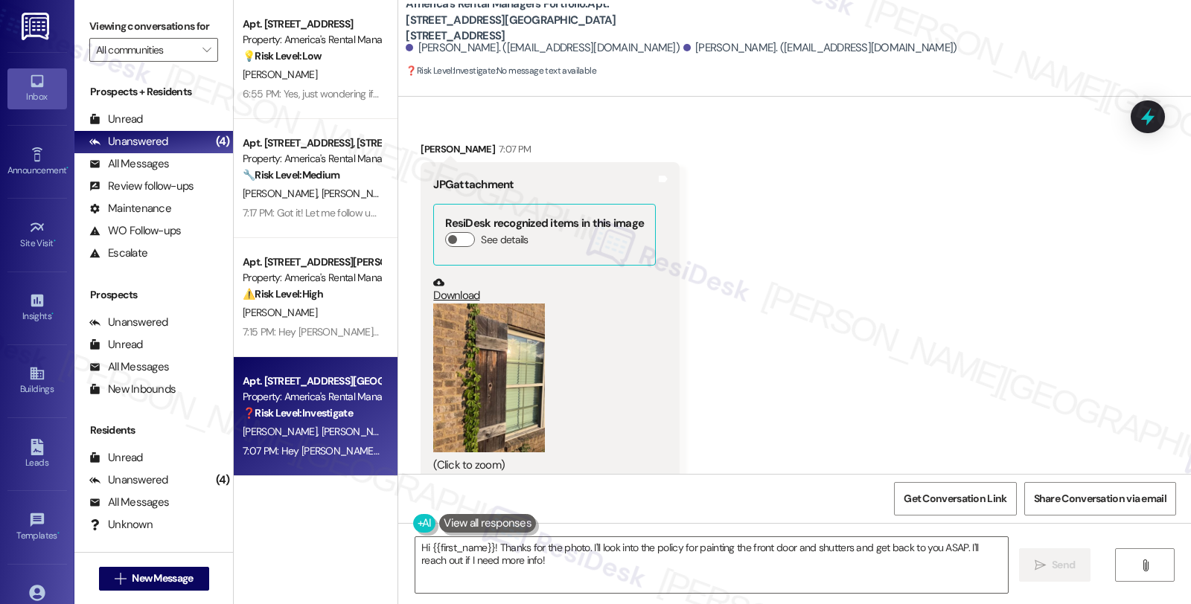
click at [467, 355] on button "Zoom image" at bounding box center [489, 378] width 112 height 149
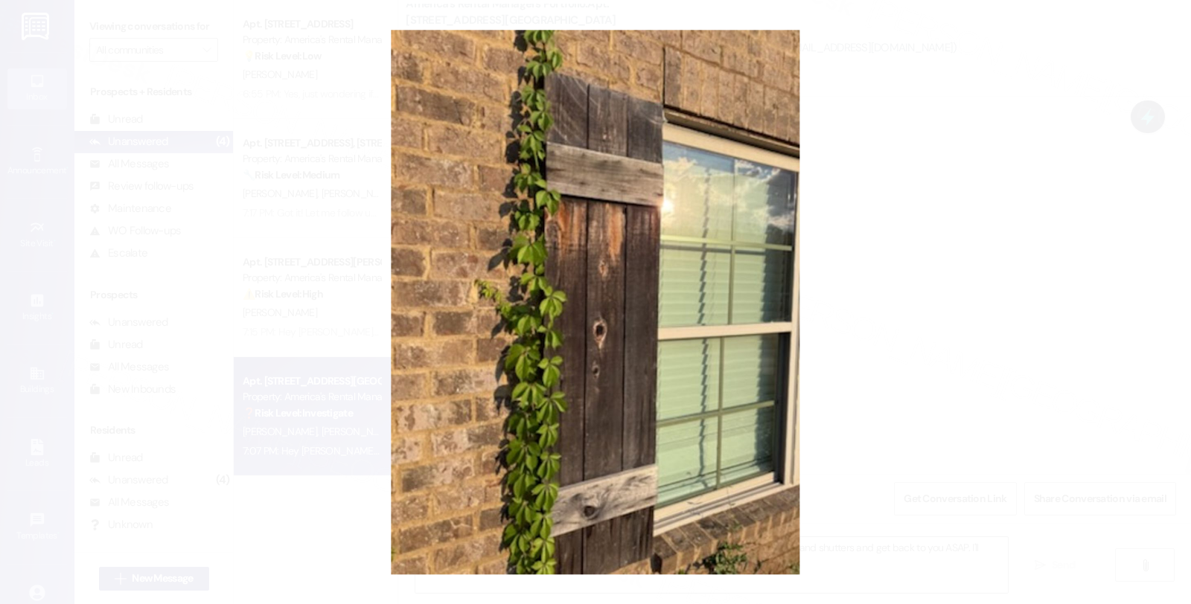
click at [892, 279] on button "Unzoom image" at bounding box center [595, 302] width 1191 height 604
